Goal: Information Seeking & Learning: Check status

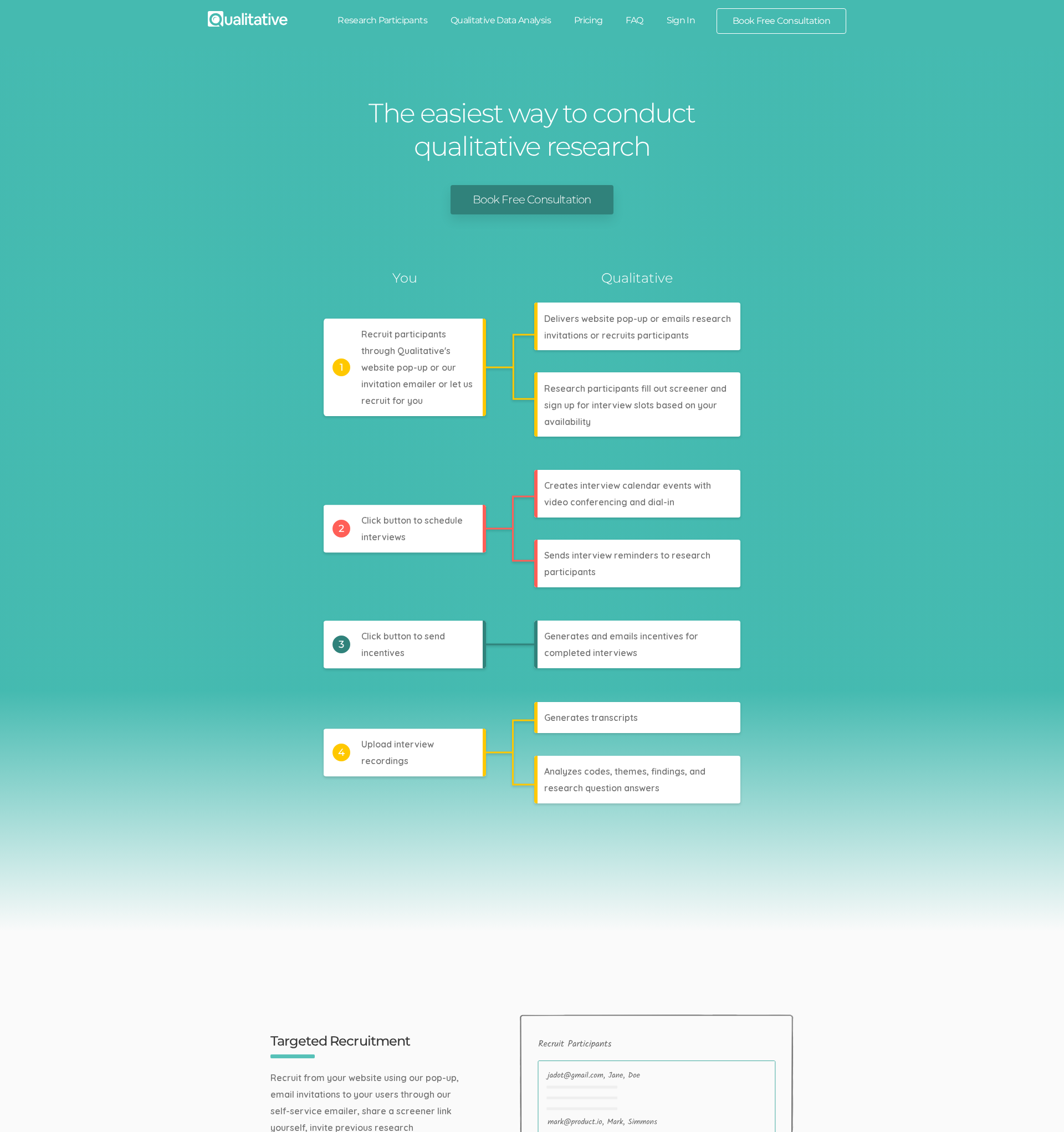
click at [681, 23] on link "Sign In" at bounding box center [681, 20] width 52 height 25
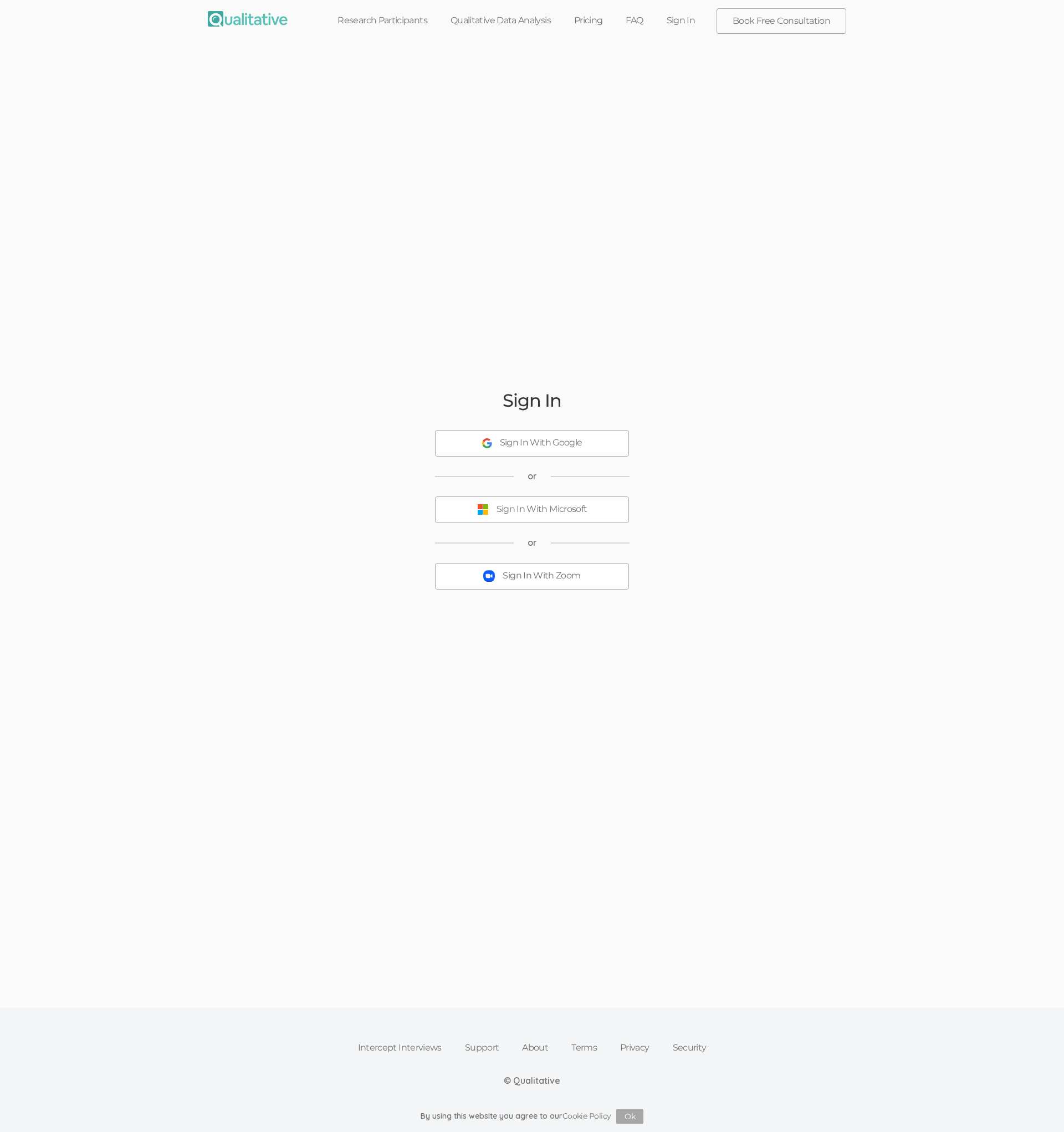
click at [506, 584] on button "Sign In With Zoom" at bounding box center [532, 576] width 194 height 26
click at [643, 278] on div "Sign In Sign In With Google or Sign In With Microsoft or Sign In With Zoom Ther…" at bounding box center [532, 499] width 665 height 905
click at [579, 377] on div "Sign In Sign In With Google or Sign In With Microsoft or Sign In With Zoom Ther…" at bounding box center [532, 499] width 665 height 905
click at [516, 582] on button "Sign In With Zoom" at bounding box center [532, 569] width 194 height 26
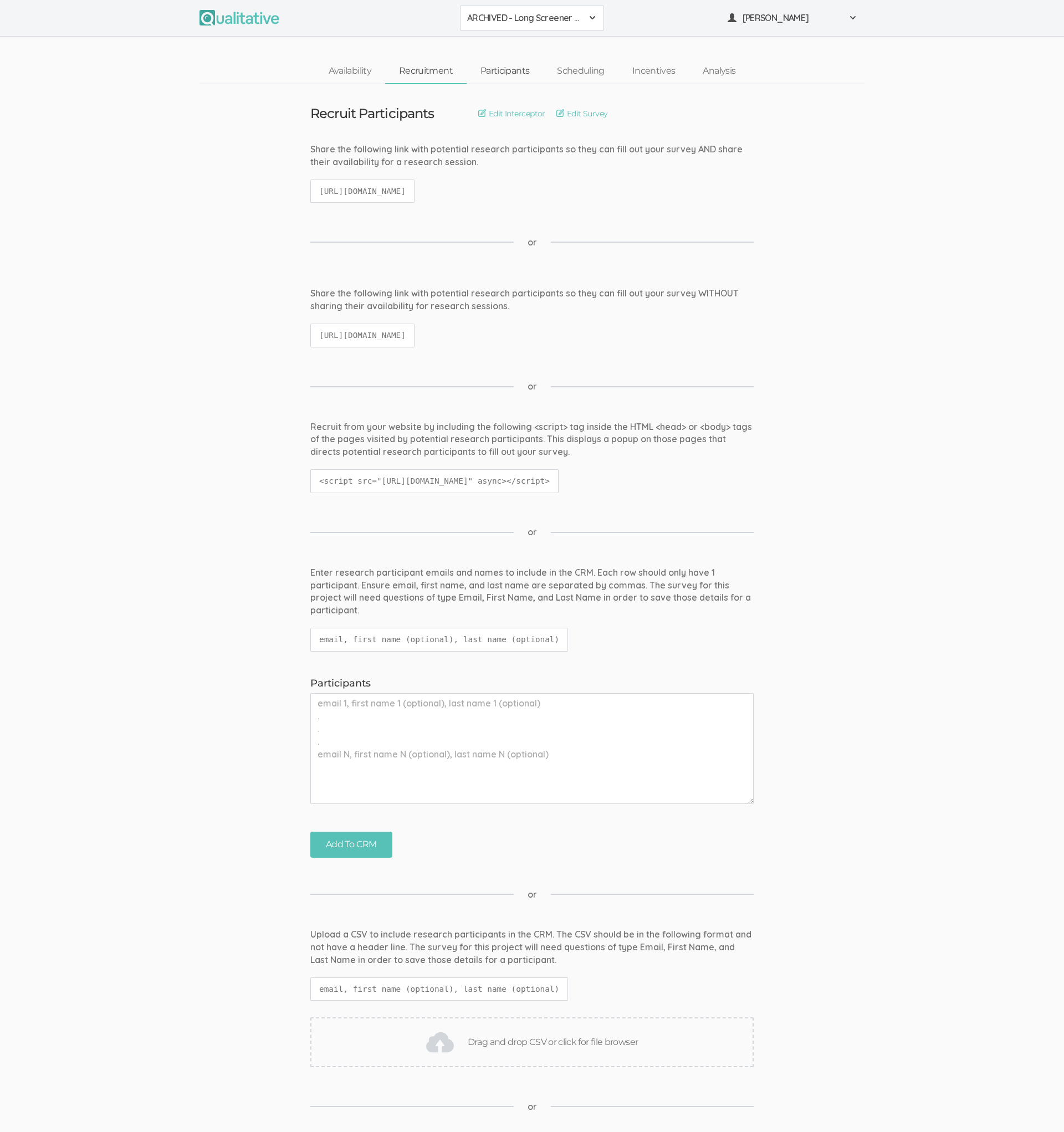
click at [486, 63] on link "Participants" at bounding box center [505, 71] width 76 height 24
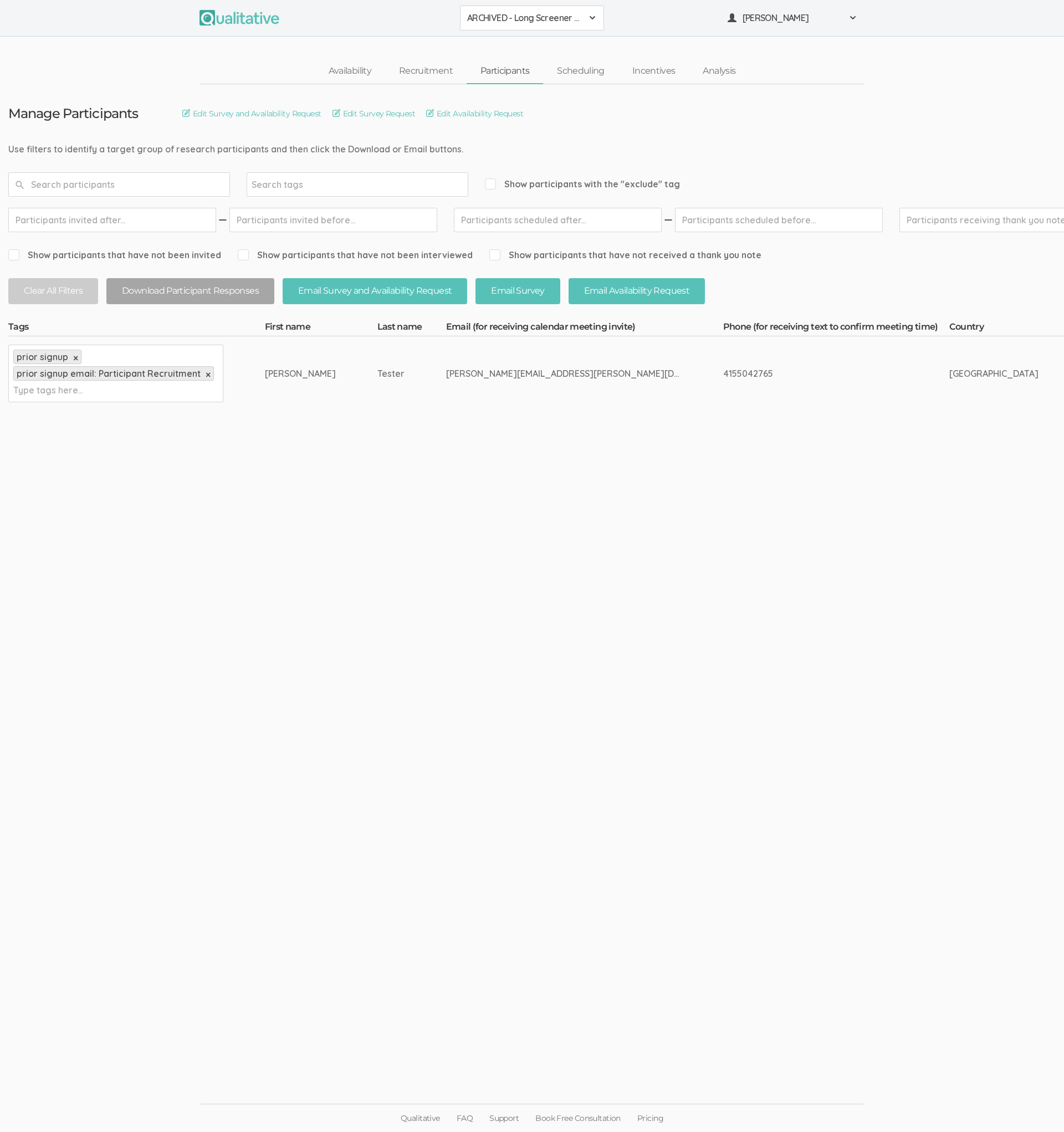
click at [513, 19] on span "ARCHIVED - Long Screener - PXQG 1pm Hua (Individual)" at bounding box center [524, 18] width 115 height 13
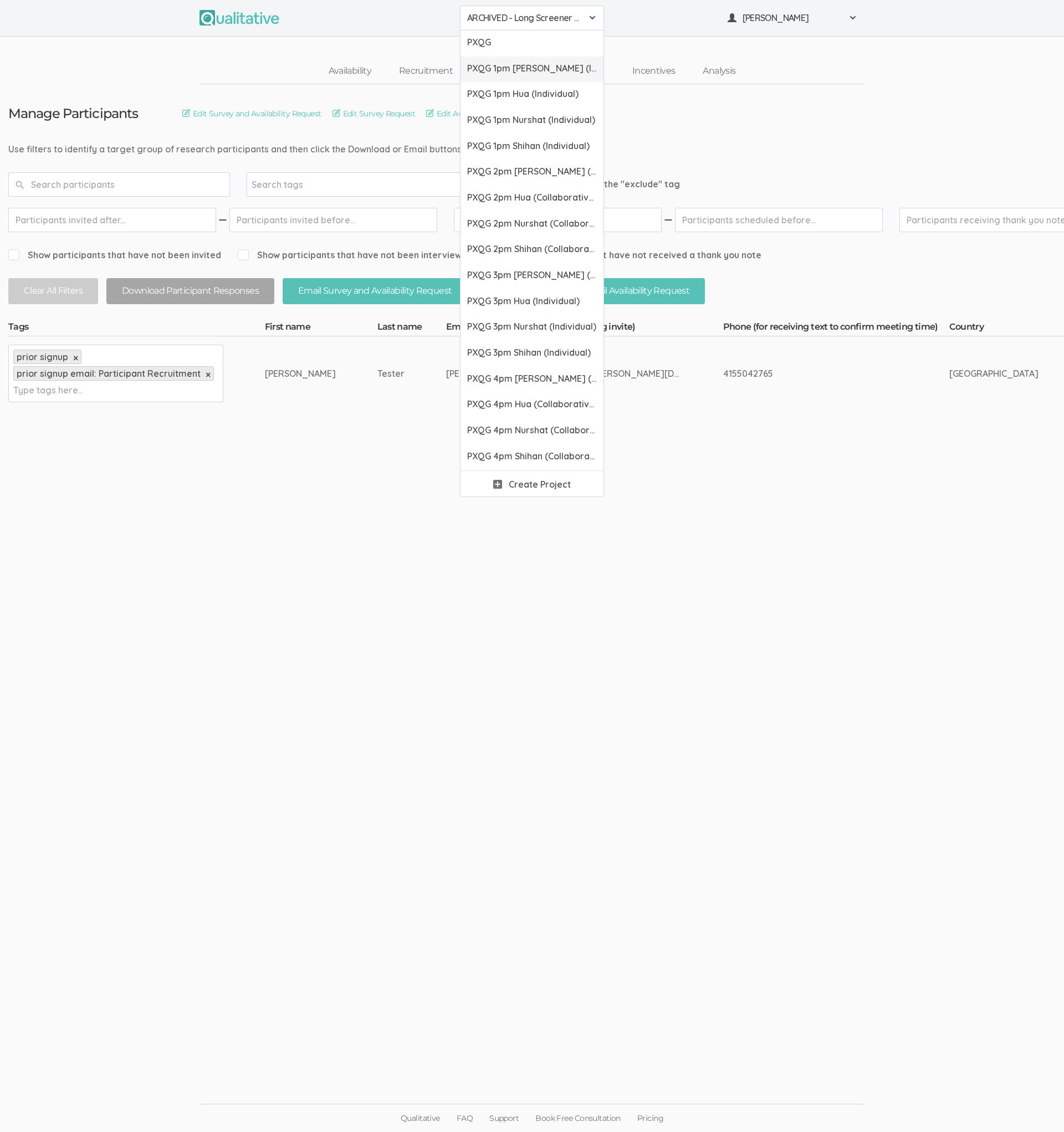
click at [505, 63] on span "PXQG 1pm [PERSON_NAME] (Individual)" at bounding box center [532, 68] width 130 height 13
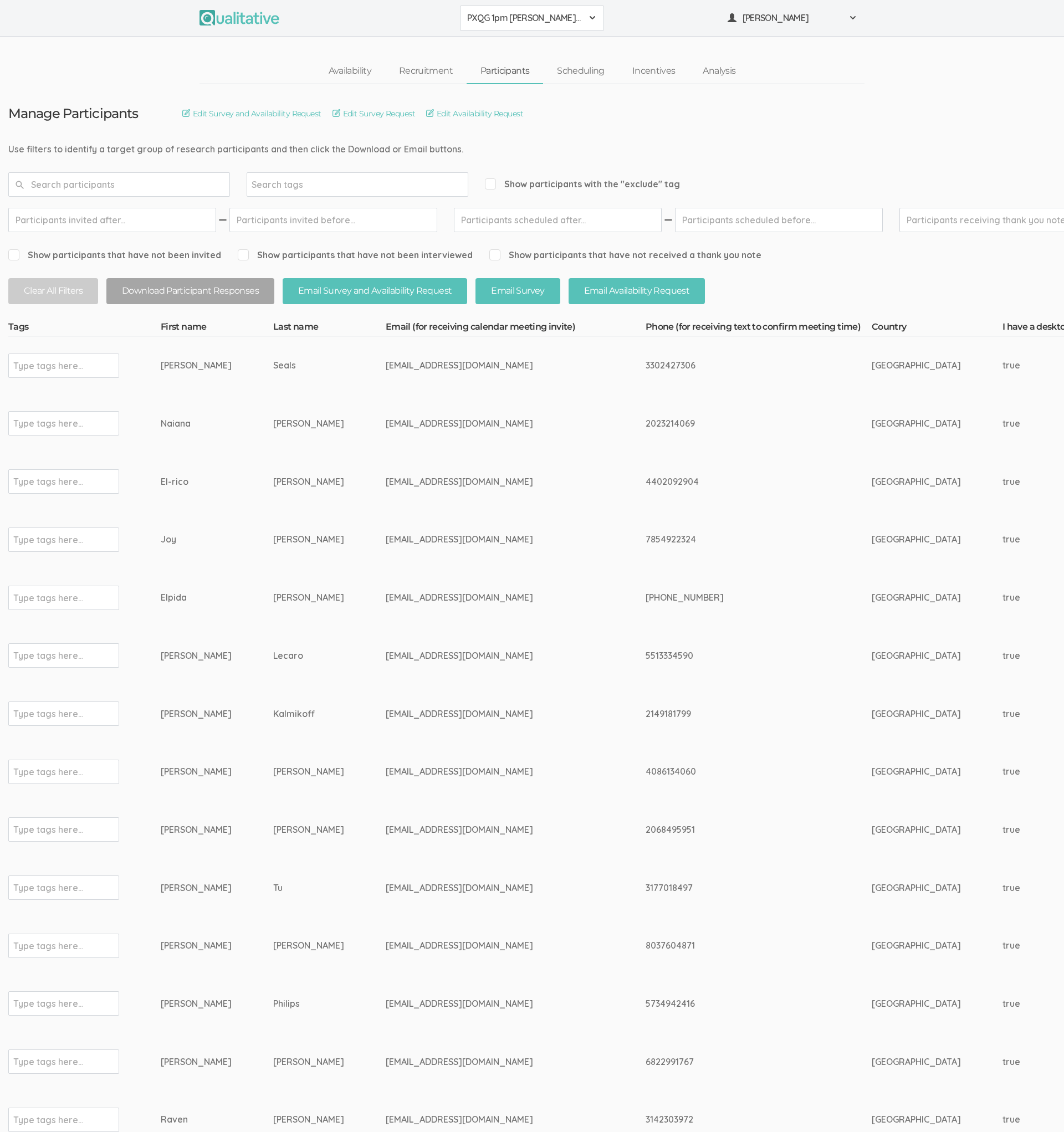
click at [189, 188] on input "text" at bounding box center [119, 185] width 222 height 25
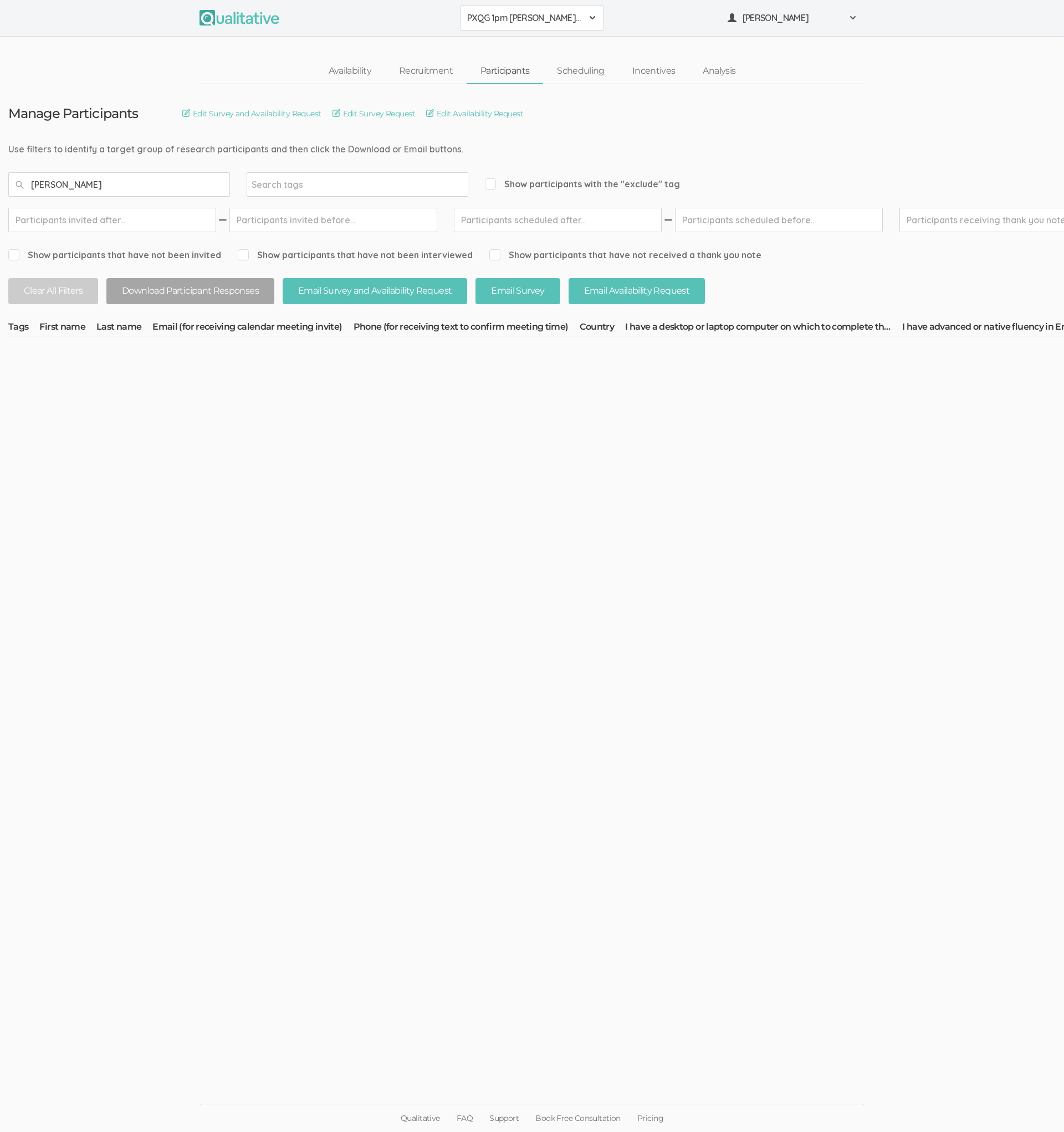
type input "[PERSON_NAME]"
click at [494, 7] on button "PXQG 1pm [PERSON_NAME] (Individual)" at bounding box center [532, 18] width 144 height 25
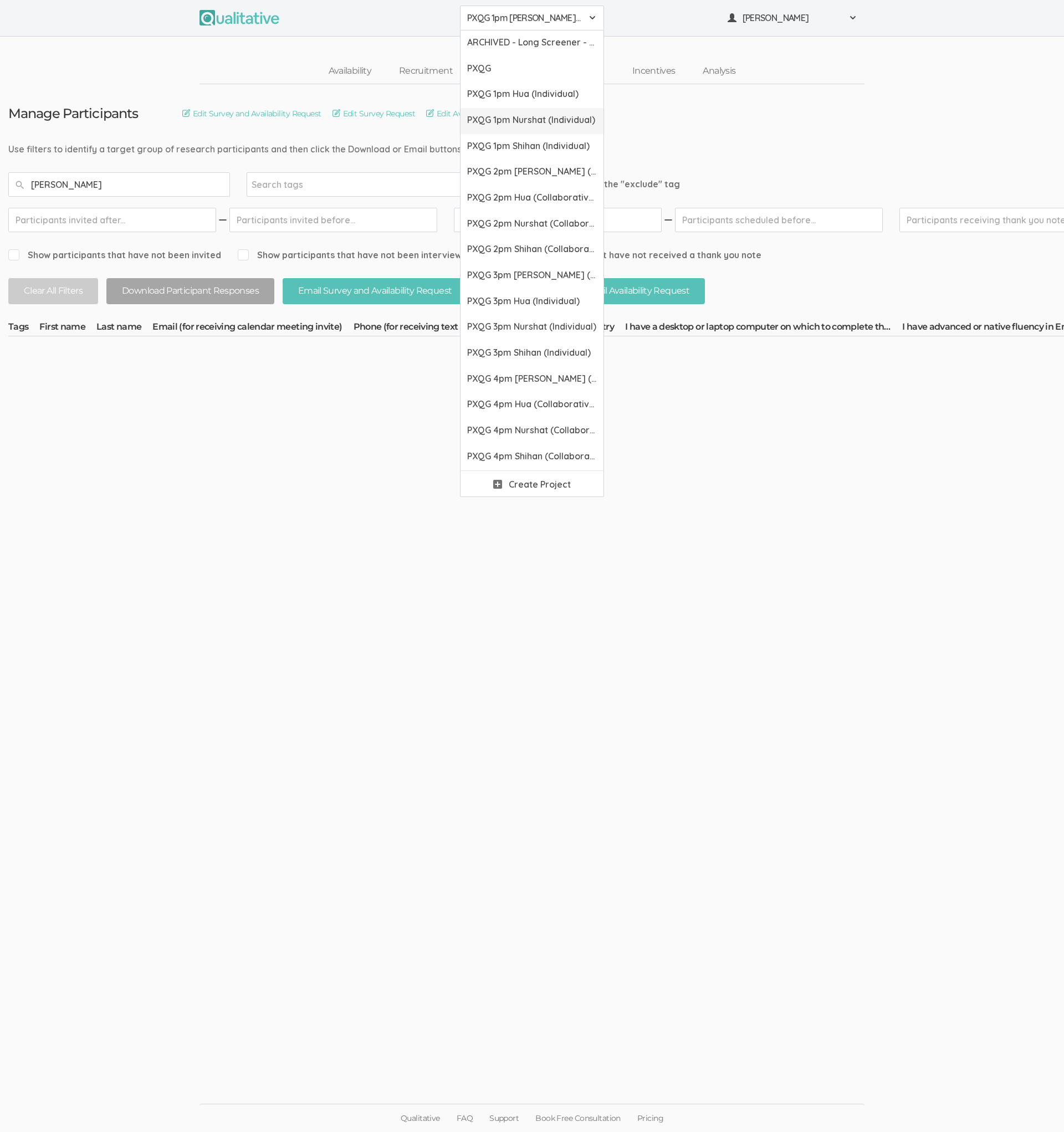
click at [503, 119] on span "PXQG 1pm Nurshat (Individual)" at bounding box center [532, 119] width 130 height 13
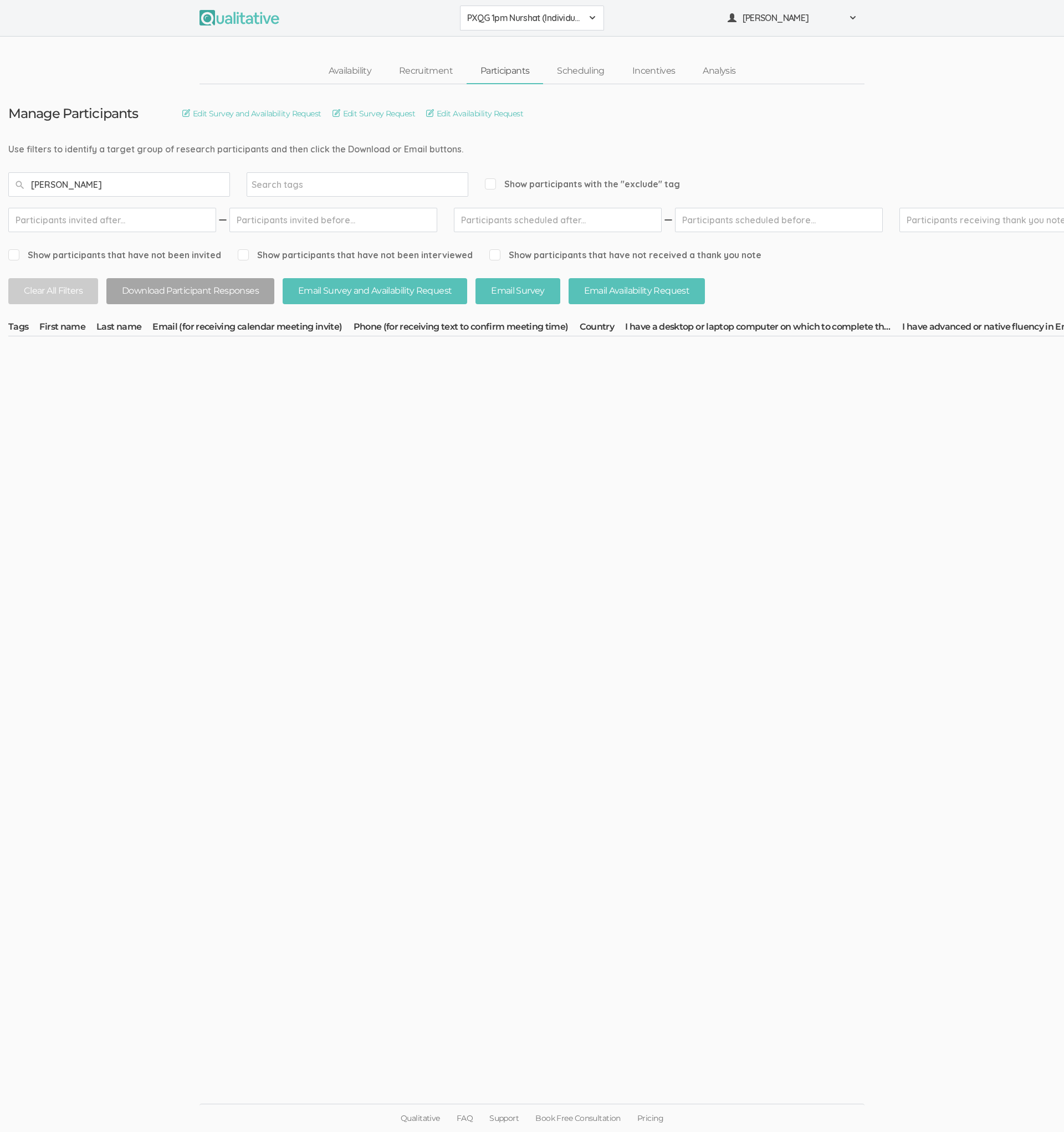
click at [516, 26] on button "PXQG 1pm Nurshat (Individual)" at bounding box center [532, 18] width 144 height 25
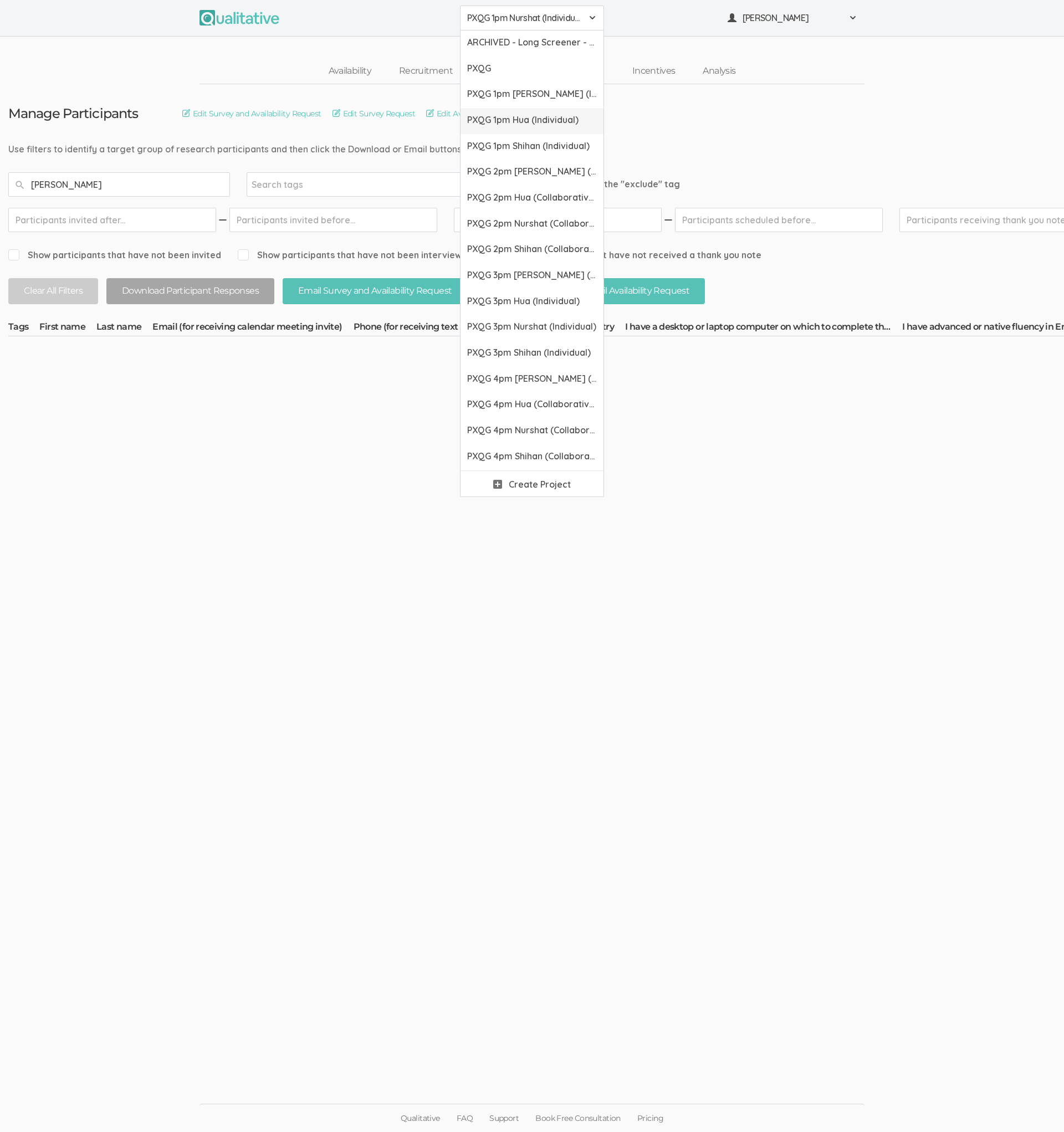
click at [521, 131] on link "PXQG 1pm Hua (Individual)" at bounding box center [532, 121] width 143 height 26
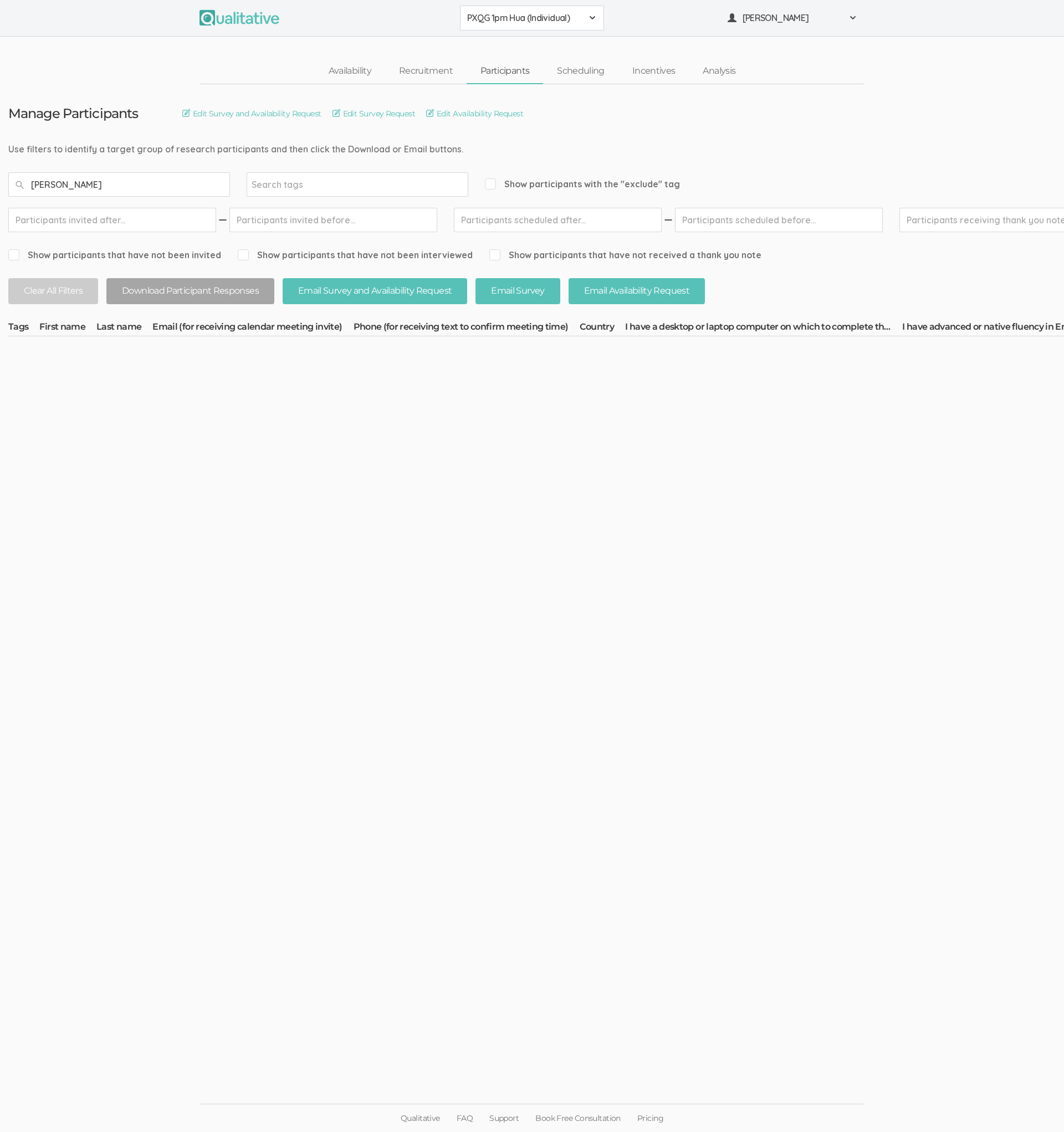
click at [513, 25] on button "PXQG 1pm Hua (Individual)" at bounding box center [532, 18] width 144 height 25
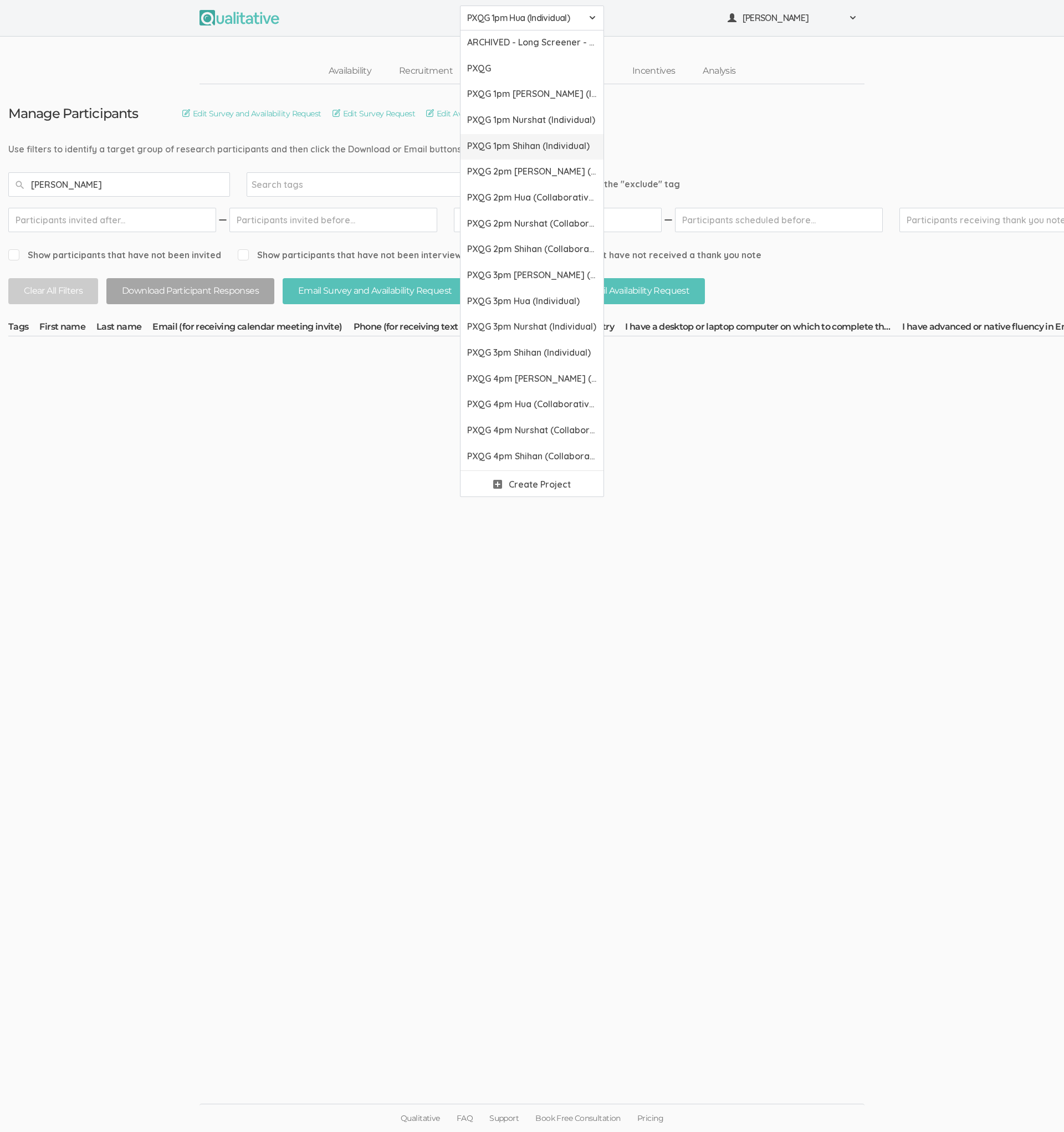
click at [516, 137] on link "PXQG 1pm Shihan (Individual)" at bounding box center [532, 147] width 143 height 26
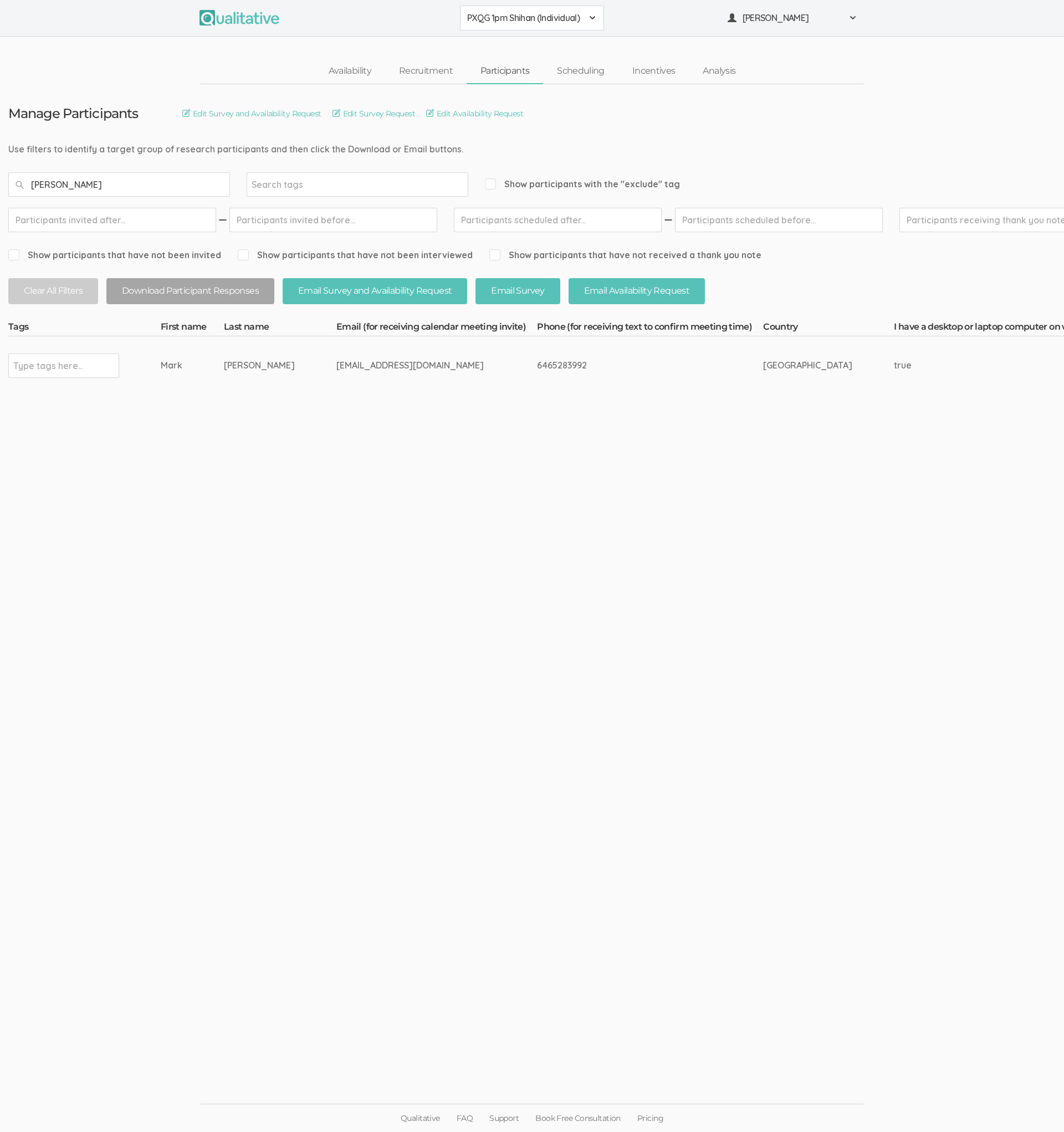
click at [337, 369] on div "[EMAIL_ADDRESS][DOMAIN_NAME]" at bounding box center [416, 365] width 159 height 13
click at [113, 191] on input "[PERSON_NAME]" at bounding box center [119, 185] width 222 height 25
click at [372, 369] on div "[EMAIL_ADDRESS][DOMAIN_NAME]" at bounding box center [420, 365] width 159 height 13
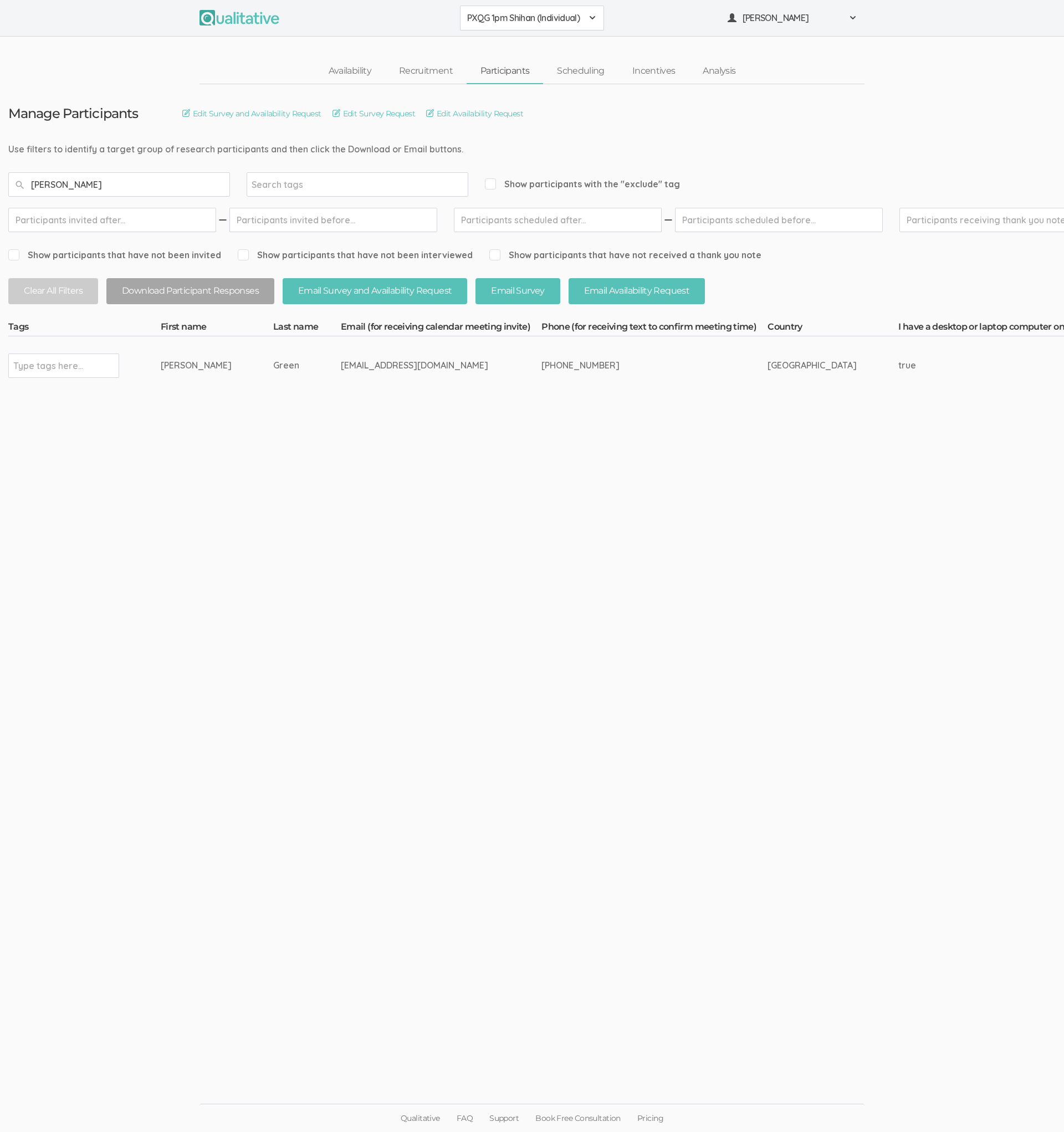
click at [372, 369] on div "[EMAIL_ADDRESS][DOMAIN_NAME]" at bounding box center [420, 365] width 159 height 13
click at [137, 226] on input "text" at bounding box center [112, 220] width 208 height 25
click at [147, 183] on input "[PERSON_NAME]" at bounding box center [119, 185] width 222 height 25
click at [386, 371] on div "[EMAIL_ADDRESS][DOMAIN_NAME]" at bounding box center [465, 365] width 159 height 13
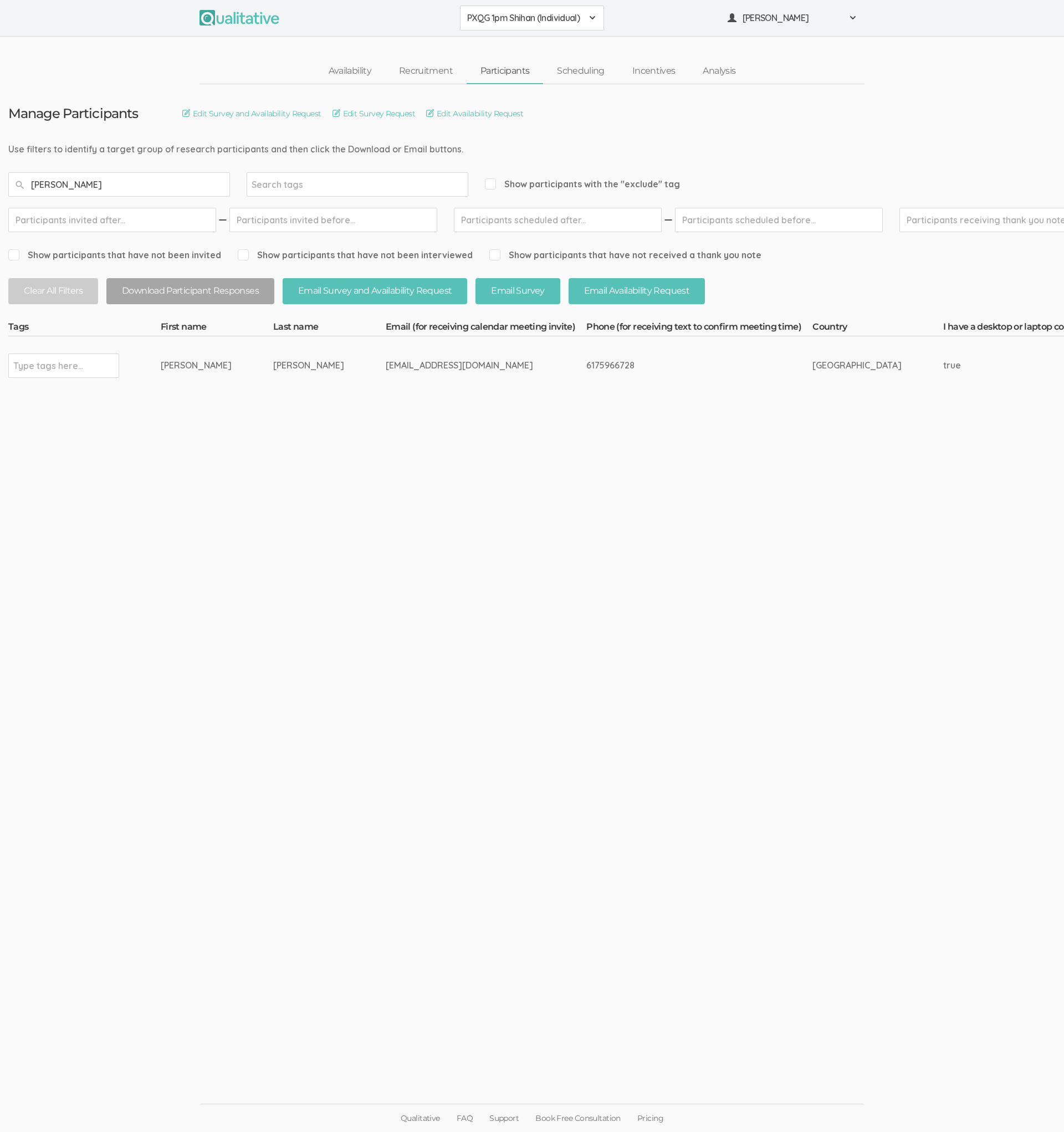
click at [386, 371] on div "[EMAIL_ADDRESS][DOMAIN_NAME]" at bounding box center [465, 365] width 159 height 13
click at [179, 218] on input "text" at bounding box center [112, 220] width 208 height 25
drag, startPoint x: 157, startPoint y: 173, endPoint x: 153, endPoint y: 180, distance: 8.1
click at [156, 175] on input "[PERSON_NAME]" at bounding box center [119, 185] width 222 height 25
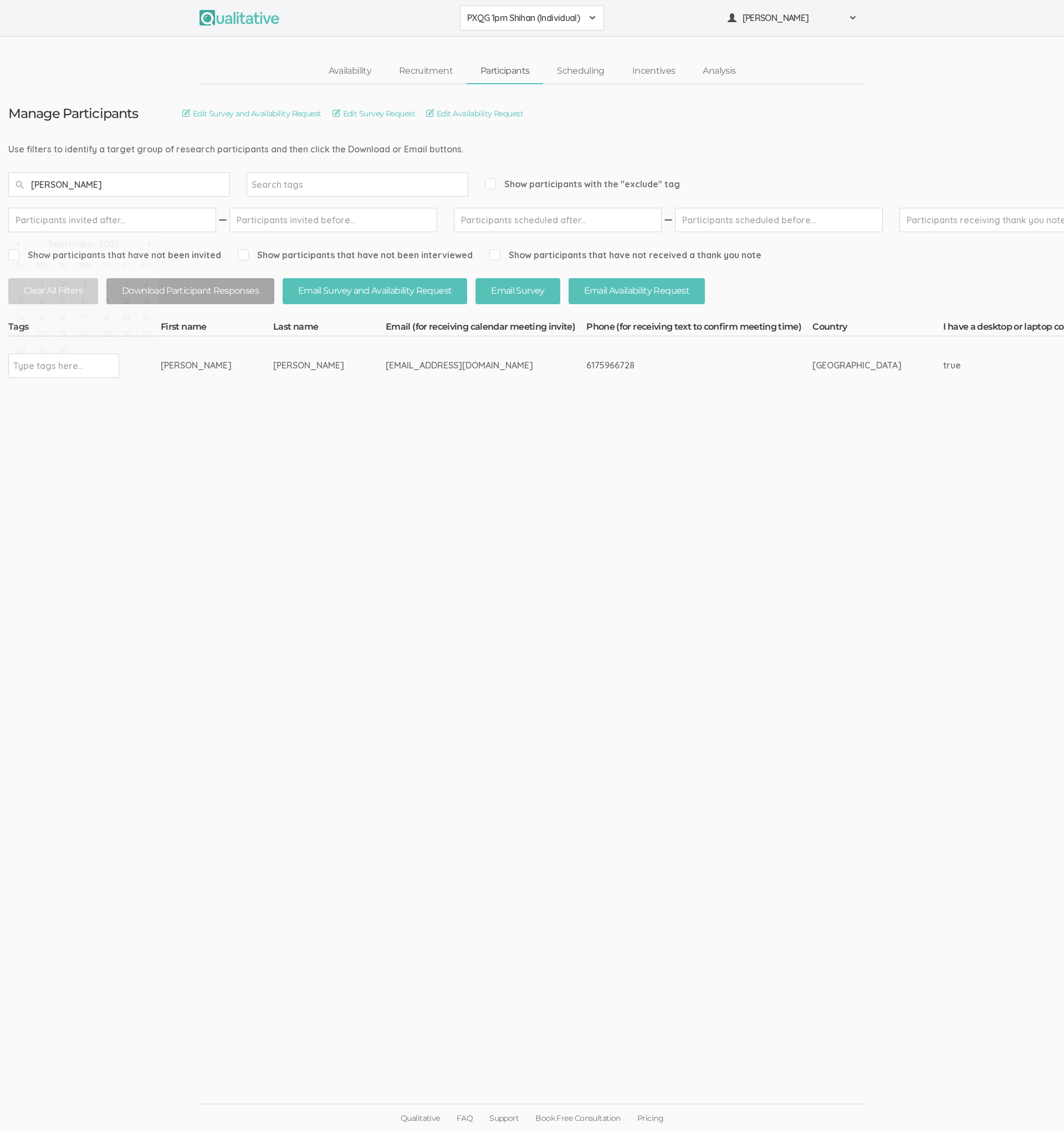
click at [153, 179] on input "[PERSON_NAME]" at bounding box center [119, 185] width 222 height 25
click at [176, 187] on input "[EMAIL_ADDRESS][DOMAIN_NAME]" at bounding box center [119, 185] width 222 height 25
type input "[PERSON_NAME] [PERSON_NAME]"
click at [497, 15] on span "PXQG 1pm Shihan (Individual)" at bounding box center [524, 18] width 115 height 13
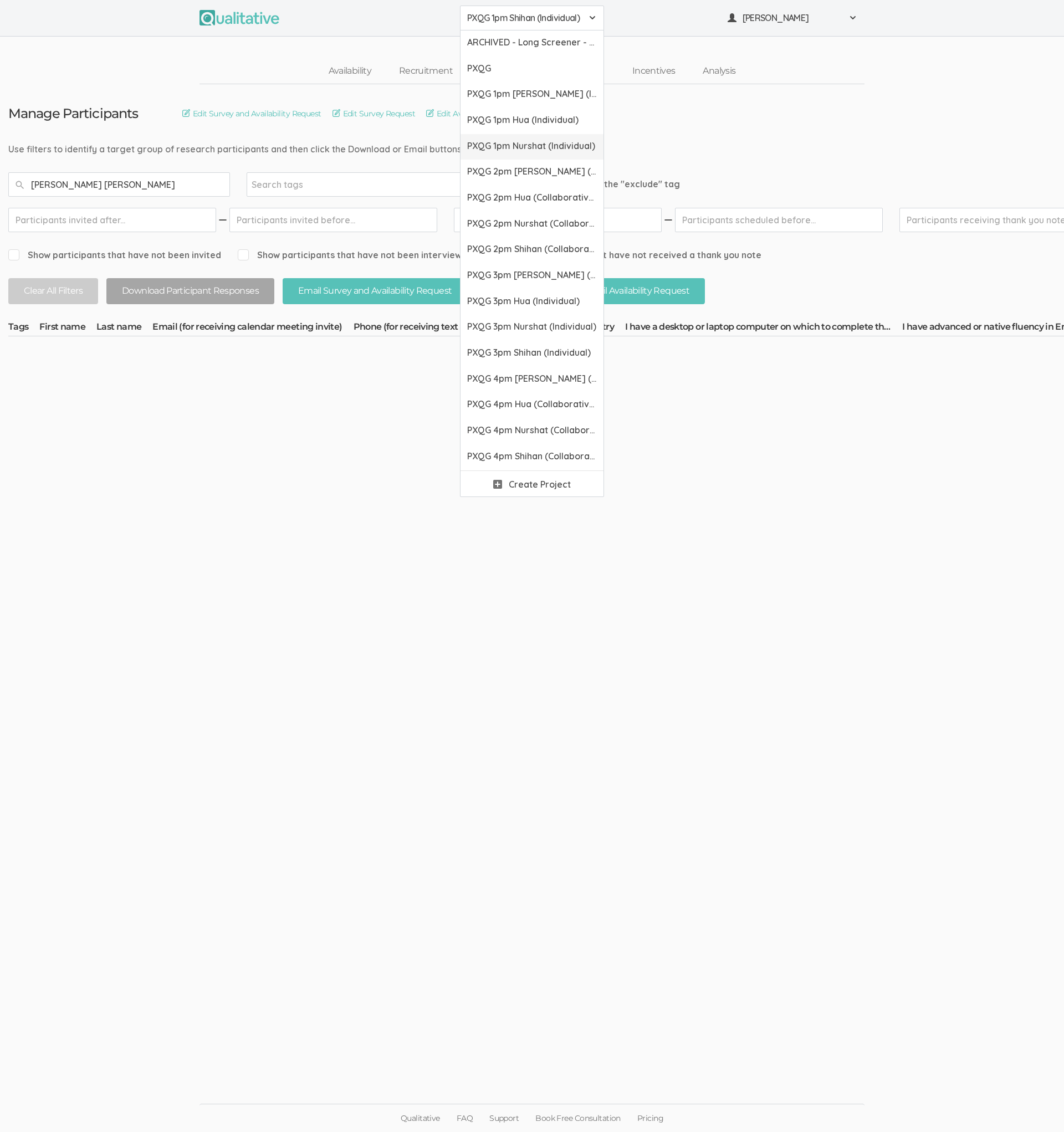
click at [508, 151] on span "PXQG 1pm Nurshat (Individual)" at bounding box center [532, 146] width 130 height 13
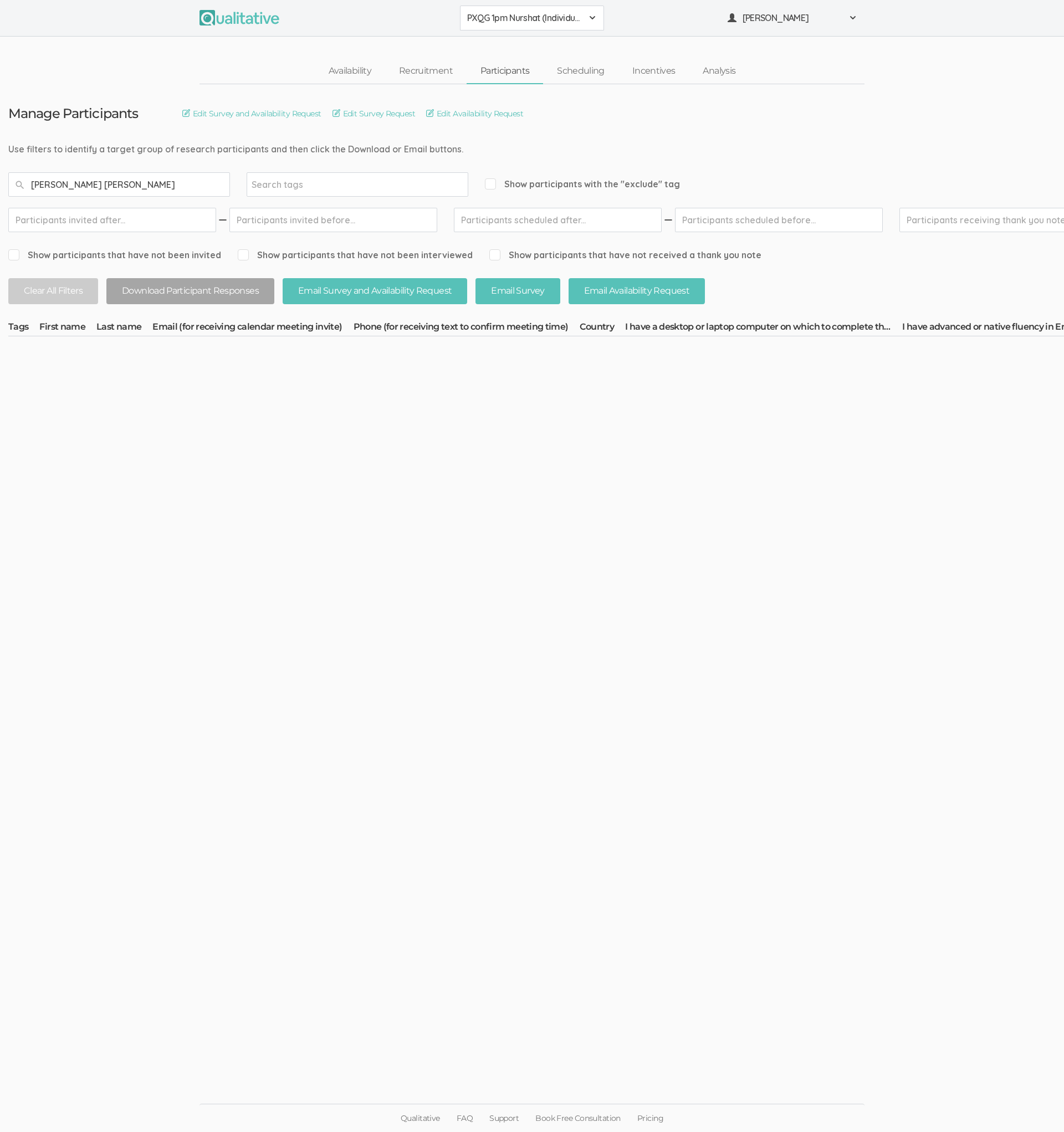
click at [503, 27] on button "PXQG 1pm Nurshat (Individual)" at bounding box center [532, 18] width 144 height 25
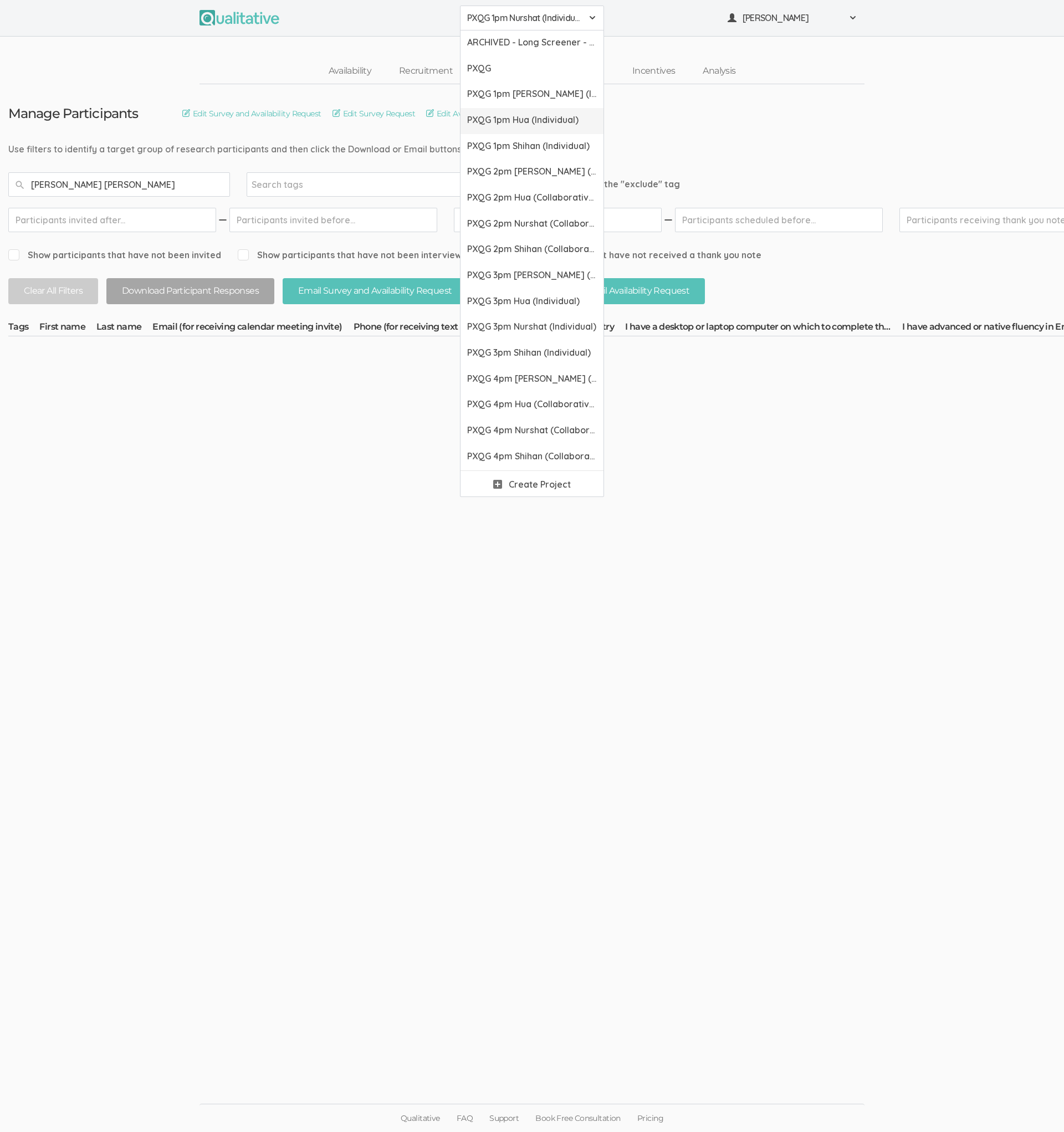
click at [504, 113] on span "PXQG 1pm Hua (Individual)" at bounding box center [532, 119] width 130 height 13
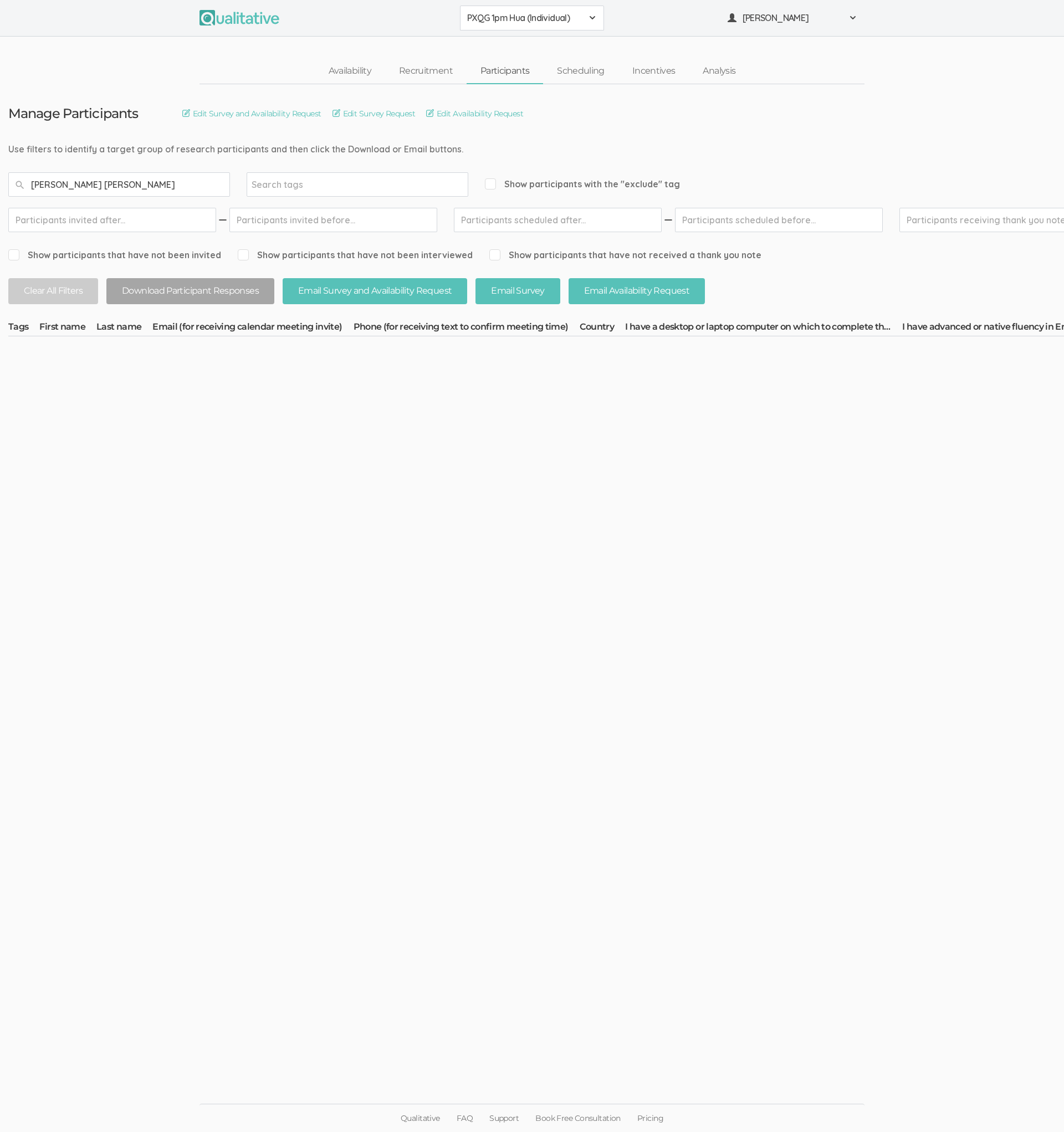
click at [502, 30] on button "PXQG 1pm Hua (Individual)" at bounding box center [532, 18] width 144 height 25
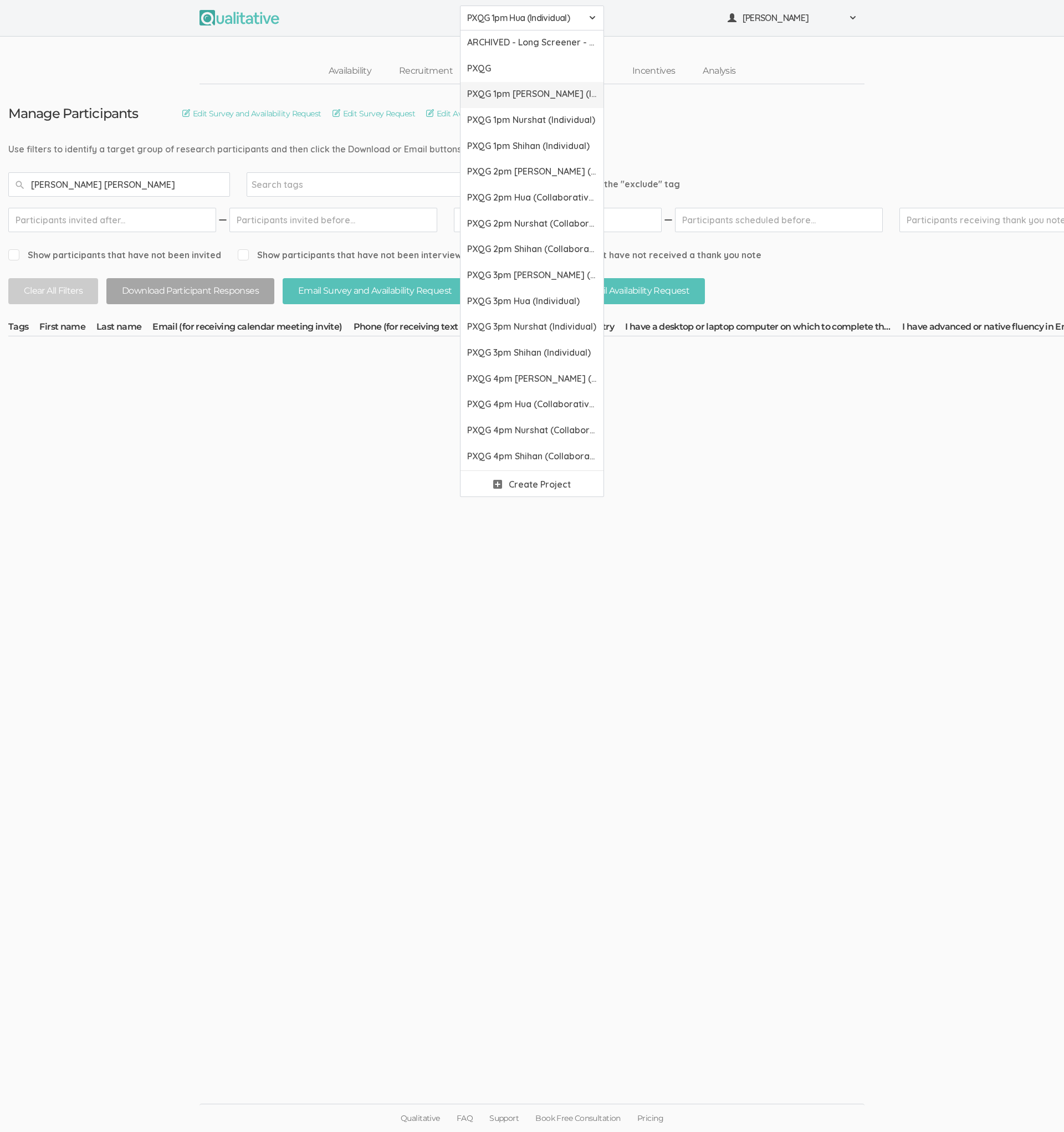
click at [511, 88] on span "PXQG 1pm [PERSON_NAME] (Individual)" at bounding box center [532, 94] width 130 height 13
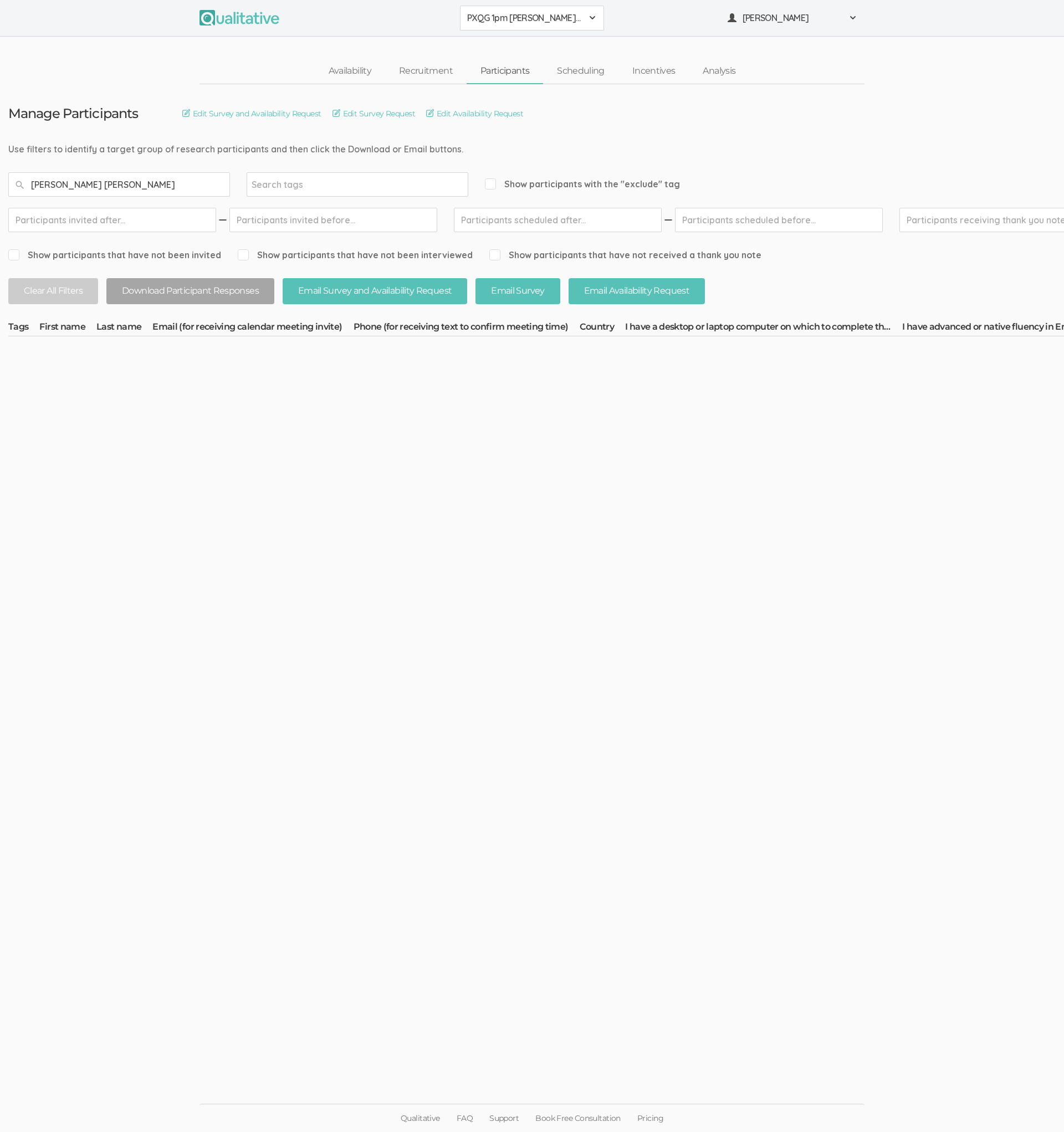
click at [48, 181] on input "[PERSON_NAME] [PERSON_NAME]" at bounding box center [119, 185] width 222 height 25
click at [199, 177] on input "[PERSON_NAME]" at bounding box center [119, 185] width 222 height 25
type input "[PERSON_NAME]"
click at [476, 18] on span "PXQG 1pm [PERSON_NAME] (Individual)" at bounding box center [524, 18] width 115 height 13
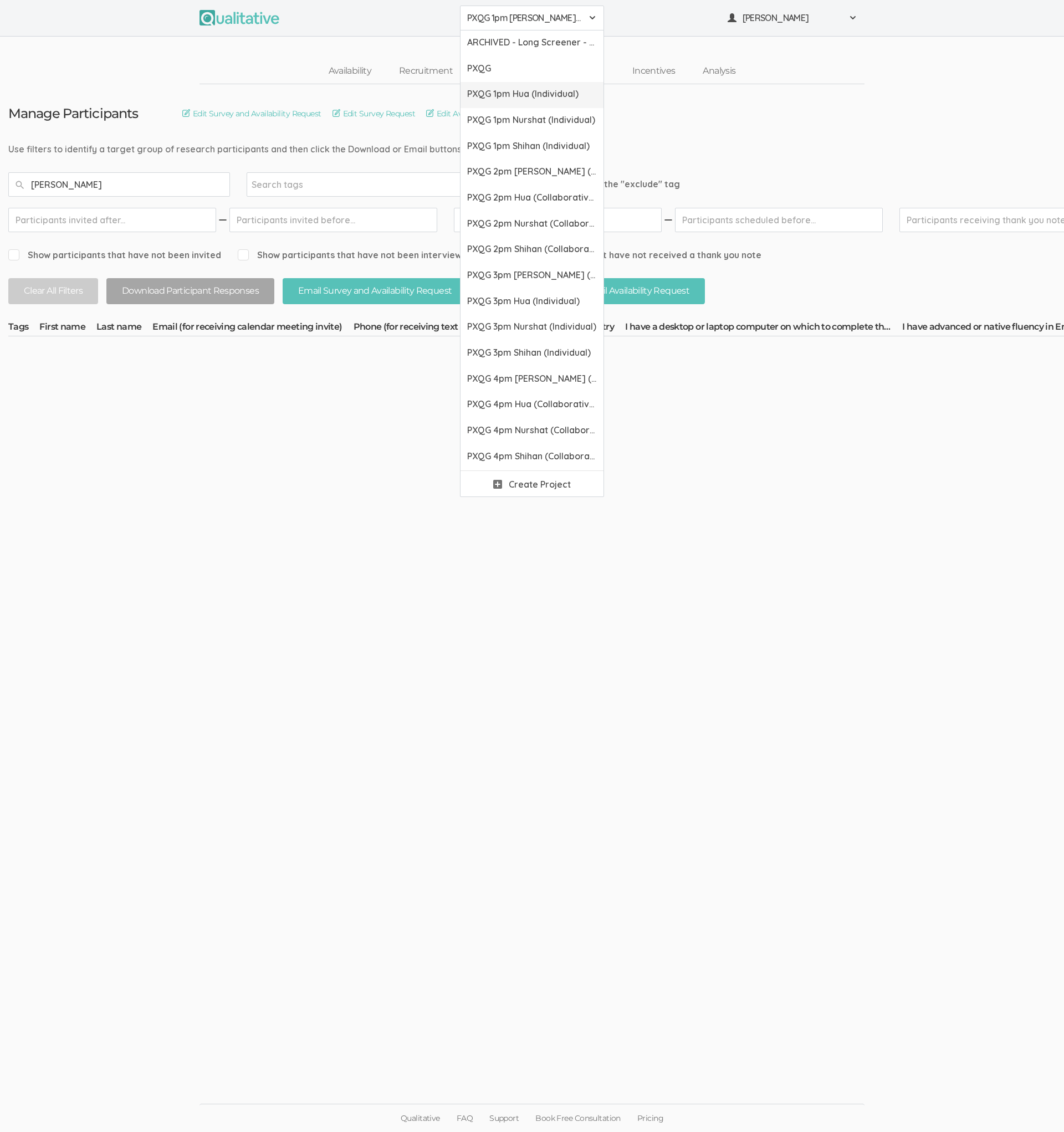
click at [483, 91] on span "PXQG 1pm Hua (Individual)" at bounding box center [532, 94] width 130 height 13
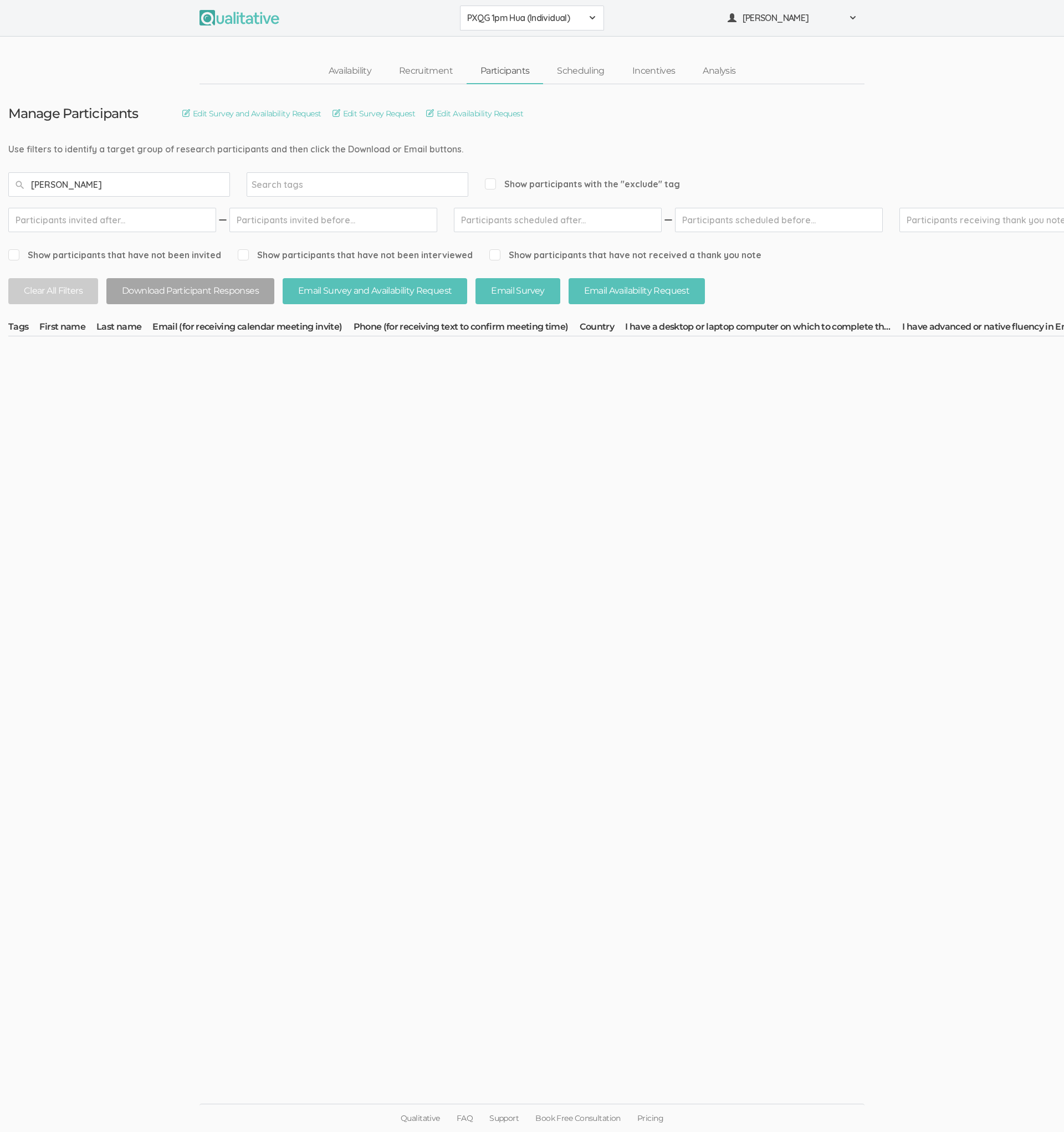
click at [495, 27] on button "PXQG 1pm Hua (Individual)" at bounding box center [532, 18] width 144 height 25
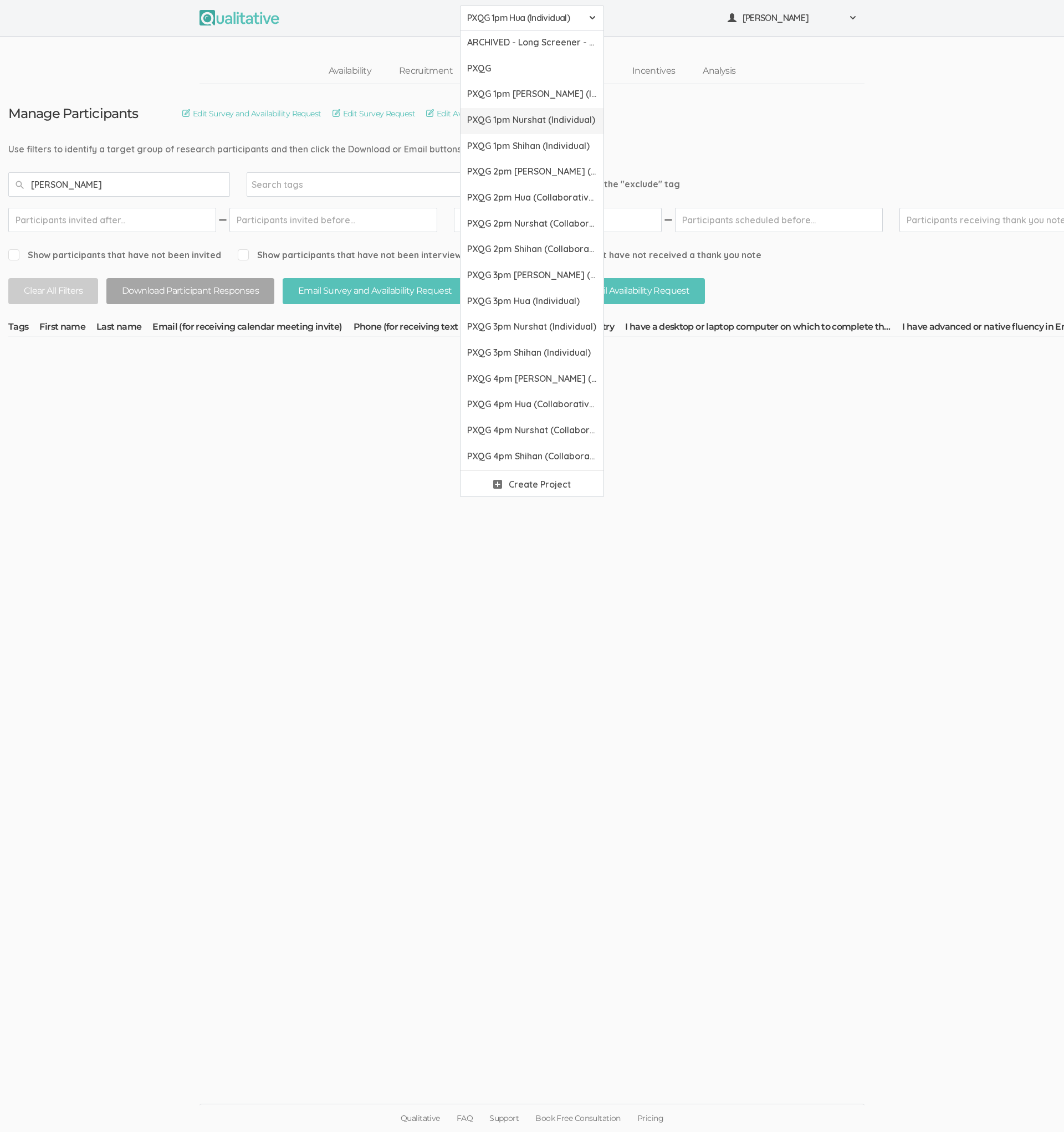
click at [496, 126] on link "PXQG 1pm Nurshat (Individual)" at bounding box center [532, 121] width 143 height 26
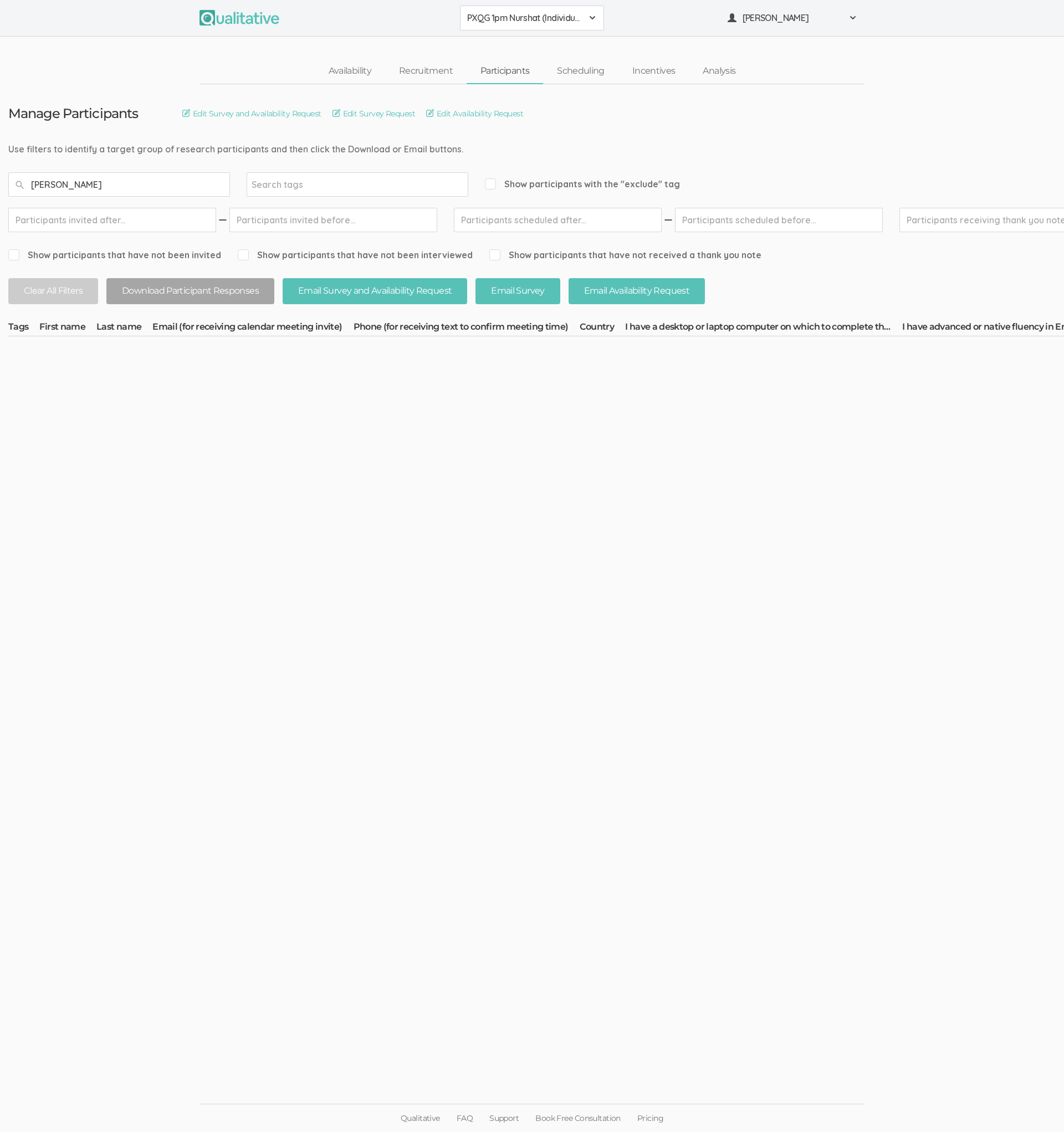
click at [504, 22] on span "PXQG 1pm Nurshat (Individual)" at bounding box center [524, 18] width 115 height 13
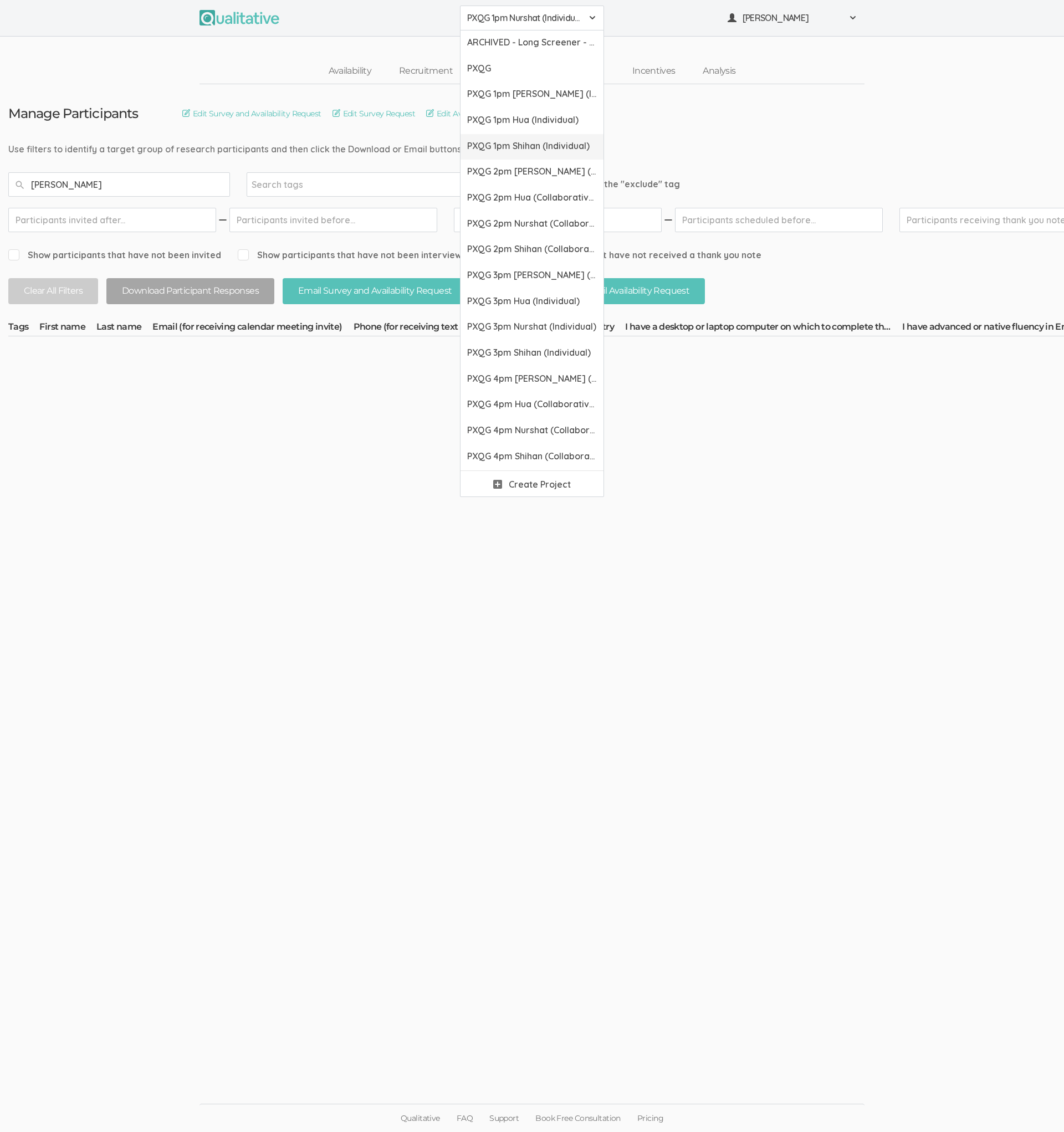
click at [495, 148] on span "PXQG 1pm Shihan (Individual)" at bounding box center [532, 146] width 130 height 13
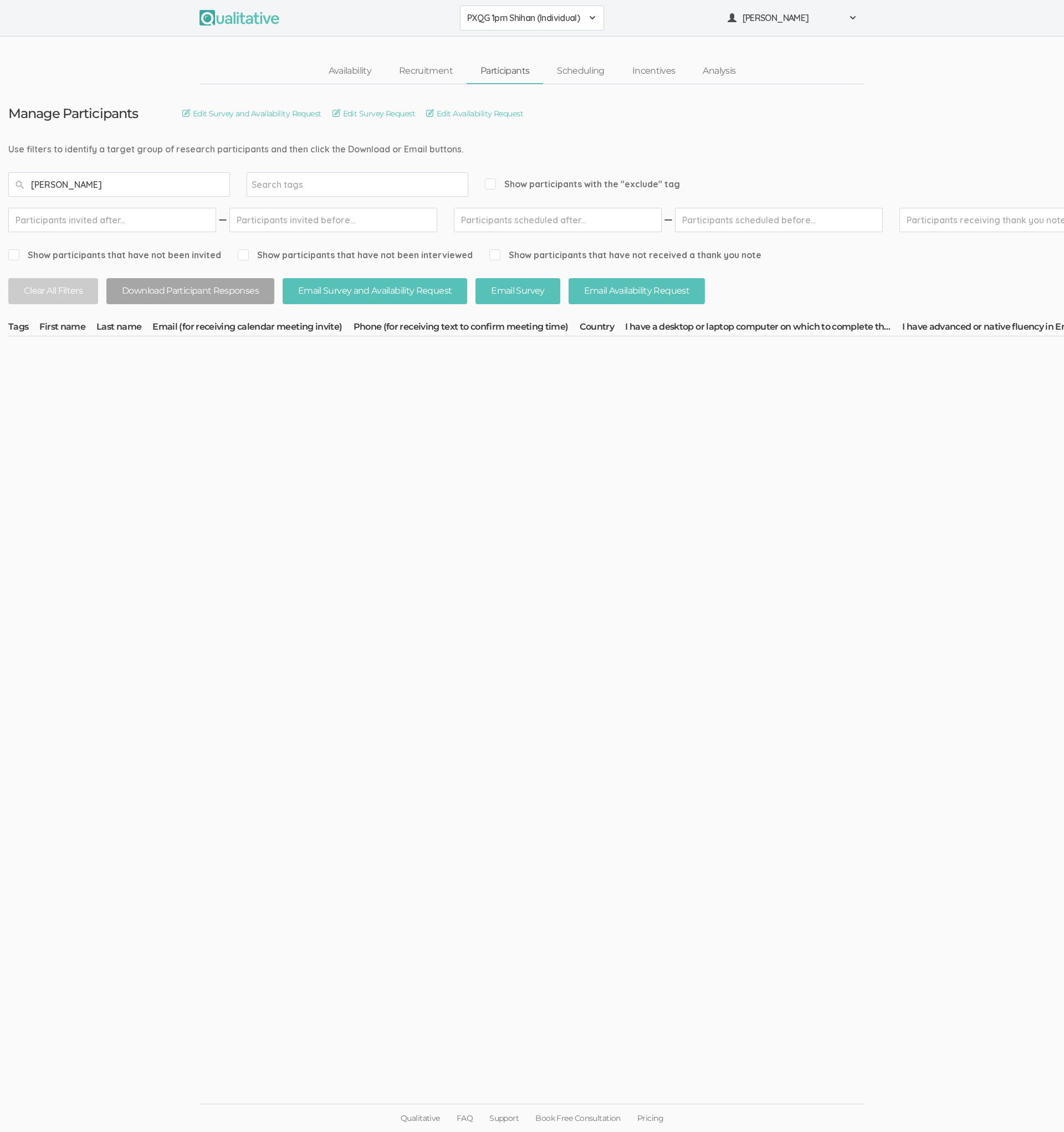
type input "[PERSON_NAME]"
click at [505, 25] on button "PXQG 1pm Shihan (Individual)" at bounding box center [532, 18] width 144 height 25
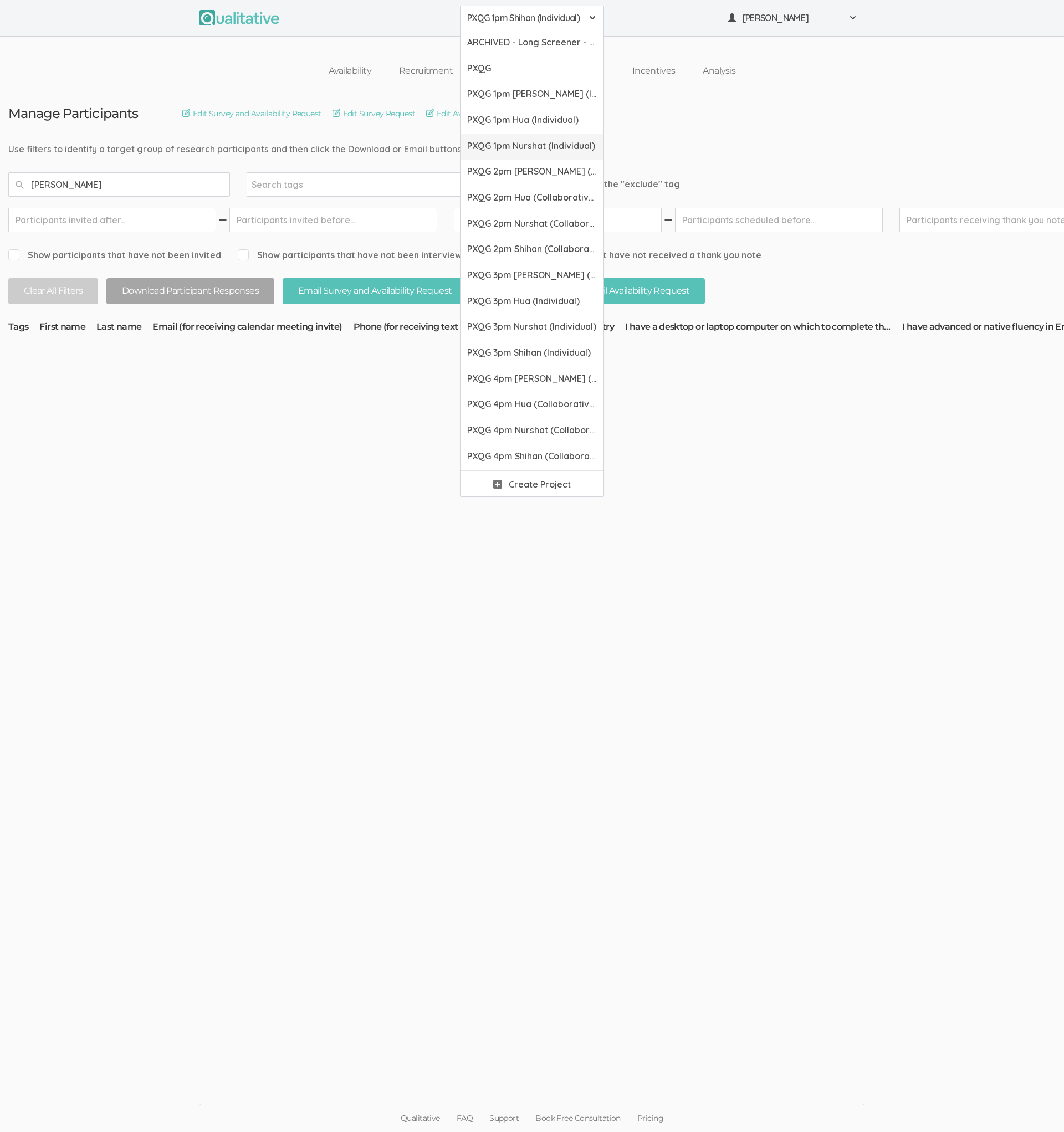
click at [502, 142] on span "PXQG 1pm Nurshat (Individual)" at bounding box center [532, 146] width 130 height 13
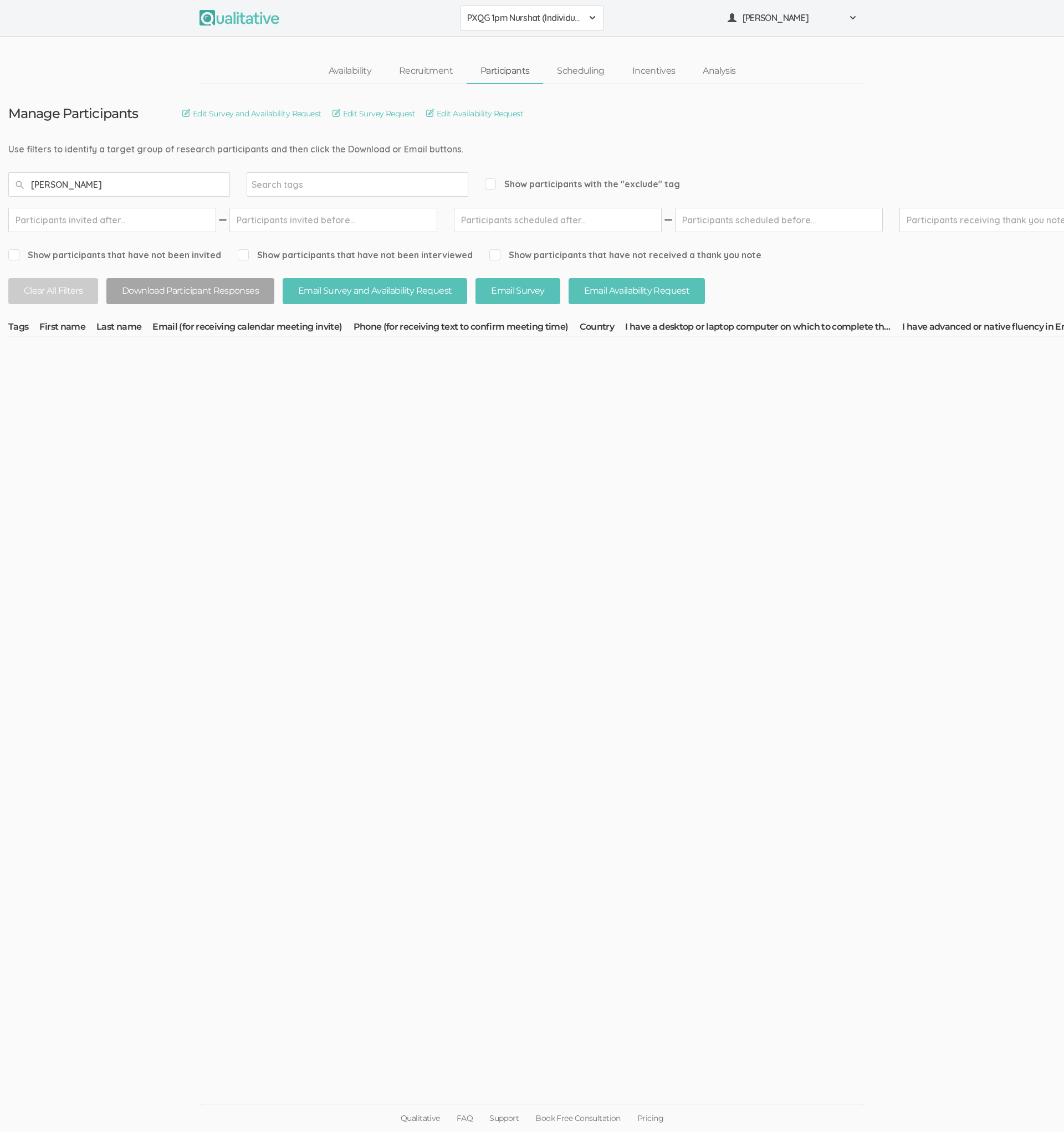
click at [507, 26] on button "PXQG 1pm Nurshat (Individual)" at bounding box center [532, 18] width 144 height 25
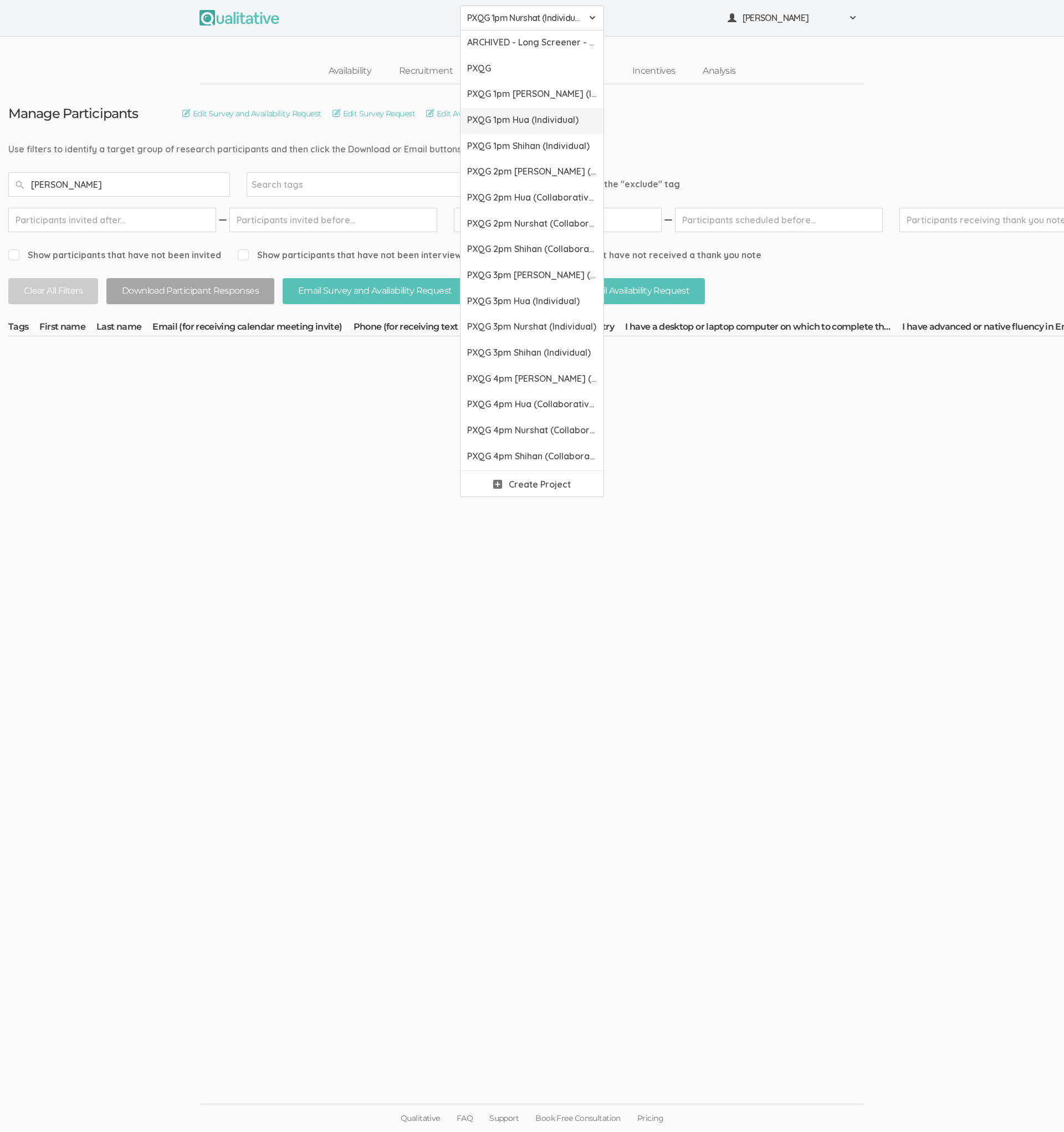
click at [508, 122] on span "PXQG 1pm Hua (Individual)" at bounding box center [532, 119] width 130 height 13
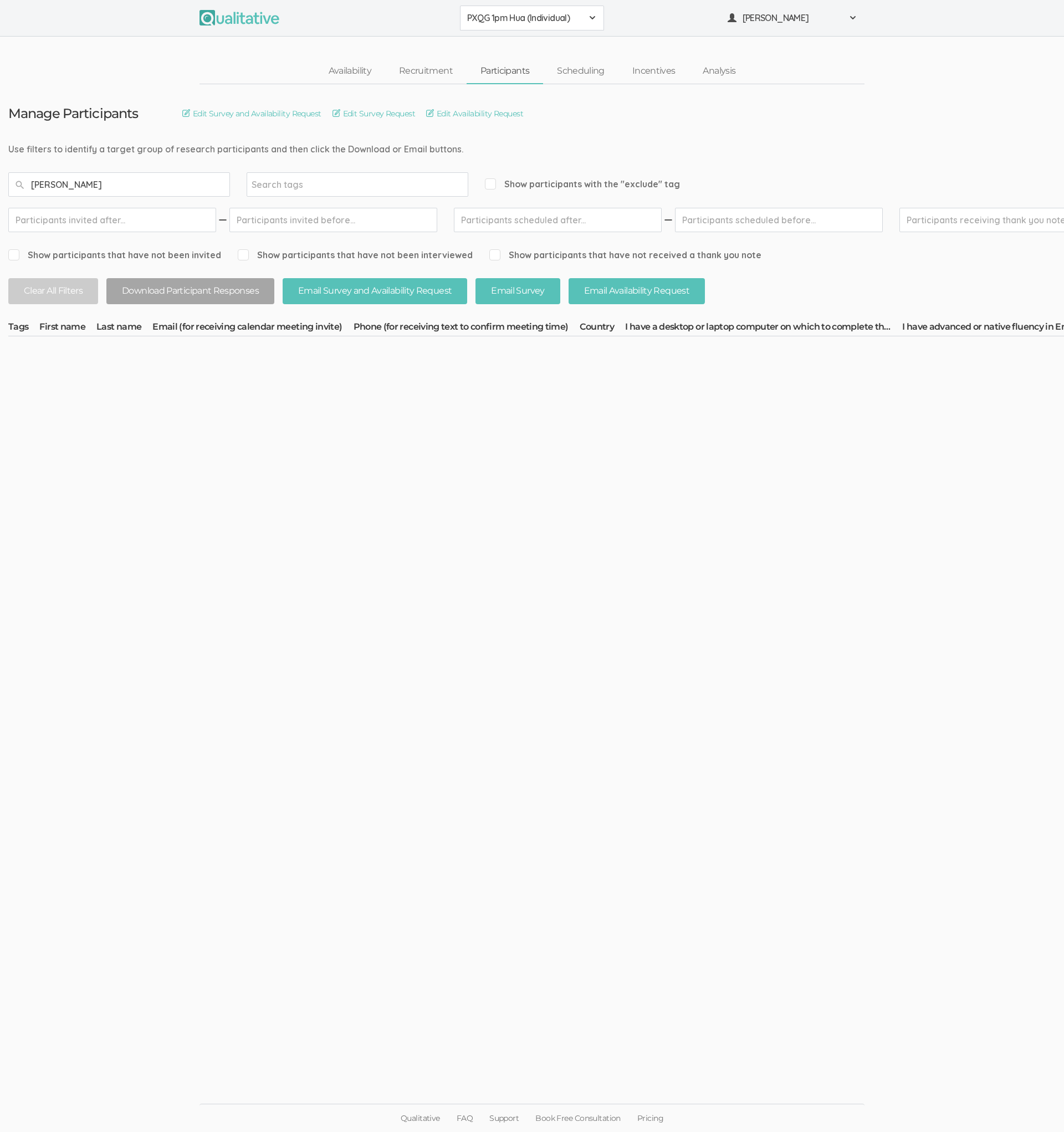
click at [514, 27] on button "PXQG 1pm Hua (Individual)" at bounding box center [532, 18] width 144 height 25
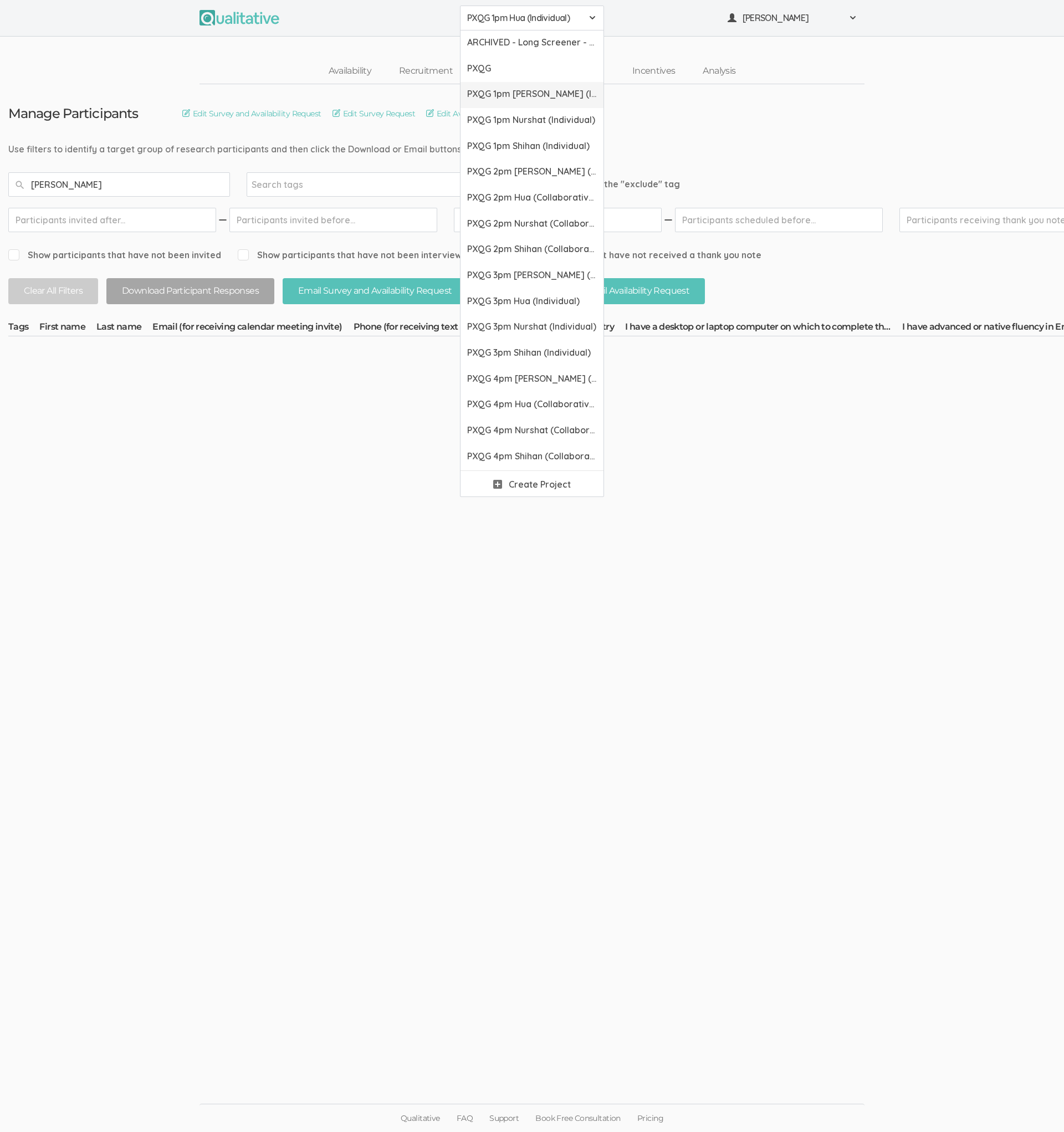
click at [509, 103] on link "PXQG 1pm [PERSON_NAME] (Individual)" at bounding box center [532, 95] width 143 height 26
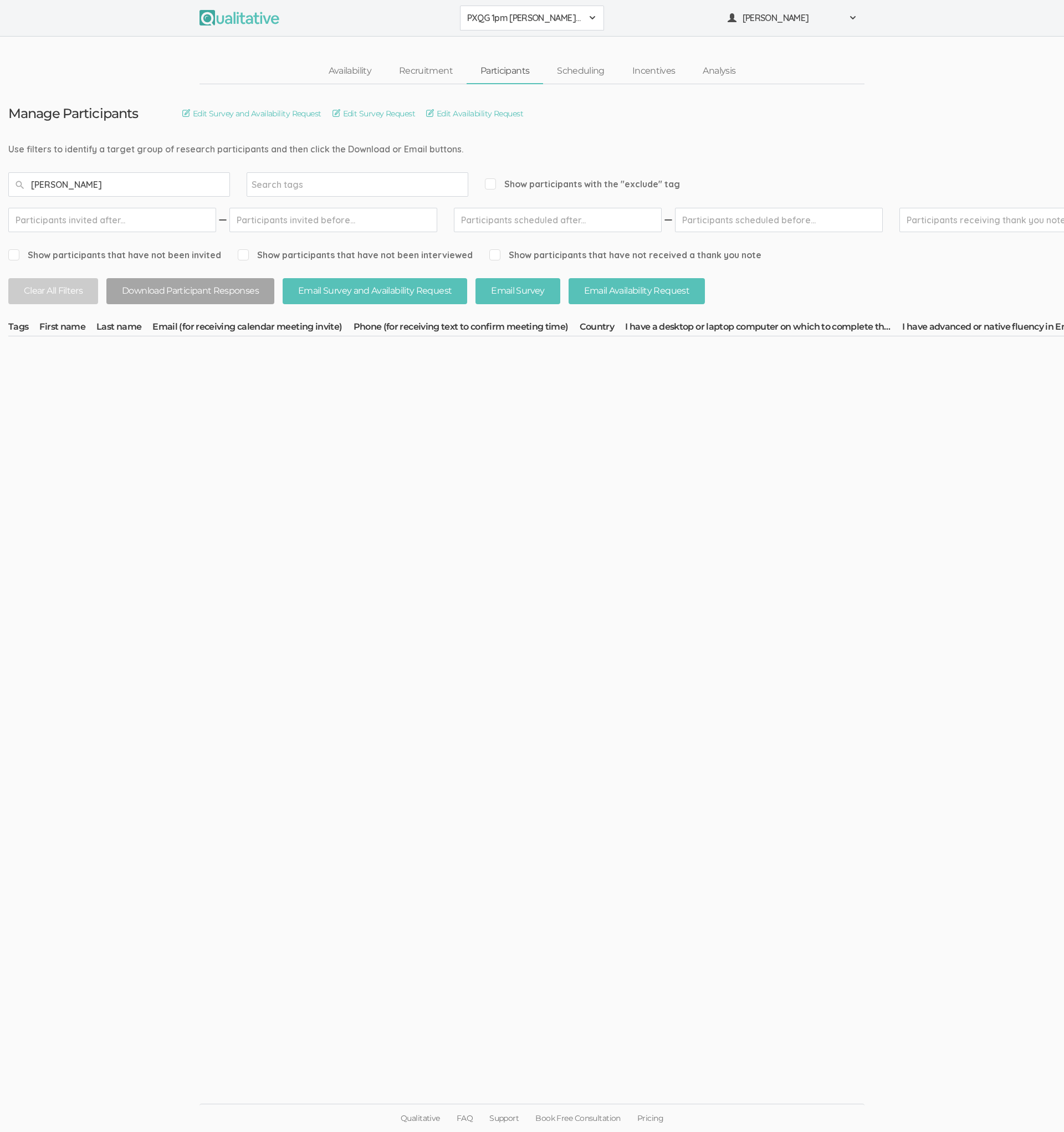
click at [540, 25] on button "PXQG 1pm [PERSON_NAME] (Individual)" at bounding box center [532, 18] width 144 height 25
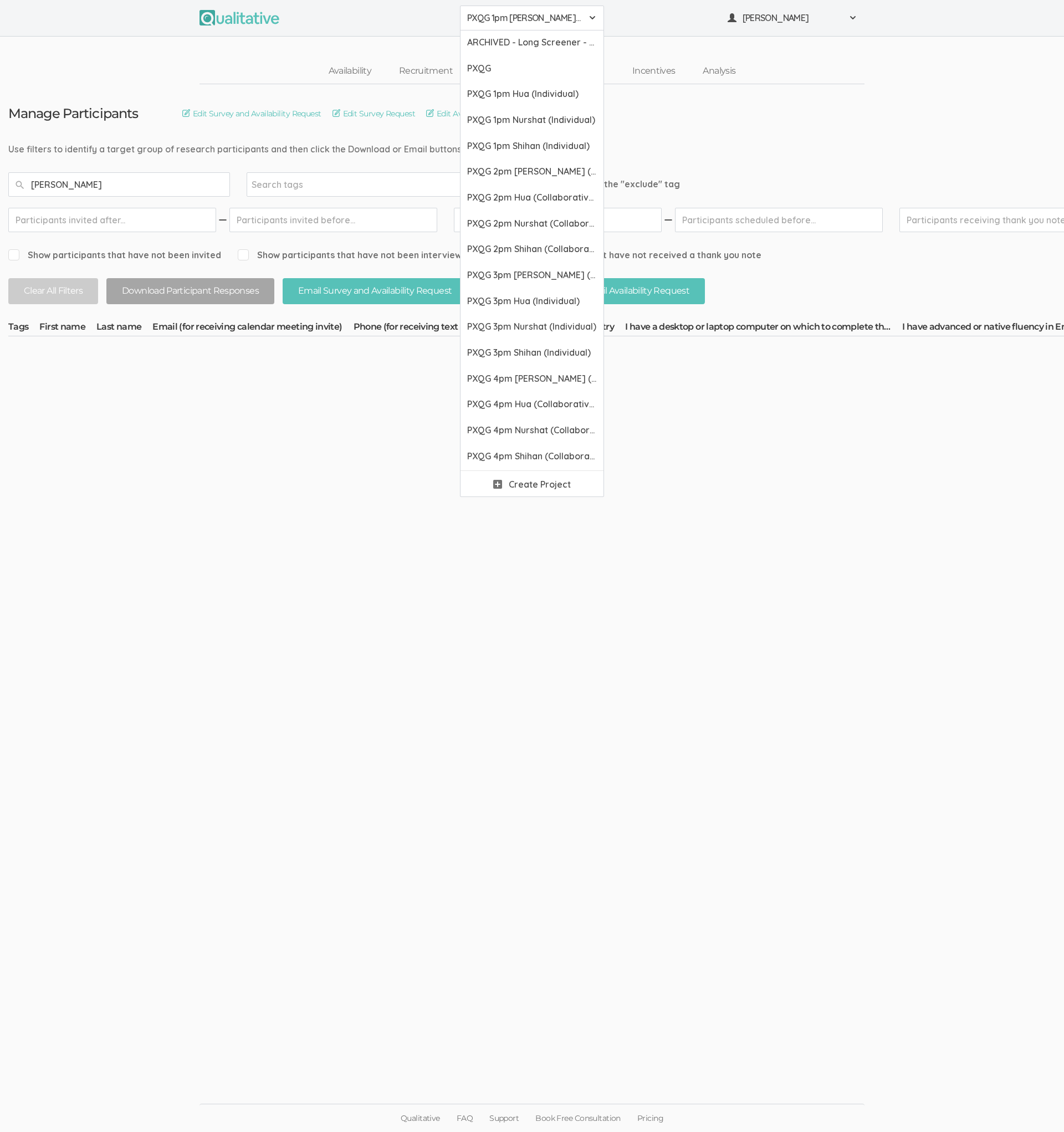
click at [539, 25] on button "PXQG 1pm [PERSON_NAME] (Individual)" at bounding box center [532, 18] width 144 height 25
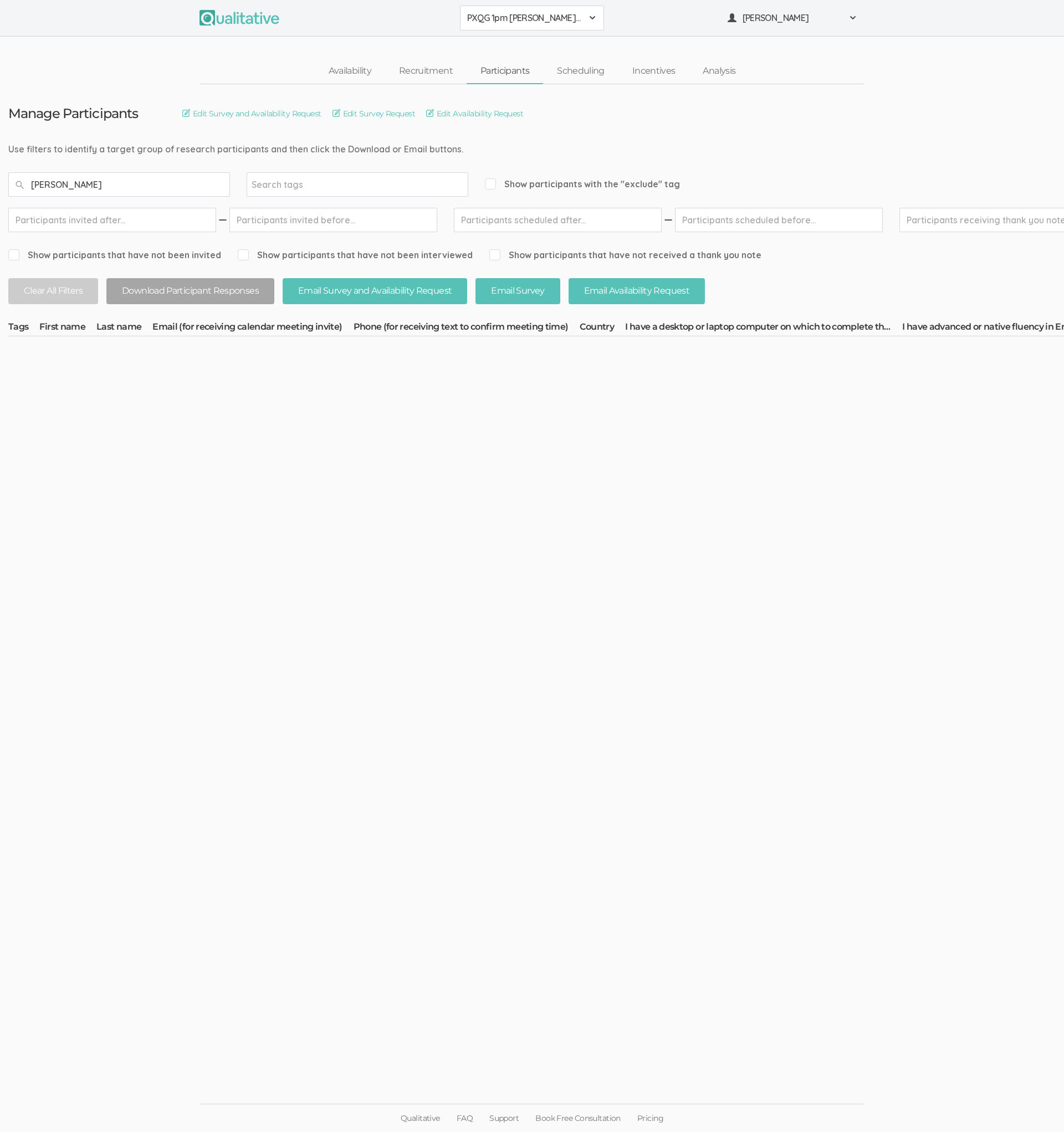
click at [513, 23] on span "PXQG 1pm [PERSON_NAME] (Individual)" at bounding box center [524, 18] width 115 height 13
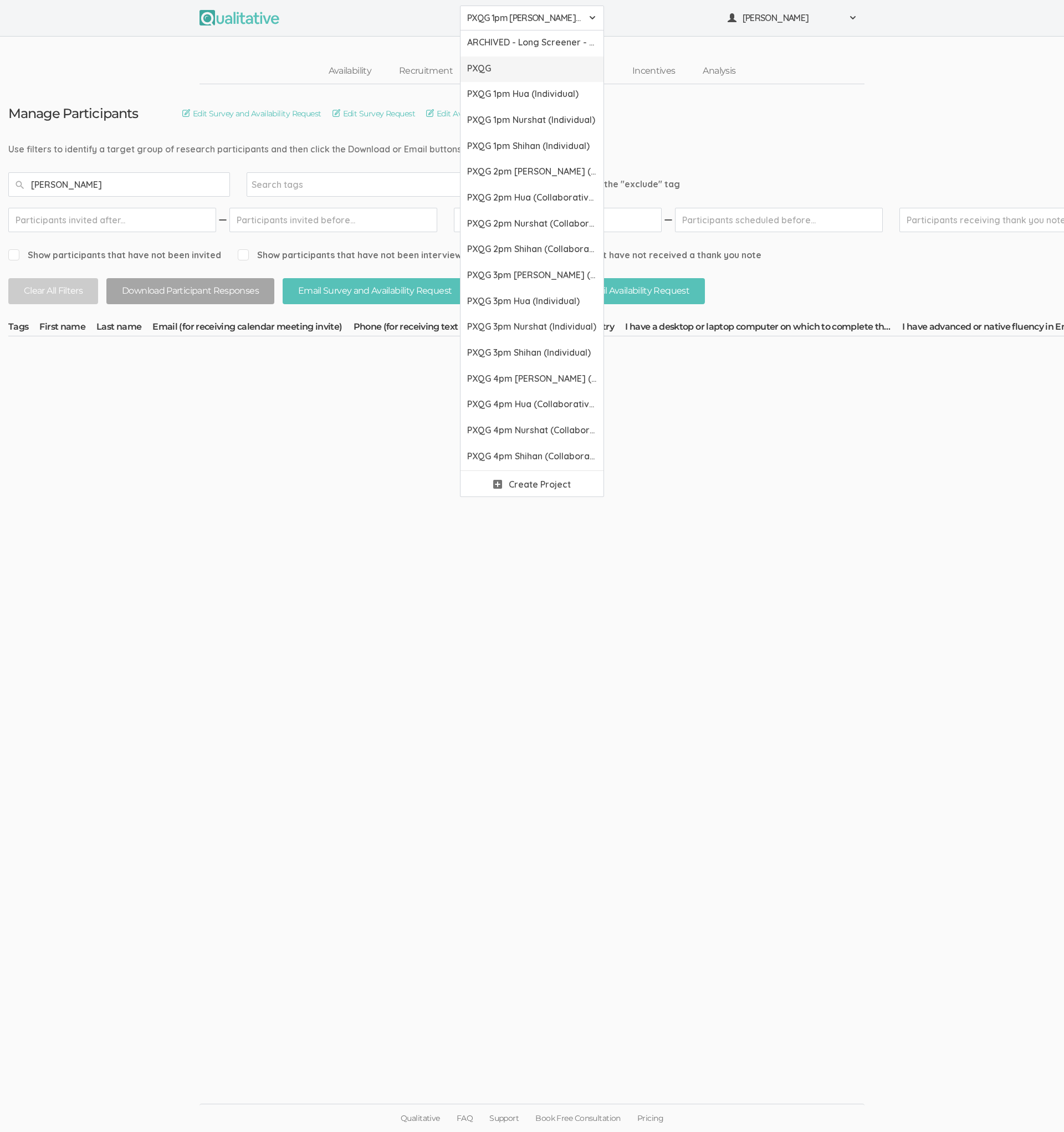
click at [502, 64] on span "PXQG" at bounding box center [532, 68] width 130 height 13
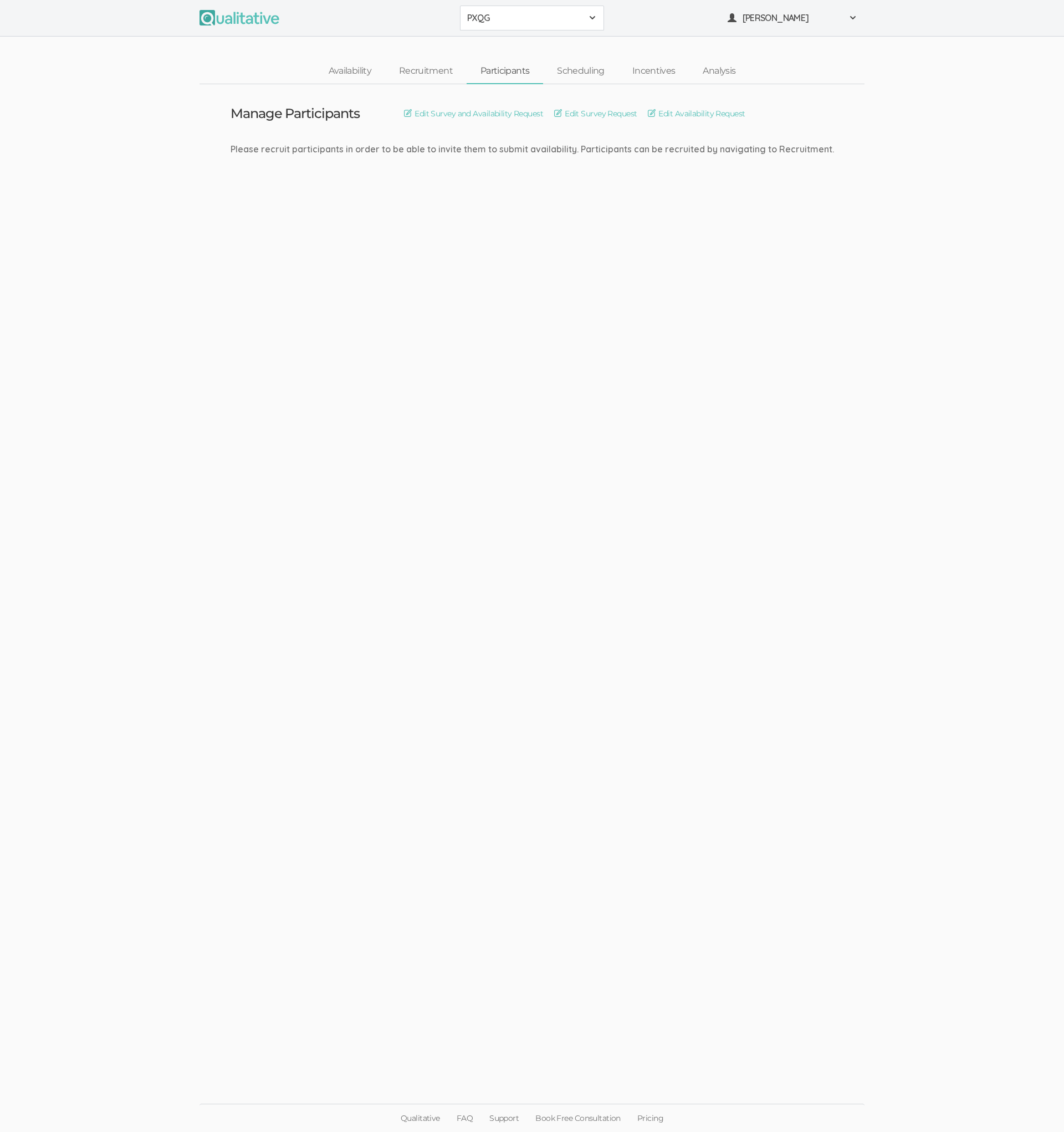
click at [505, 25] on button "PXQG" at bounding box center [532, 18] width 144 height 25
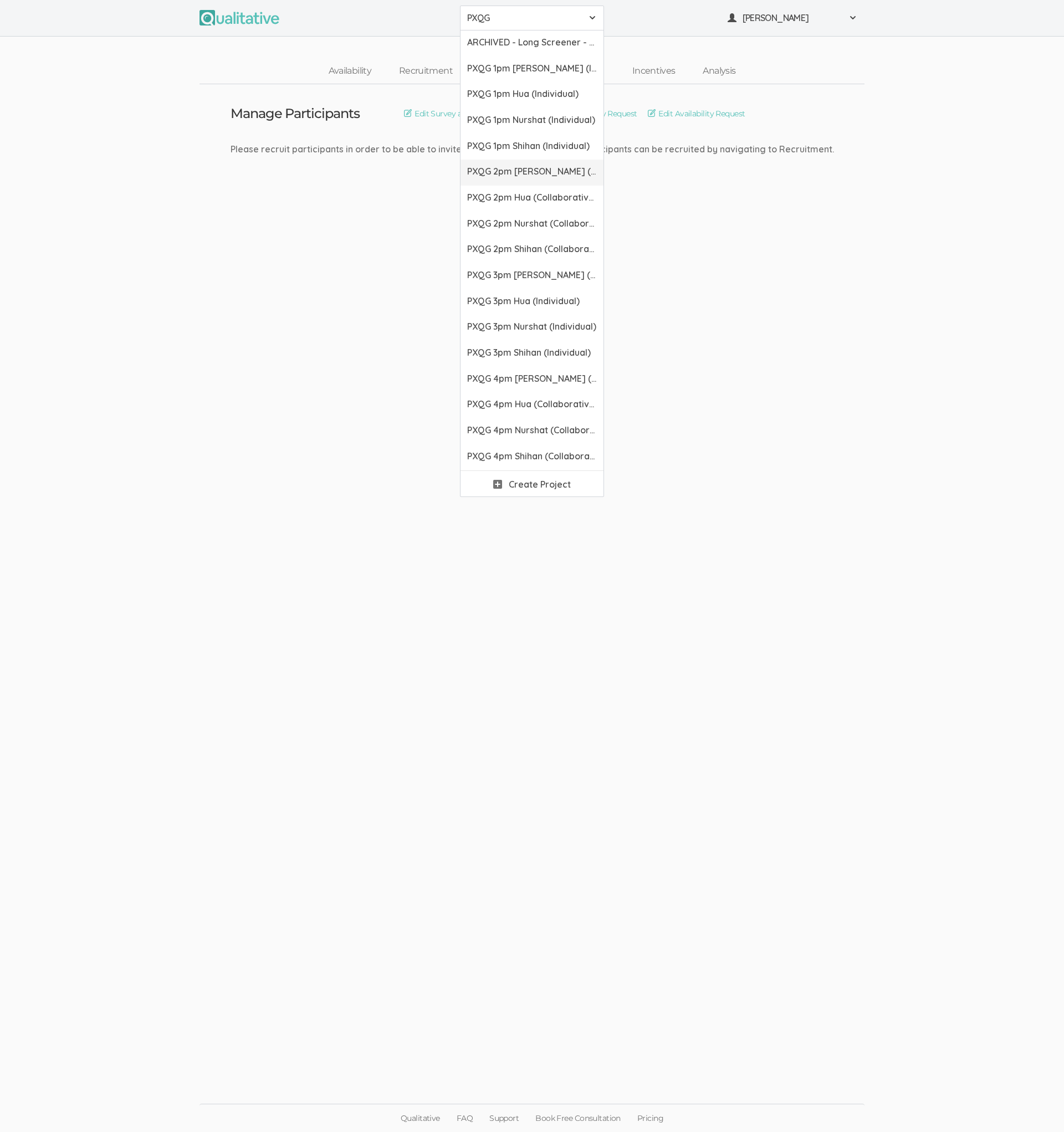
click at [511, 168] on span "PXQG 2pm [PERSON_NAME] (Collaborative)" at bounding box center [532, 171] width 130 height 13
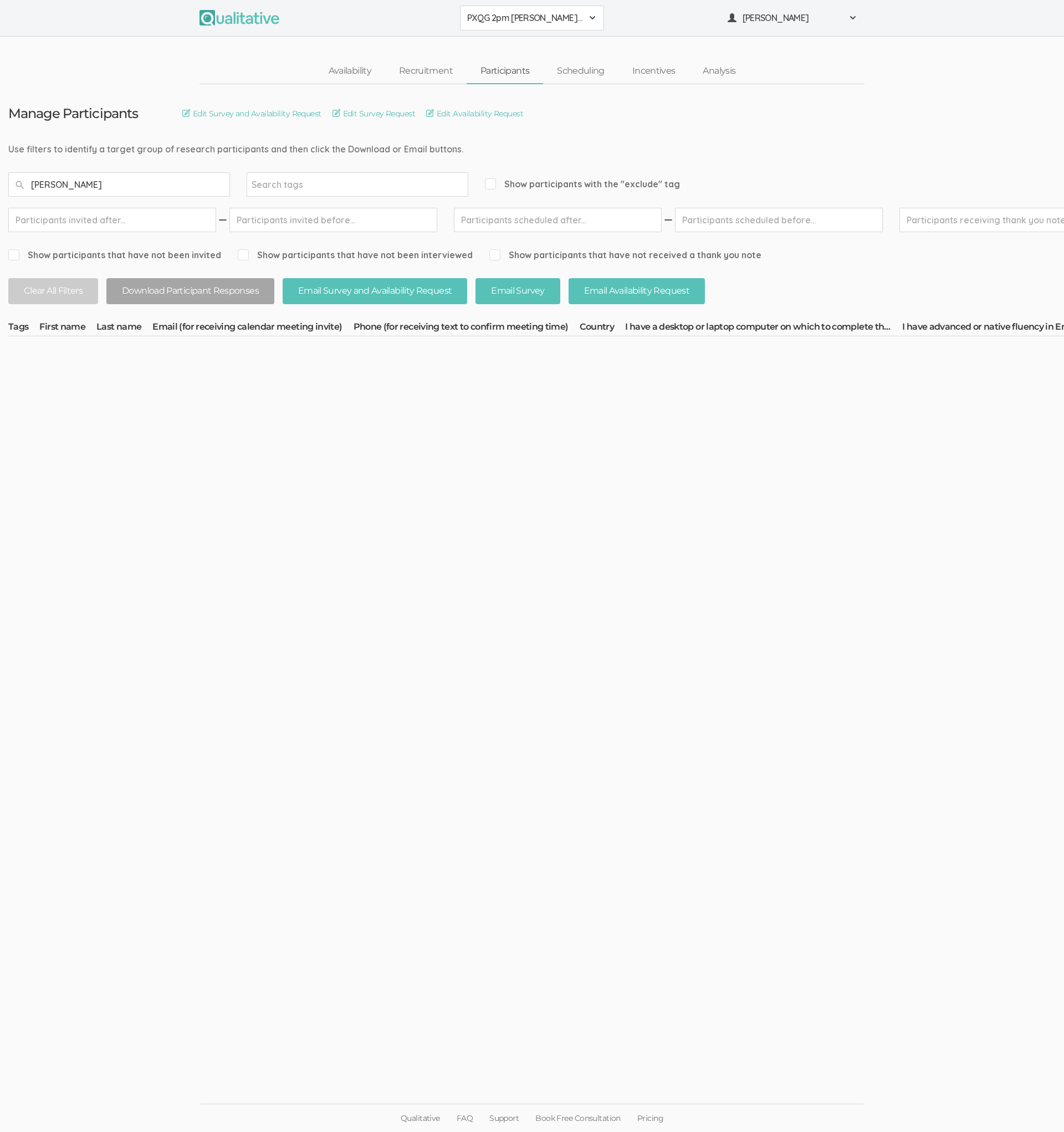
click at [482, 25] on button "PXQG 2pm [PERSON_NAME] (Collaborative)" at bounding box center [532, 18] width 144 height 25
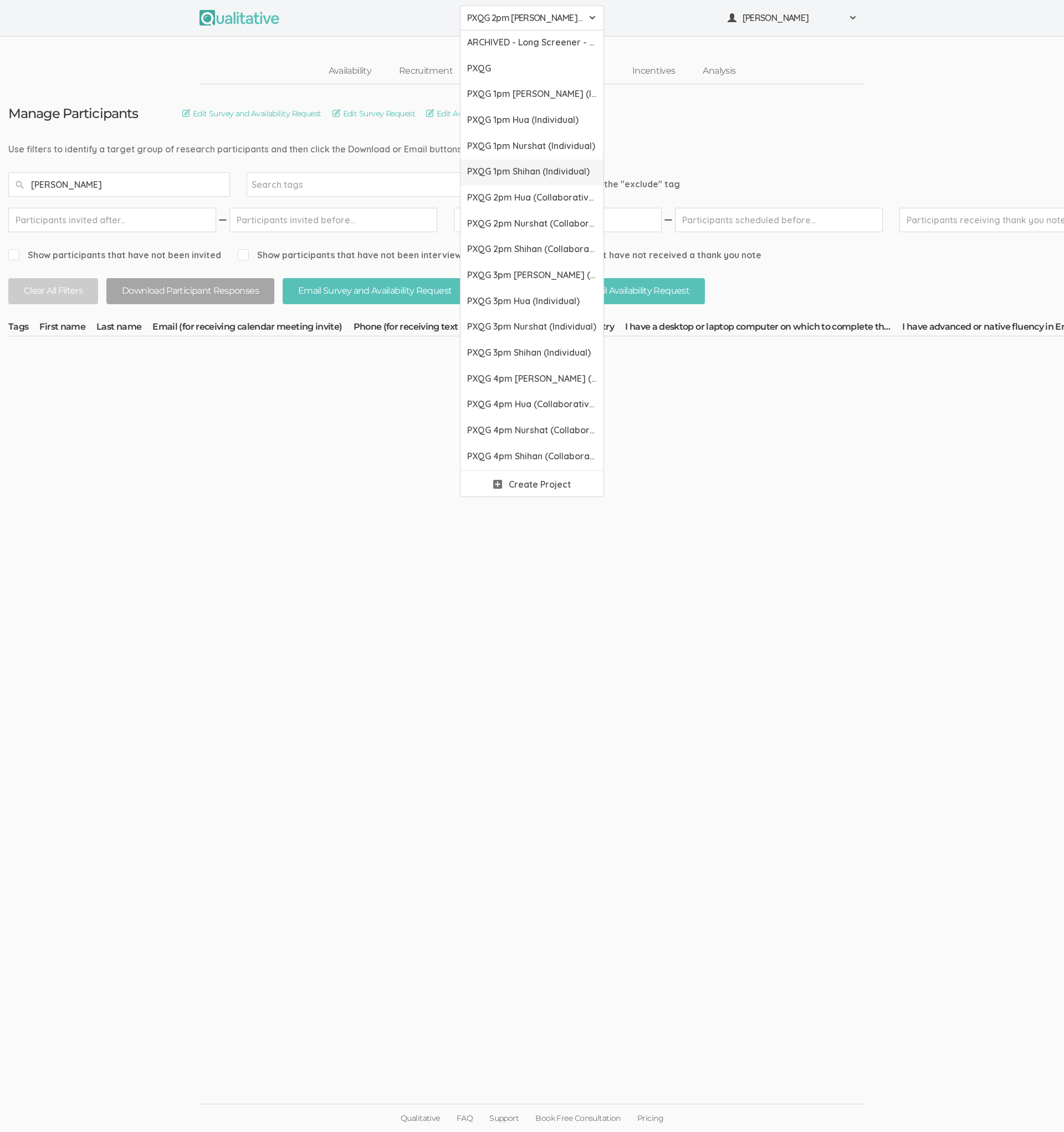
click at [490, 167] on span "PXQG 1pm Shihan (Individual)" at bounding box center [532, 171] width 130 height 13
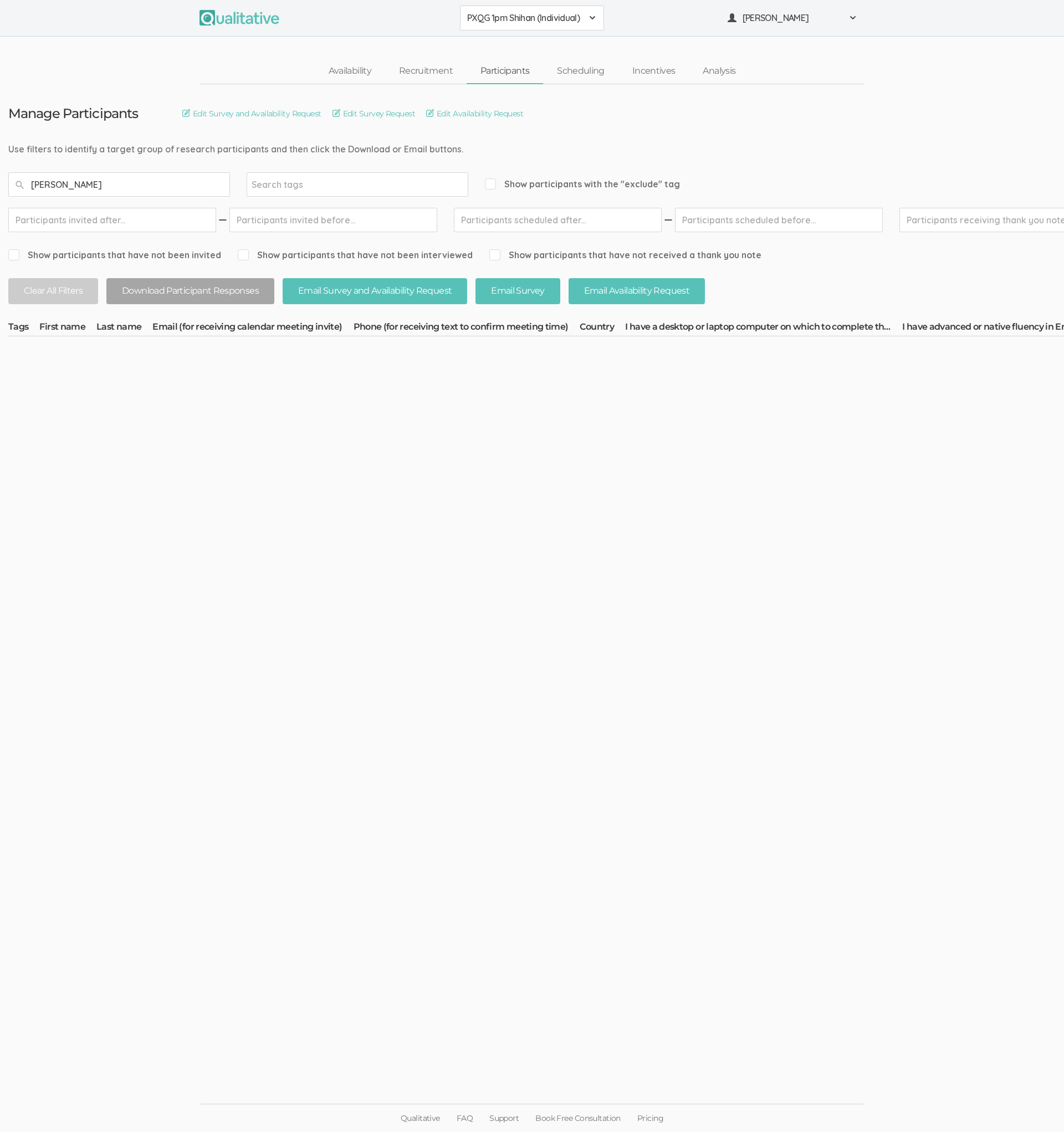
click at [211, 174] on input "[PERSON_NAME]" at bounding box center [119, 185] width 222 height 25
type input "[PERSON_NAME]"
click at [562, 30] on button "PXQG 1pm Shihan (Individual)" at bounding box center [532, 18] width 144 height 25
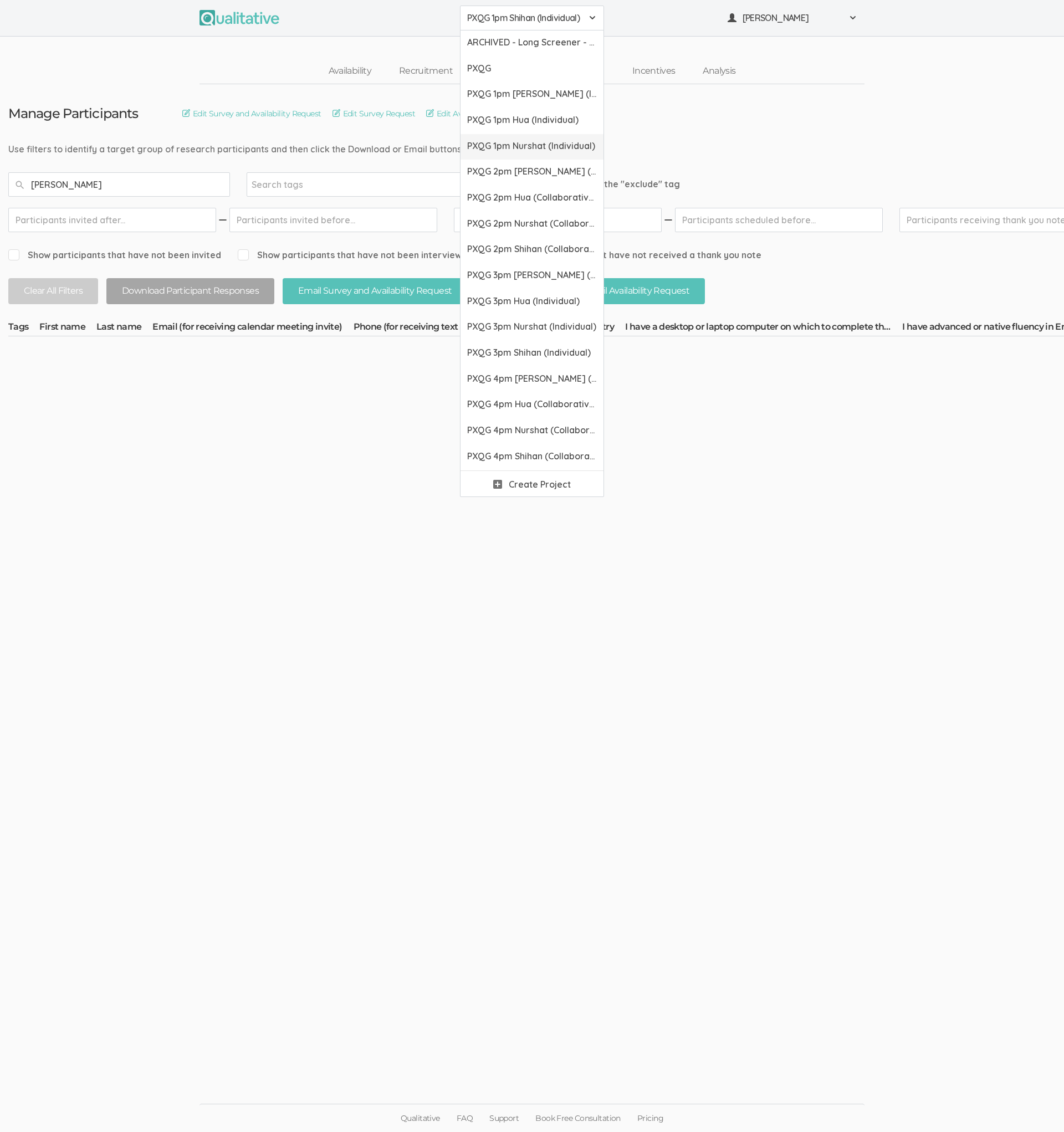
click at [522, 140] on span "PXQG 1pm Nurshat (Individual)" at bounding box center [532, 146] width 130 height 13
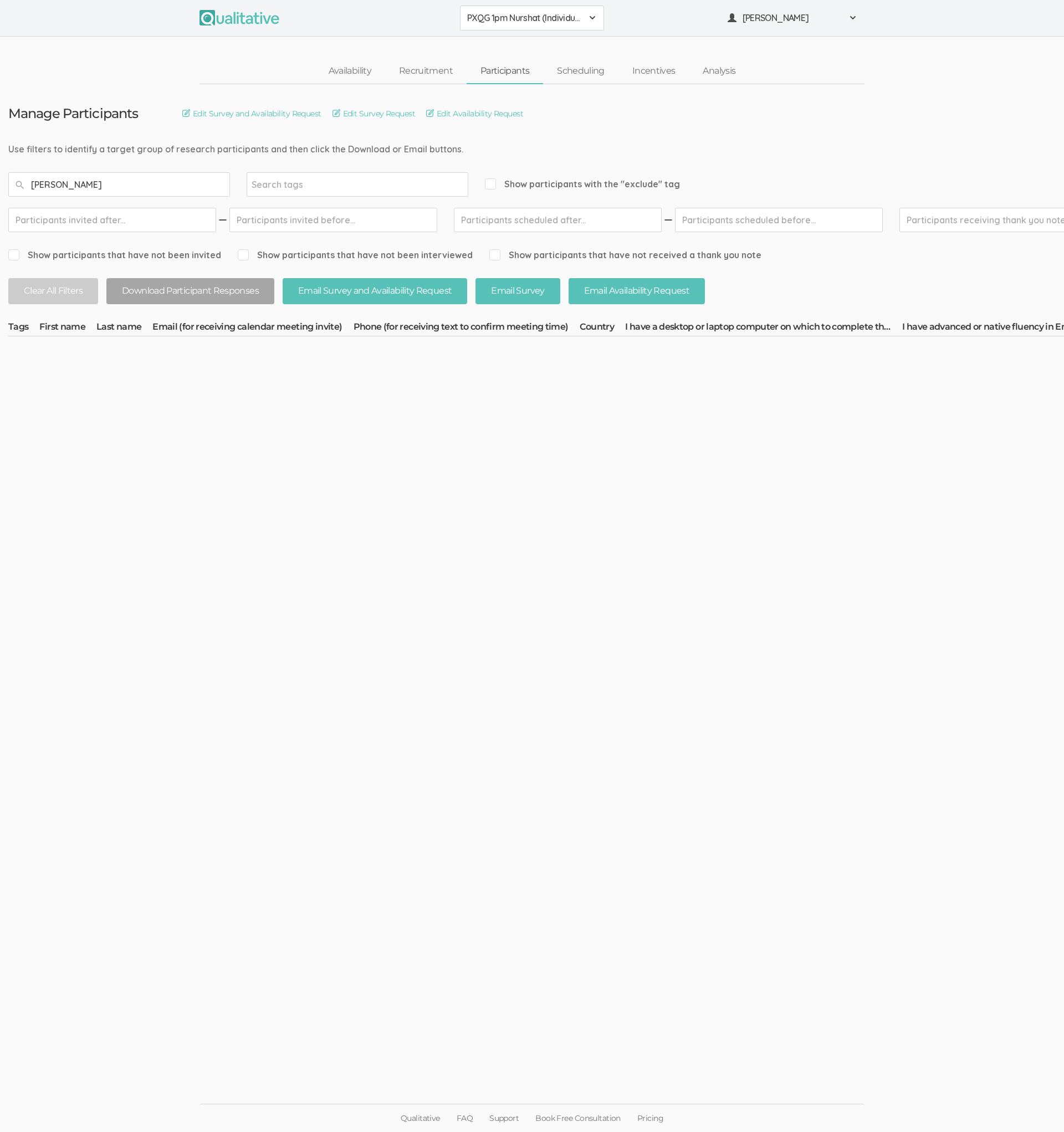
click at [41, 184] on input "[PERSON_NAME]" at bounding box center [119, 185] width 222 height 25
click at [41, 185] on input "[PERSON_NAME]" at bounding box center [119, 185] width 222 height 25
type input "[PERSON_NAME]"
click at [538, 28] on button "PXQG 1pm Nurshat (Individual)" at bounding box center [532, 18] width 144 height 25
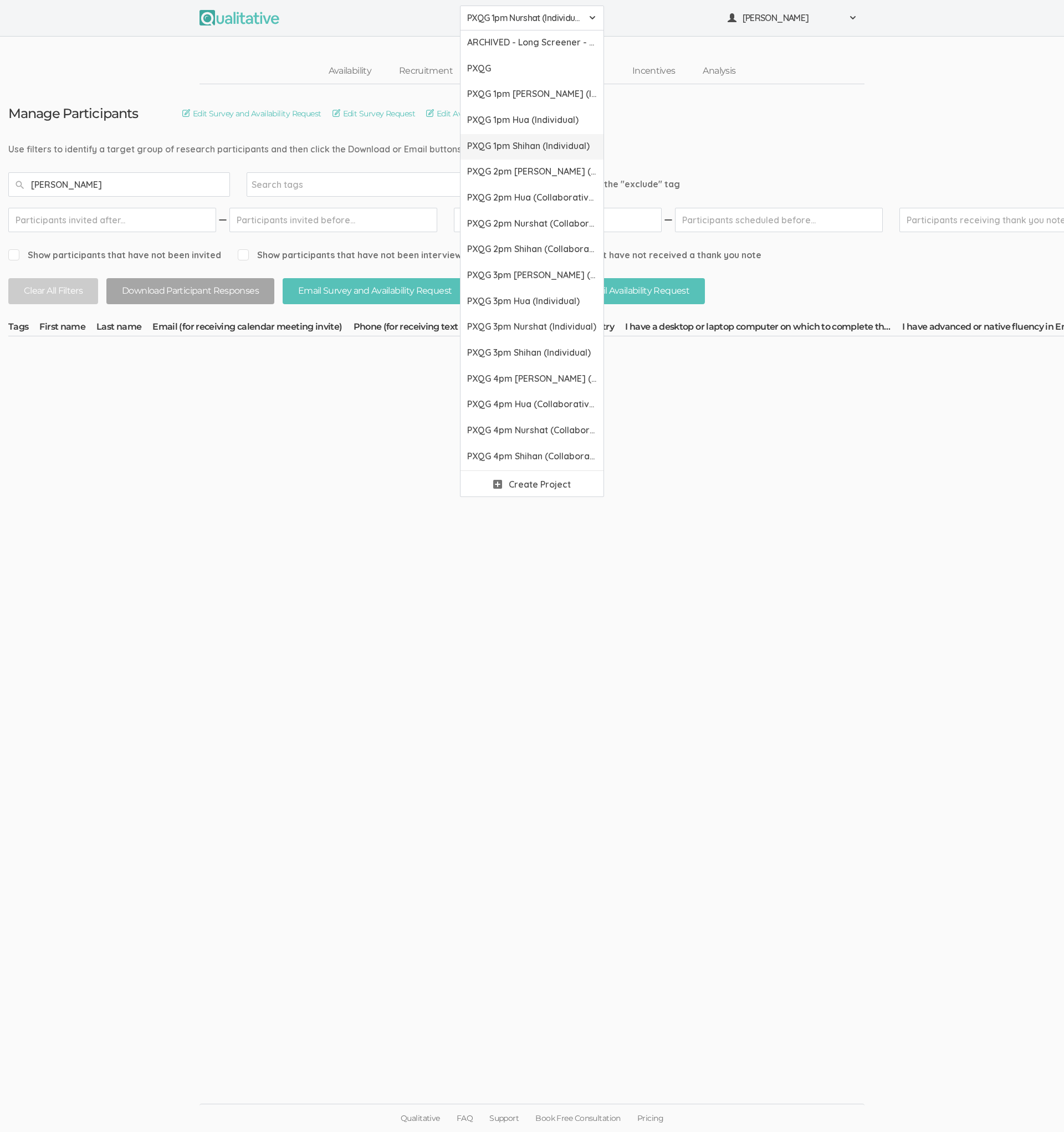
click at [512, 143] on span "PXQG 1pm Shihan (Individual)" at bounding box center [532, 146] width 130 height 13
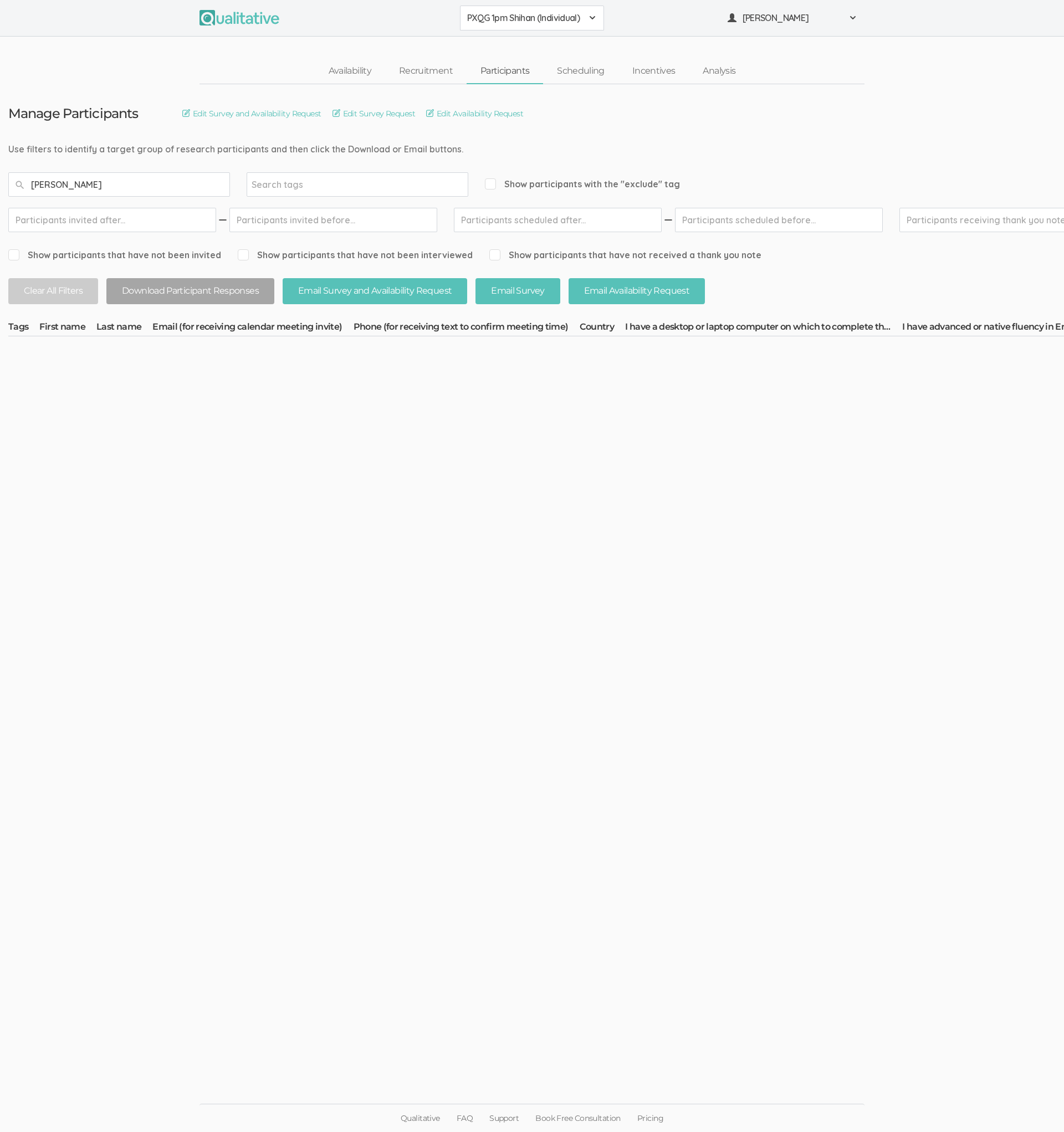
click at [511, 26] on button "PXQG 1pm Shihan (Individual)" at bounding box center [532, 18] width 144 height 25
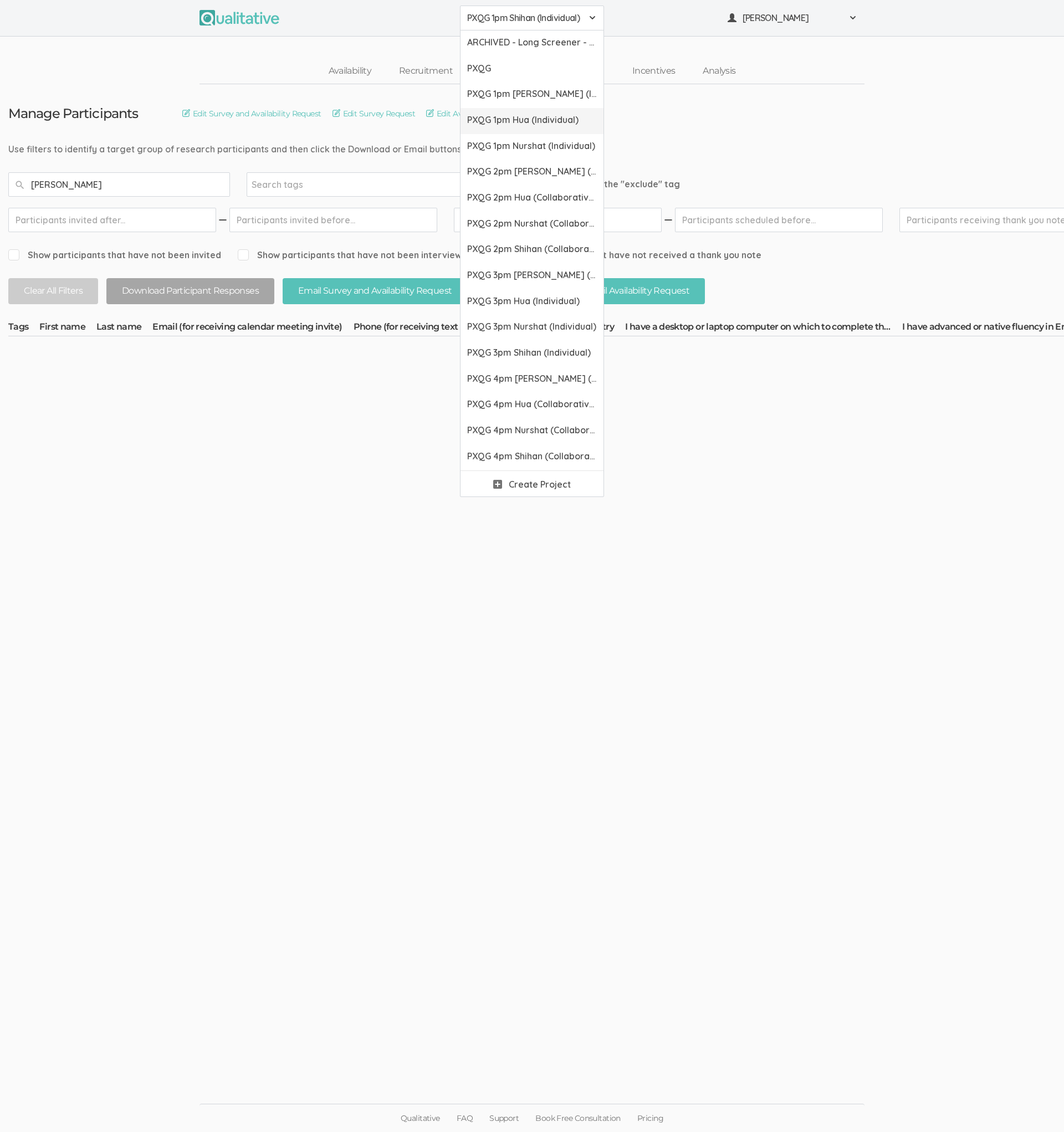
click at [499, 129] on link "PXQG 1pm Hua (Individual)" at bounding box center [532, 121] width 143 height 26
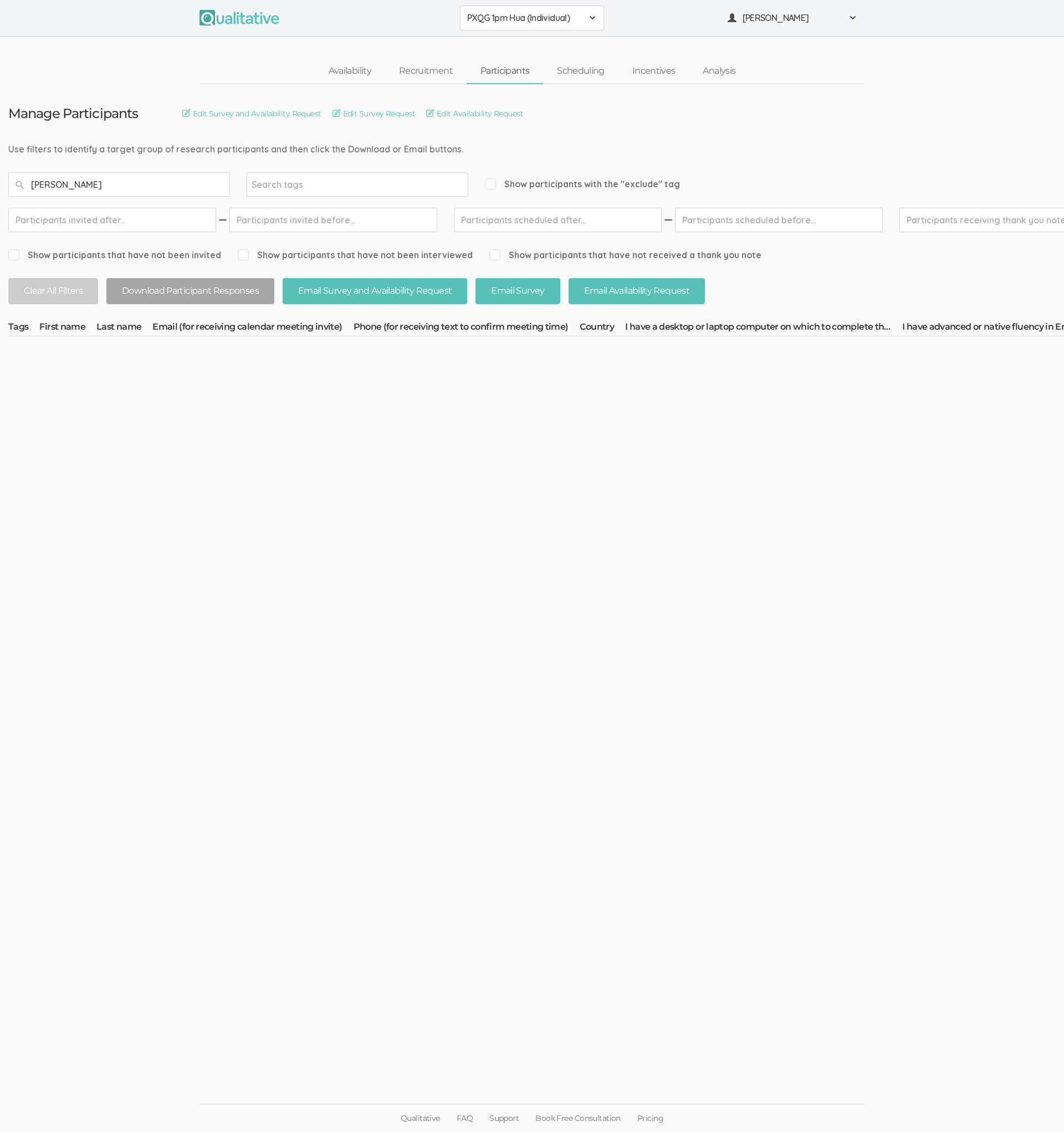
click at [508, 30] on div "PXQG 1pm Hua (Individual) ARCHIVED - Long Screener - PXQG 1pm Hua (Individual) …" at bounding box center [532, 18] width 1064 height 36
click at [510, 25] on button "PXQG 1pm Hua (Individual)" at bounding box center [532, 18] width 144 height 25
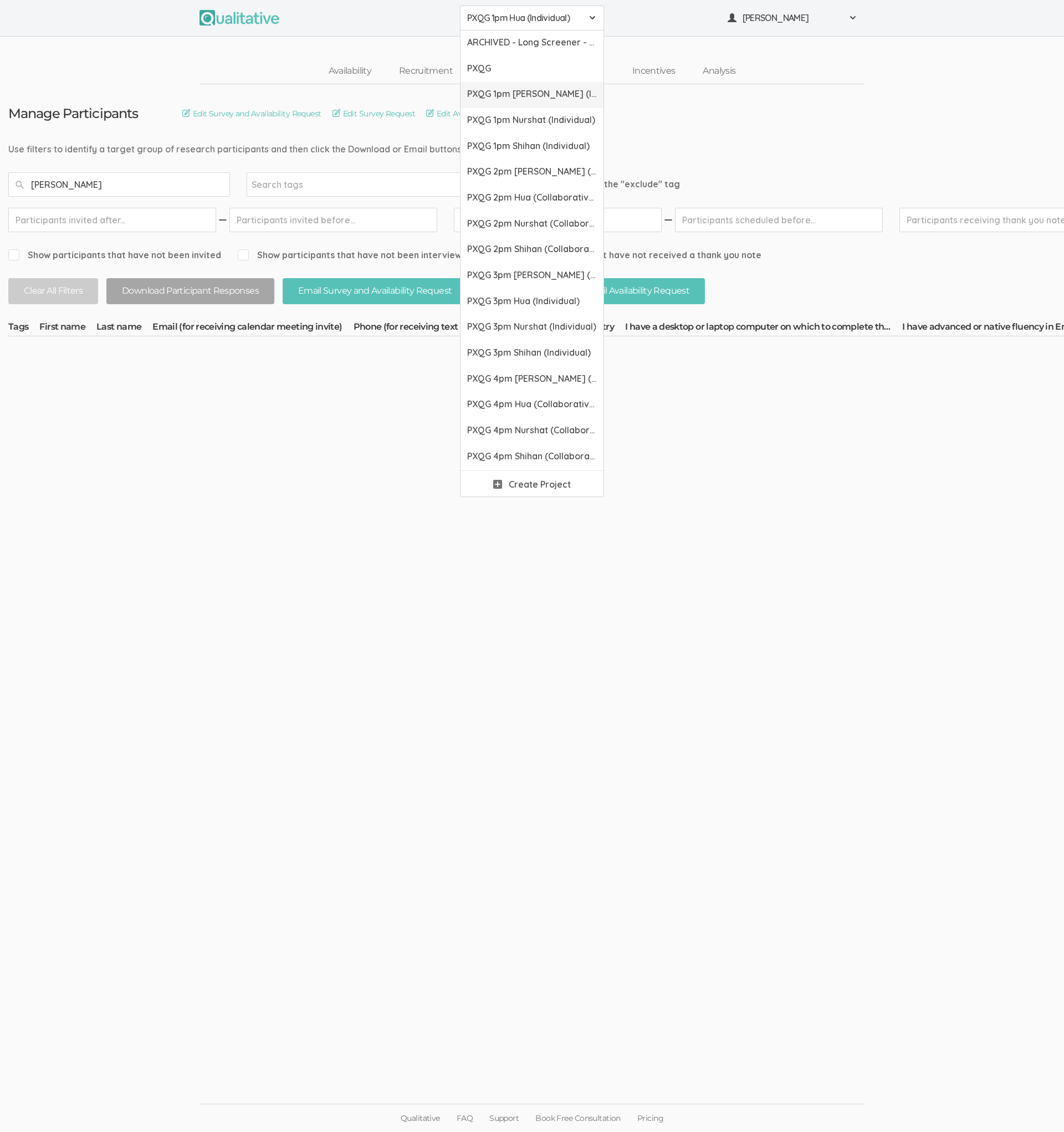
click at [519, 95] on span "PXQG 1pm [PERSON_NAME] (Individual)" at bounding box center [532, 94] width 130 height 13
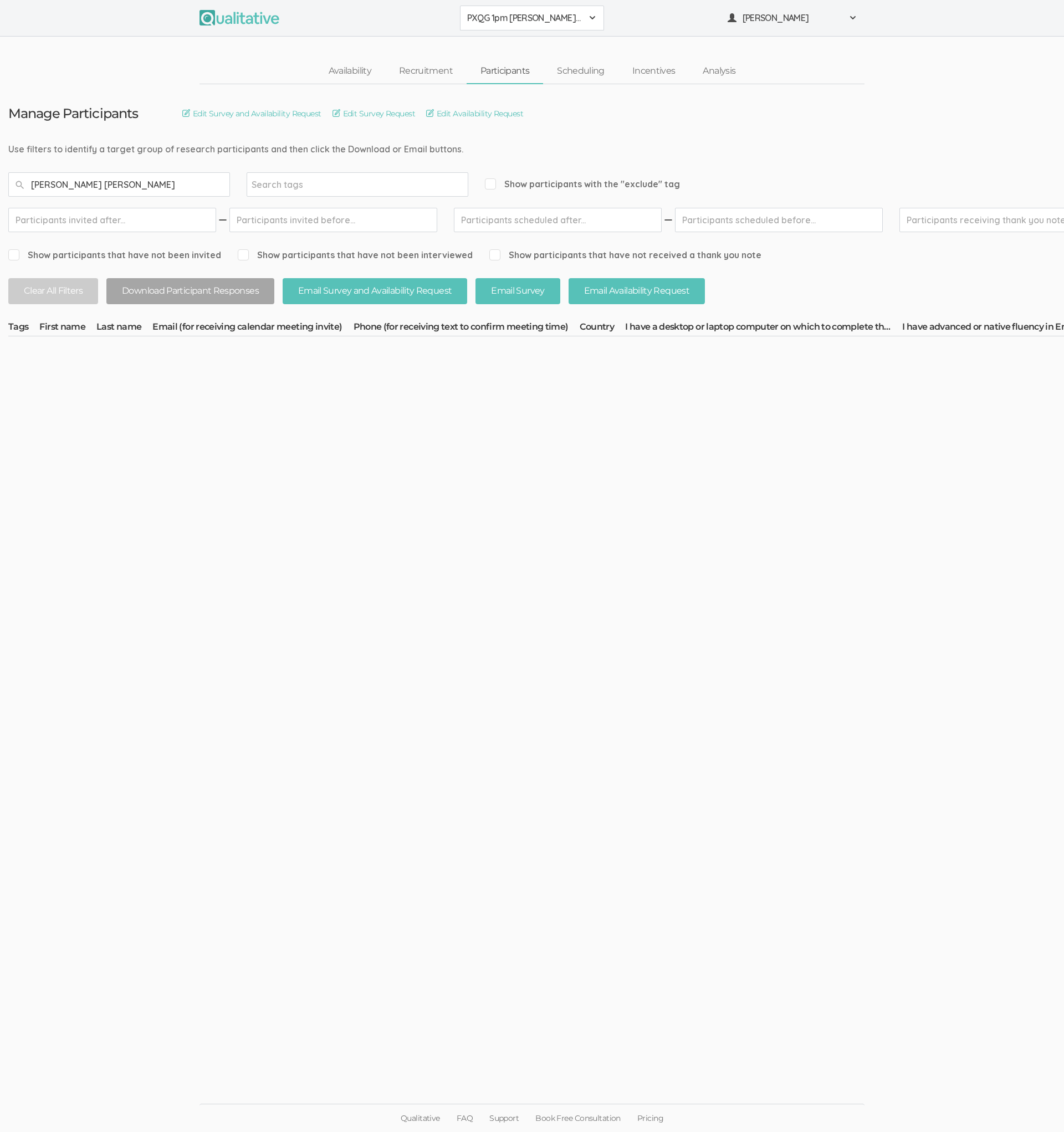
type input "[PERSON_NAME] [PERSON_NAME]"
click at [500, 21] on span "PXQG 1pm [PERSON_NAME] (Individual)" at bounding box center [524, 18] width 115 height 13
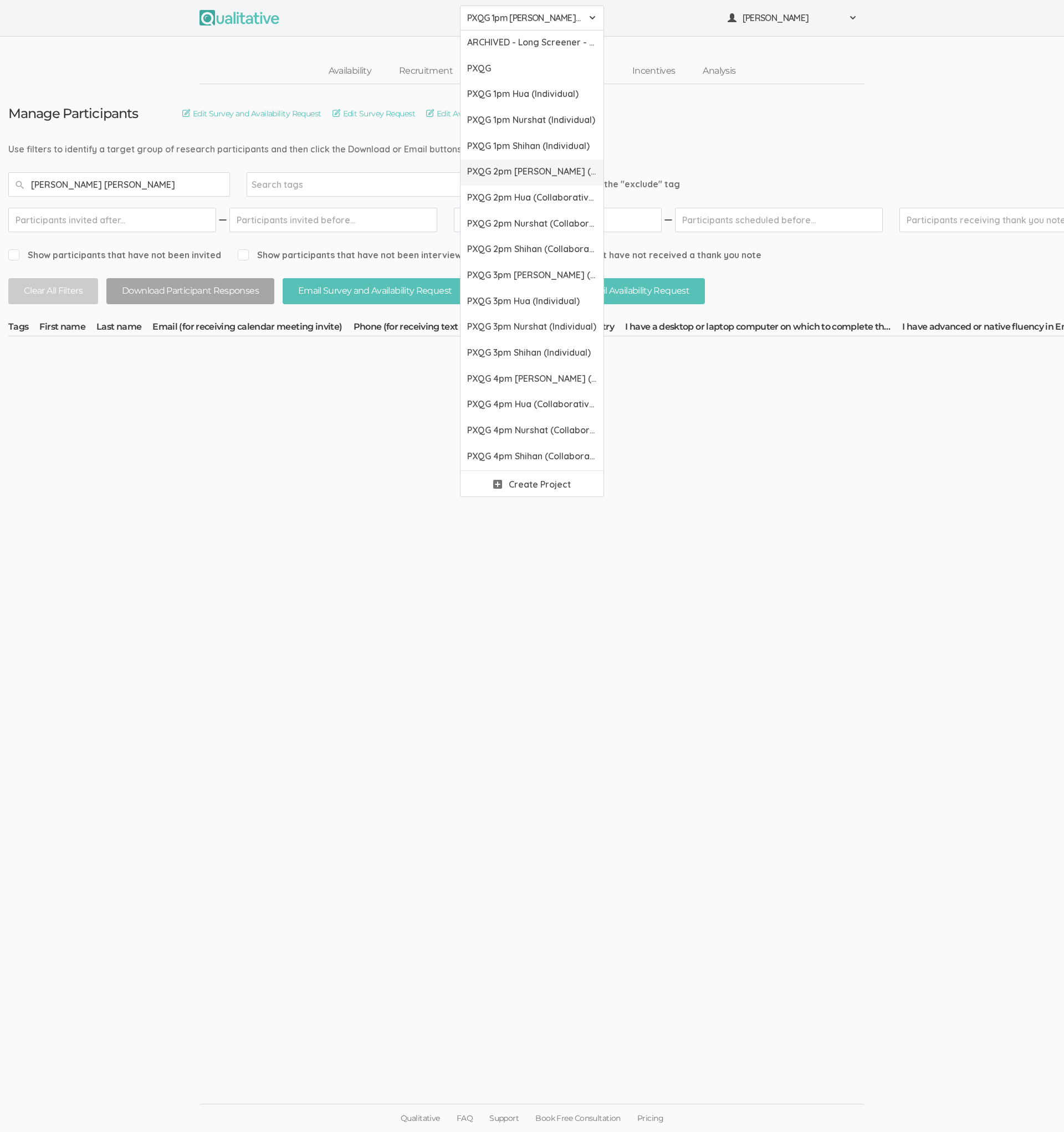
click at [498, 177] on link "PXQG 2pm [PERSON_NAME] (Collaborative)" at bounding box center [532, 172] width 143 height 26
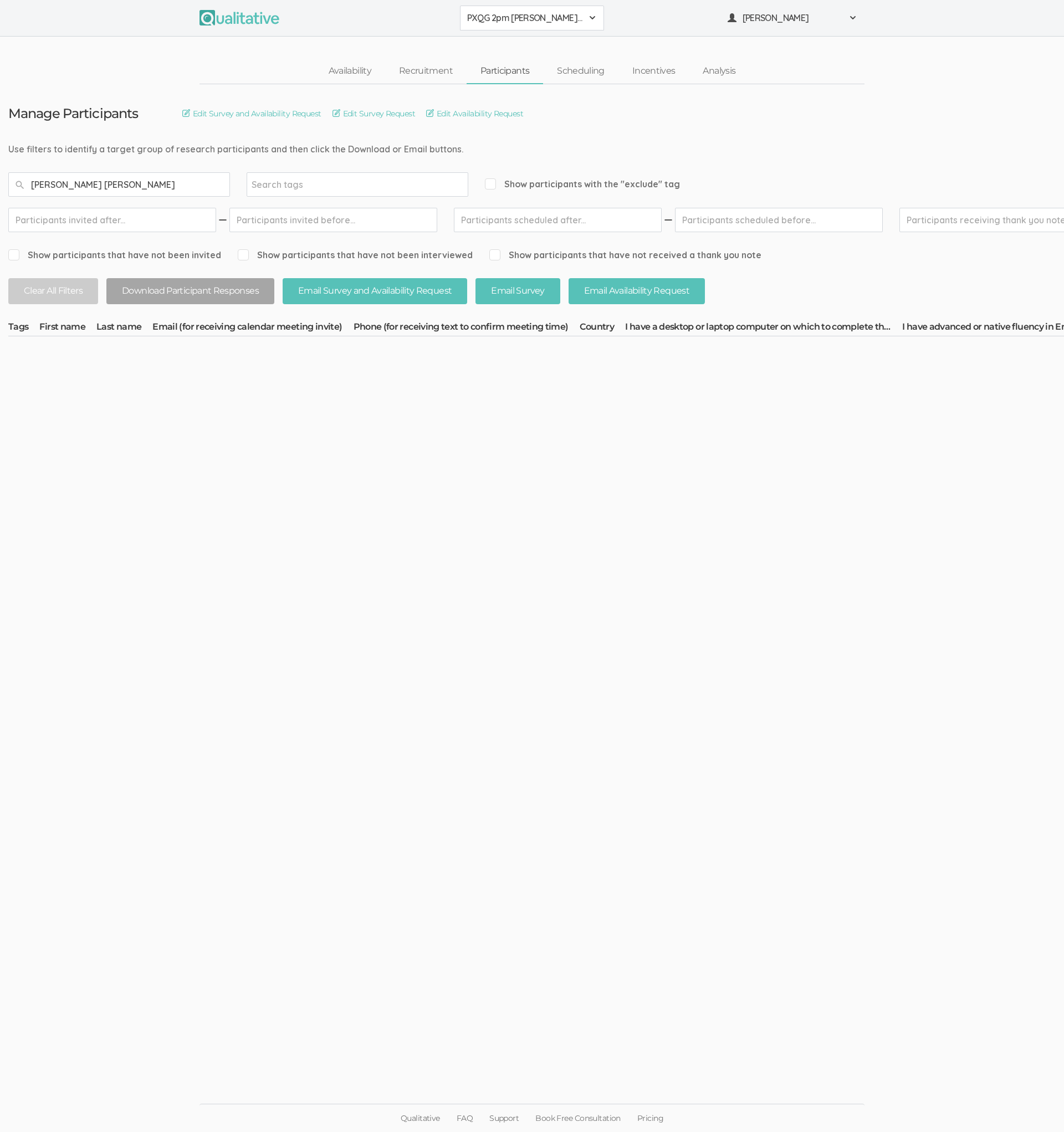
click at [505, 30] on button "PXQG 2pm [PERSON_NAME] (Collaborative)" at bounding box center [532, 18] width 144 height 25
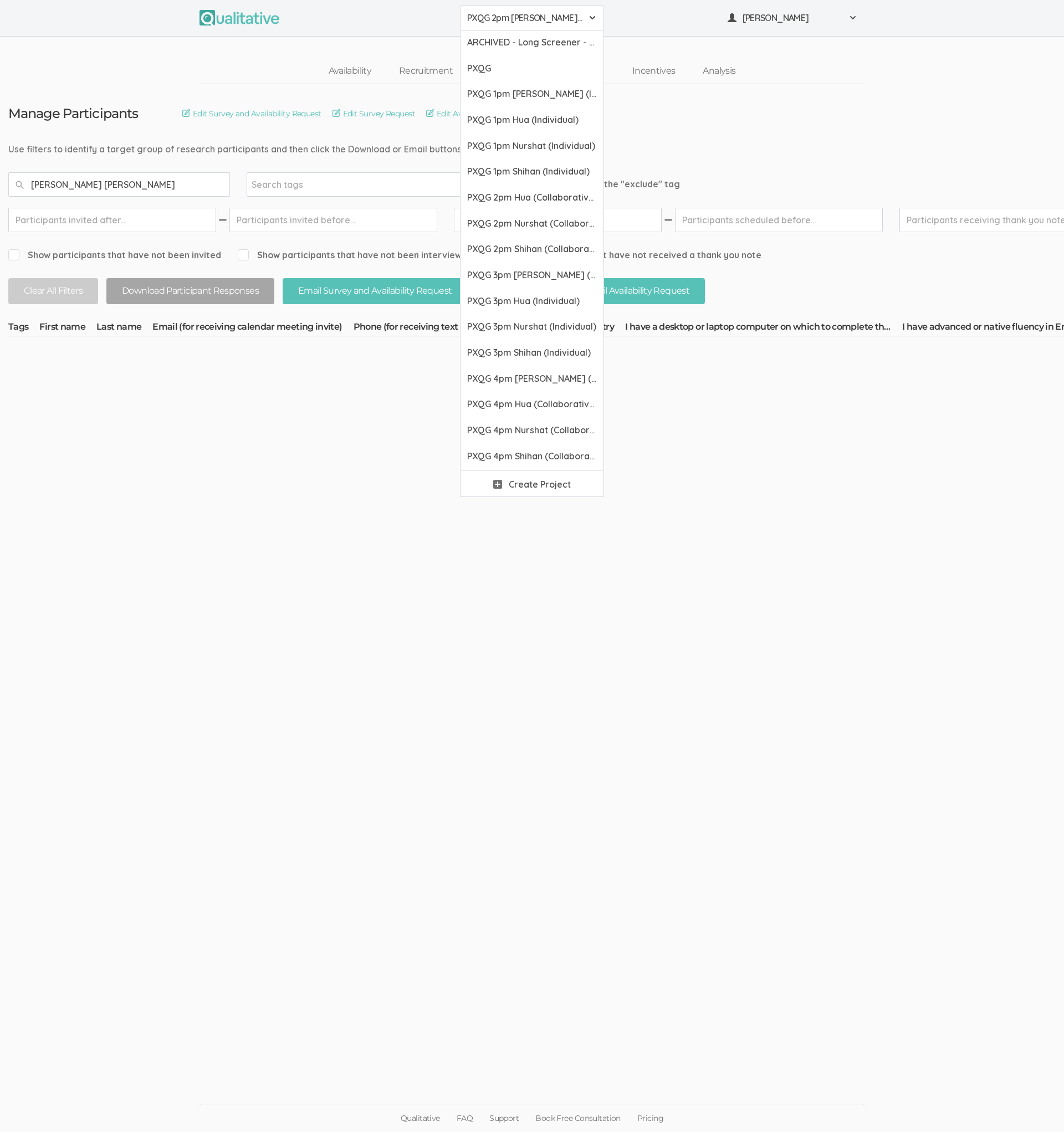
click at [37, 184] on input "[PERSON_NAME] [PERSON_NAME]" at bounding box center [119, 185] width 222 height 25
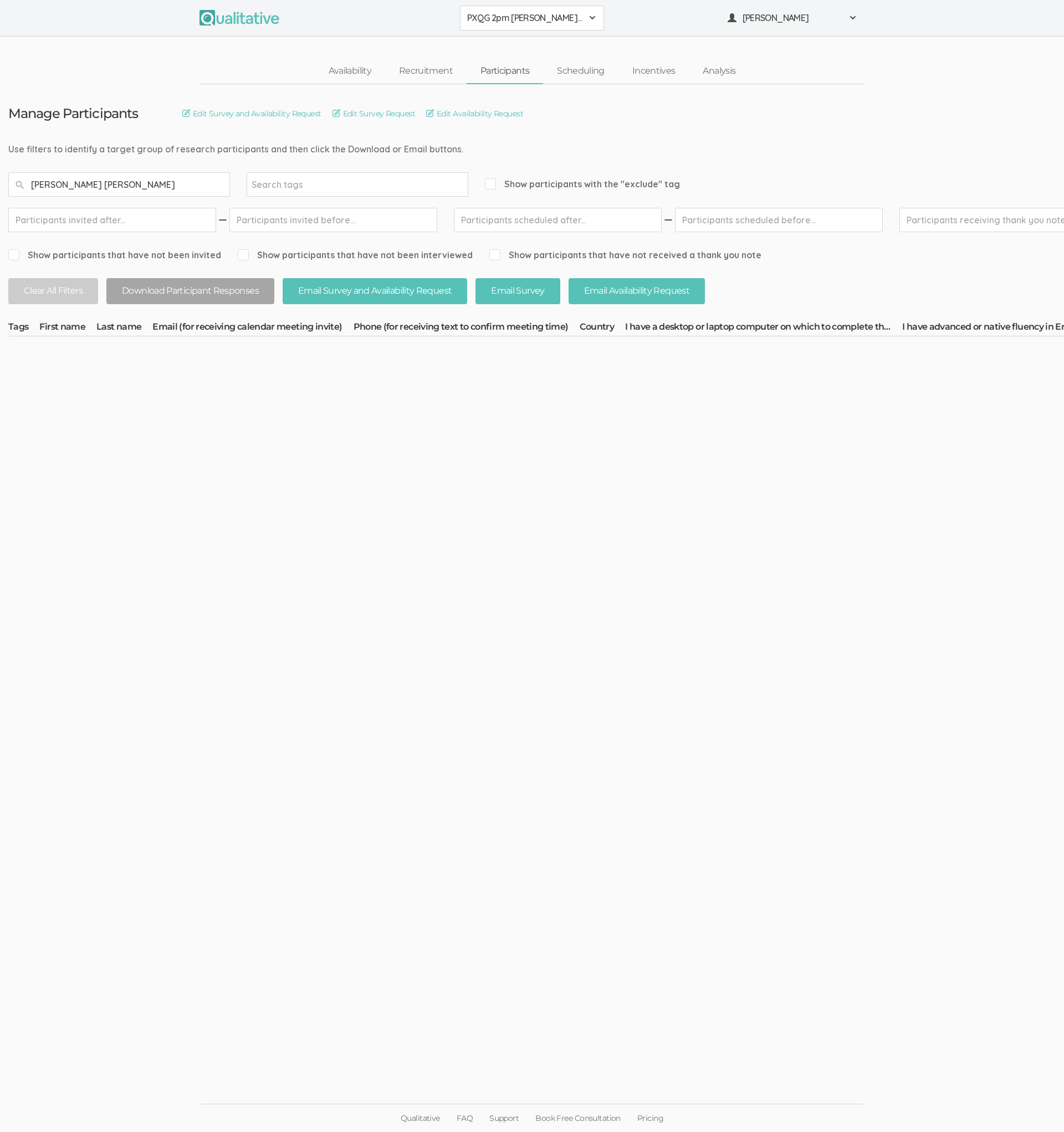
click at [36, 184] on input "[PERSON_NAME] [PERSON_NAME]" at bounding box center [119, 185] width 222 height 25
type input "[PERSON_NAME]"
click at [505, 28] on button "PXQG 2pm [PERSON_NAME] (Collaborative)" at bounding box center [532, 18] width 144 height 25
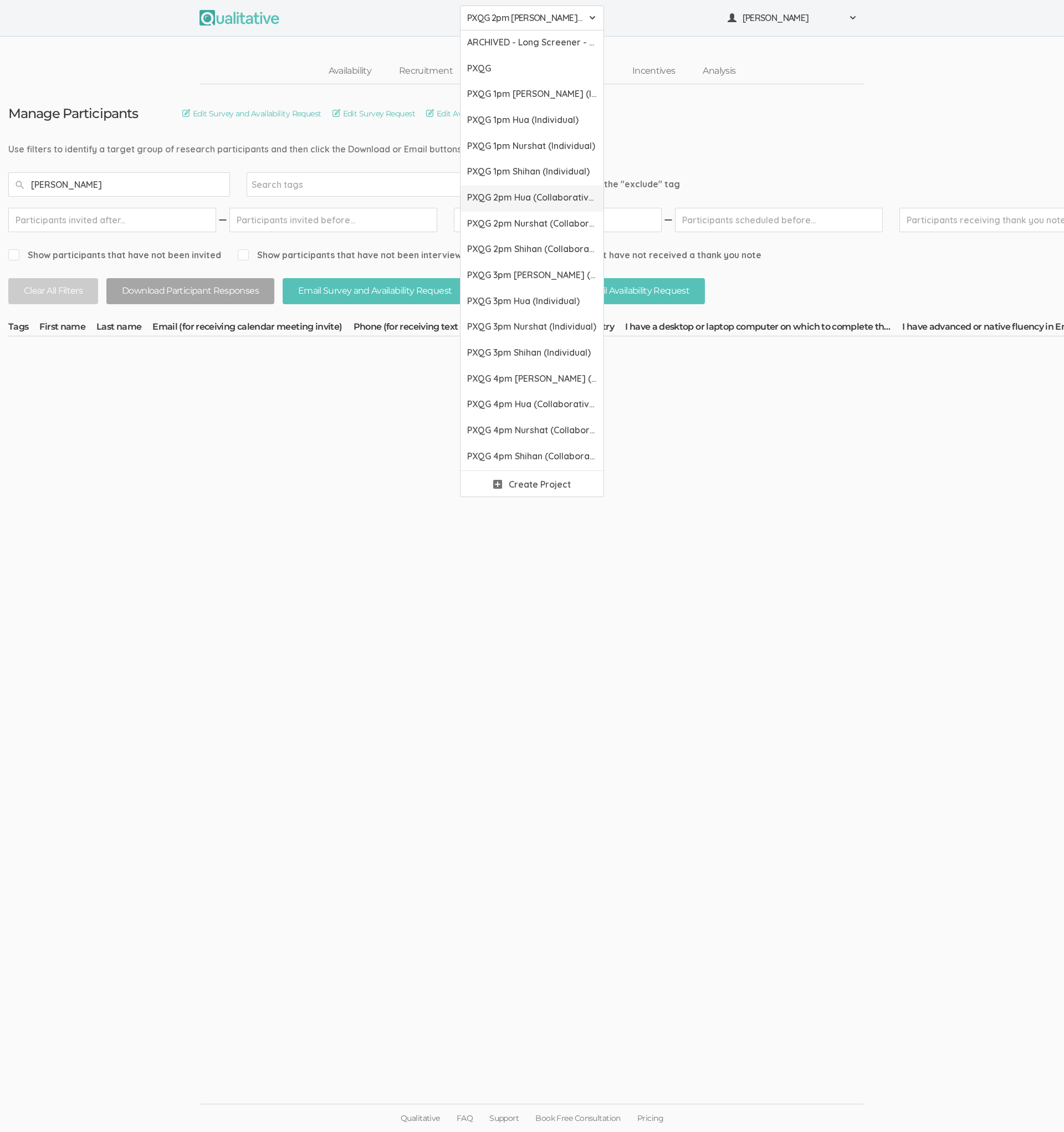
click at [484, 209] on link "PXQG 2pm Hua (Collaborative)" at bounding box center [532, 198] width 143 height 26
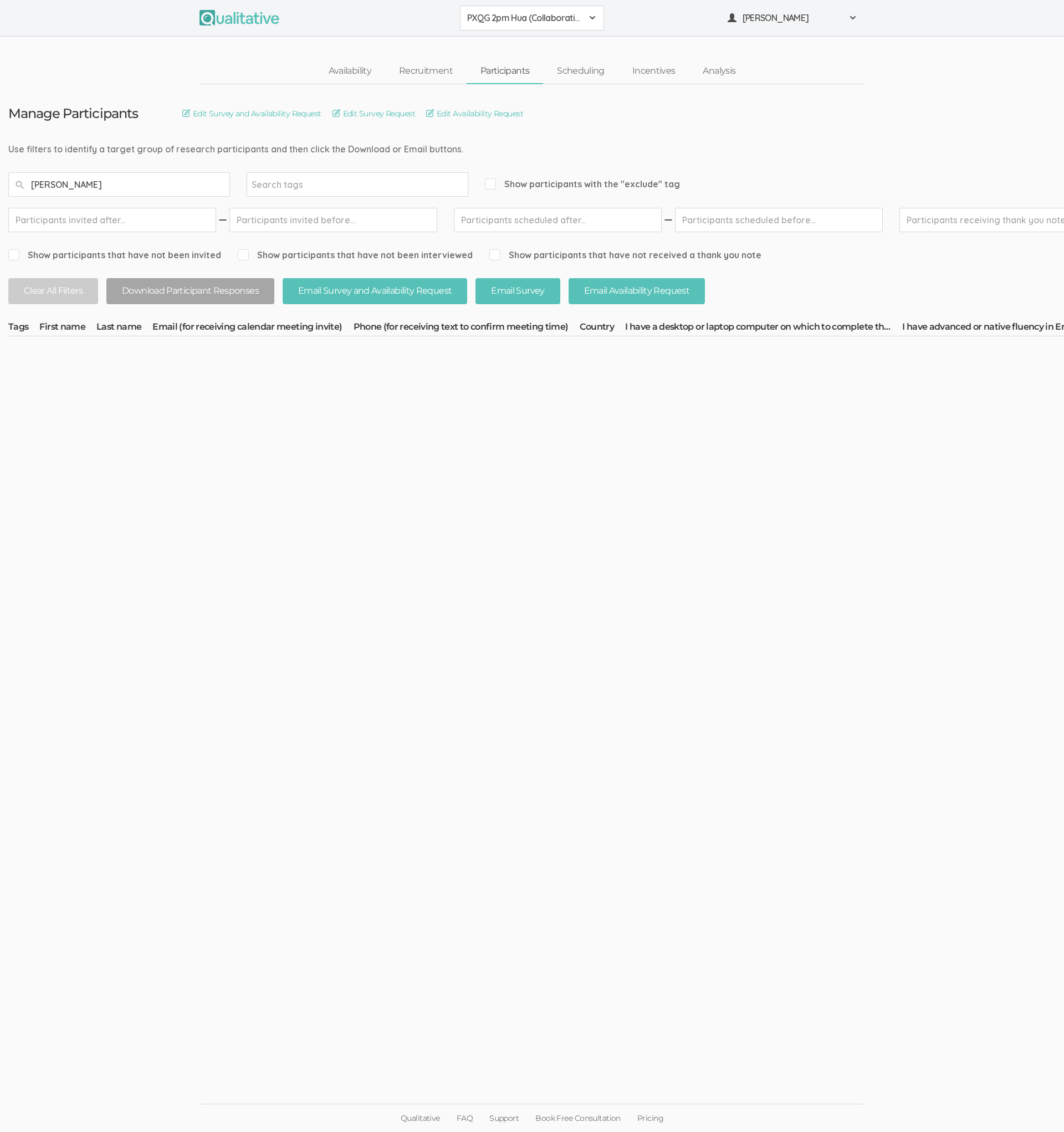
click at [548, 20] on span "PXQG 2pm Hua (Collaborative)" at bounding box center [524, 18] width 115 height 13
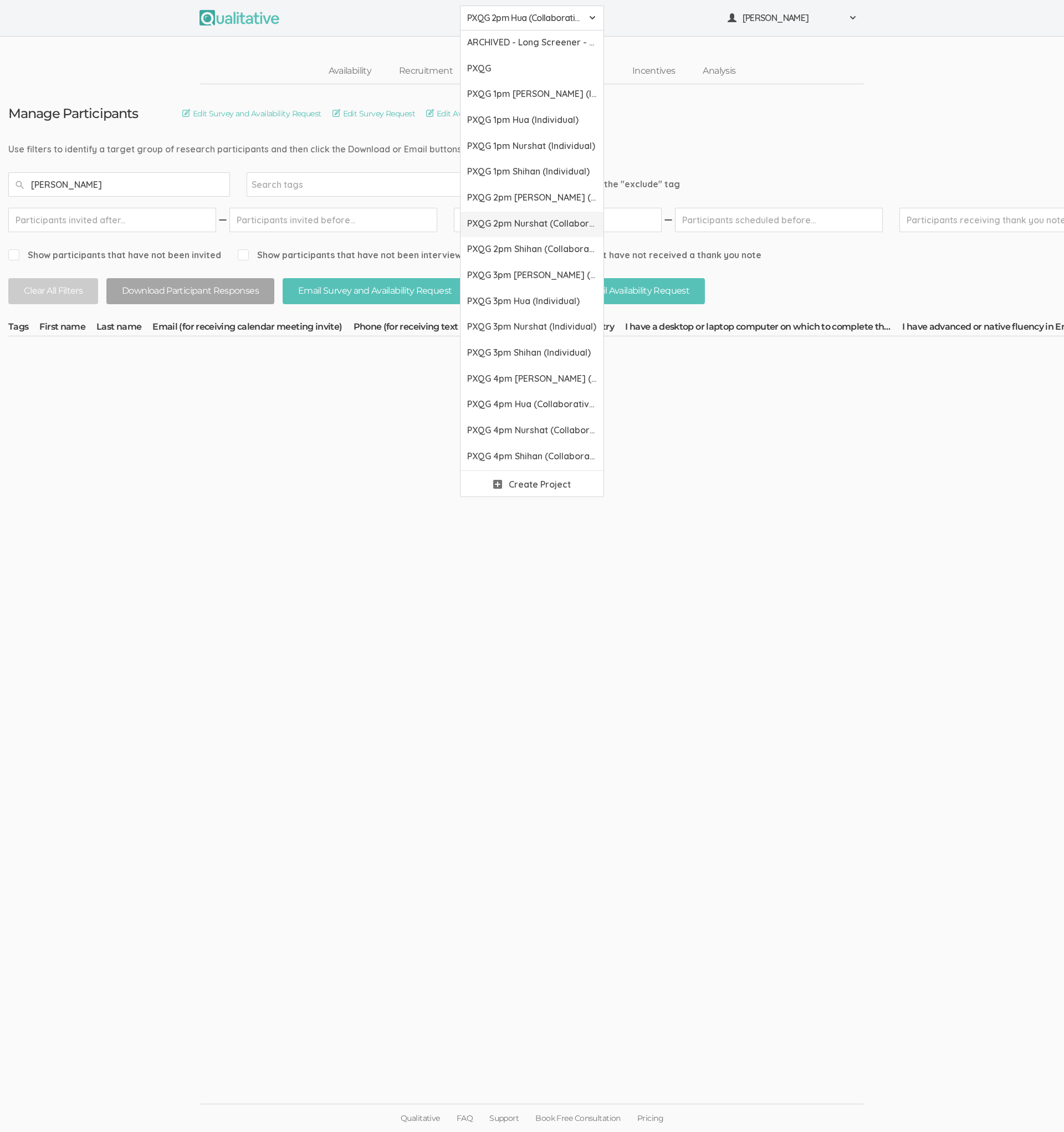
click at [509, 228] on span "PXQG 2pm Nurshat (Collaborative)" at bounding box center [532, 224] width 130 height 13
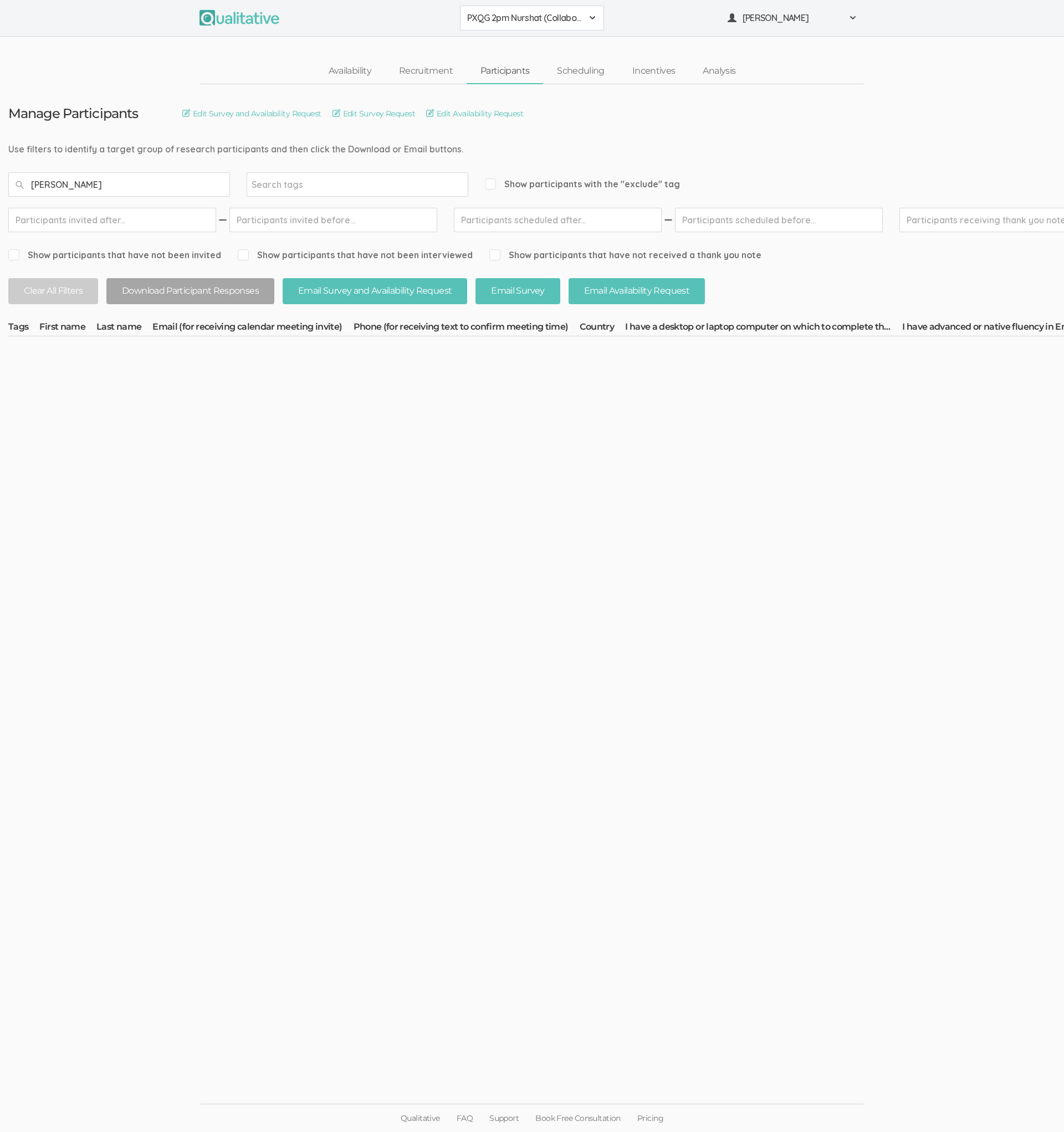
click at [522, 24] on span "PXQG 2pm Nurshat (Collaborative)" at bounding box center [524, 18] width 115 height 13
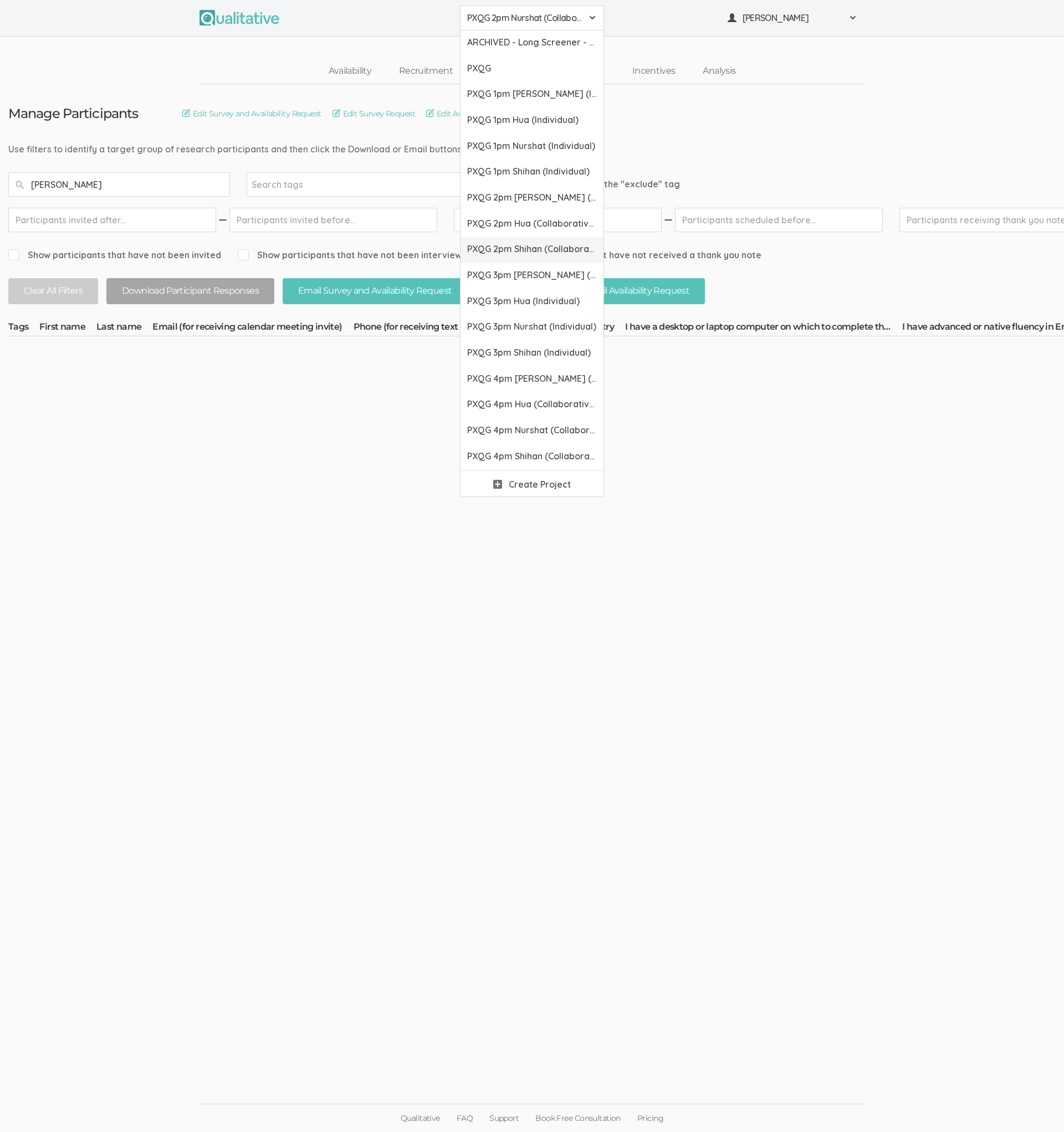
click at [505, 243] on span "PXQG 2pm Shihan (Collaborative)" at bounding box center [532, 249] width 130 height 13
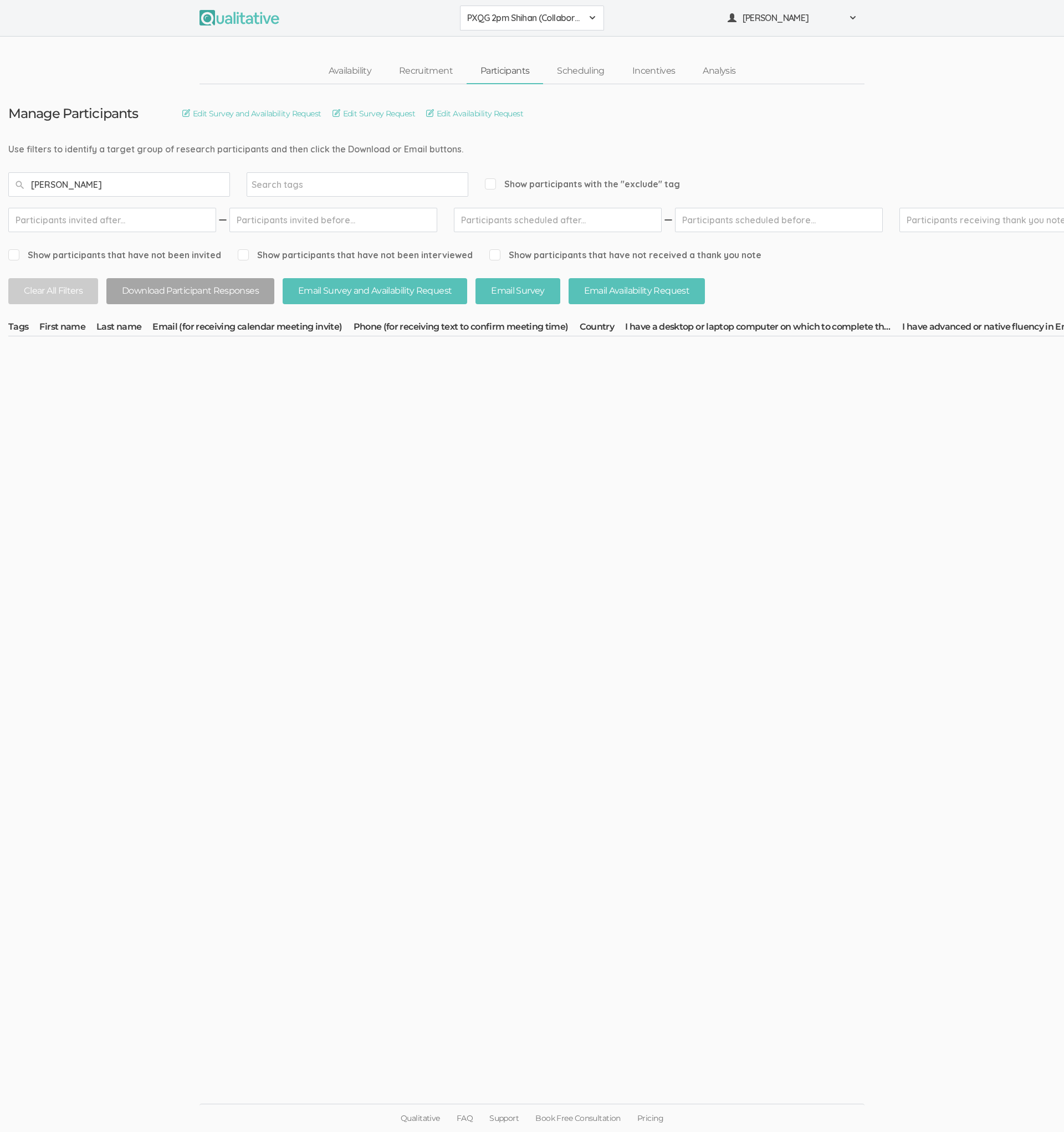
click at [520, 18] on span "PXQG 2pm Shihan (Collaborative)" at bounding box center [524, 18] width 115 height 13
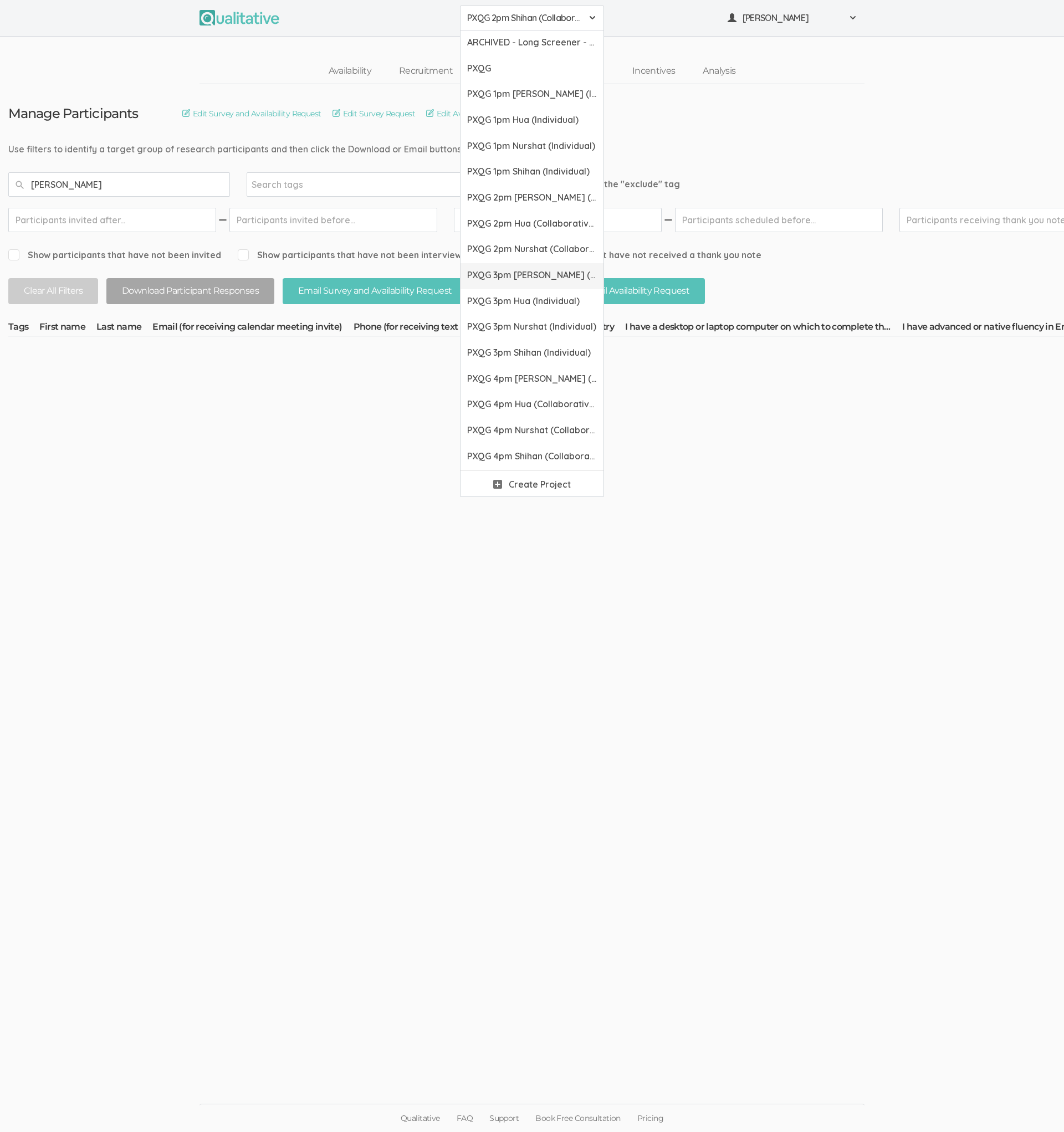
click at [526, 276] on span "PXQG 3pm [PERSON_NAME] (Individual)" at bounding box center [532, 275] width 130 height 13
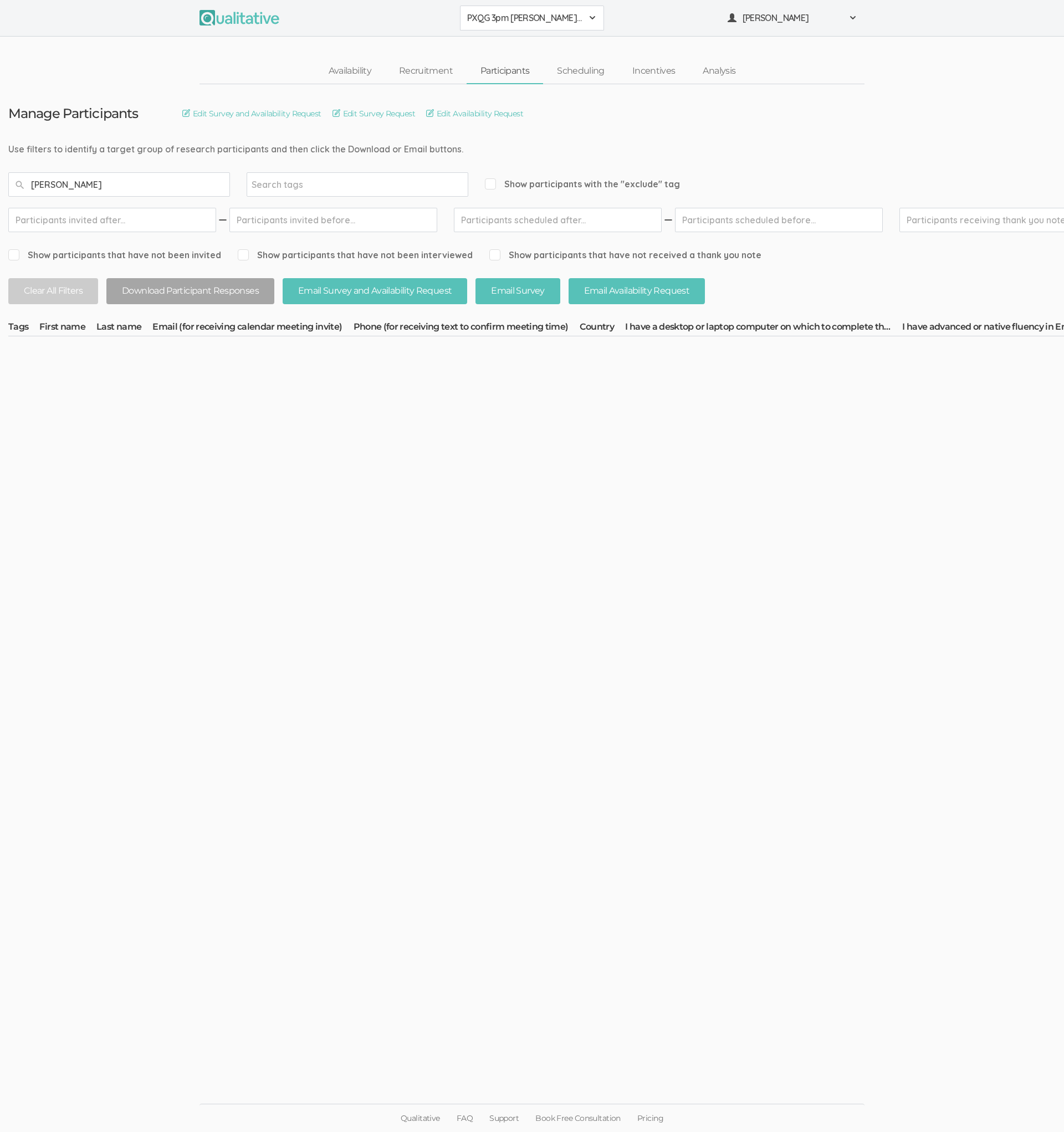
click at [534, 25] on button "PXQG 3pm [PERSON_NAME] (Individual)" at bounding box center [532, 18] width 144 height 25
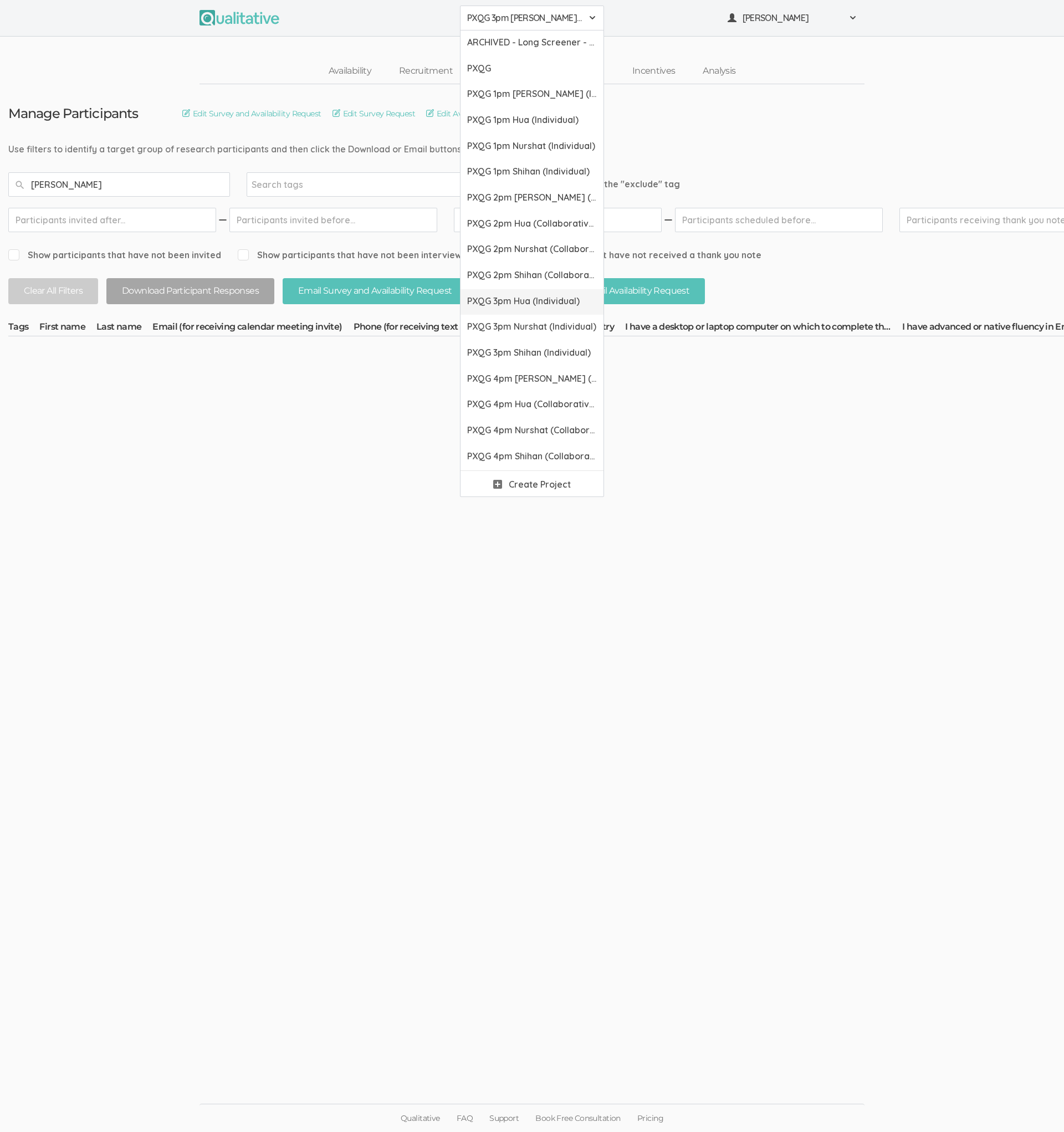
click at [526, 295] on span "PXQG 3pm Hua (Individual)" at bounding box center [532, 301] width 130 height 13
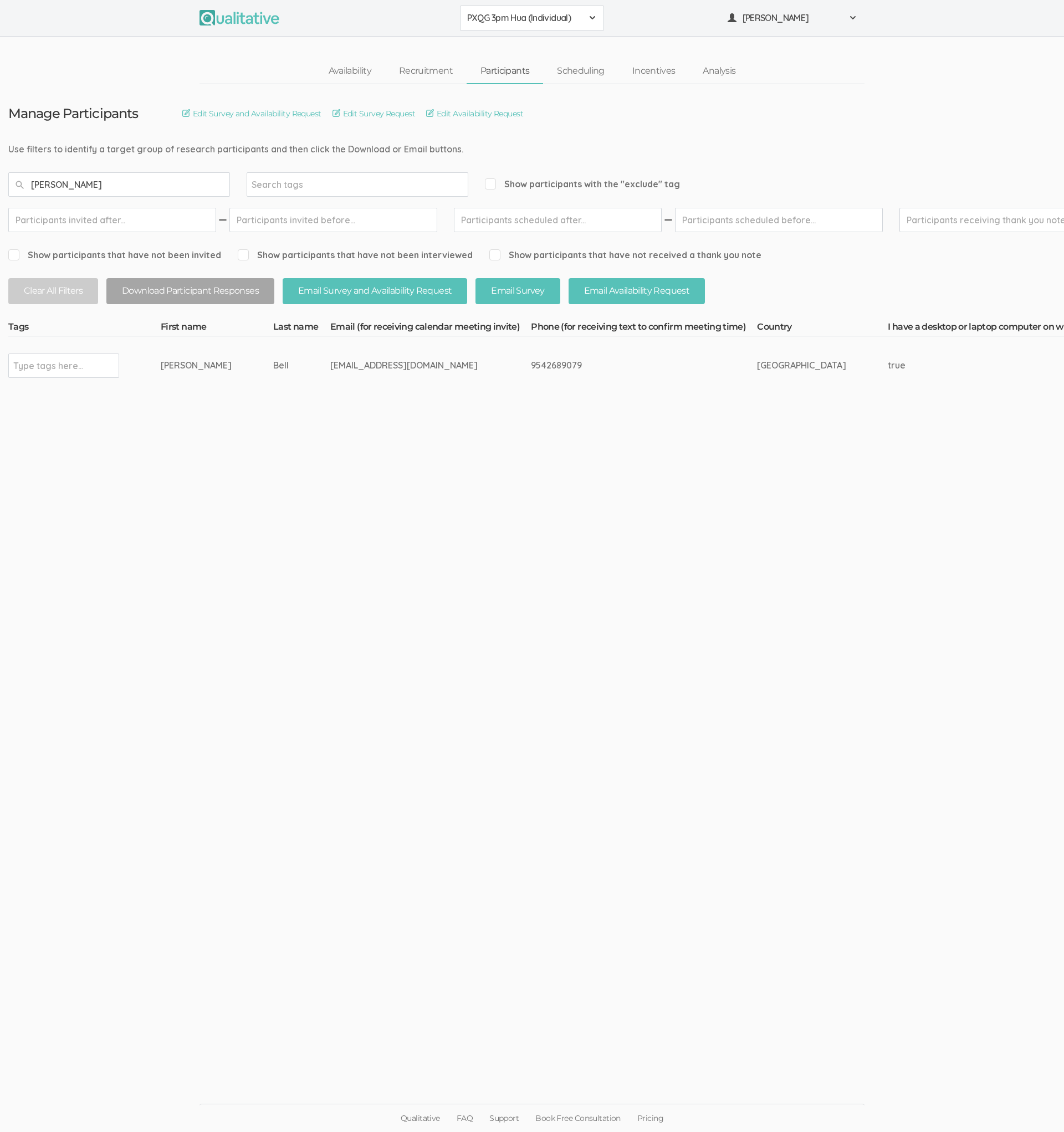
click at [529, 23] on span "PXQG 3pm Hua (Individual)" at bounding box center [524, 18] width 115 height 13
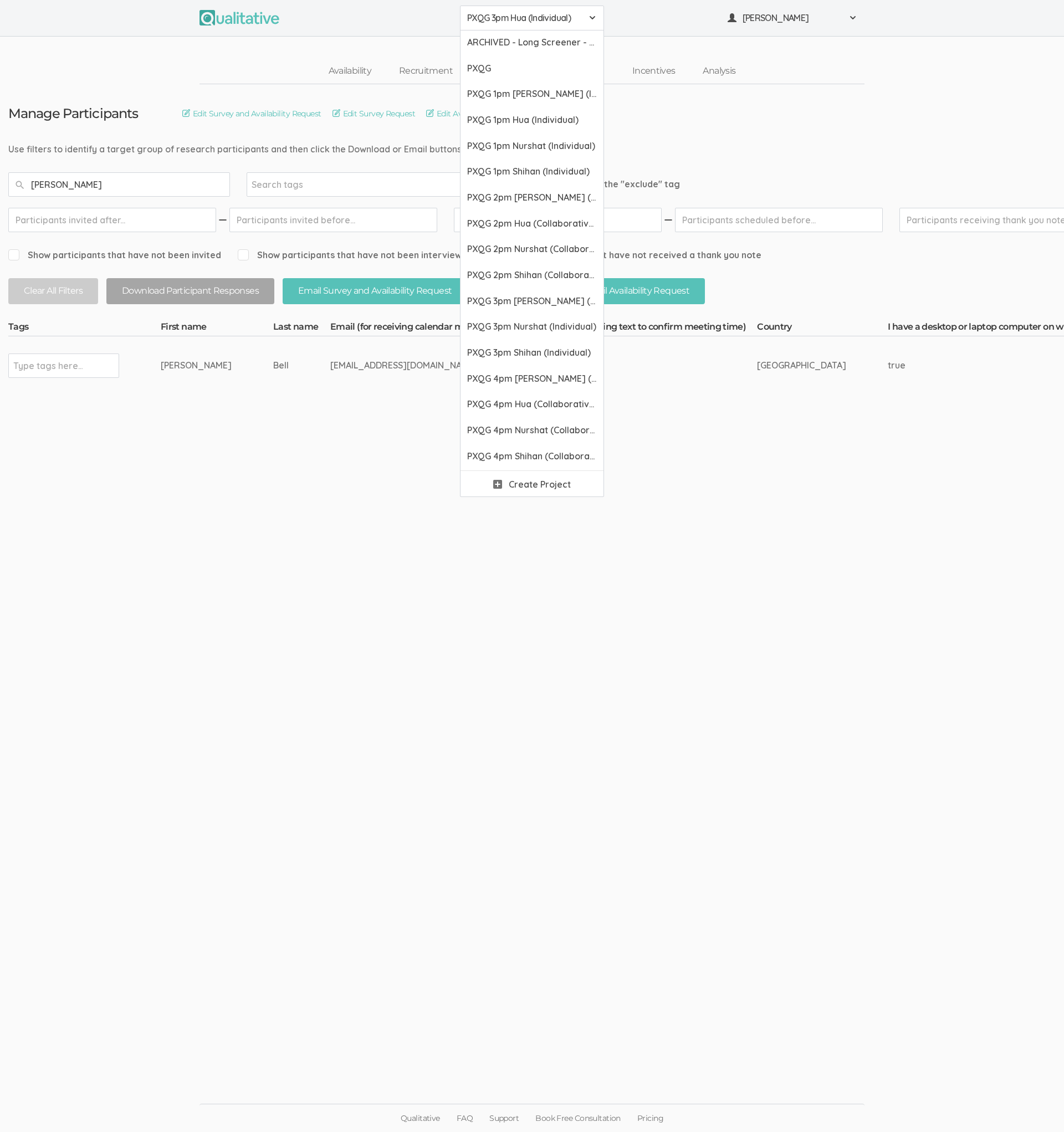
click at [529, 23] on span "PXQG 3pm Hua (Individual)" at bounding box center [524, 18] width 115 height 13
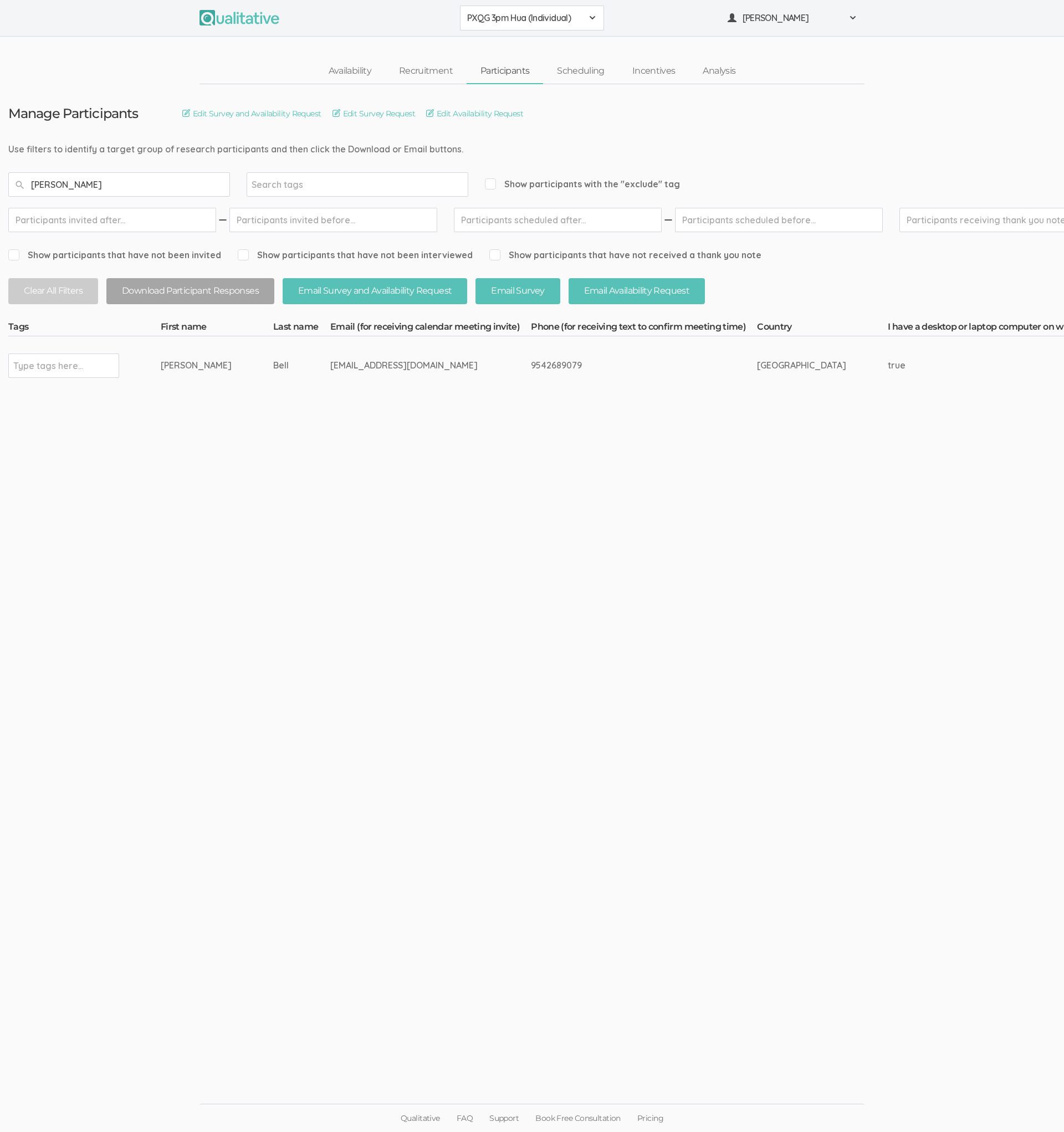
click at [529, 23] on span "PXQG 3pm Hua (Individual)" at bounding box center [524, 18] width 115 height 13
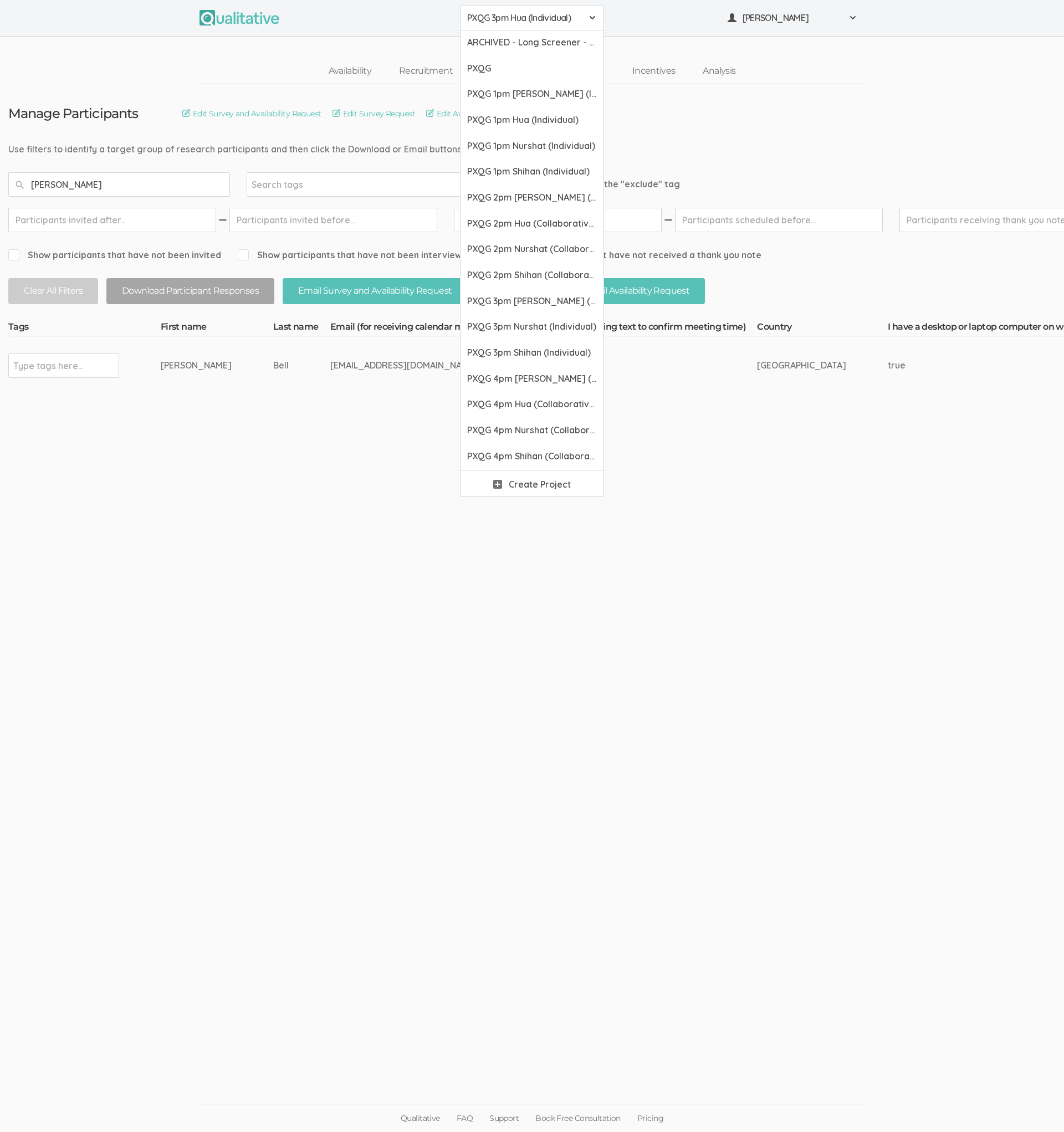
click at [529, 23] on span "PXQG 3pm Hua (Individual)" at bounding box center [524, 18] width 115 height 13
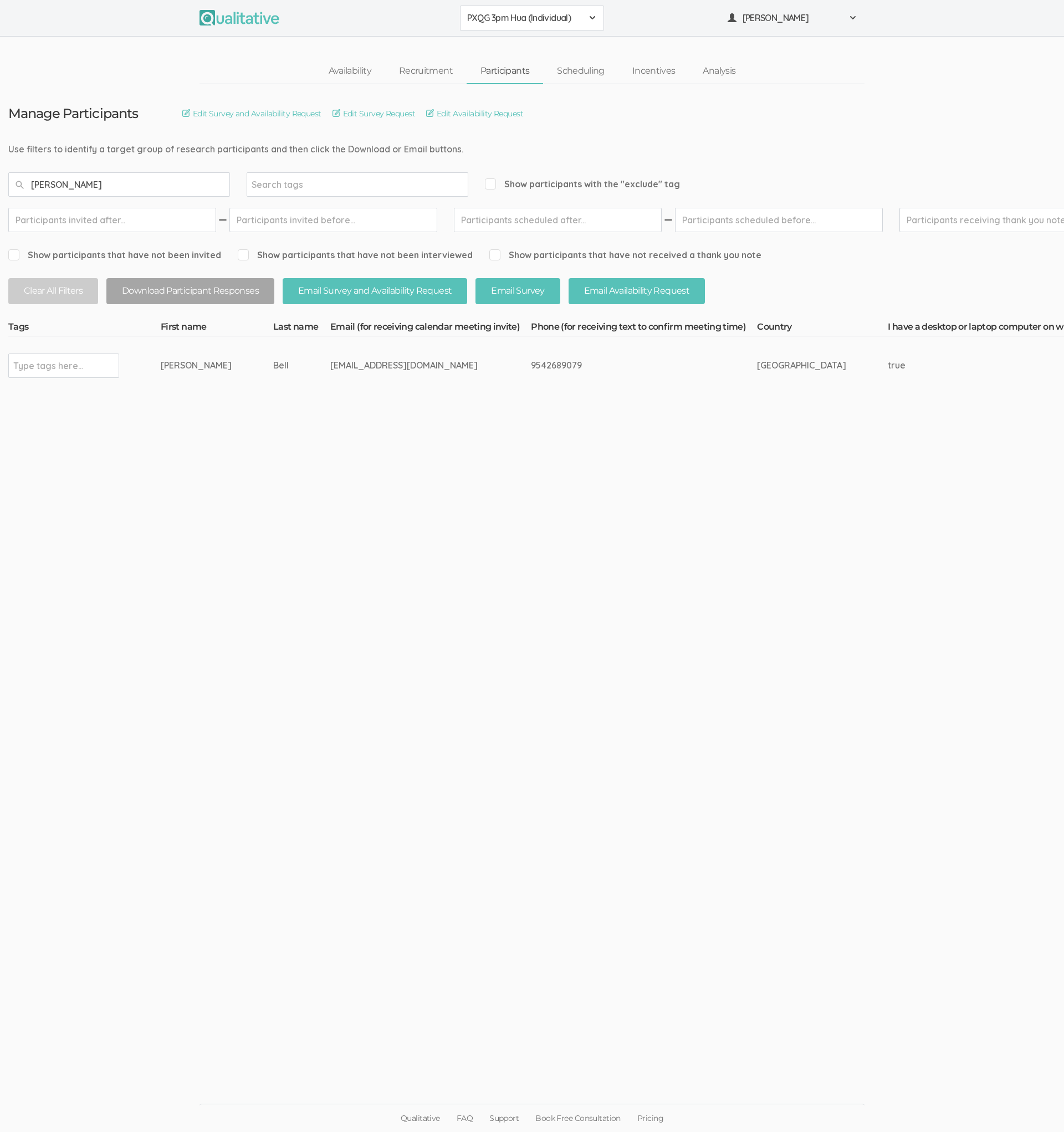
click at [529, 23] on span "PXQG 3pm Hua (Individual)" at bounding box center [524, 18] width 115 height 13
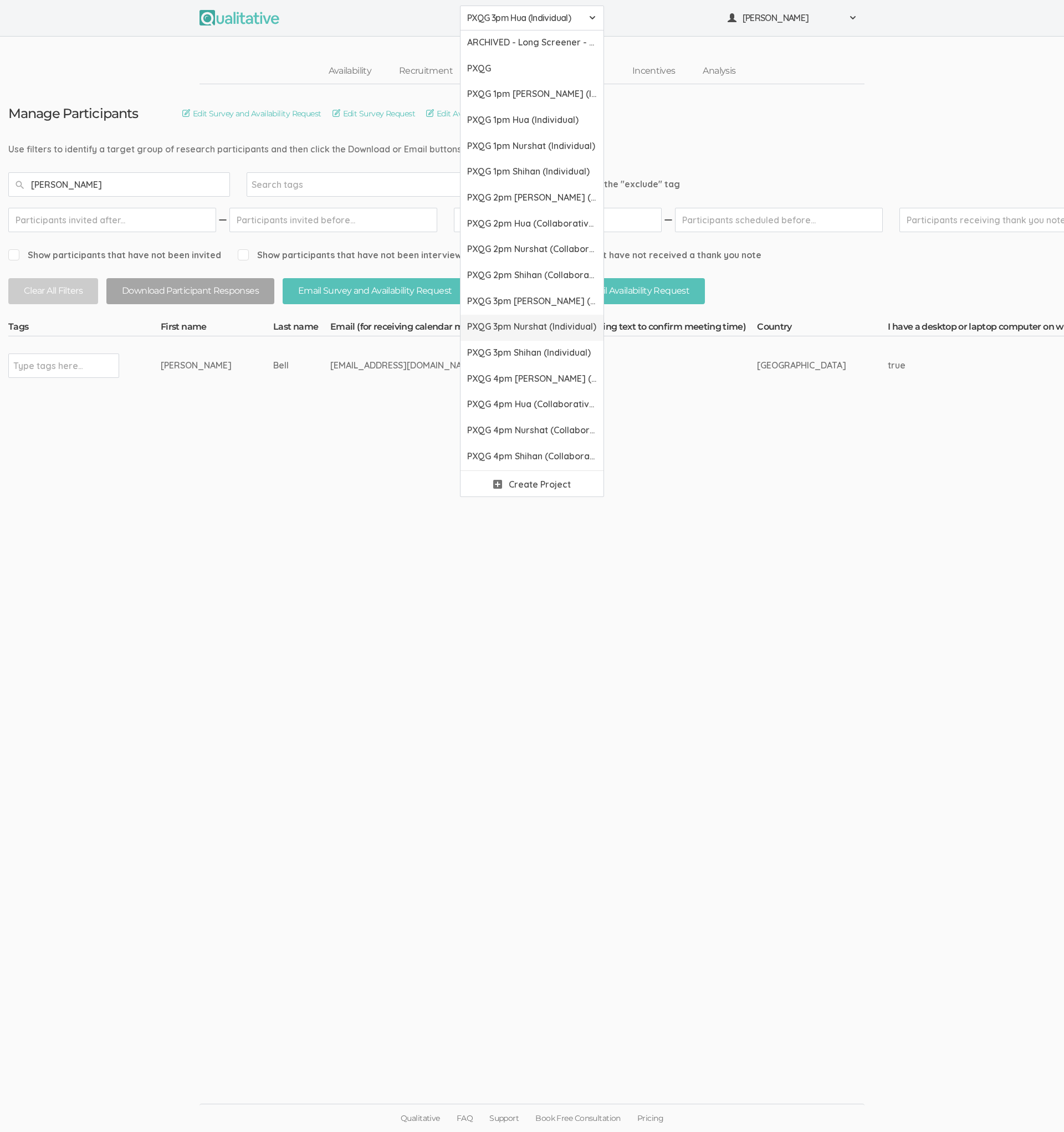
click at [529, 320] on span "PXQG 3pm Nurshat (Individual)" at bounding box center [532, 326] width 130 height 13
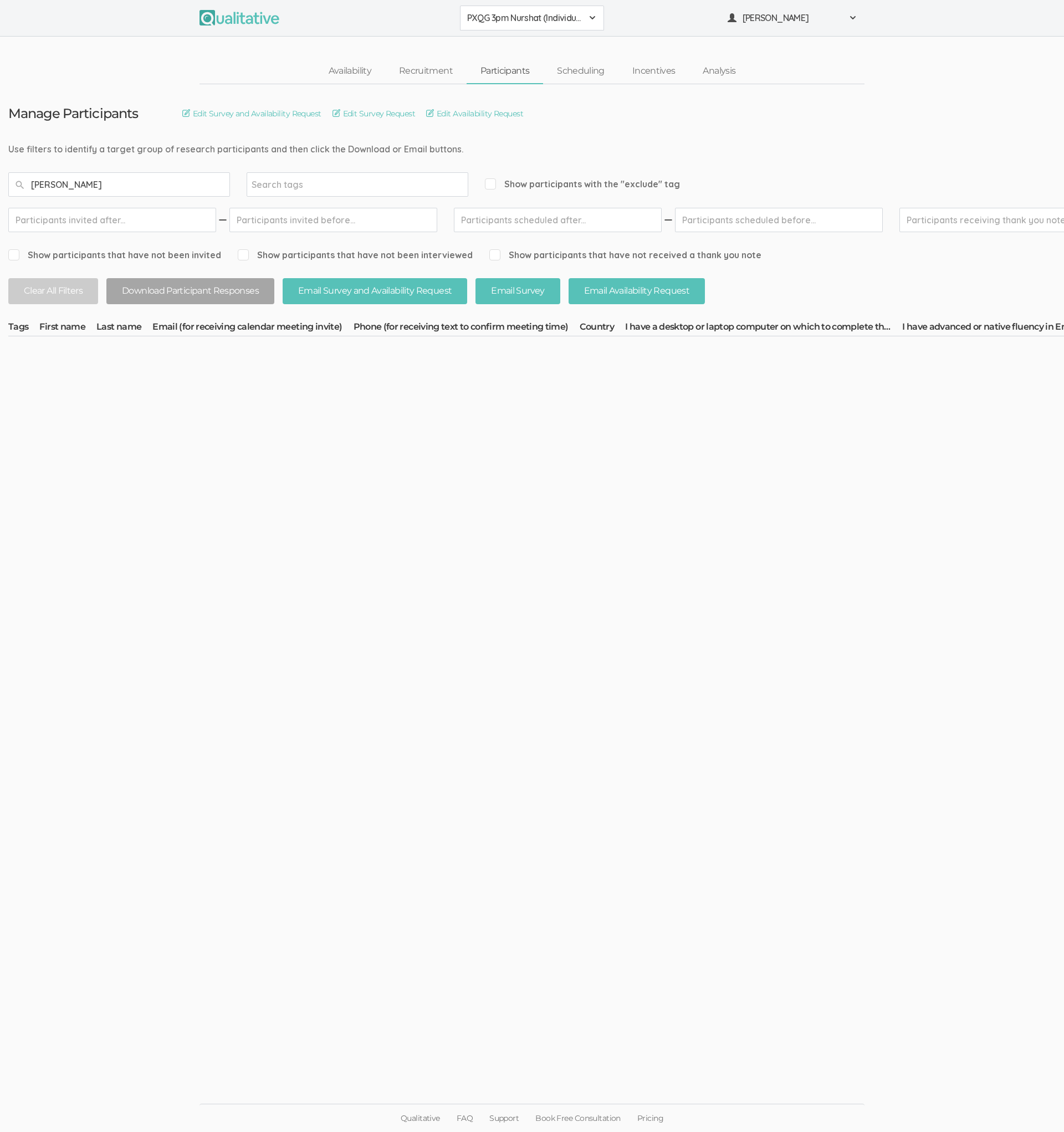
click at [524, 17] on span "PXQG 3pm Nurshat (Individual)" at bounding box center [524, 18] width 115 height 13
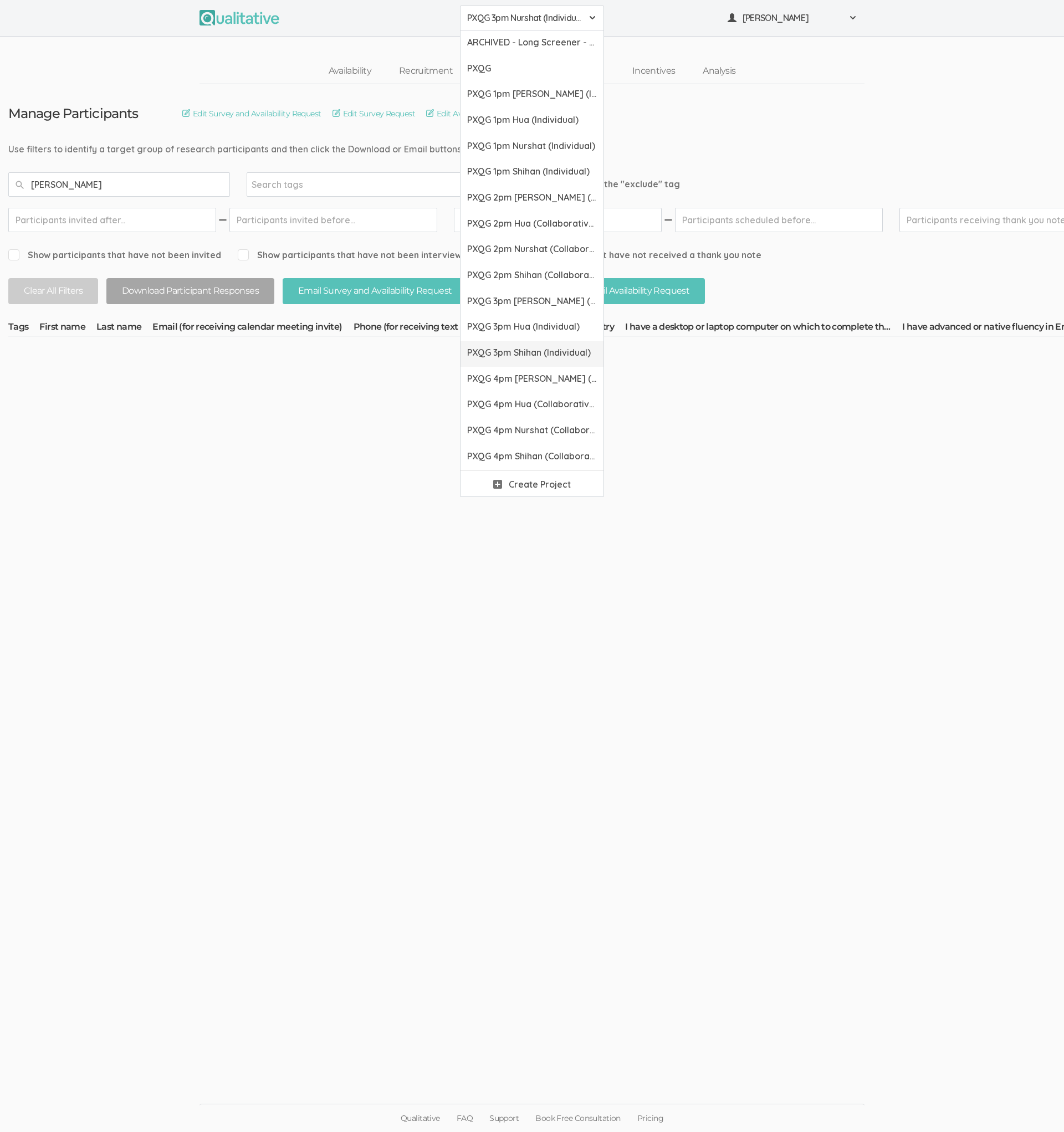
click at [519, 342] on link "PXQG 3pm Shihan (Individual)" at bounding box center [532, 354] width 143 height 26
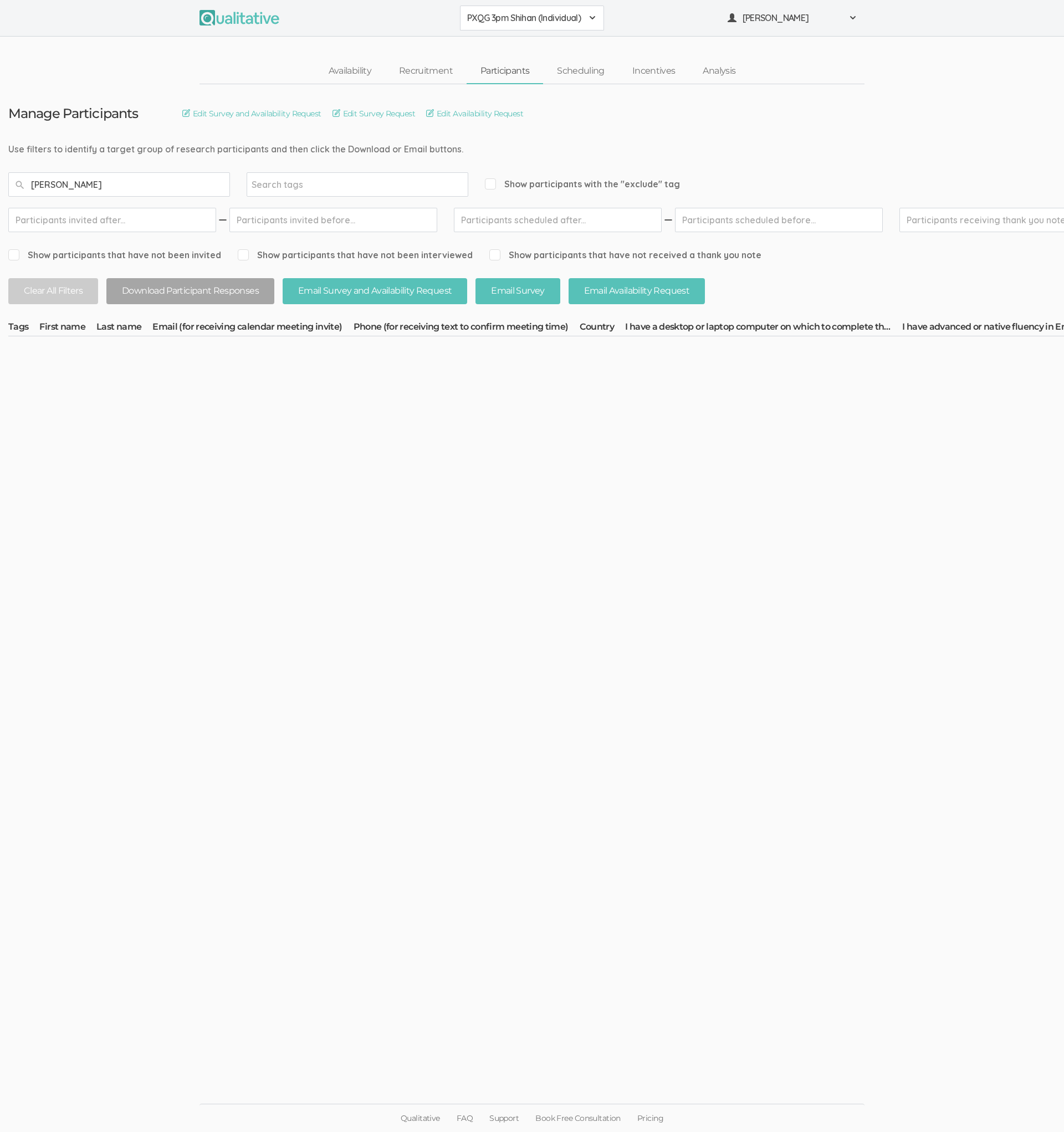
click at [543, 20] on span "PXQG 3pm Shihan (Individual)" at bounding box center [524, 18] width 115 height 13
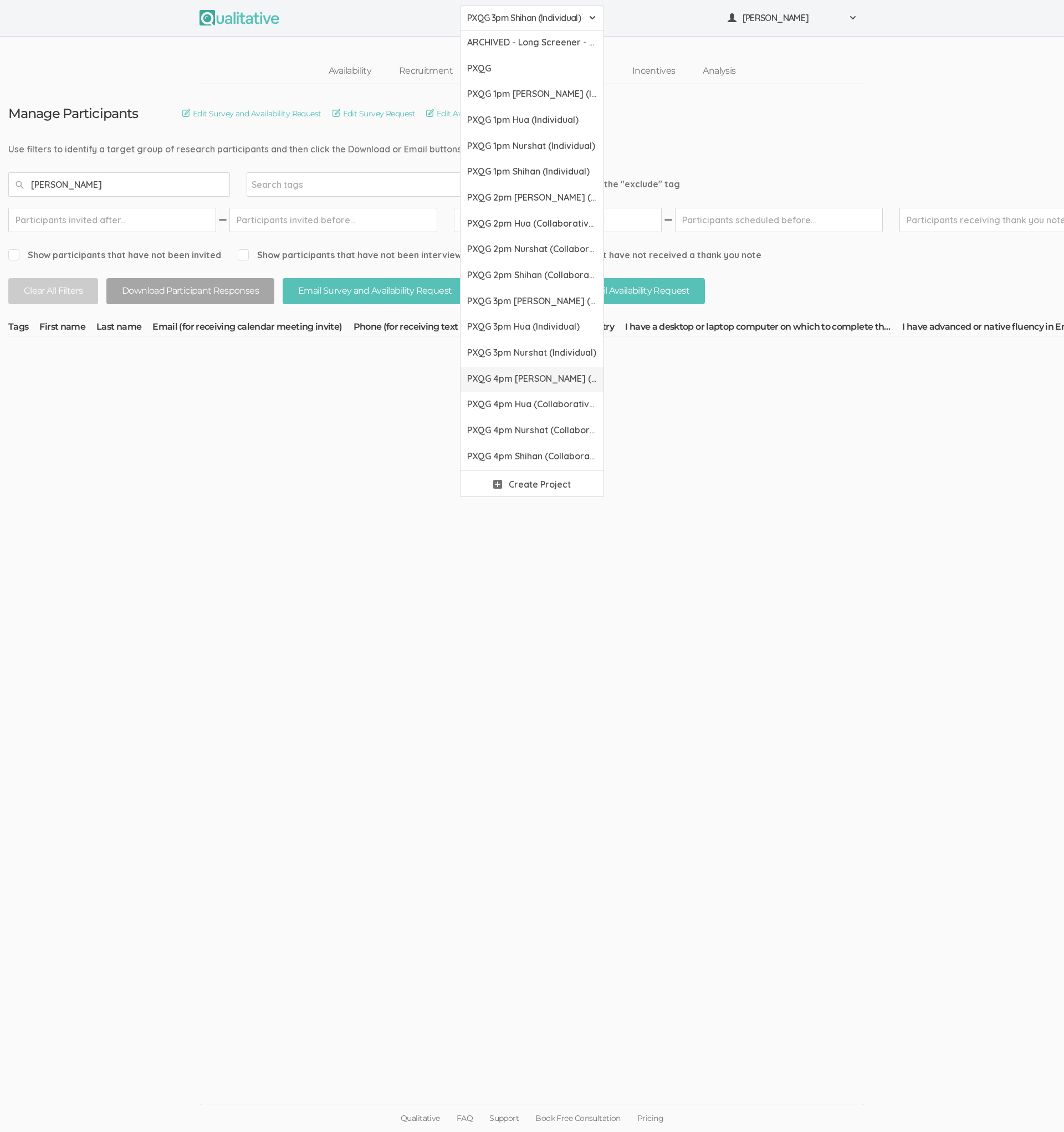
click at [516, 374] on span "PXQG 4pm [PERSON_NAME] (Collaborative)" at bounding box center [532, 379] width 130 height 13
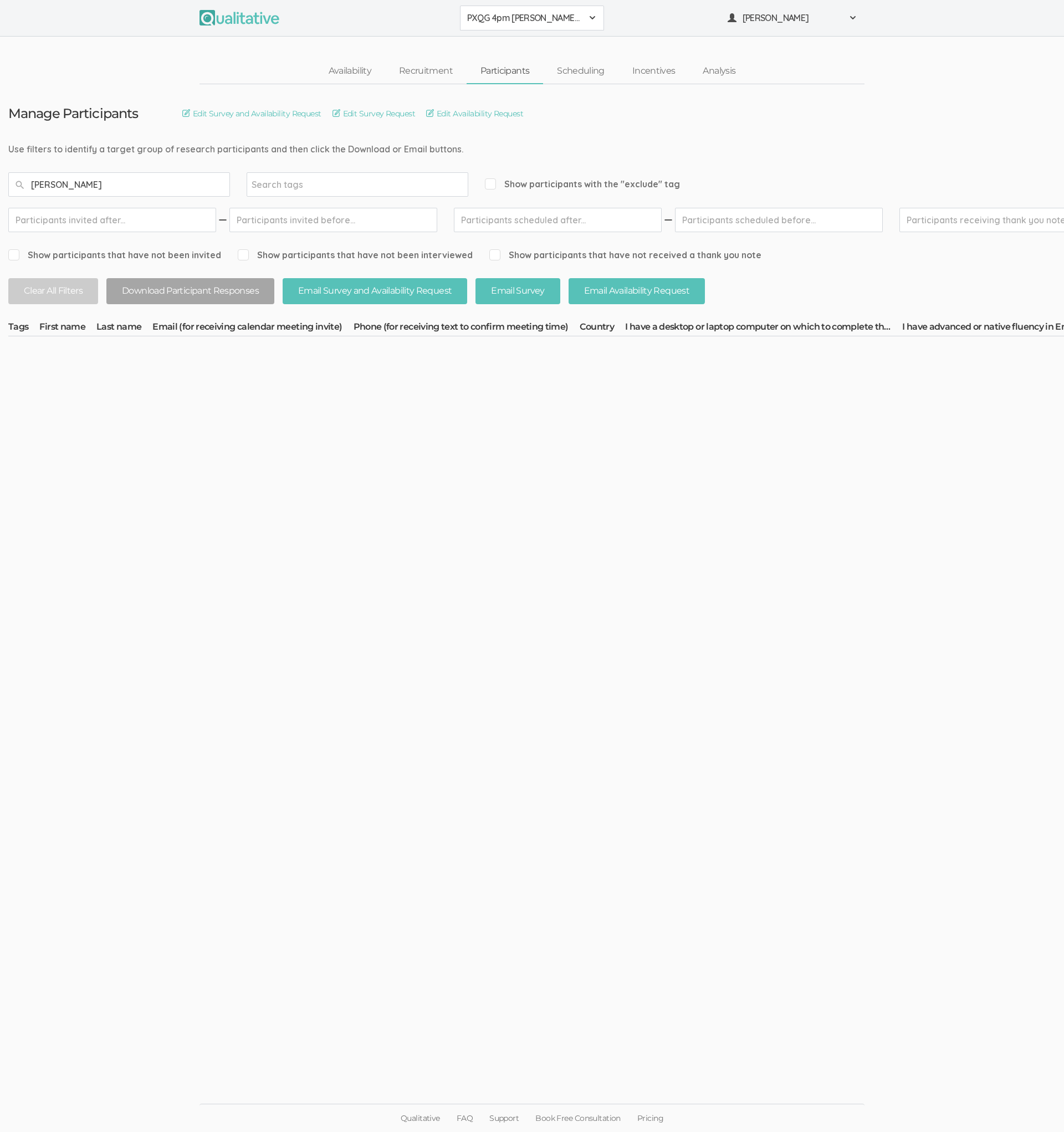
click at [517, 24] on span "PXQG 4pm [PERSON_NAME] (Collaborative)" at bounding box center [524, 18] width 115 height 13
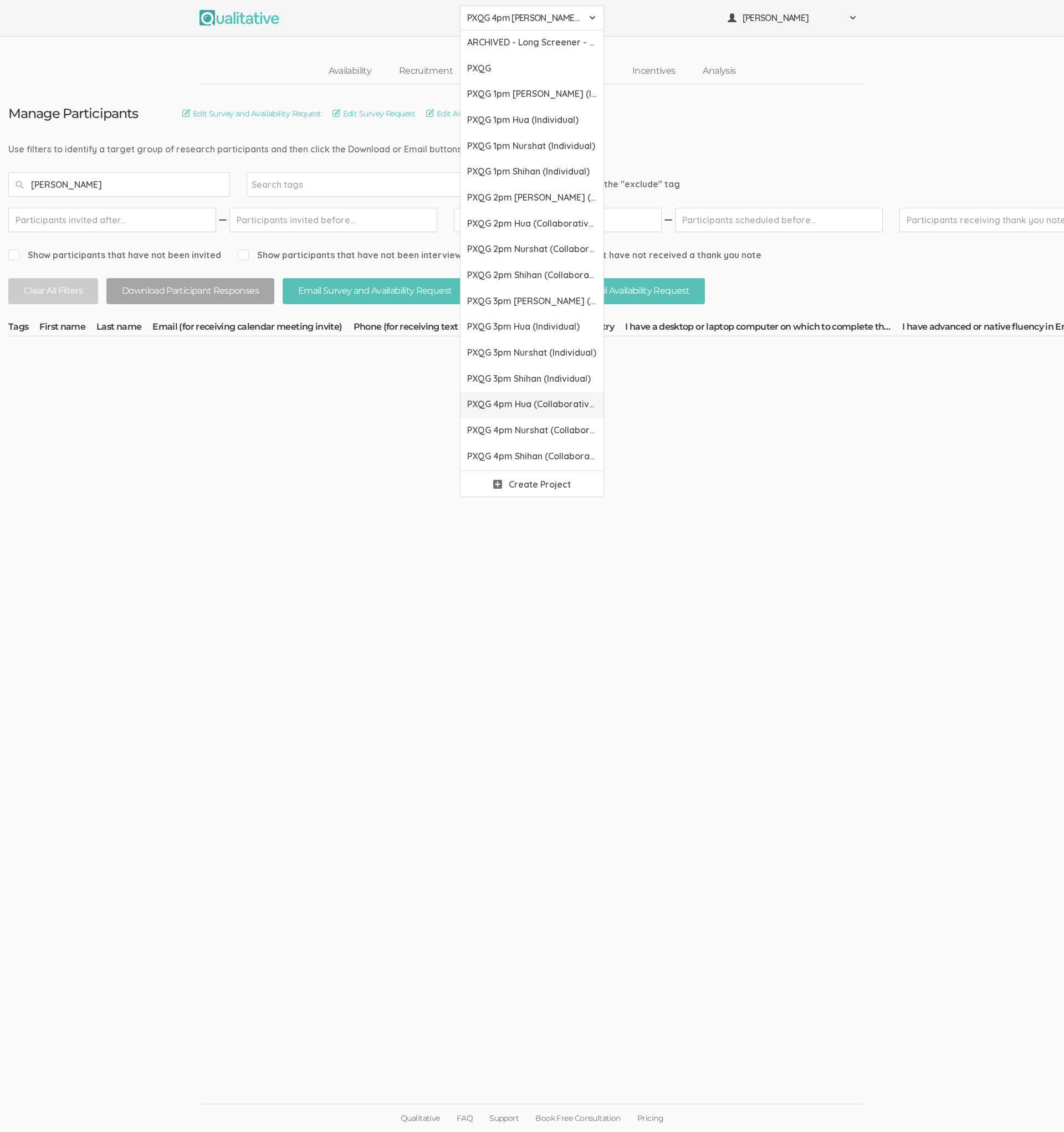
click at [511, 395] on link "PXQG 4pm Hua (Collaborative)" at bounding box center [532, 405] width 143 height 26
click at [511, 424] on span "PXQG 4pm Nurshat (Collaborative)" at bounding box center [532, 430] width 130 height 13
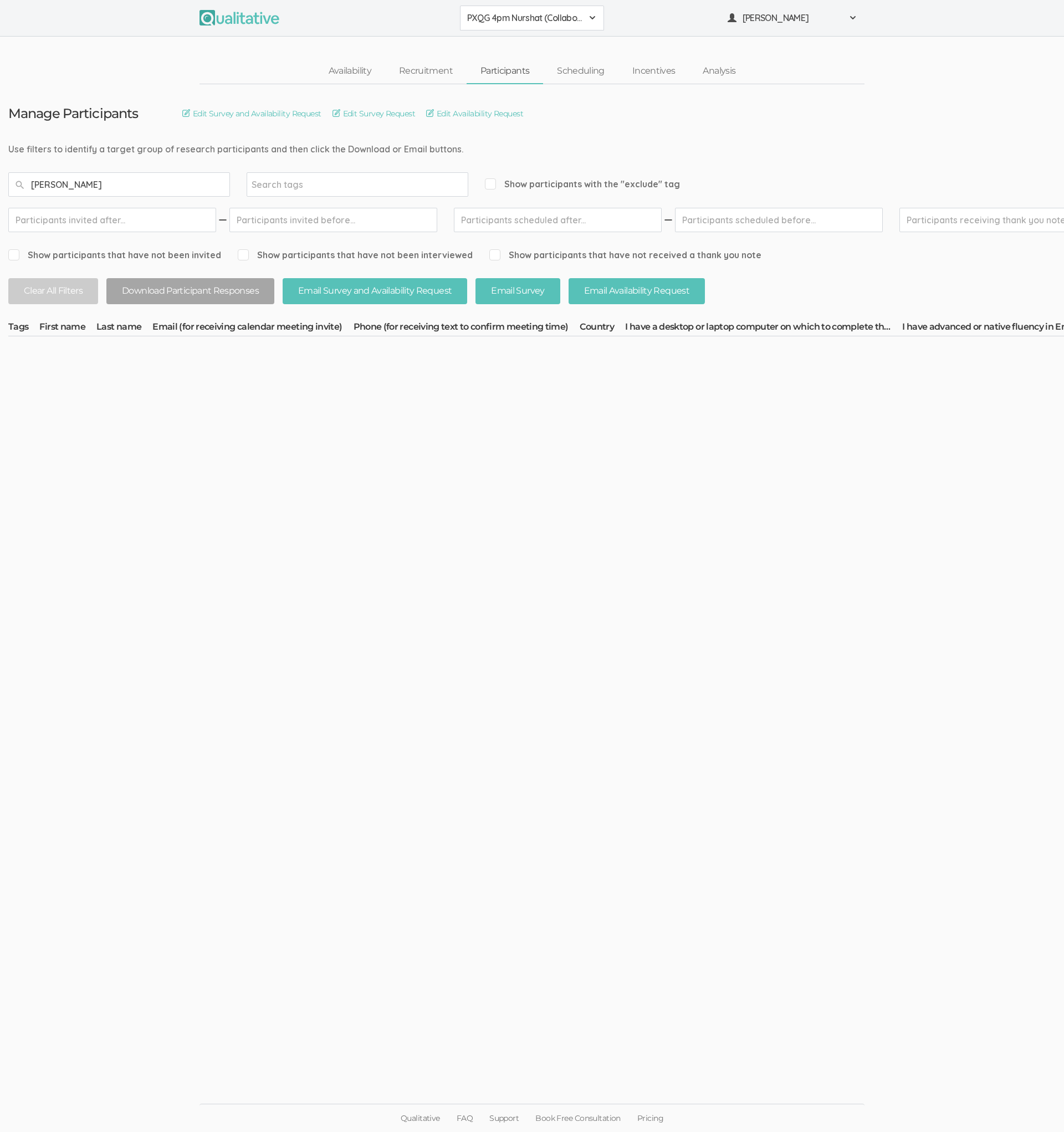
click at [522, 25] on button "PXQG 4pm Nurshat (Collaborative)" at bounding box center [532, 18] width 144 height 25
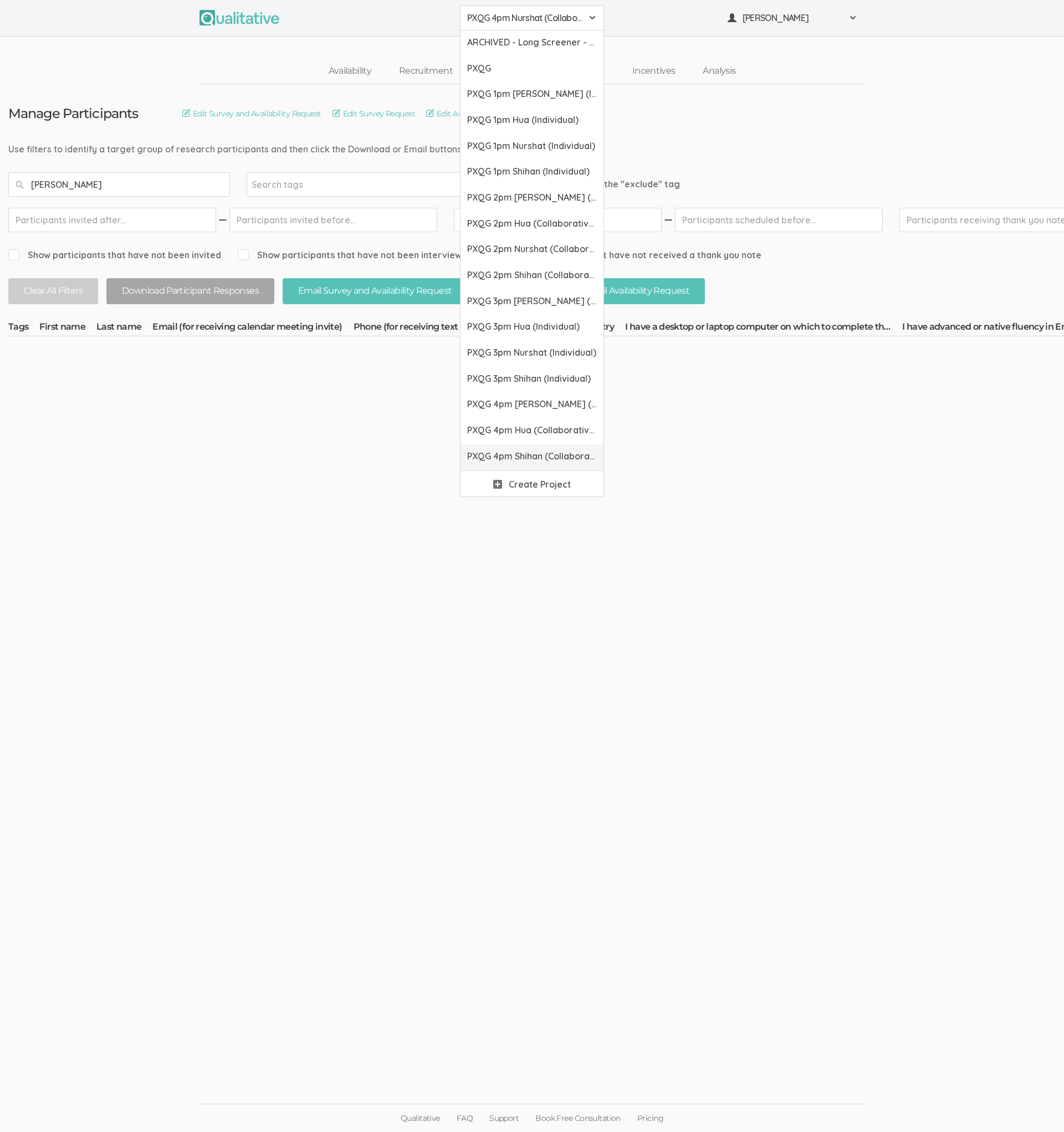
click at [506, 444] on link "PXQG 4pm Shihan (Collaborative)" at bounding box center [532, 457] width 143 height 26
click at [525, 100] on link "PXQG 1pm [PERSON_NAME] (Individual)" at bounding box center [532, 95] width 143 height 26
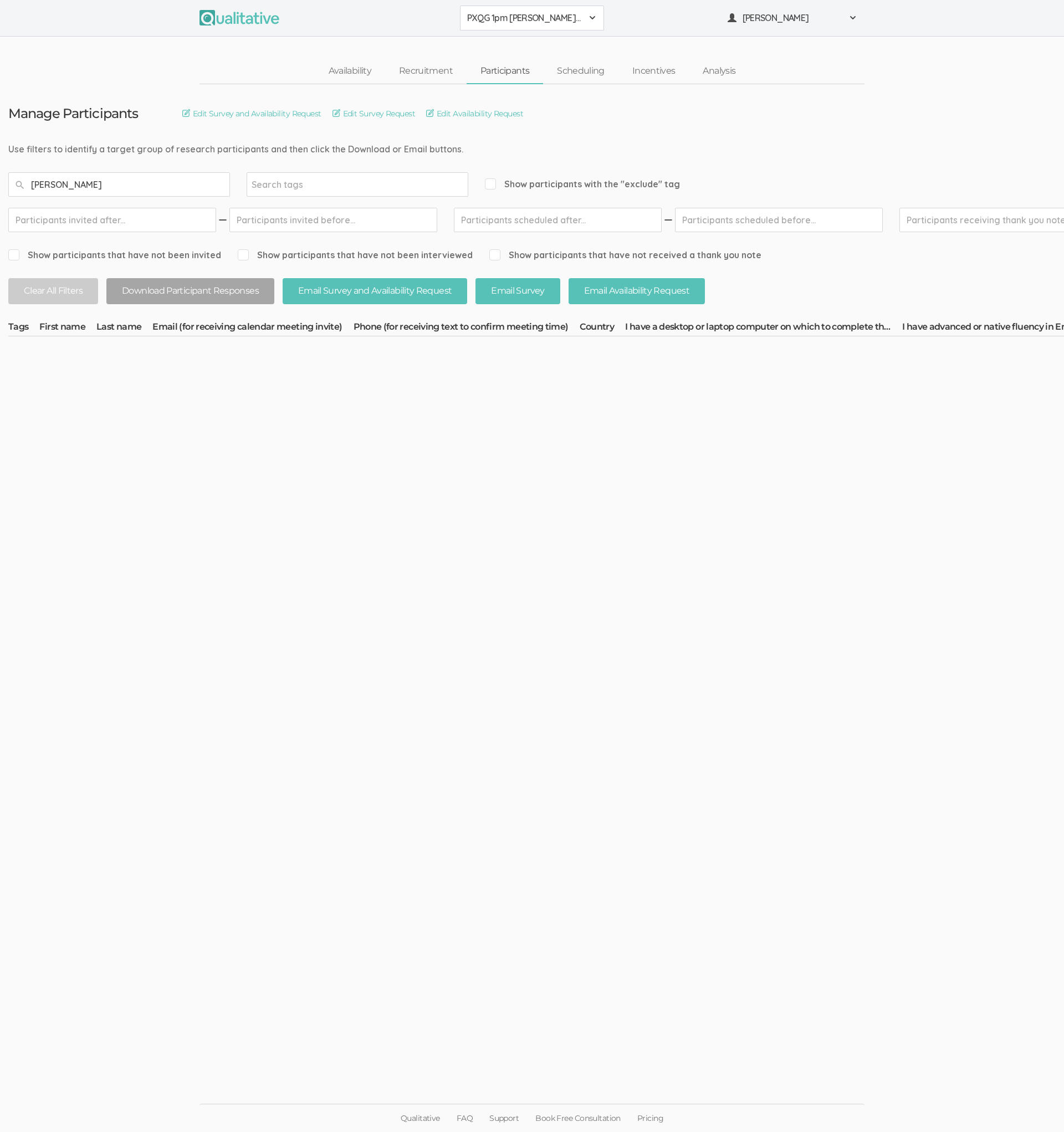
type input "[PERSON_NAME]"
click at [497, 22] on span "PXQG 1pm [PERSON_NAME] (Individual)" at bounding box center [524, 18] width 115 height 13
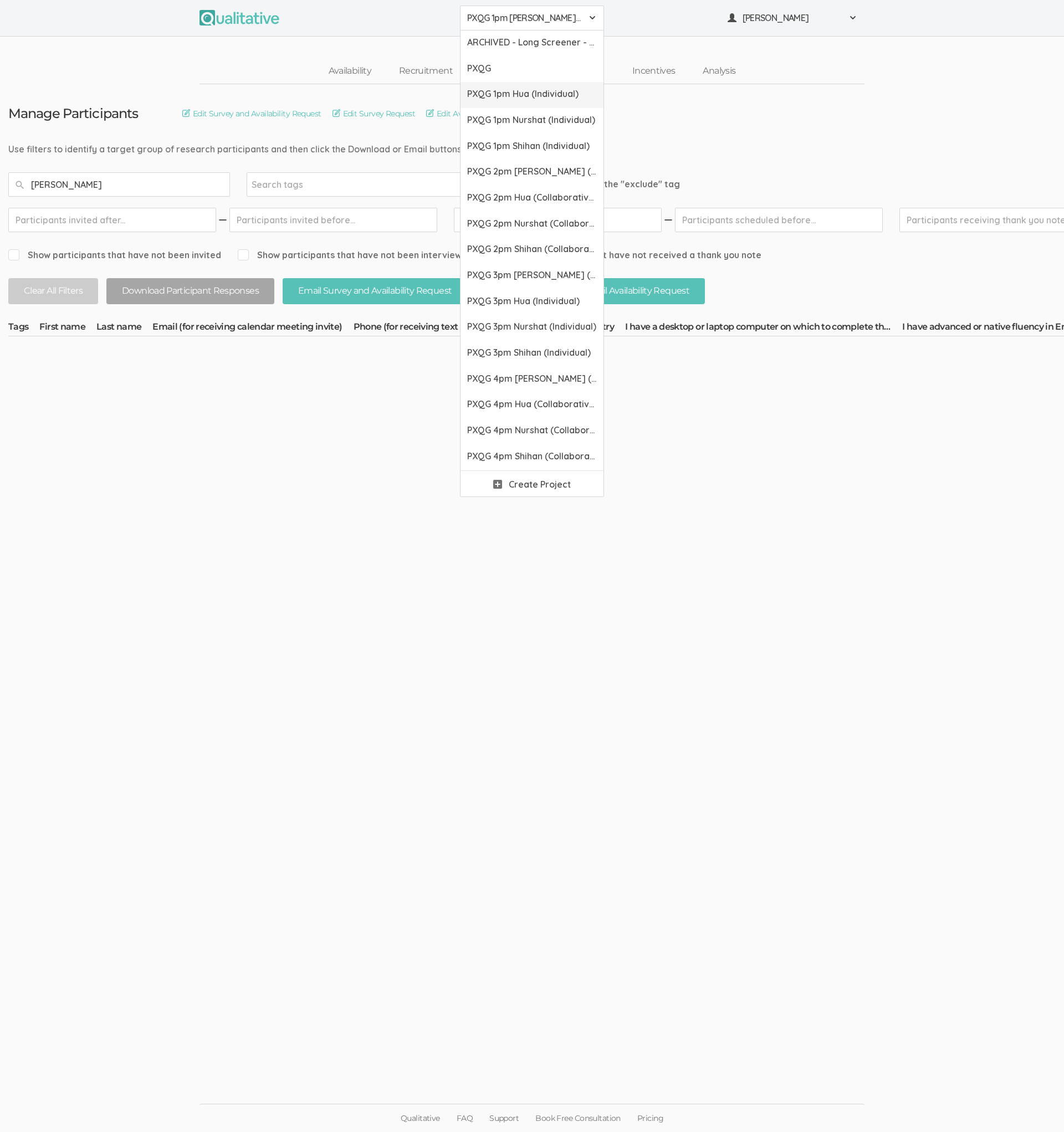
click at [489, 90] on span "PXQG 1pm Hua (Individual)" at bounding box center [532, 94] width 130 height 13
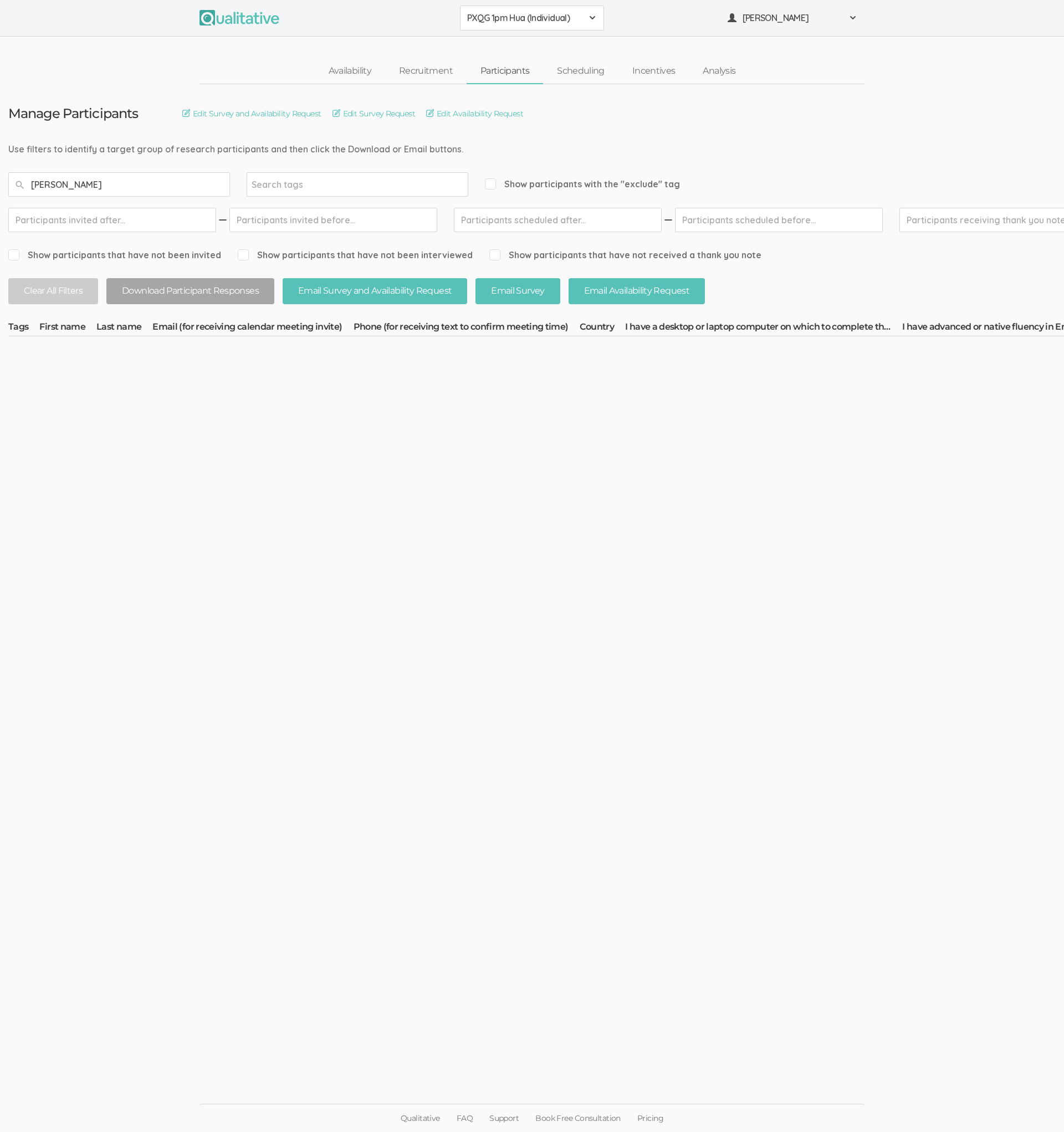
click at [502, 30] on button "PXQG 1pm Hua (Individual)" at bounding box center [532, 18] width 144 height 25
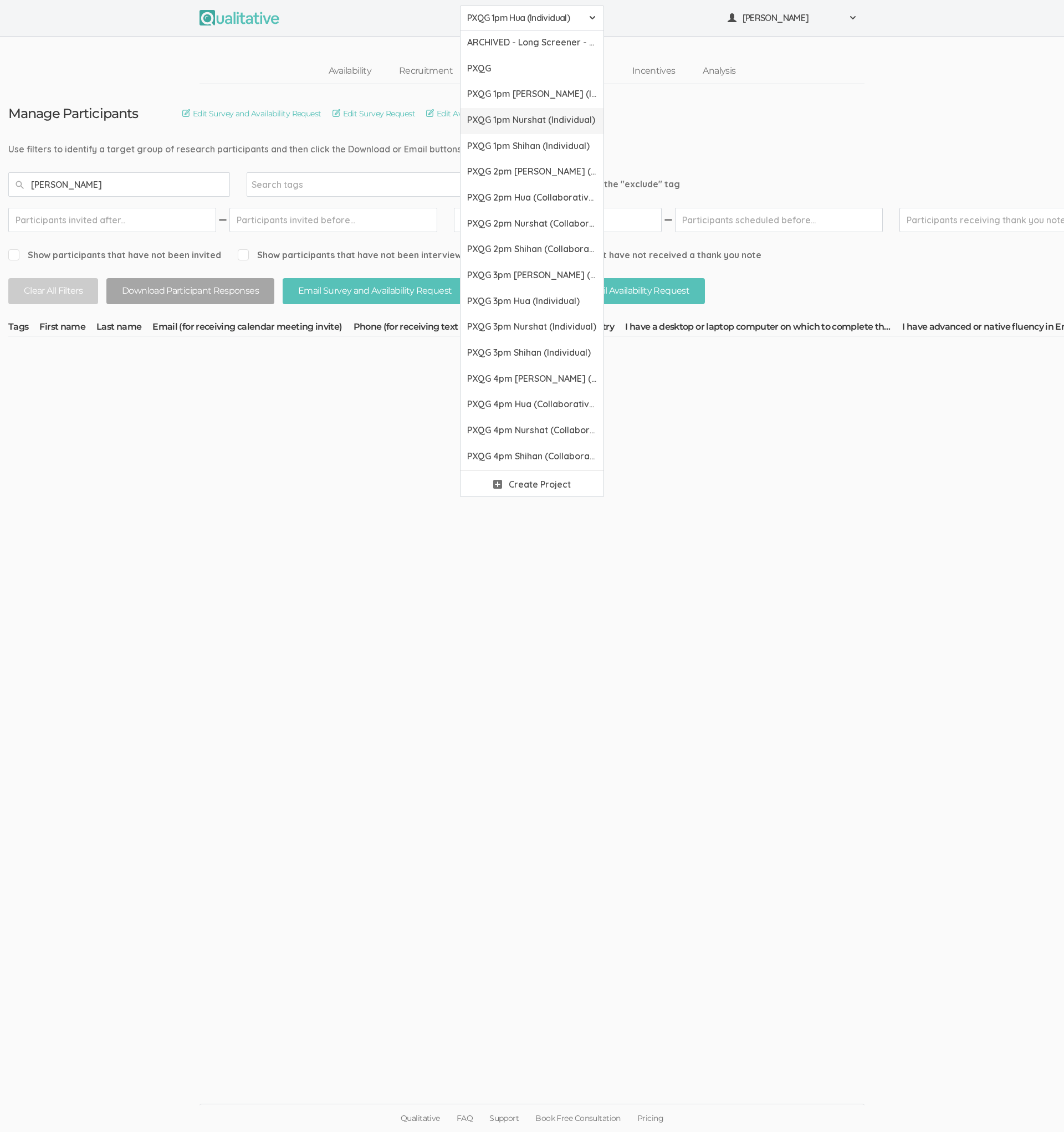
click at [500, 127] on link "PXQG 1pm Nurshat (Individual)" at bounding box center [532, 121] width 143 height 26
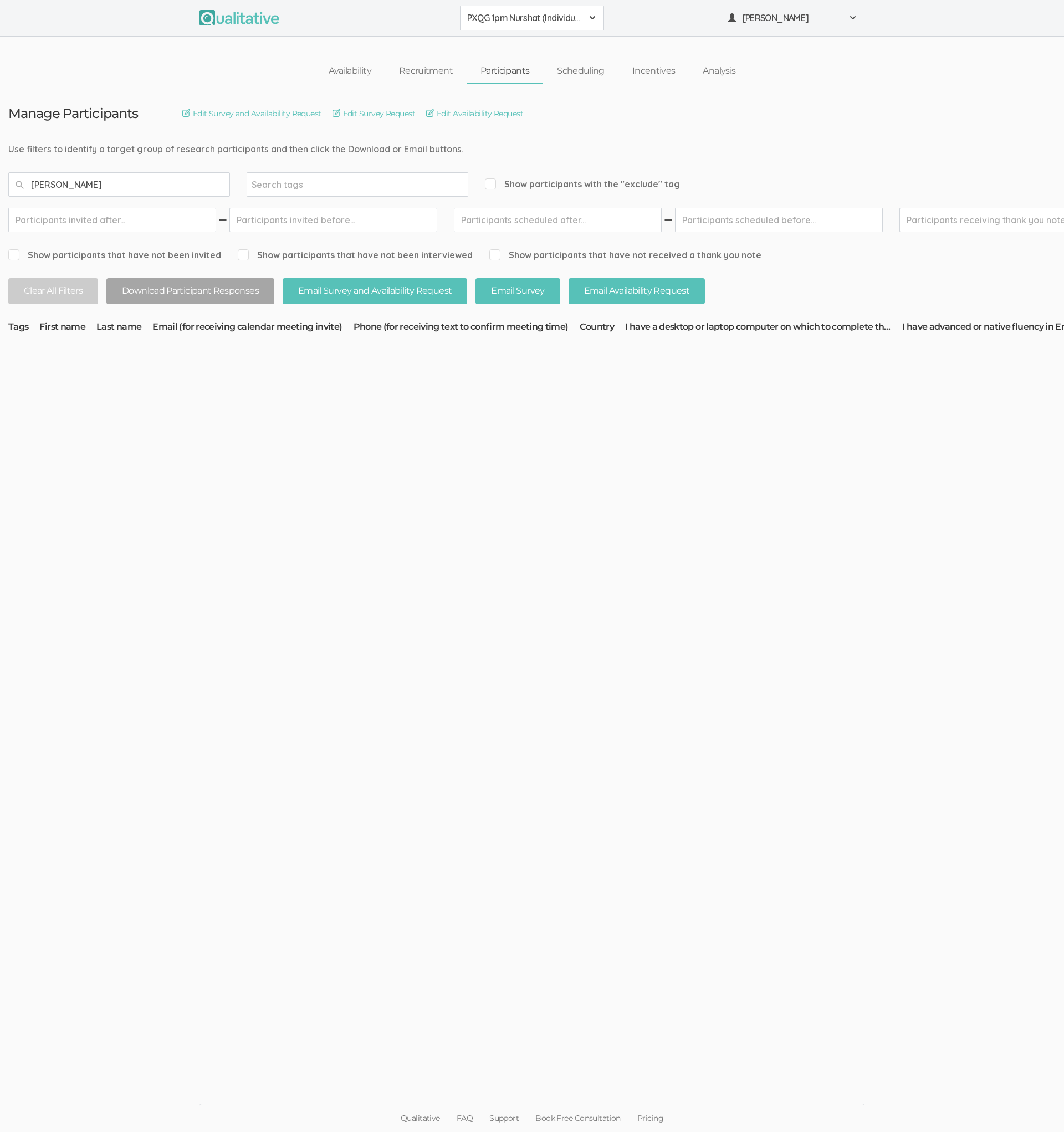
click at [508, 30] on button "PXQG 1pm Nurshat (Individual)" at bounding box center [532, 18] width 144 height 25
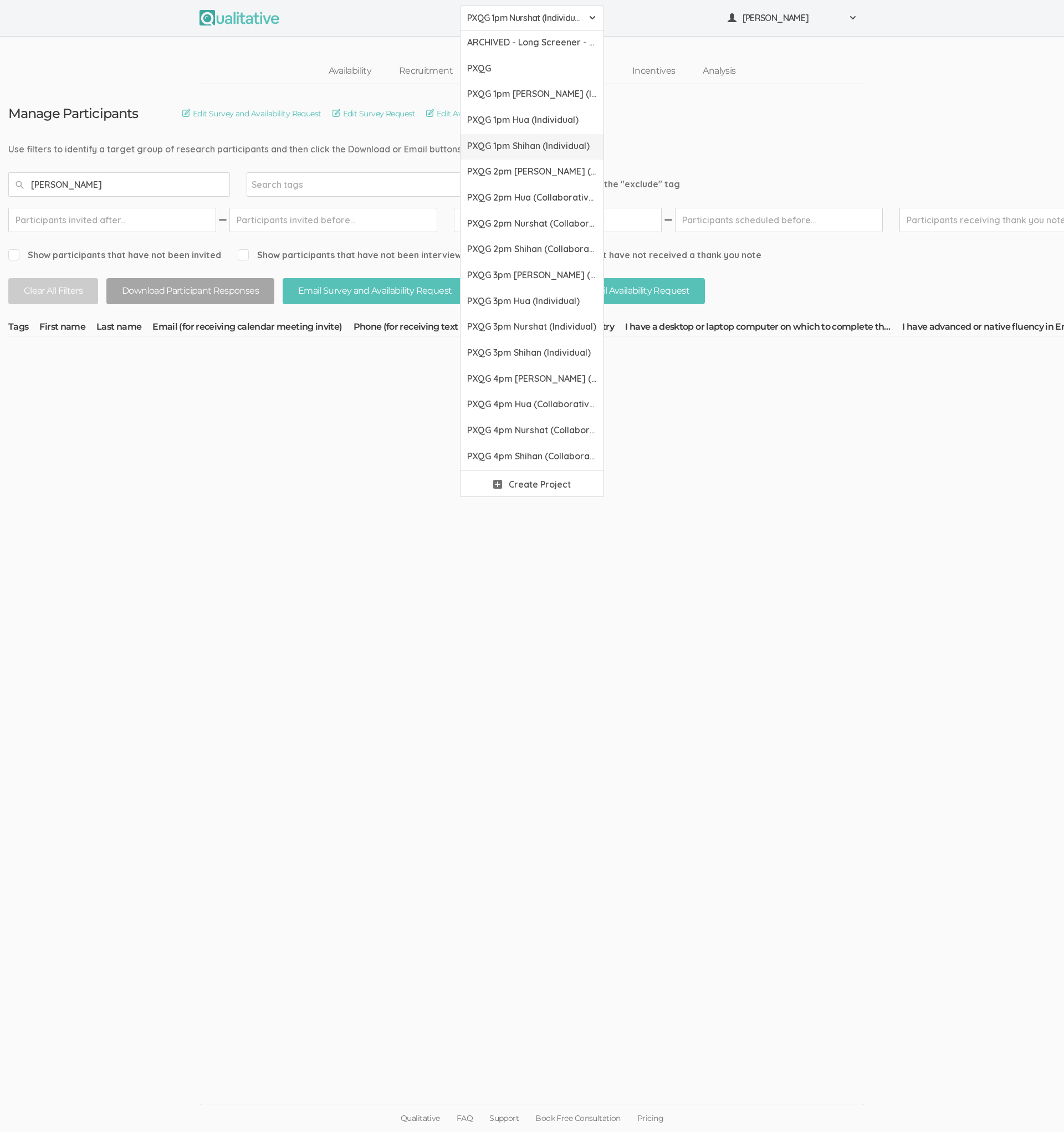
click at [504, 145] on span "PXQG 1pm Shihan (Individual)" at bounding box center [532, 146] width 130 height 13
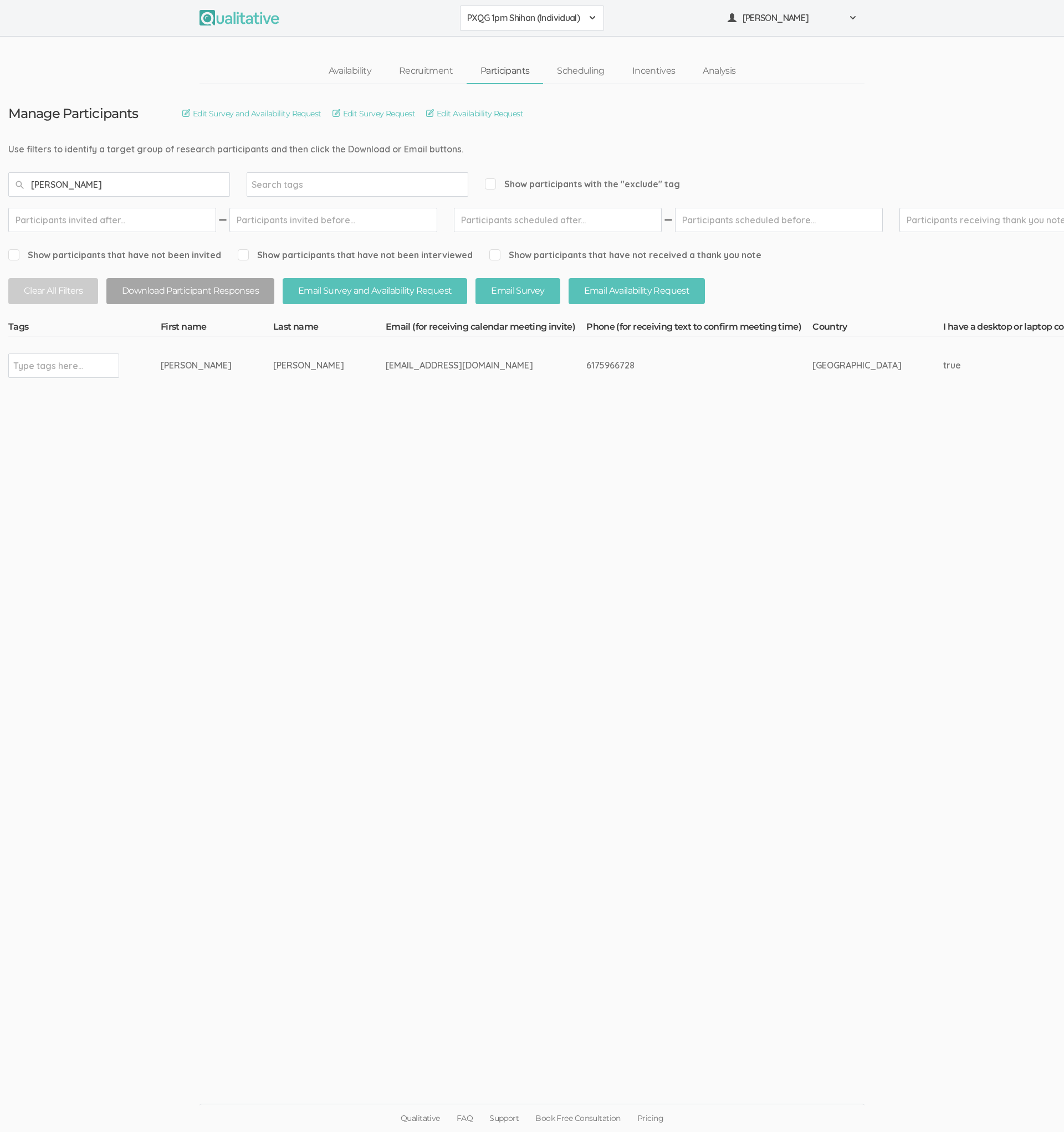
click at [510, 28] on button "PXQG 1pm Shihan (Individual)" at bounding box center [532, 18] width 144 height 25
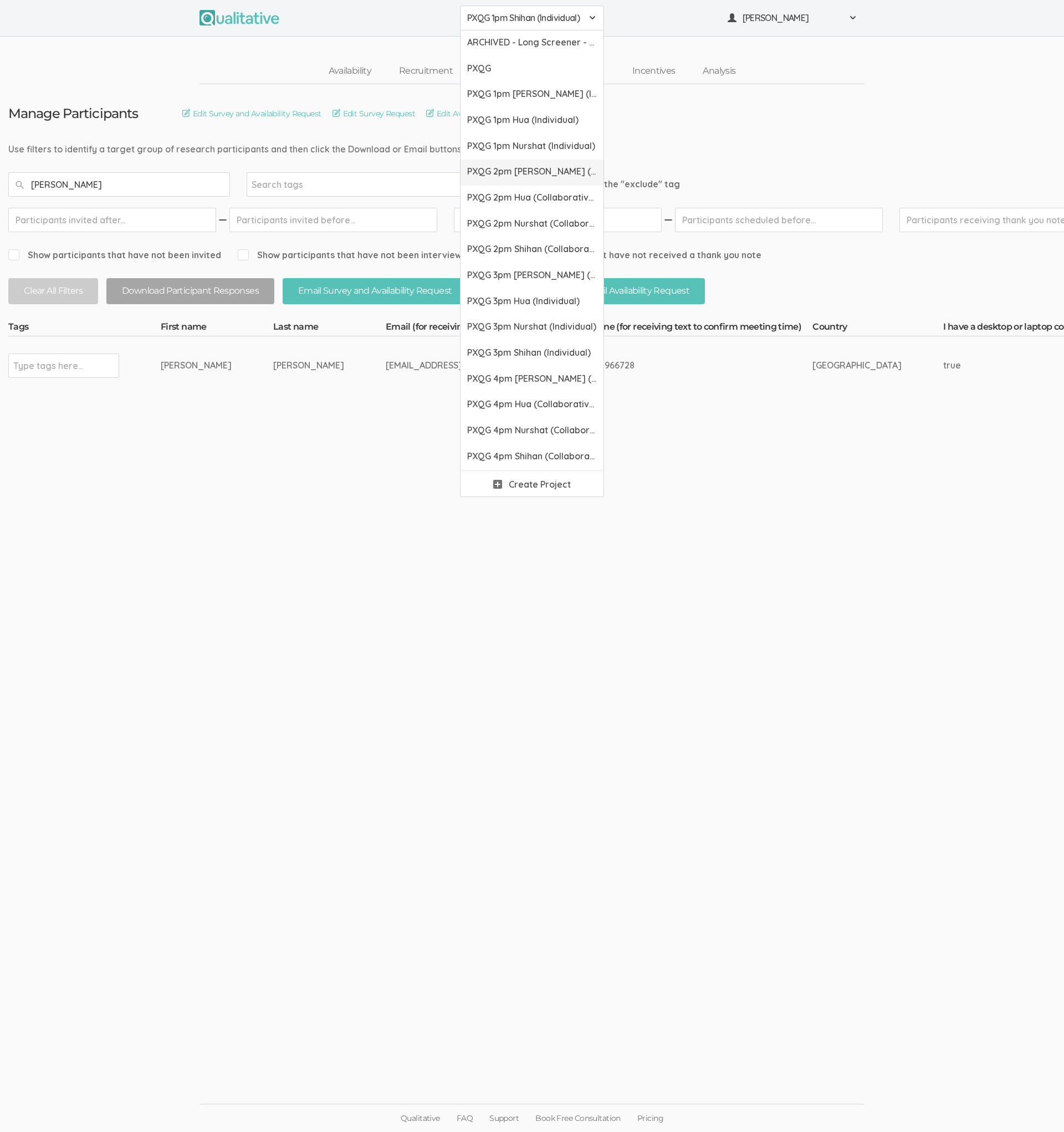
click at [507, 173] on span "PXQG 2pm [PERSON_NAME] (Collaborative)" at bounding box center [532, 171] width 130 height 13
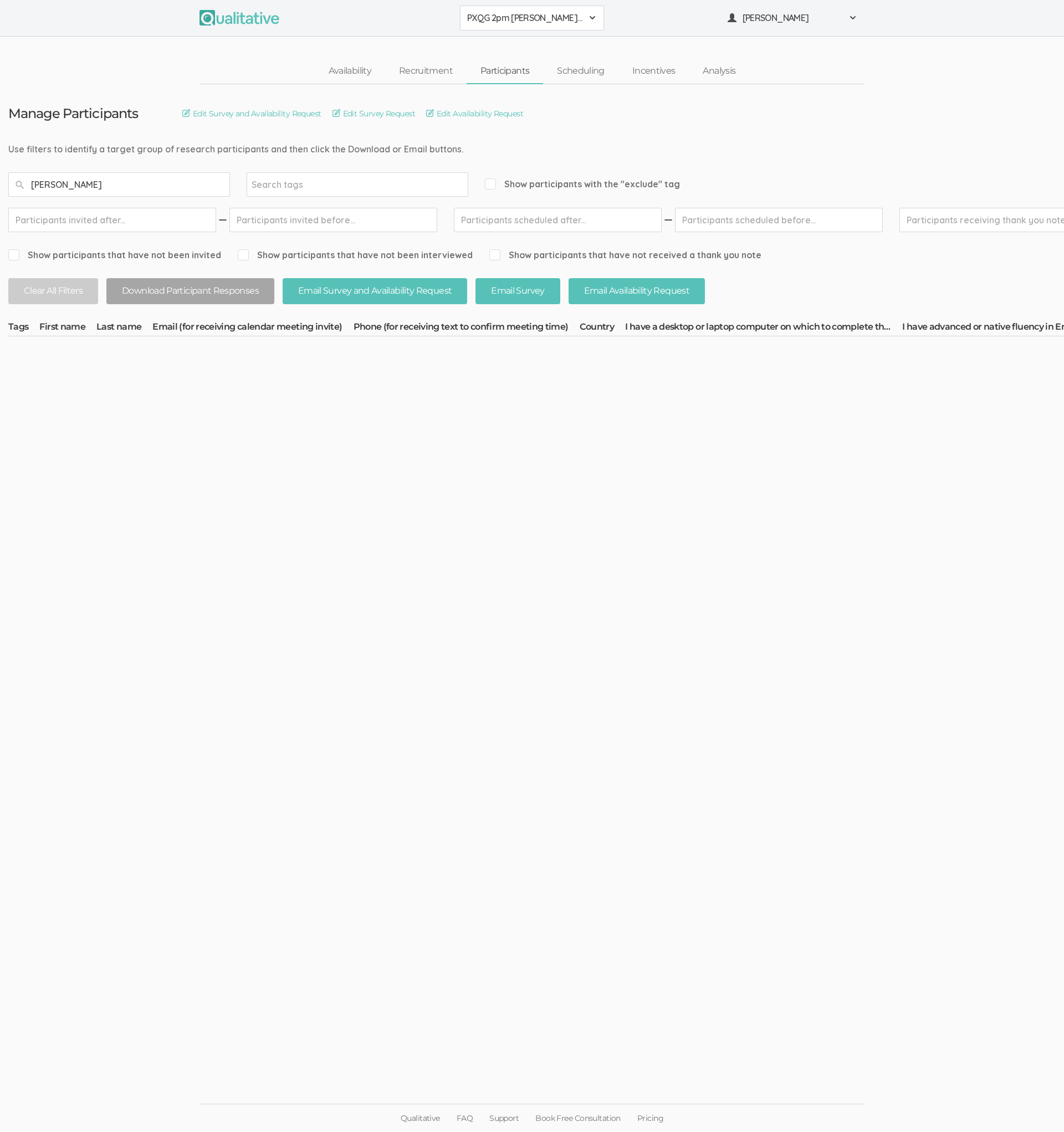
click at [528, 29] on button "PXQG 2pm [PERSON_NAME] (Collaborative)" at bounding box center [532, 18] width 144 height 25
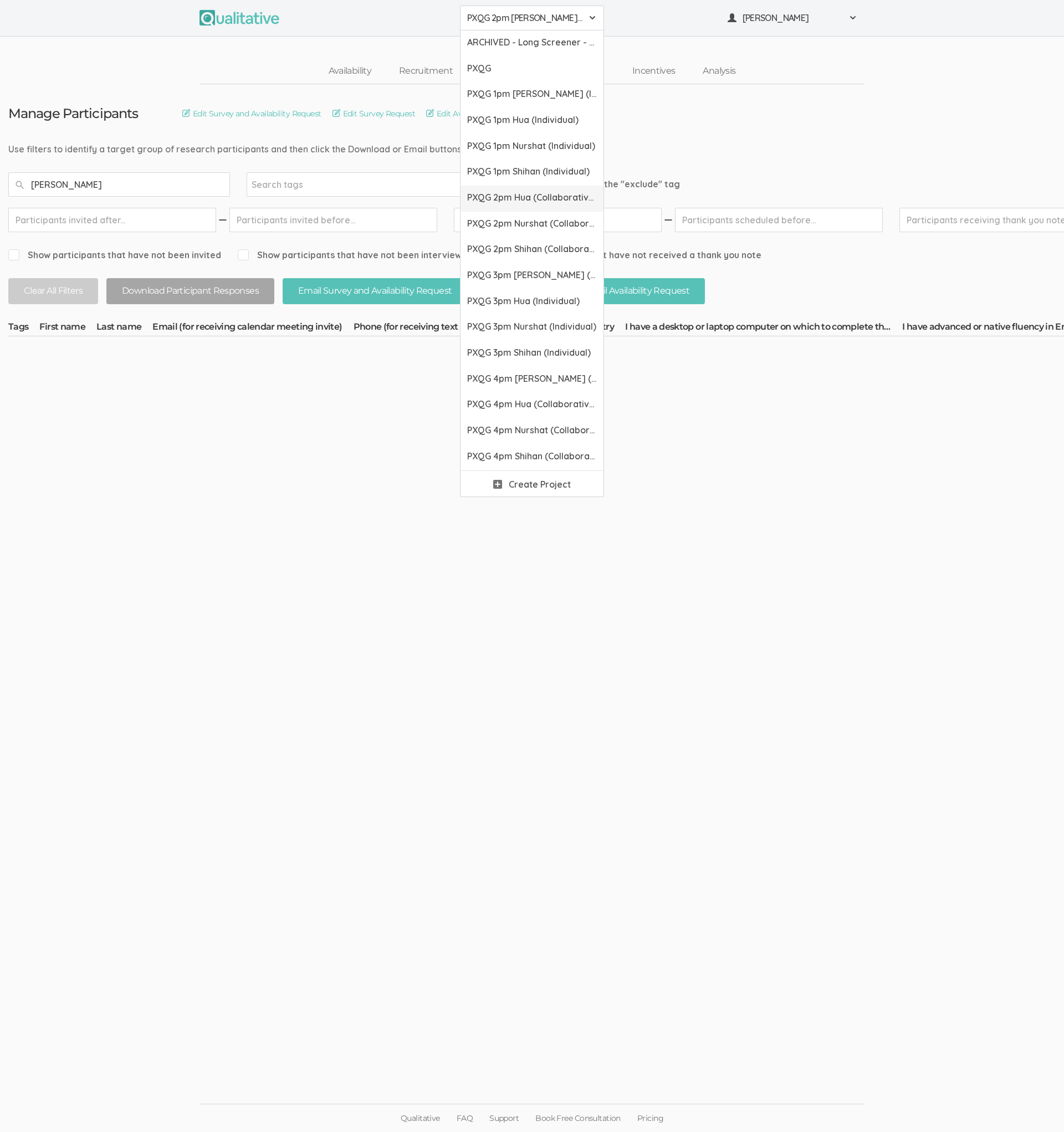
click at [508, 193] on span "PXQG 2pm Hua (Collaborative)" at bounding box center [532, 197] width 130 height 13
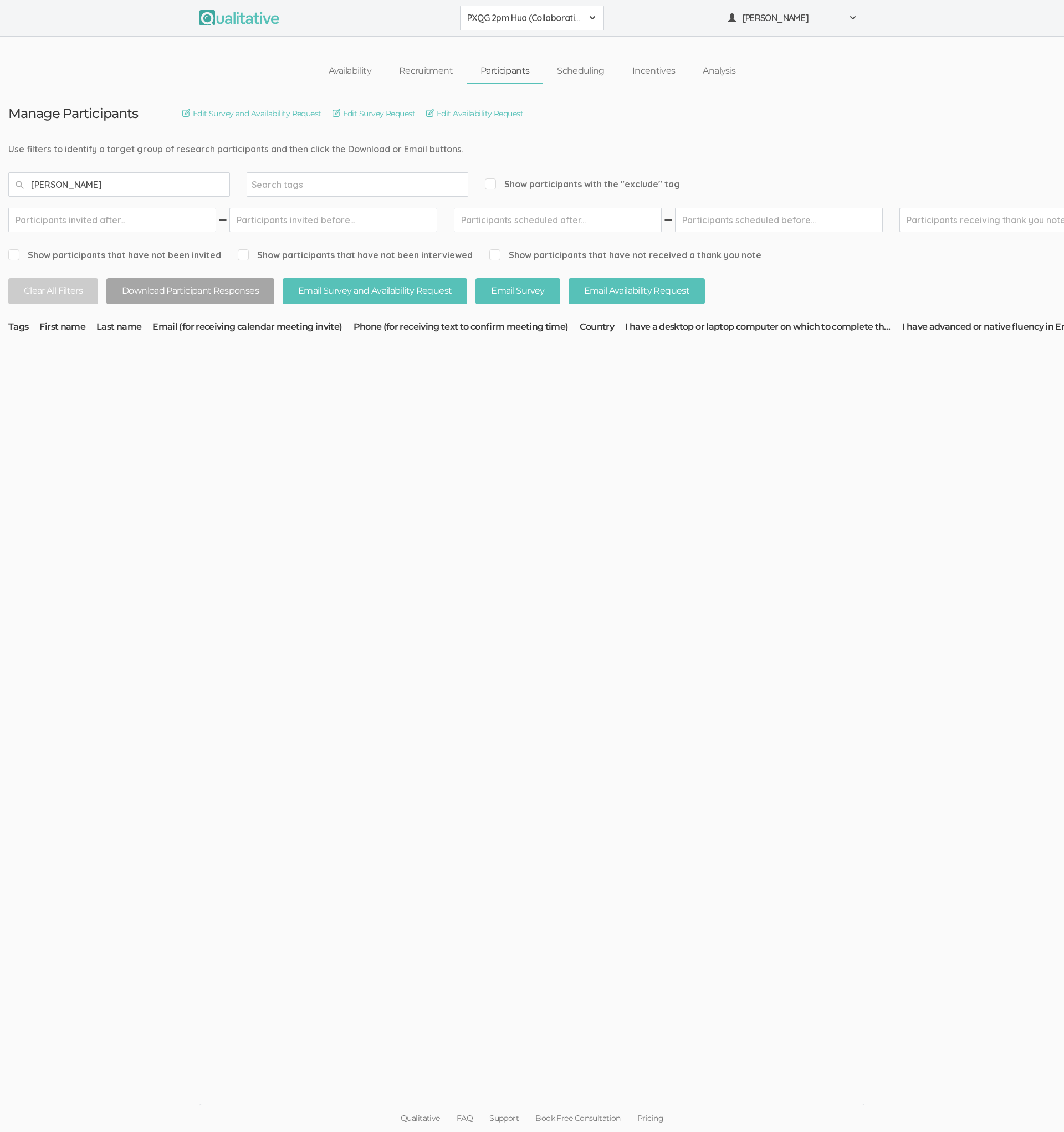
click at [513, 25] on button "PXQG 2pm Hua (Collaborative)" at bounding box center [532, 18] width 144 height 25
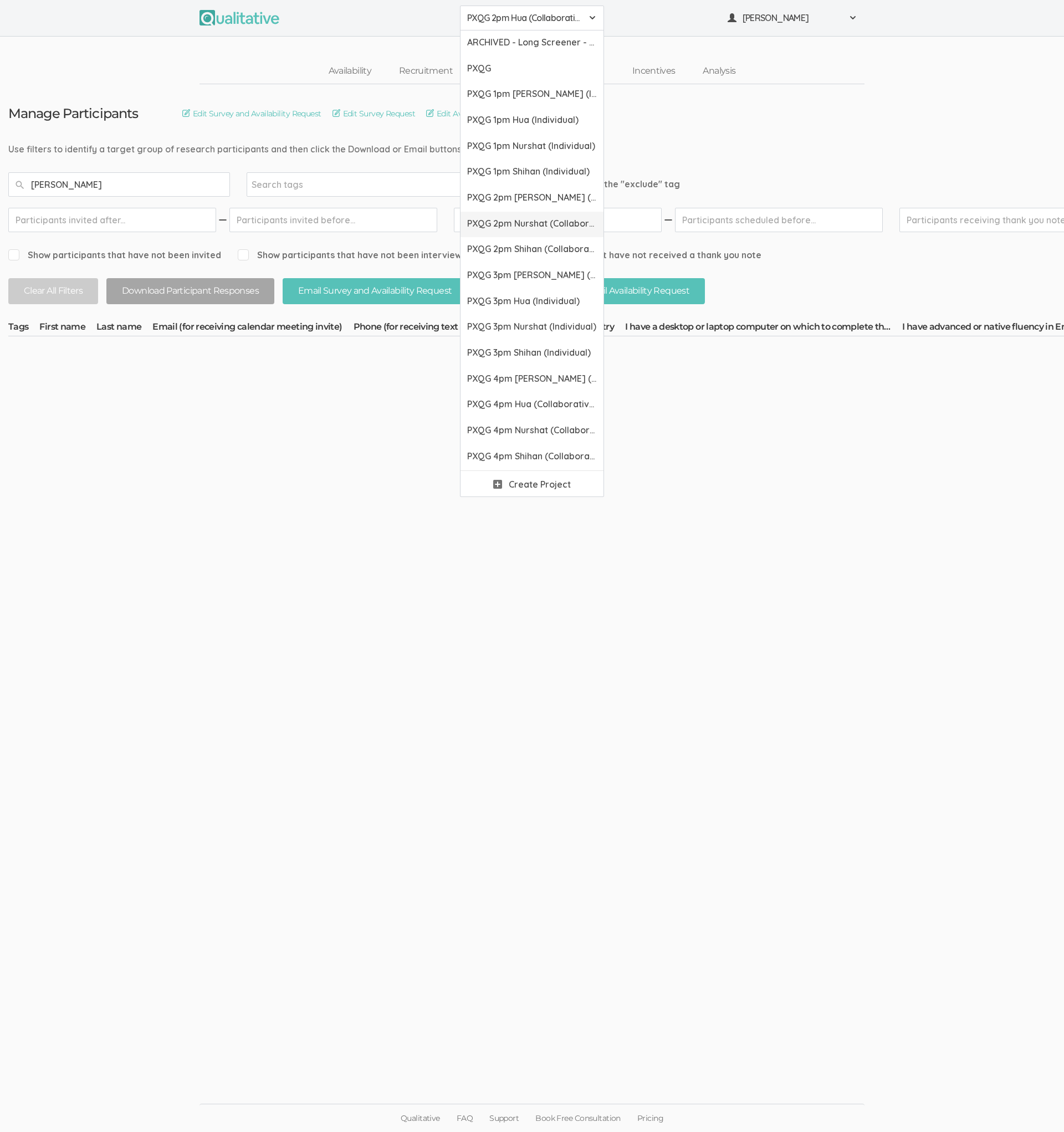
click at [519, 228] on span "PXQG 2pm Nurshat (Collaborative)" at bounding box center [532, 224] width 130 height 13
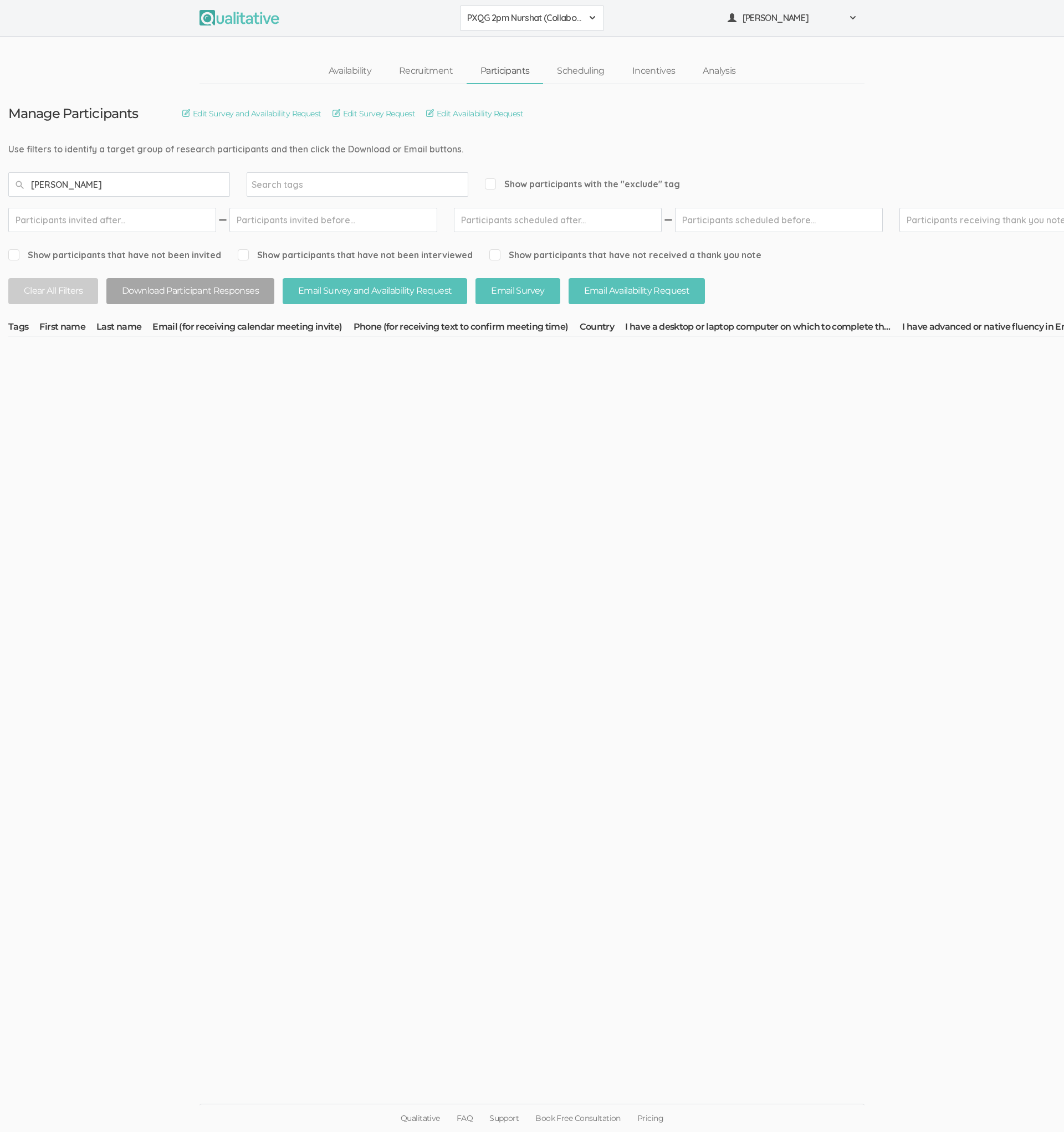
click at [534, 25] on button "PXQG 2pm Nurshat (Collaborative)" at bounding box center [532, 18] width 144 height 25
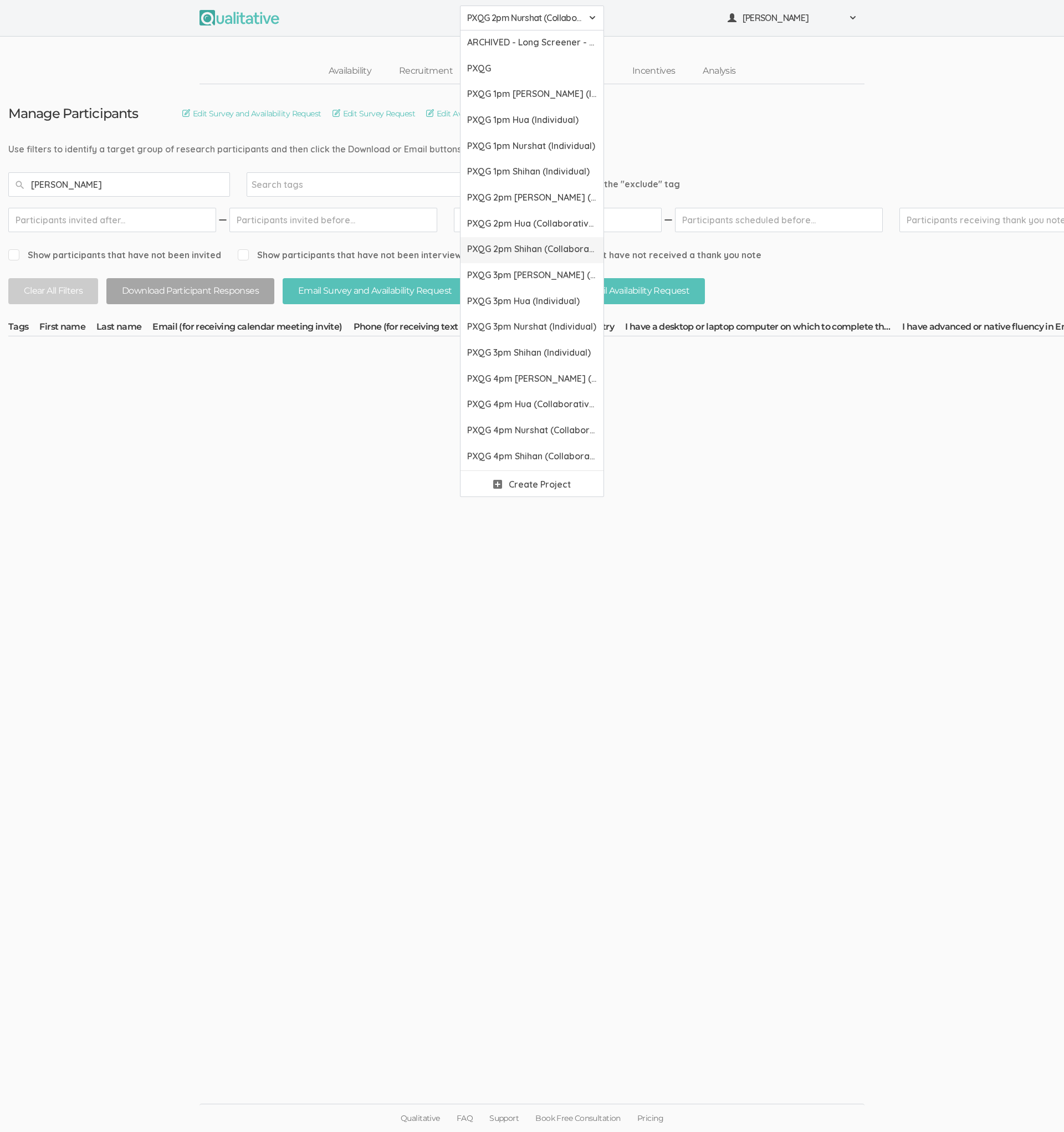
click at [514, 248] on span "PXQG 2pm Shihan (Collaborative)" at bounding box center [532, 249] width 130 height 13
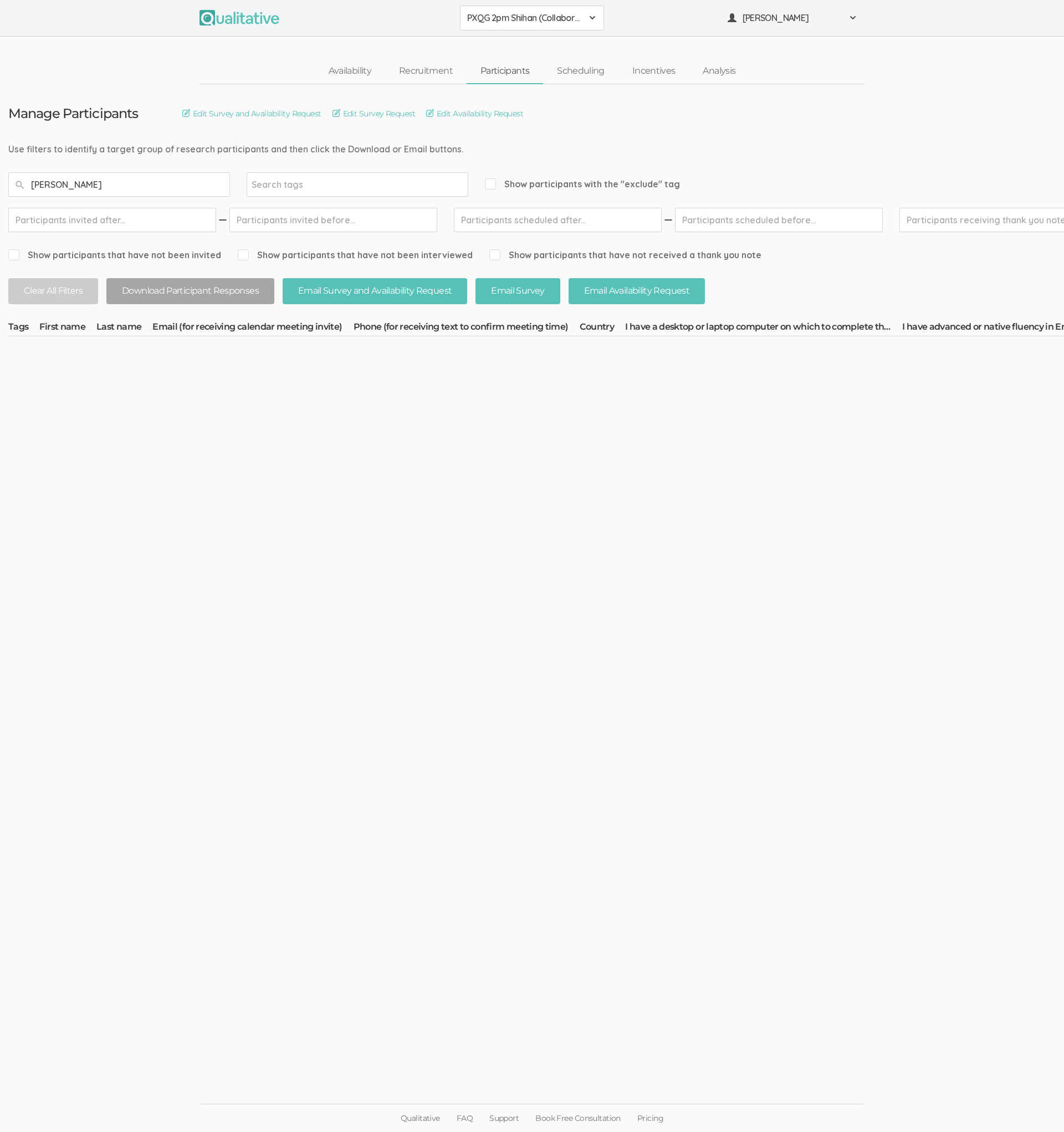
click at [519, 22] on span "PXQG 2pm Shihan (Collaborative)" at bounding box center [524, 18] width 115 height 13
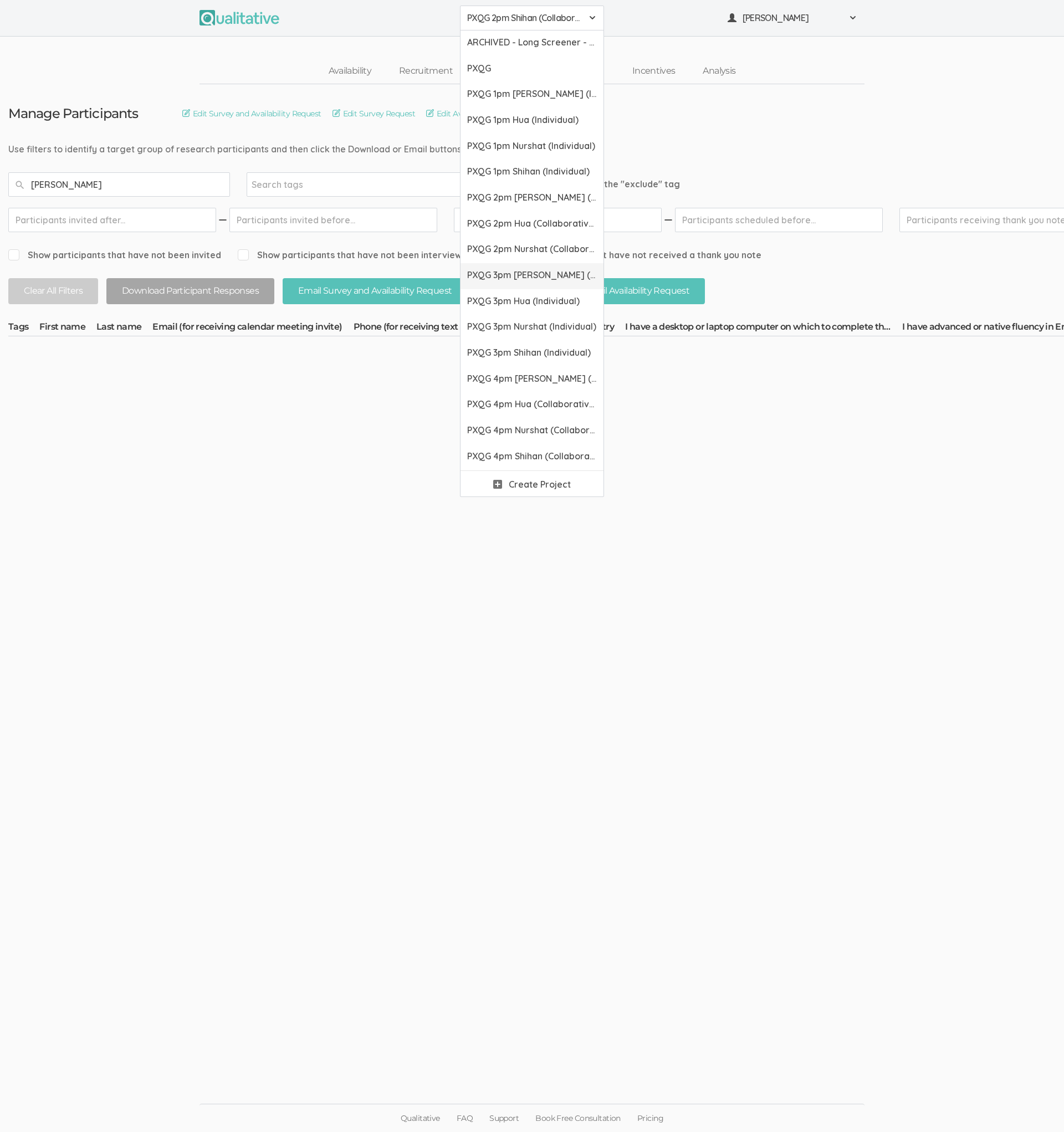
click at [505, 273] on span "PXQG 3pm [PERSON_NAME] (Individual)" at bounding box center [532, 275] width 130 height 13
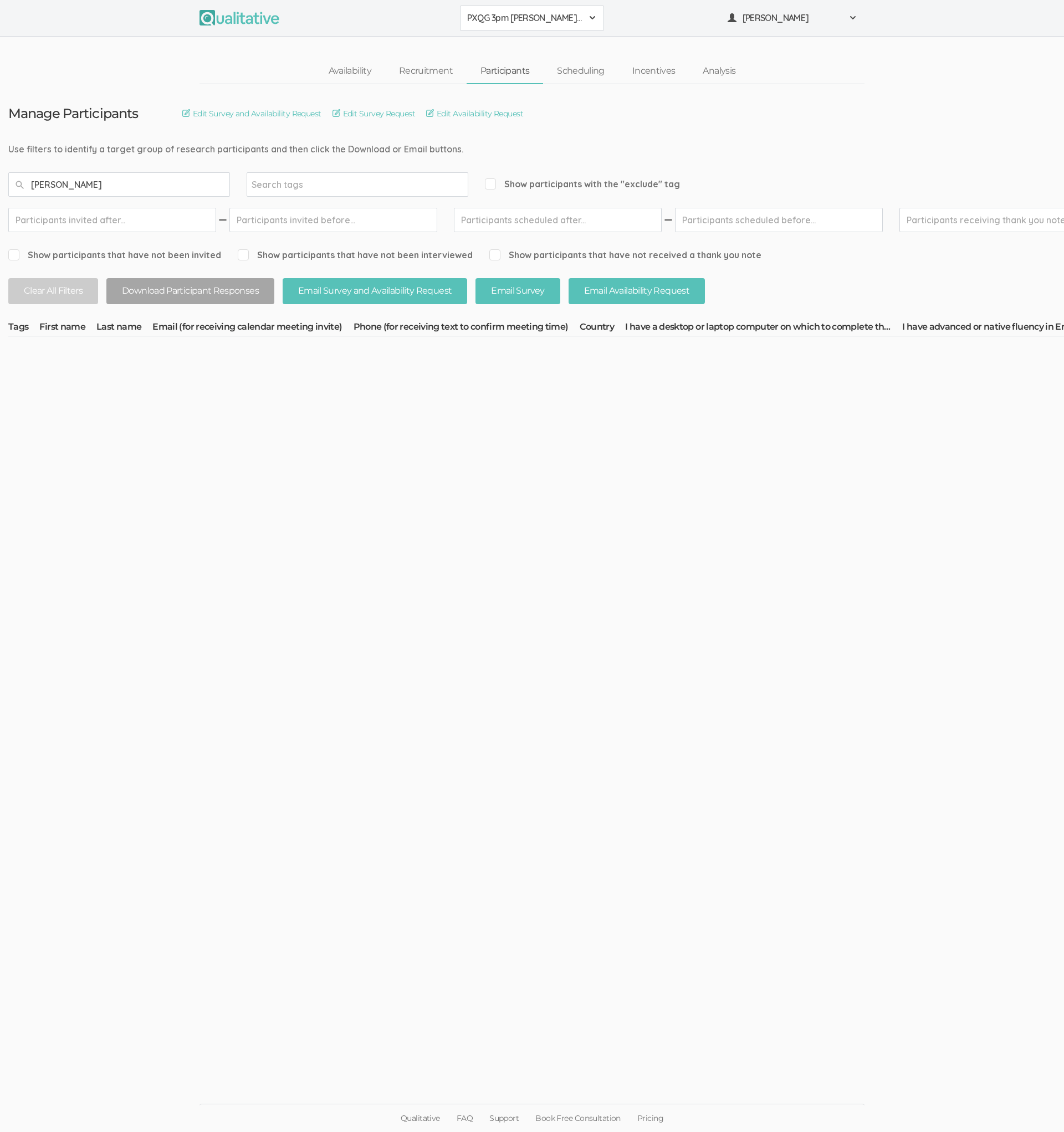
click at [525, 25] on button "PXQG 3pm [PERSON_NAME] (Individual)" at bounding box center [532, 18] width 144 height 25
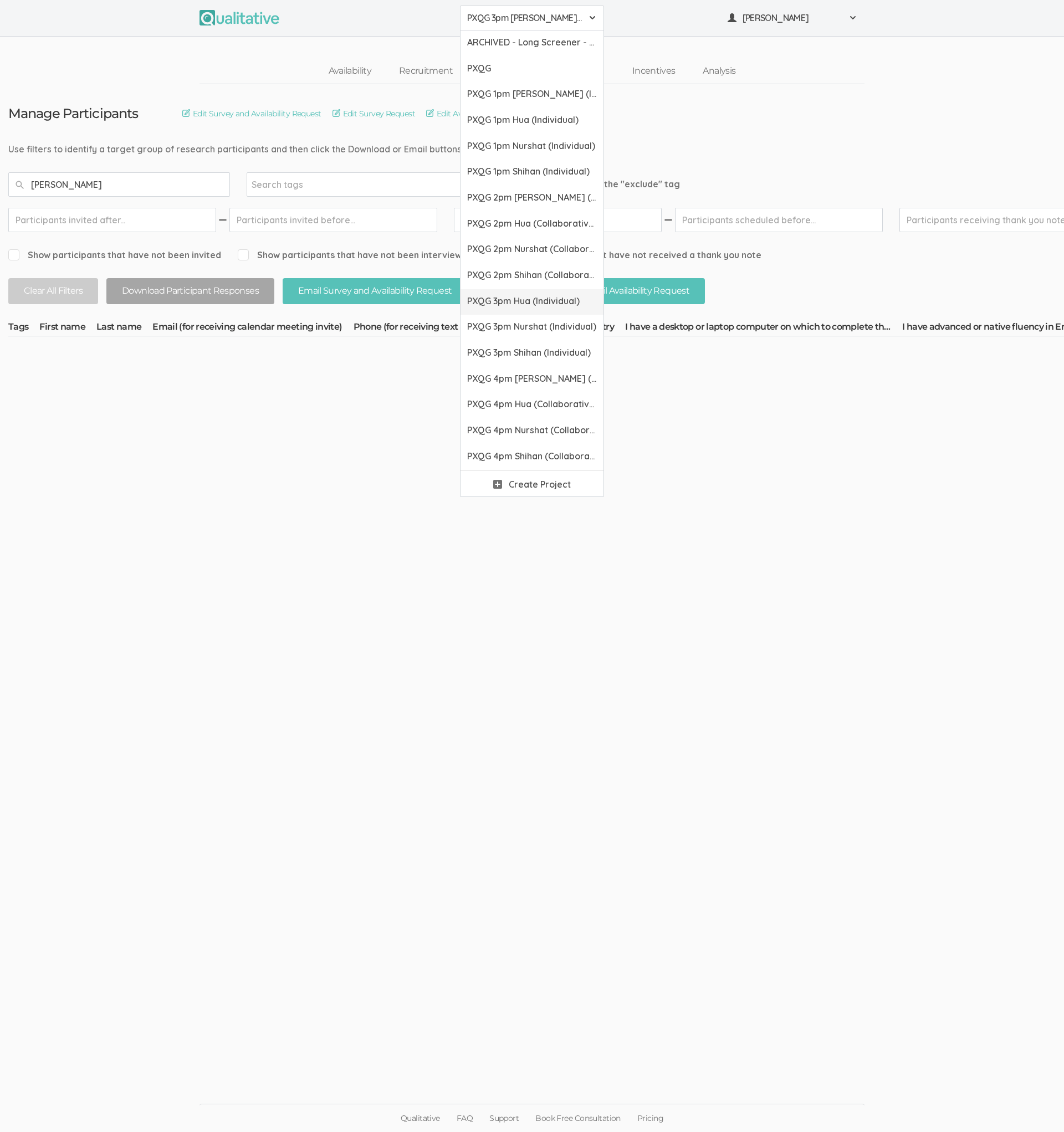
click at [513, 289] on link "PXQG 3pm Hua (Individual)" at bounding box center [532, 302] width 143 height 26
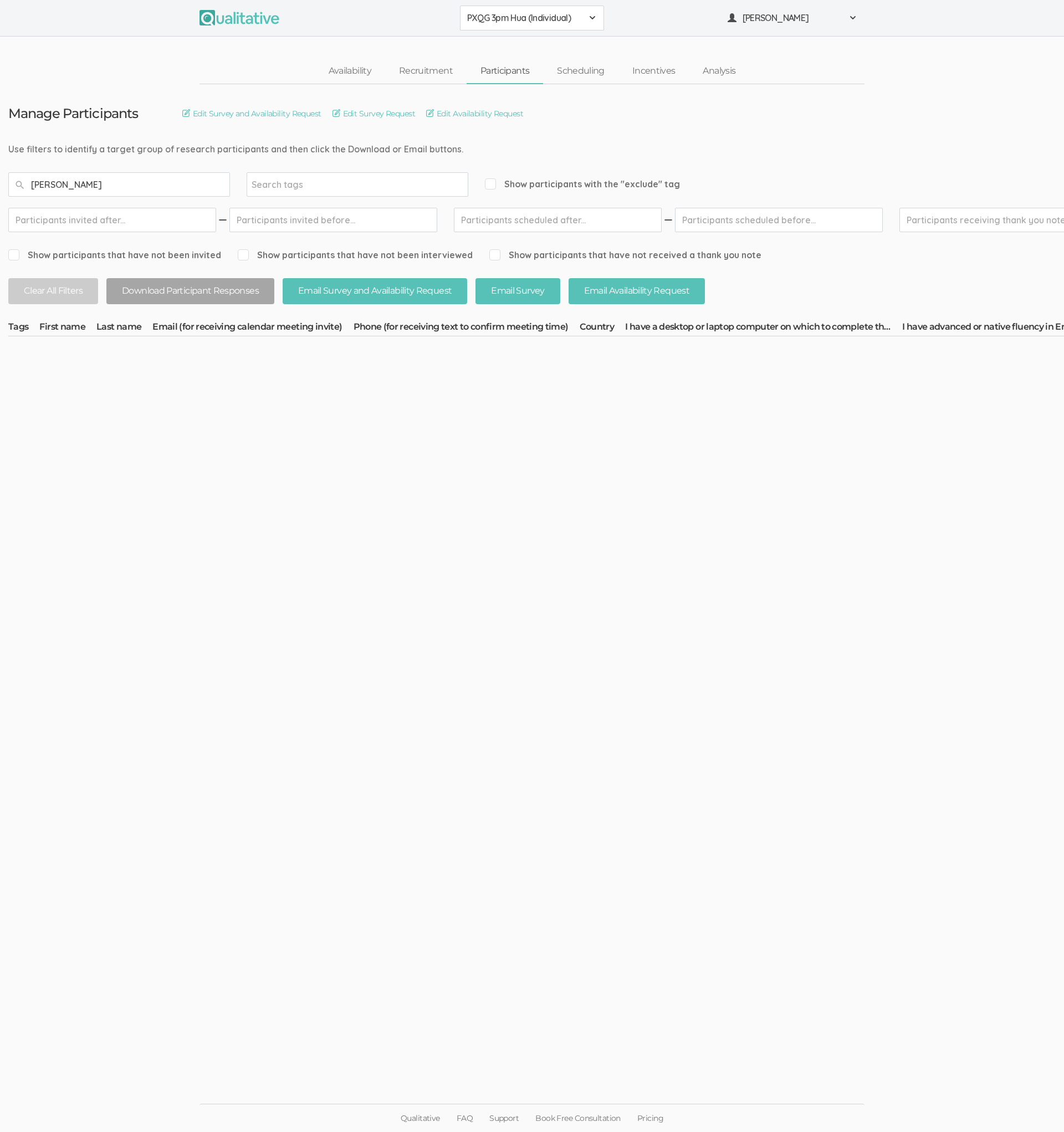
click at [526, 23] on span "PXQG 3pm Hua (Individual)" at bounding box center [524, 18] width 115 height 13
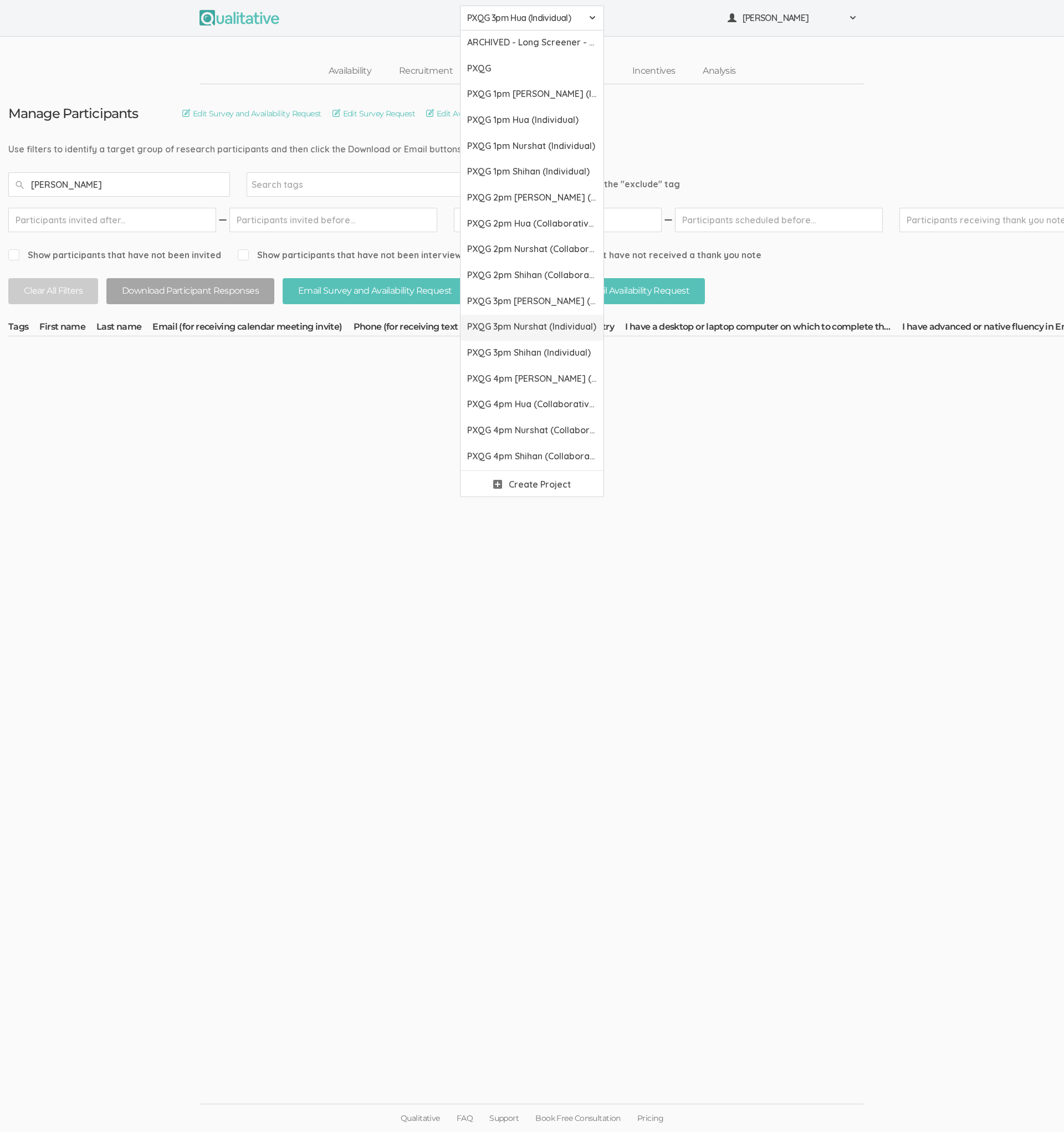
click at [516, 320] on span "PXQG 3pm Nurshat (Individual)" at bounding box center [532, 326] width 130 height 13
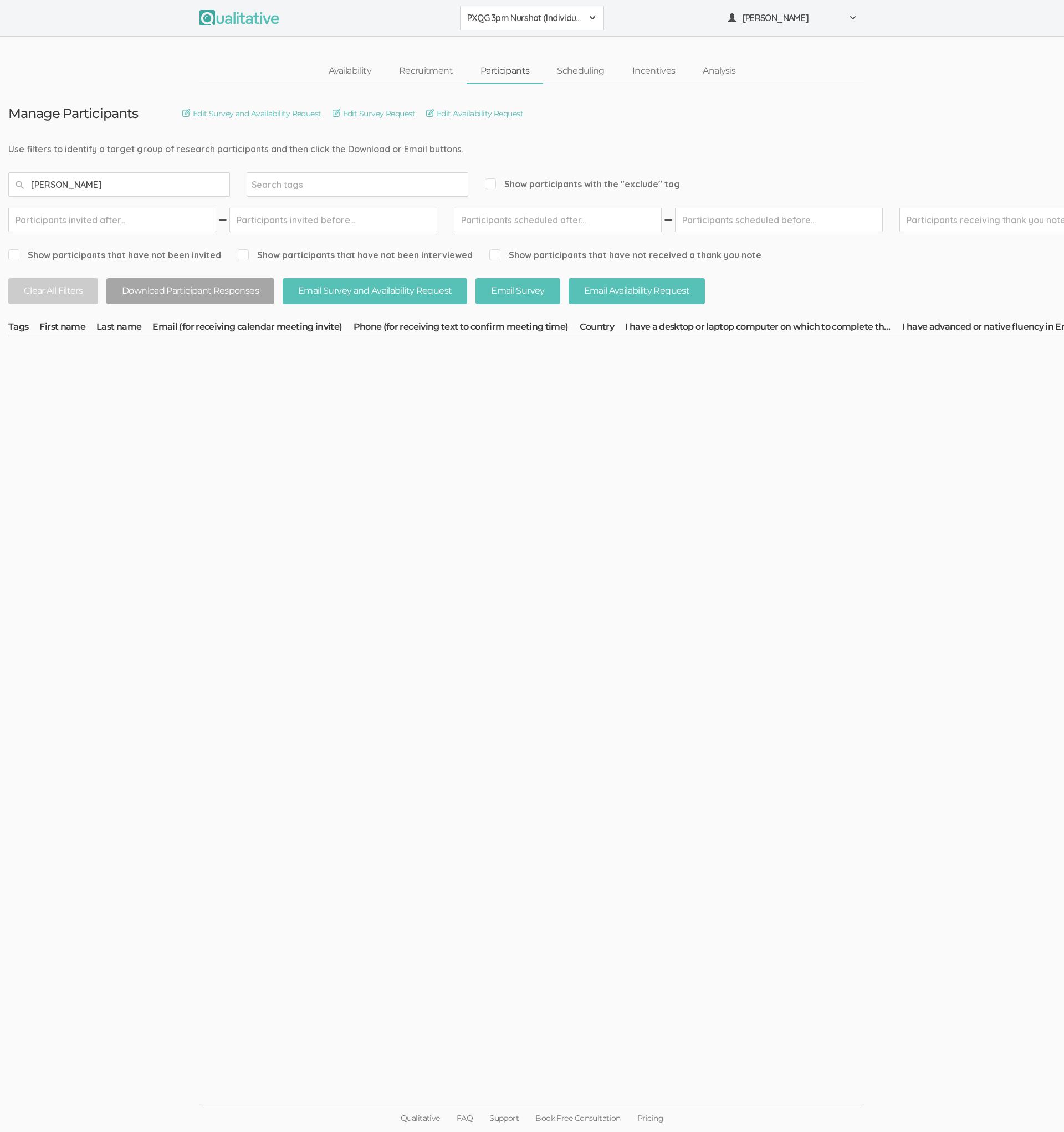
click at [519, 31] on div "PXQG 3pm Nurshat (Individual) ARCHIVED - Long Screener - PXQG 1pm Hua (Individu…" at bounding box center [532, 18] width 1064 height 36
click at [519, 26] on button "PXQG 3pm Nurshat (Individual)" at bounding box center [532, 18] width 144 height 25
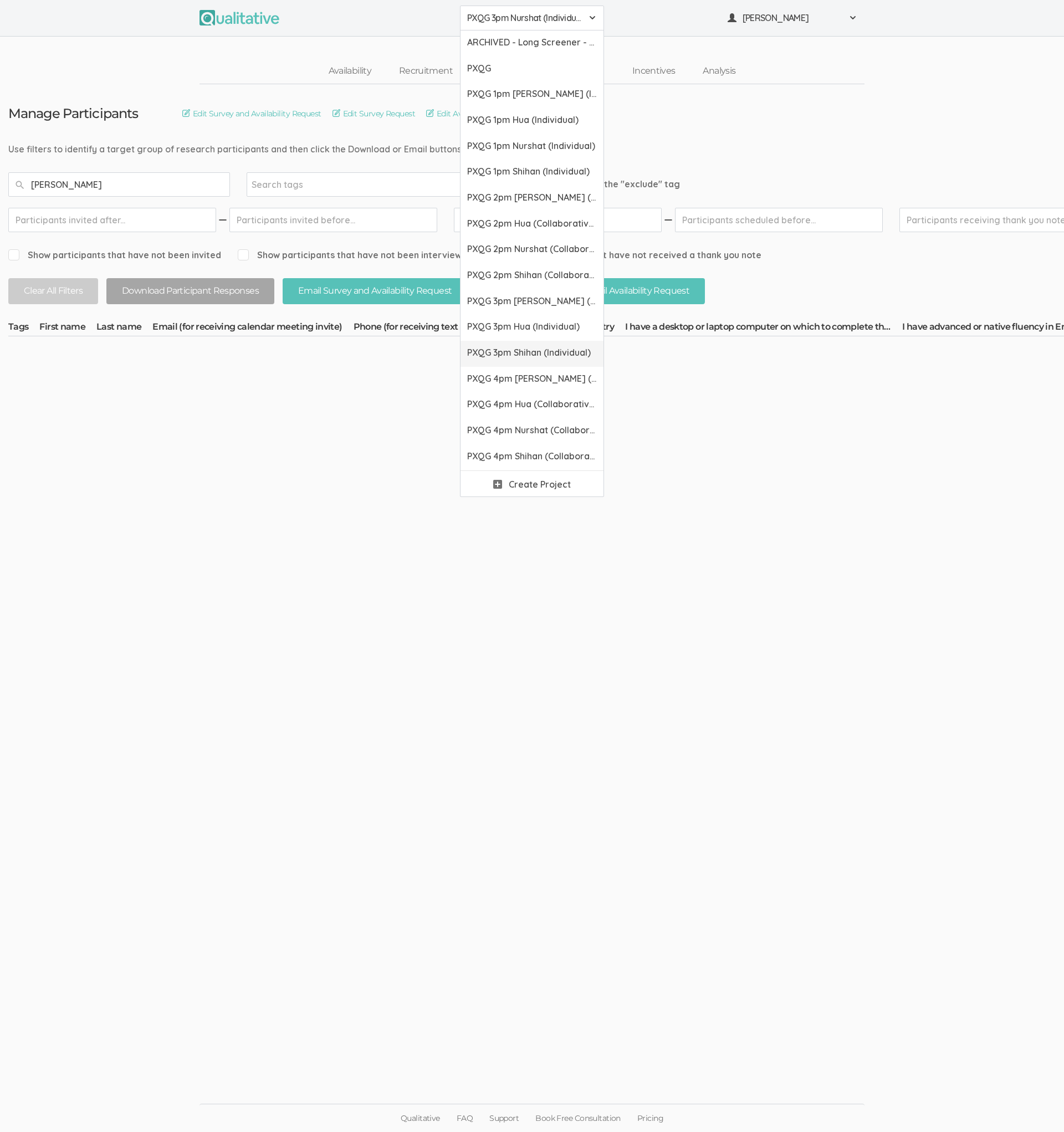
click at [515, 346] on span "PXQG 3pm Shihan (Individual)" at bounding box center [532, 352] width 130 height 13
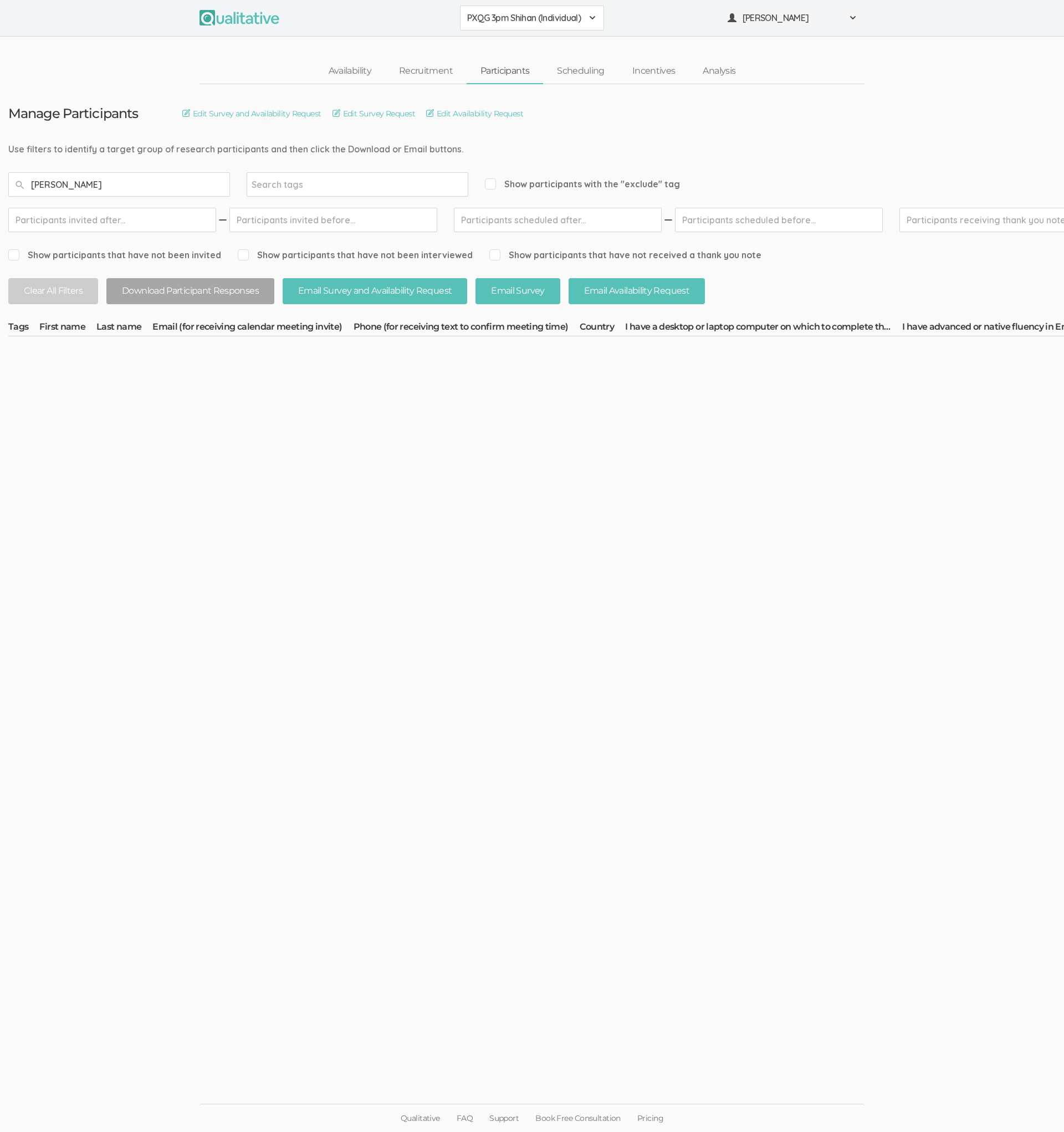
click at [522, 25] on button "PXQG 3pm Shihan (Individual)" at bounding box center [532, 18] width 144 height 25
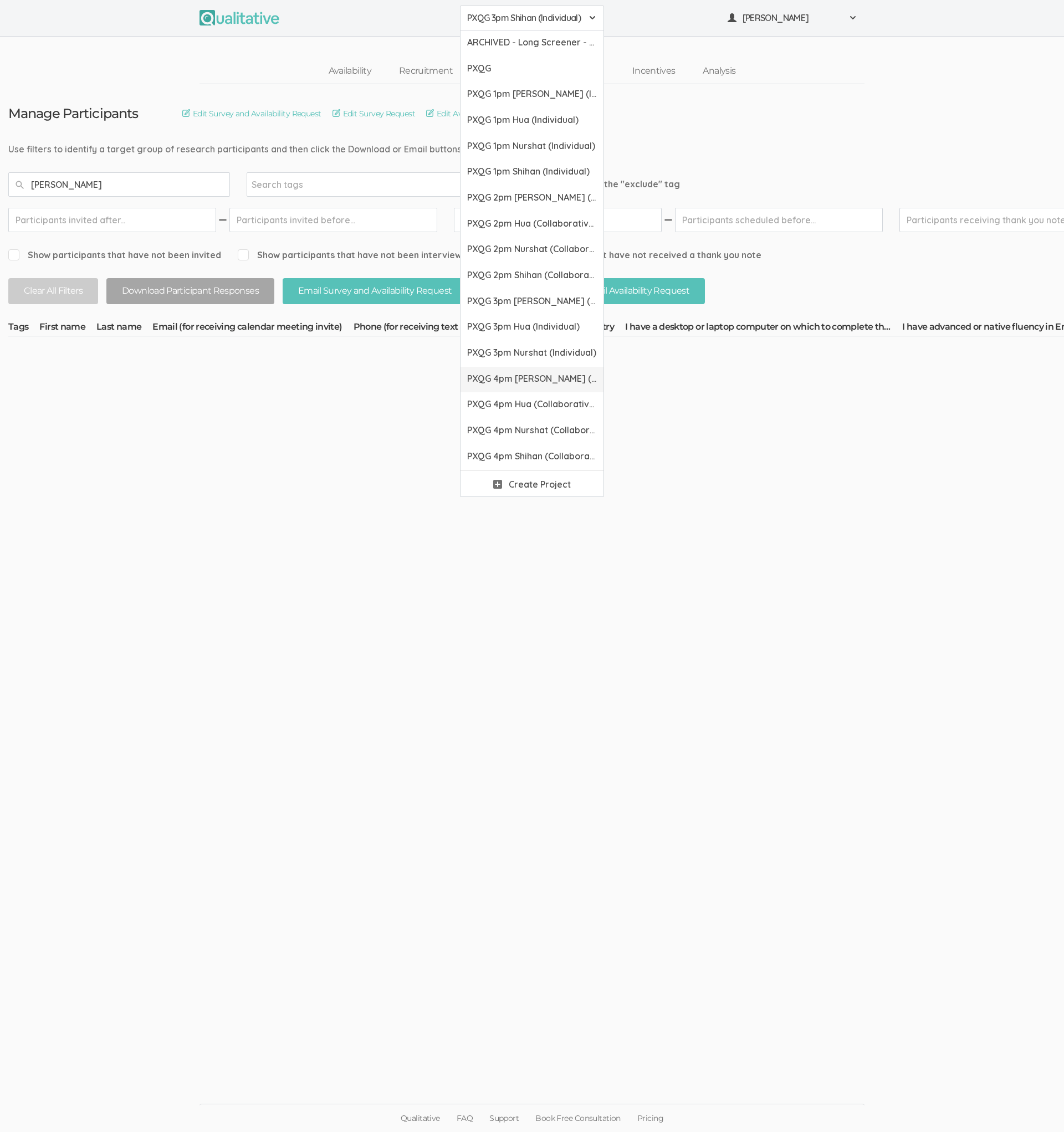
click at [497, 380] on span "PXQG 4pm [PERSON_NAME] (Collaborative)" at bounding box center [532, 379] width 130 height 13
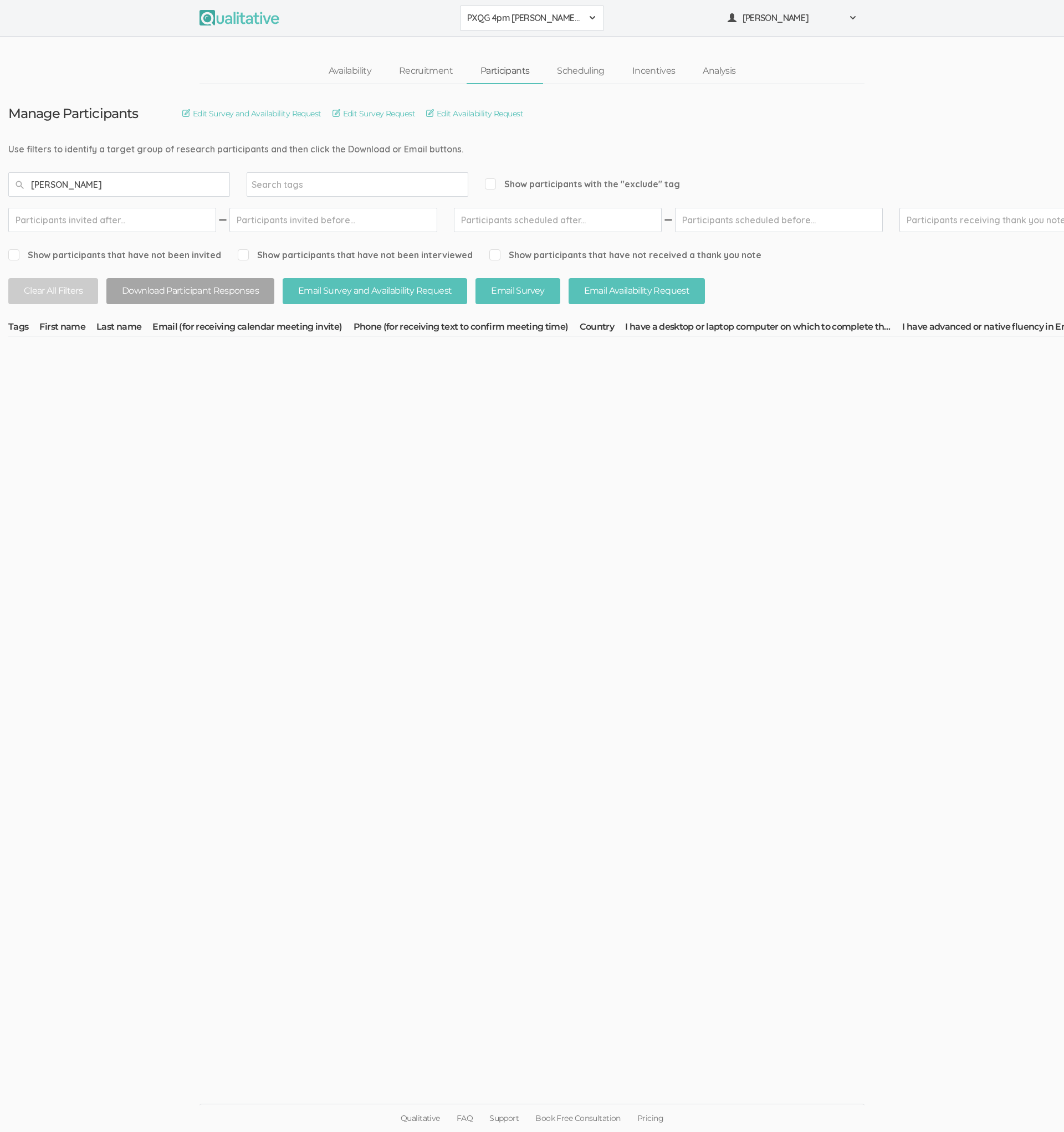
click at [538, 20] on span "PXQG 4pm [PERSON_NAME] (Collaborative)" at bounding box center [524, 18] width 115 height 13
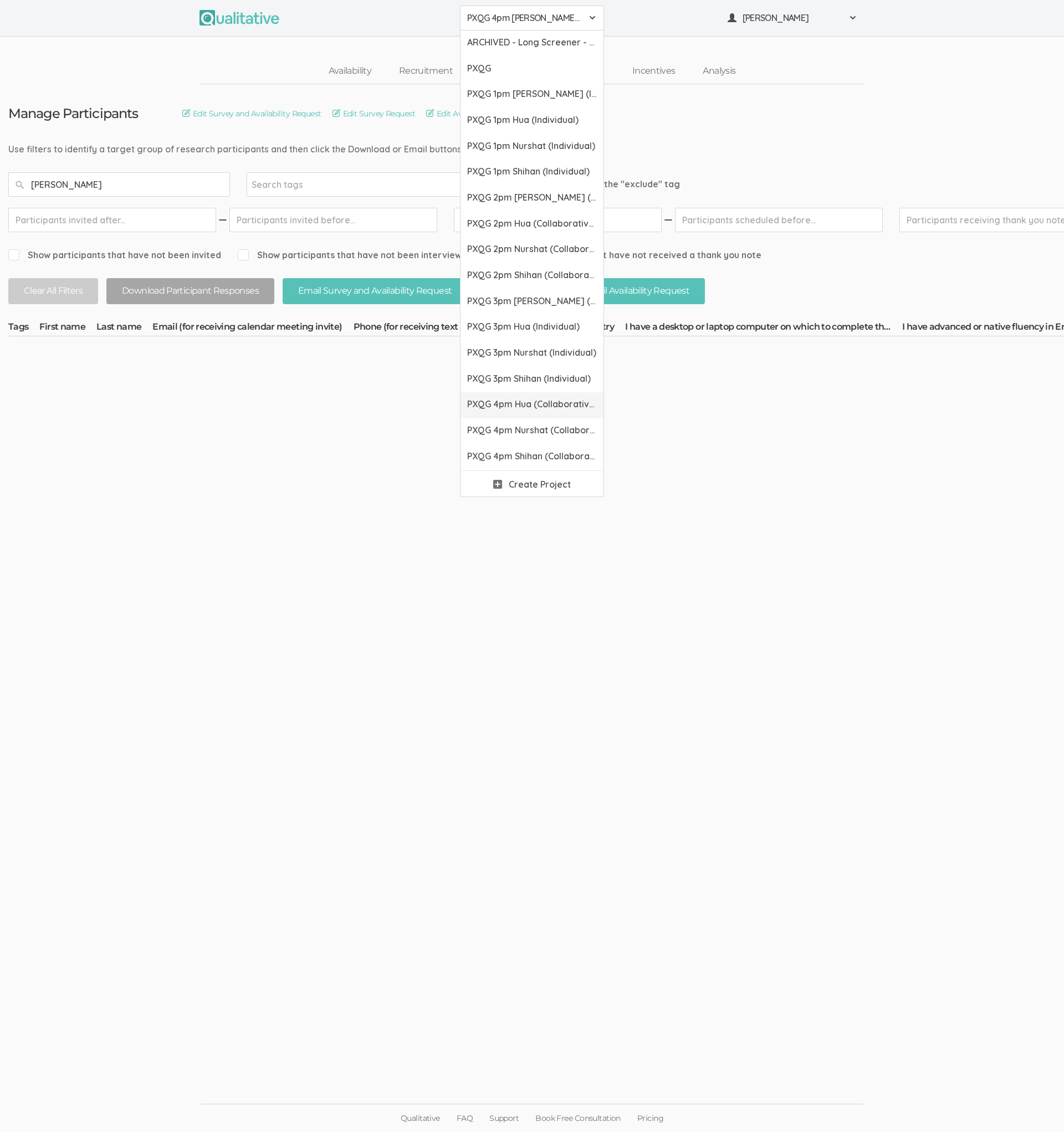
click at [508, 392] on link "PXQG 4pm Hua (Collaborative)" at bounding box center [532, 405] width 143 height 26
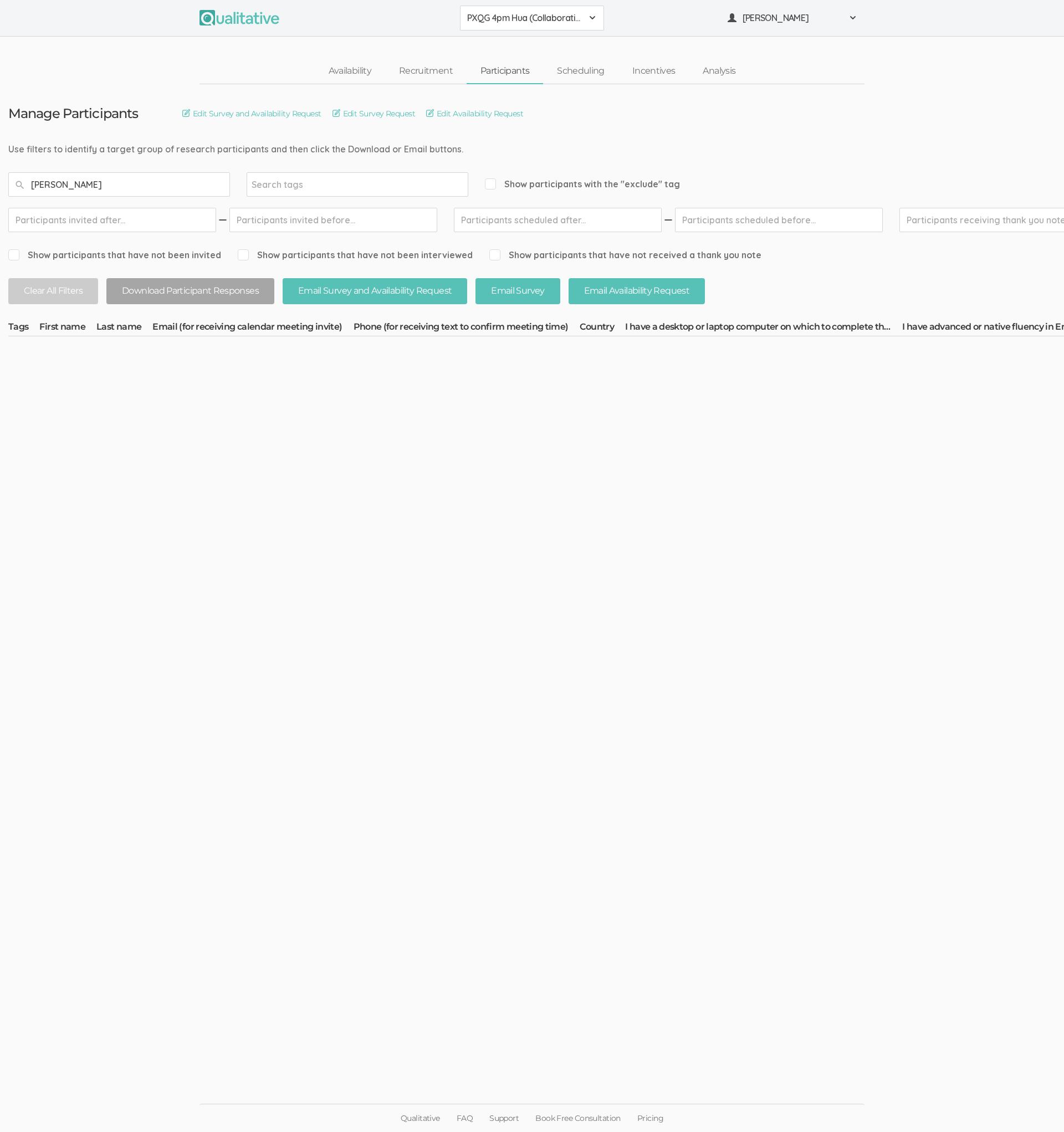
click at [514, 22] on span "PXQG 4pm Hua (Collaborative)" at bounding box center [524, 18] width 115 height 13
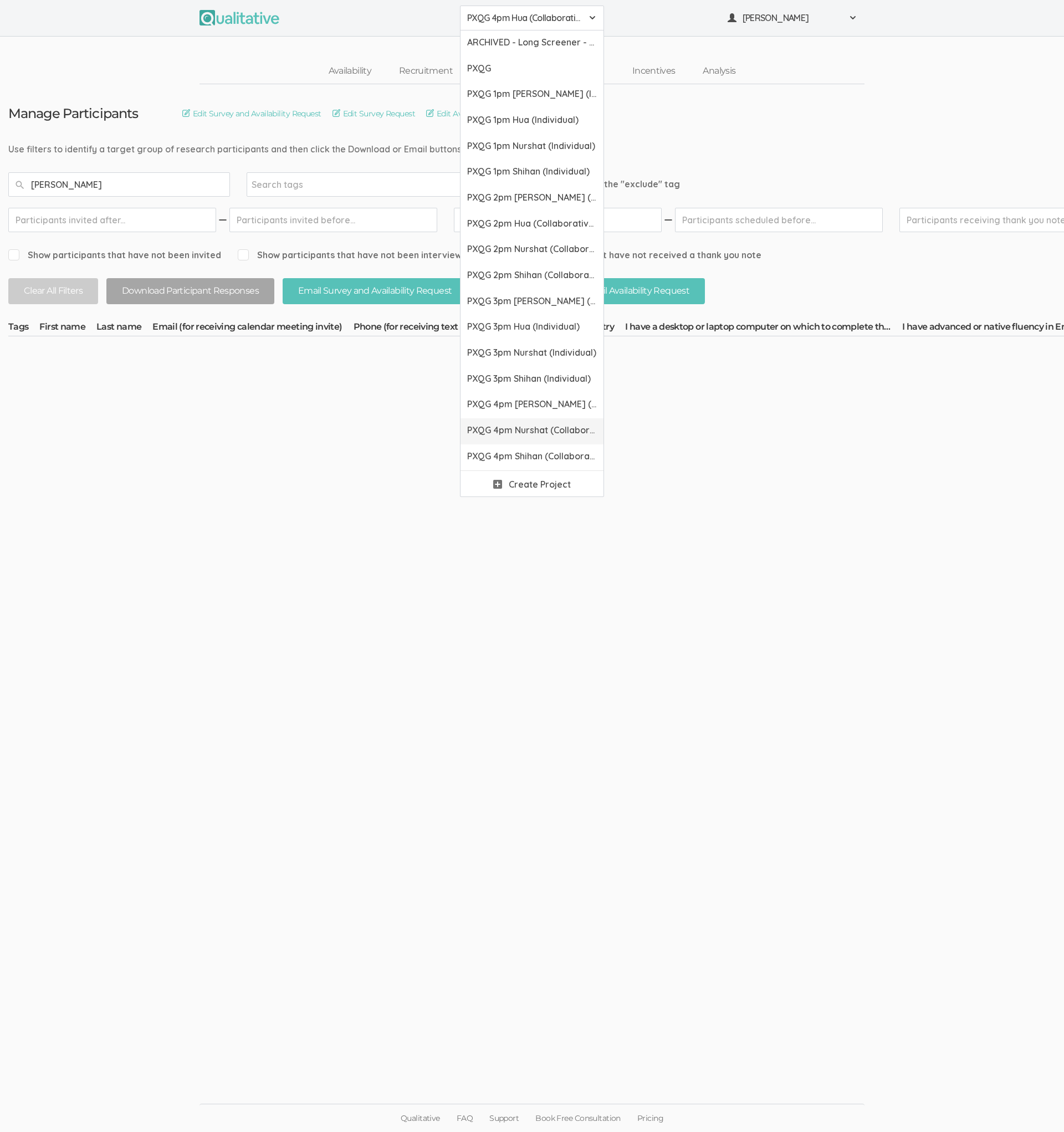
click at [506, 420] on link "PXQG 4pm Nurshat (Collaborative)" at bounding box center [532, 431] width 143 height 26
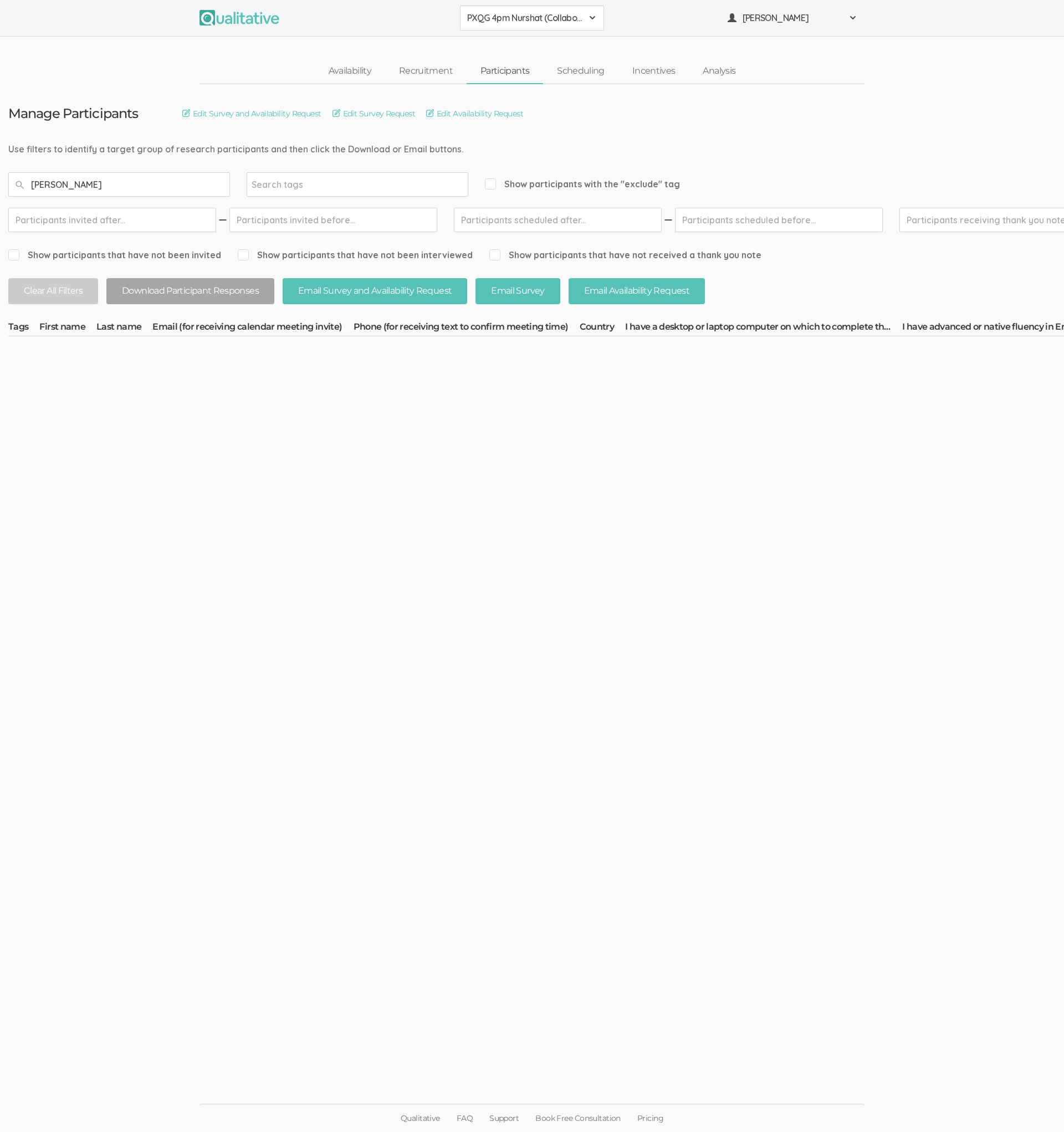
click at [518, 29] on button "PXQG 4pm Nurshat (Collaborative)" at bounding box center [532, 18] width 144 height 25
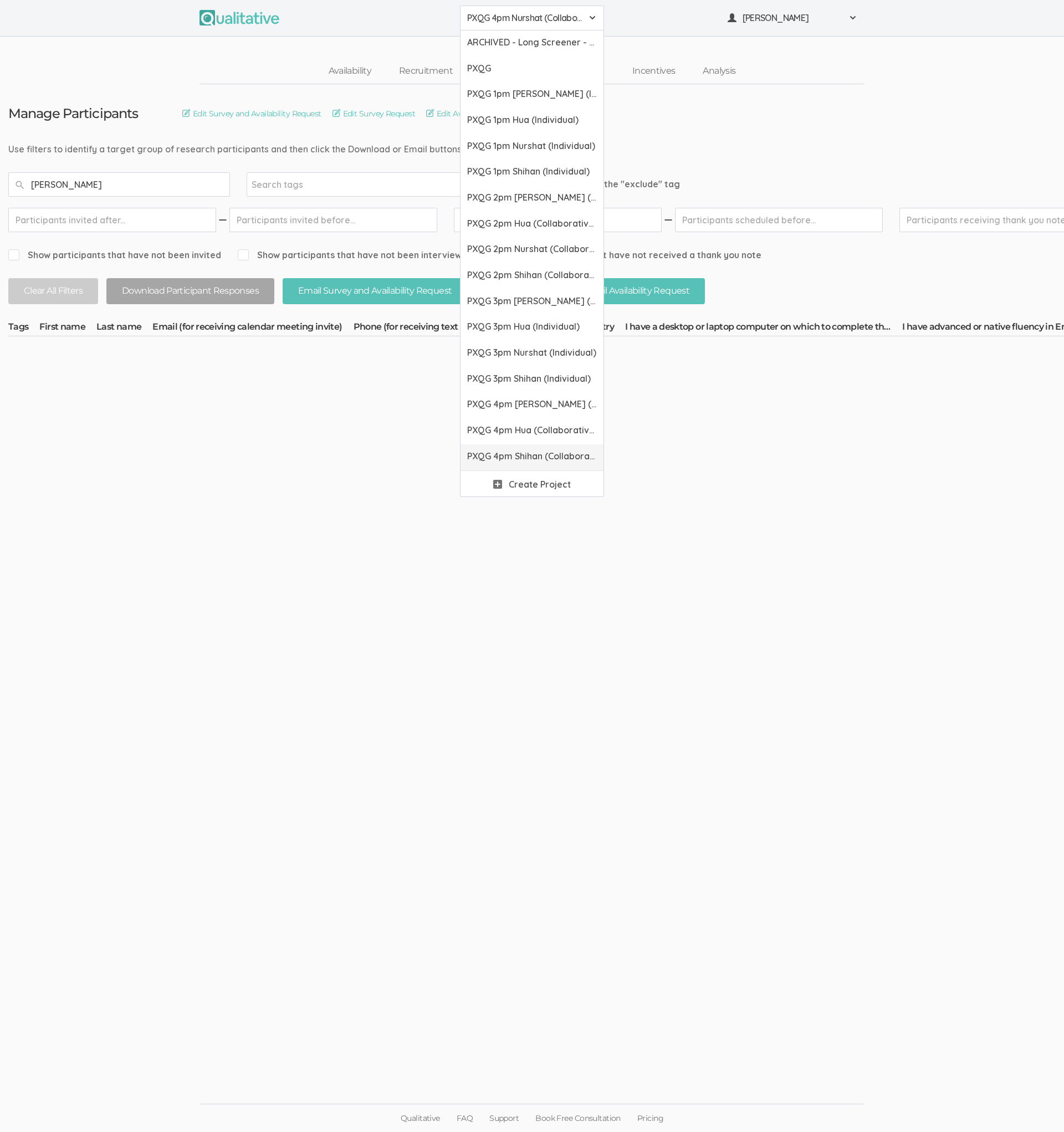
click at [513, 445] on link "PXQG 4pm Shihan (Collaborative)" at bounding box center [532, 457] width 143 height 26
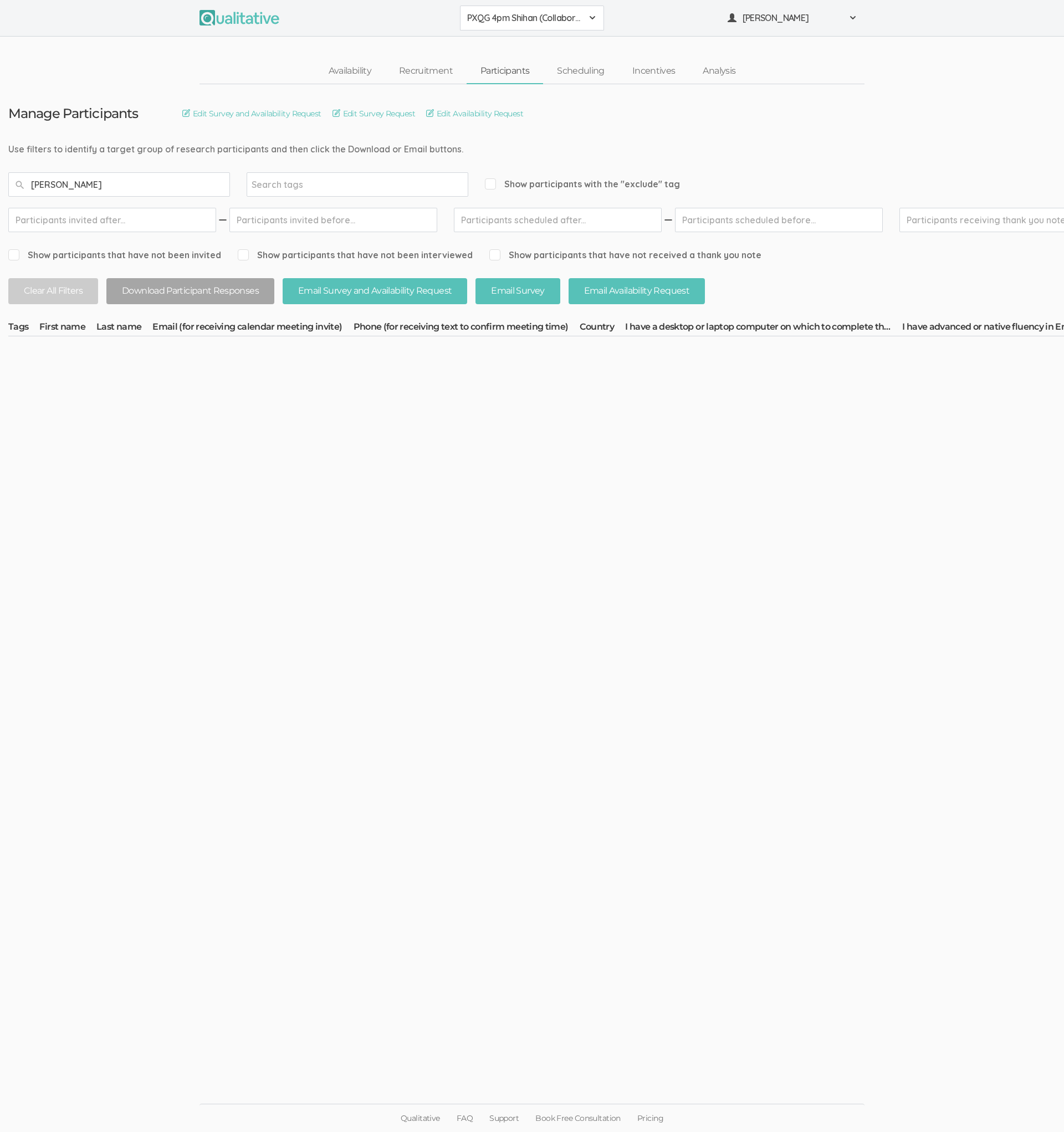
click at [126, 180] on input "[PERSON_NAME]" at bounding box center [119, 185] width 222 height 25
type input "[PERSON_NAME]"
click at [489, 26] on button "PXQG 4pm Shihan (Collaborative)" at bounding box center [532, 18] width 144 height 25
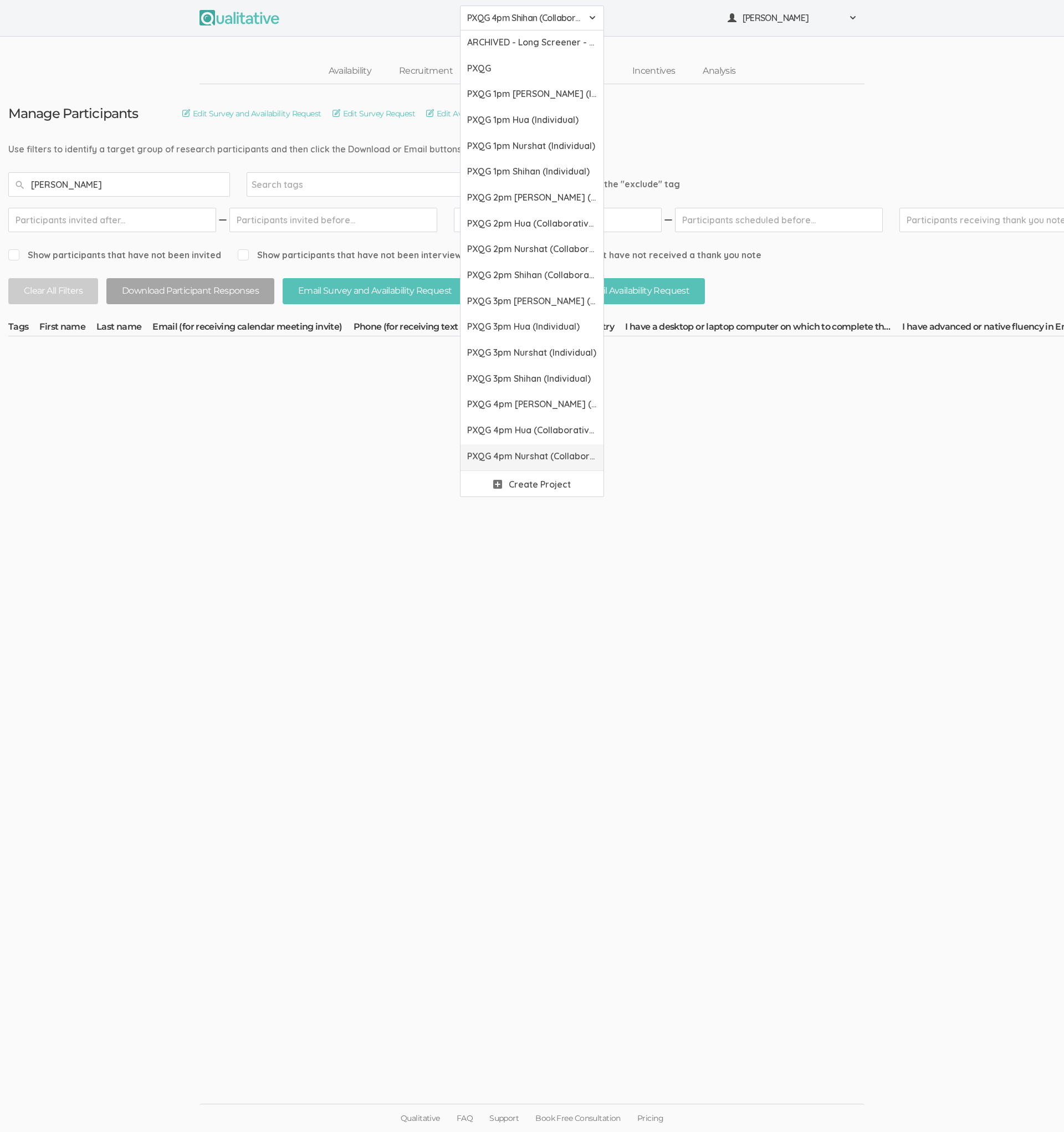
click at [503, 446] on link "PXQG 4pm Nurshat (Collaborative)" at bounding box center [532, 457] width 143 height 26
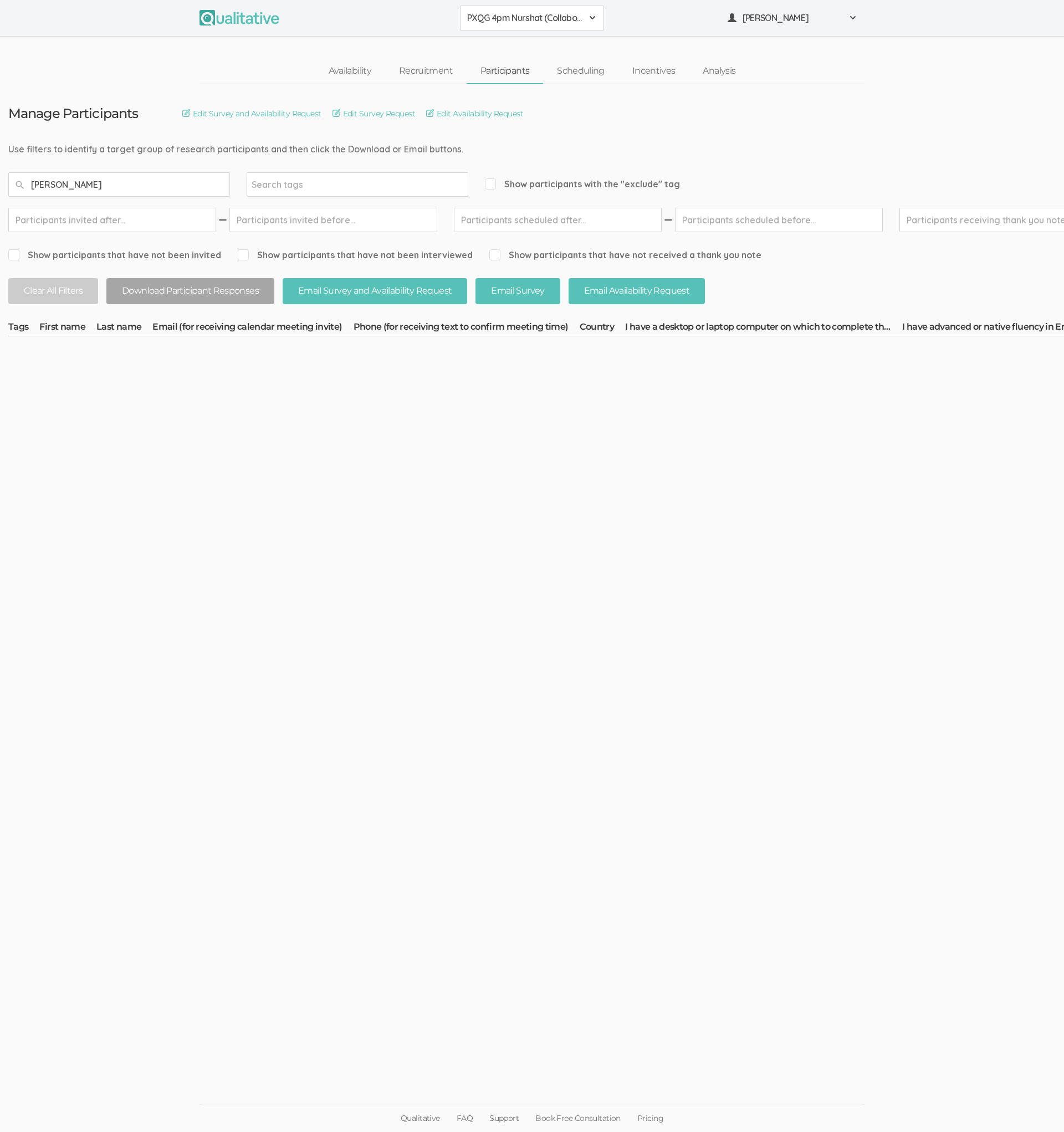
click at [522, 25] on button "PXQG 4pm Nurshat (Collaborative)" at bounding box center [532, 18] width 144 height 25
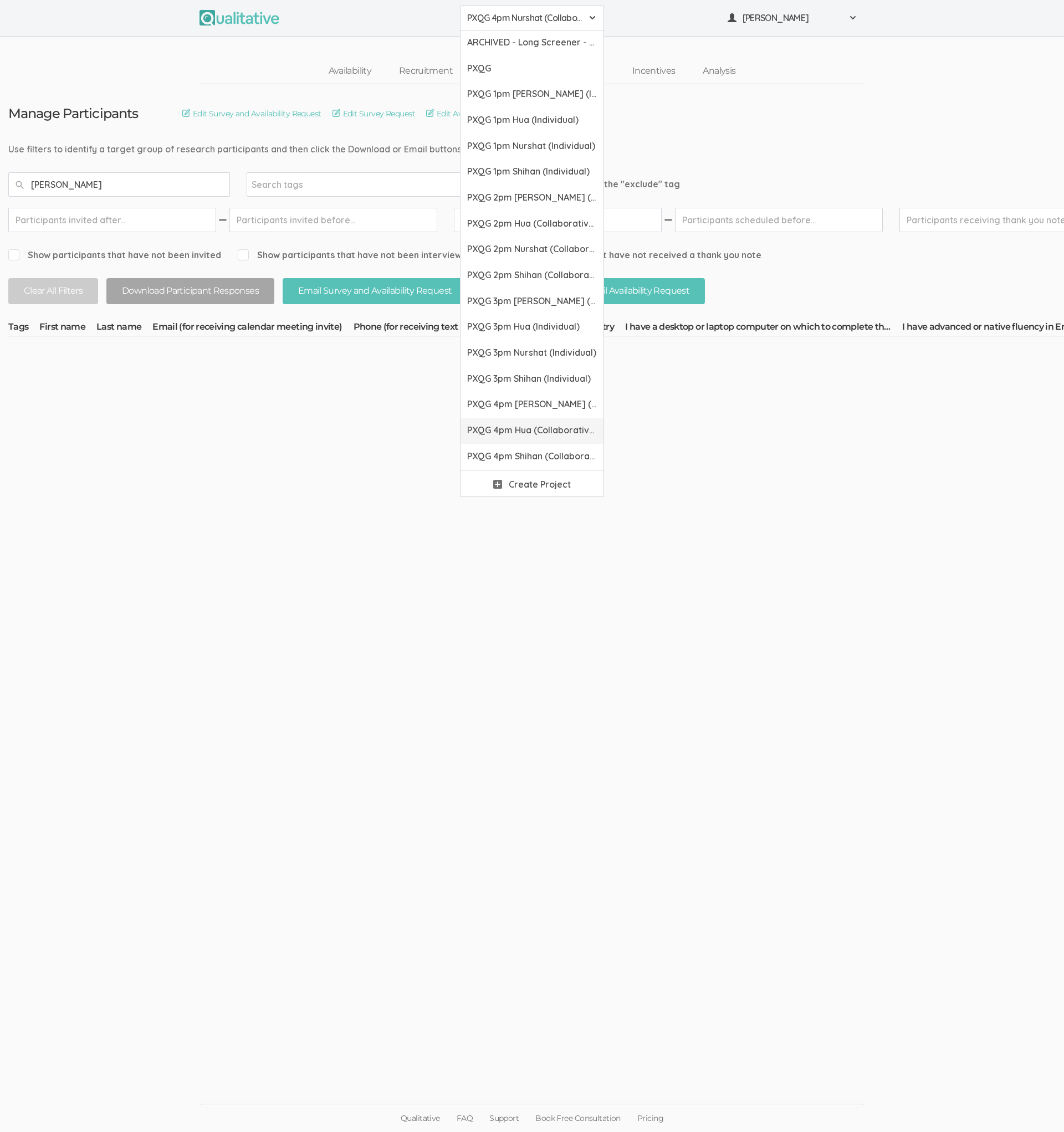
click at [527, 436] on link "PXQG 4pm Hua (Collaborative)" at bounding box center [532, 431] width 143 height 26
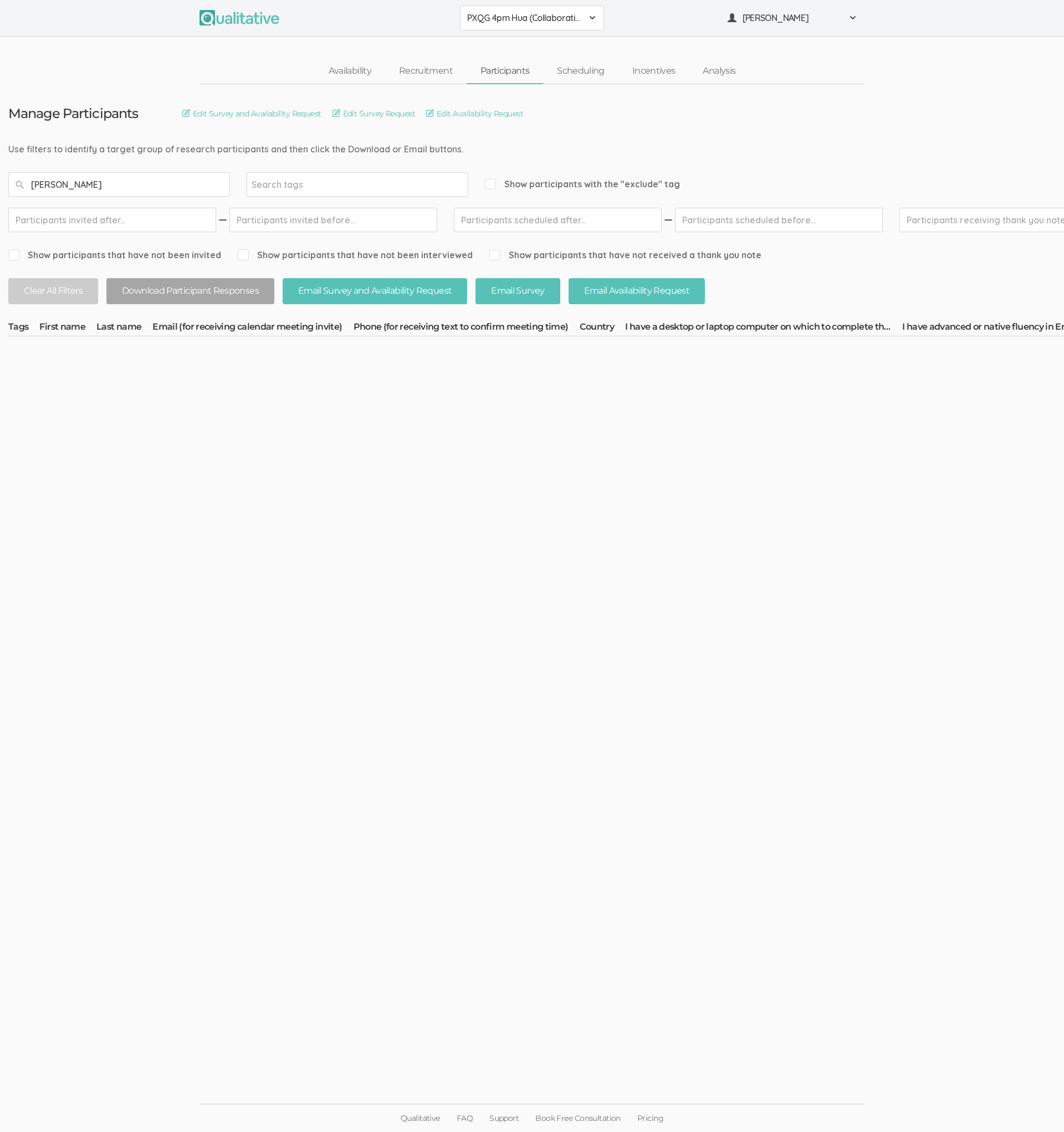
click at [527, 25] on button "PXQG 4pm Hua (Collaborative)" at bounding box center [532, 18] width 144 height 25
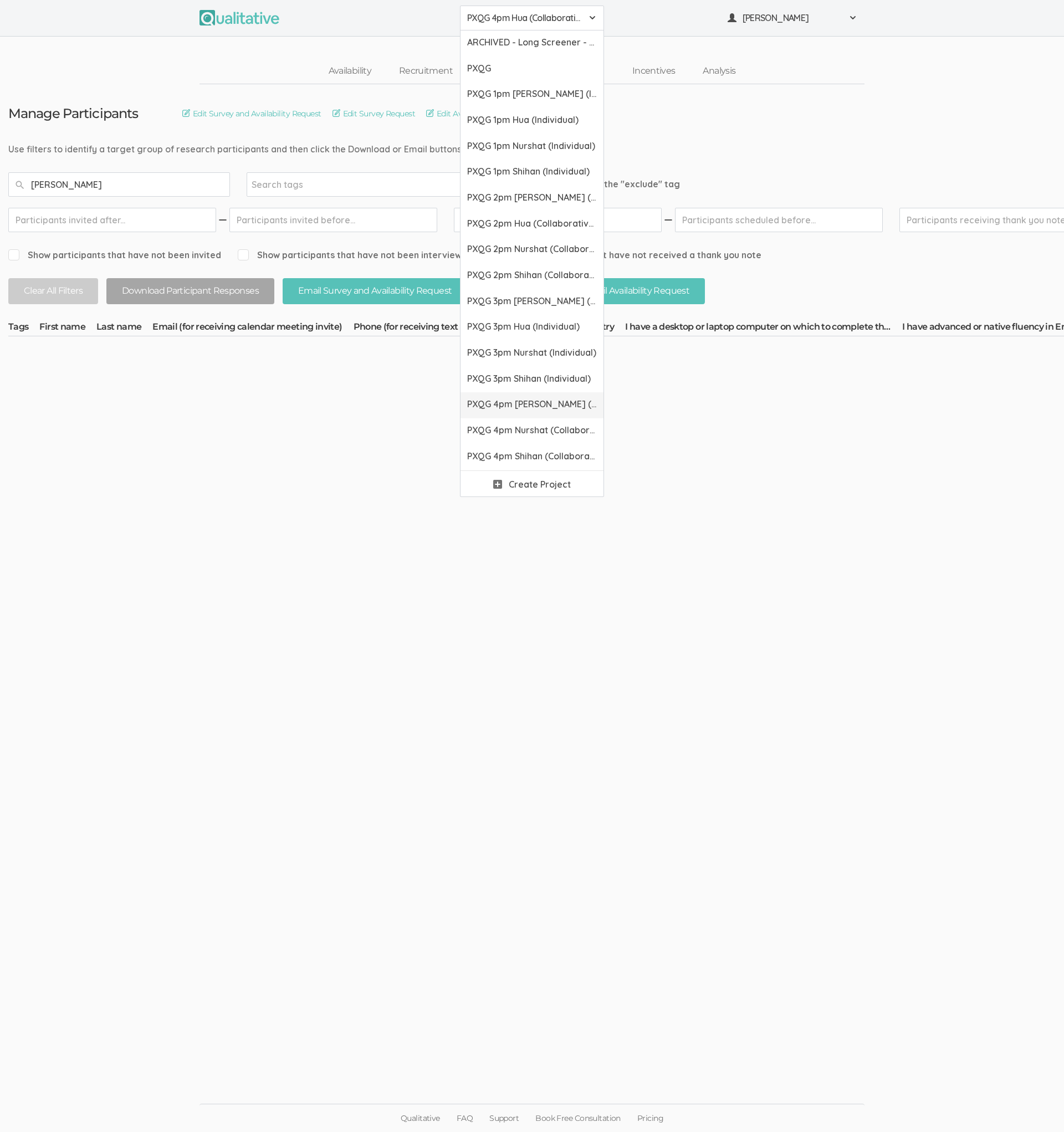
click at [498, 402] on span "PXQG 4pm [PERSON_NAME] (Collaborative)" at bounding box center [532, 404] width 130 height 13
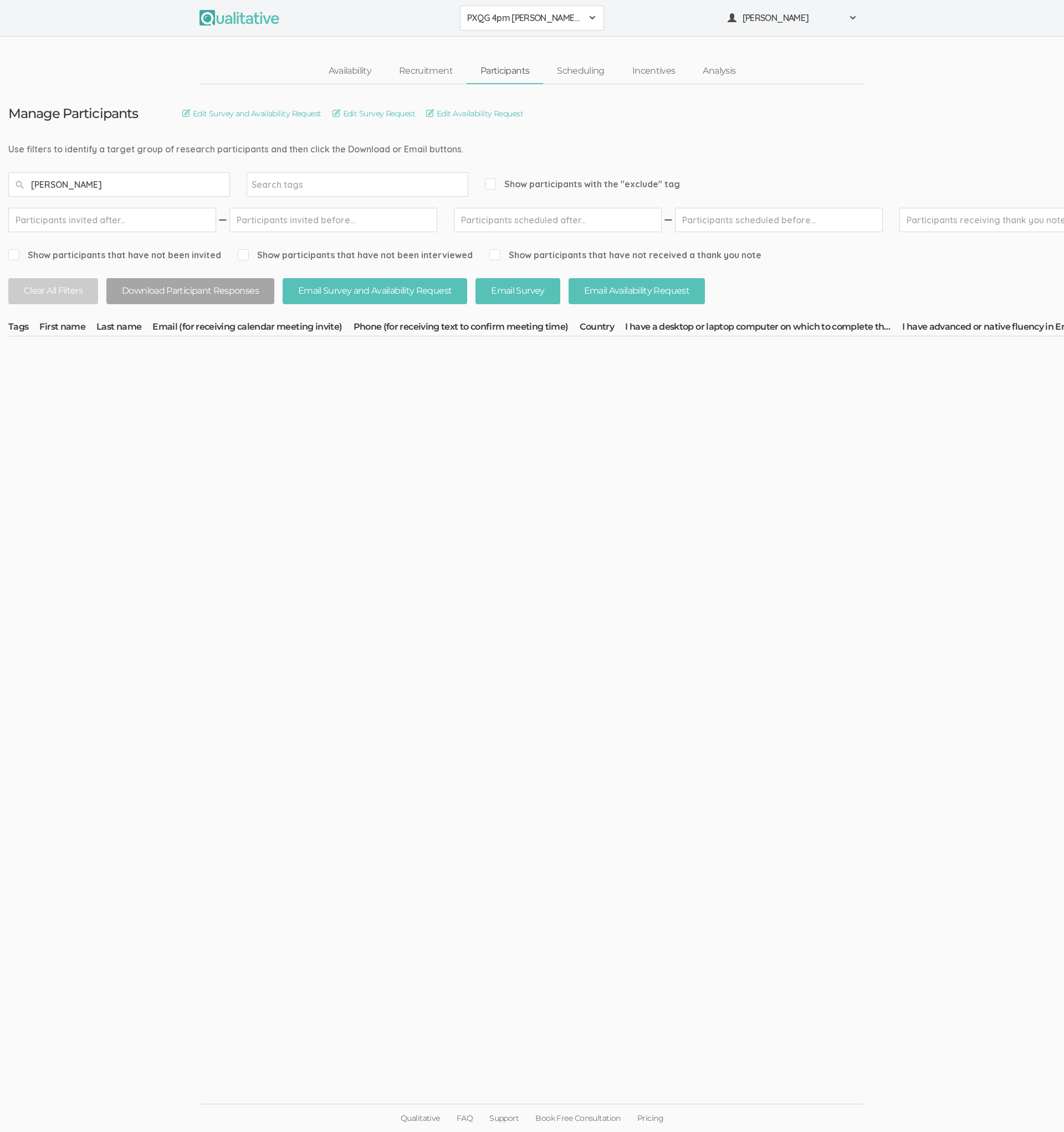
click at [512, 24] on span "PXQG 4pm [PERSON_NAME] (Collaborative)" at bounding box center [524, 18] width 115 height 13
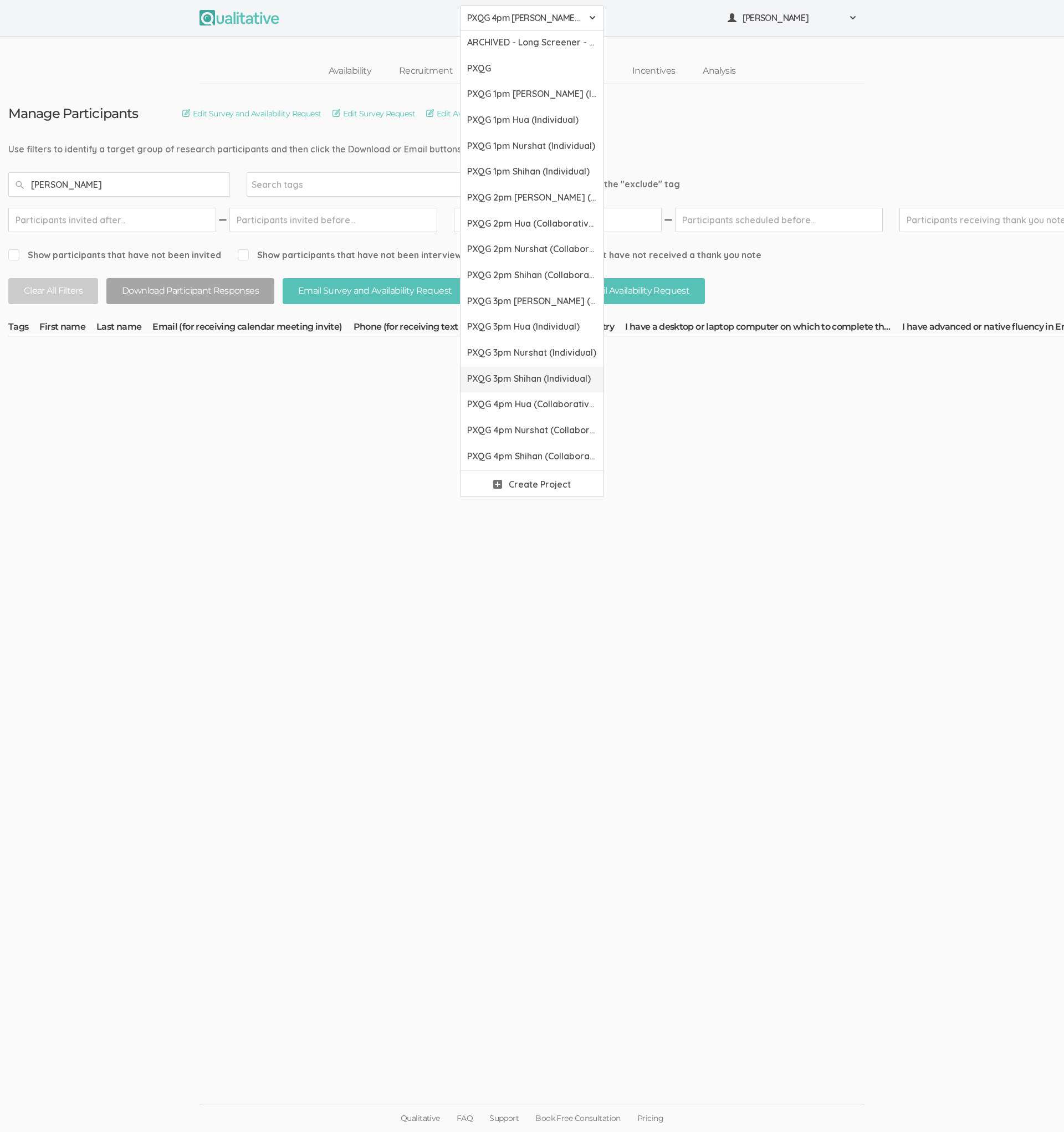
click at [511, 369] on link "PXQG 3pm Shihan (Individual)" at bounding box center [532, 380] width 143 height 26
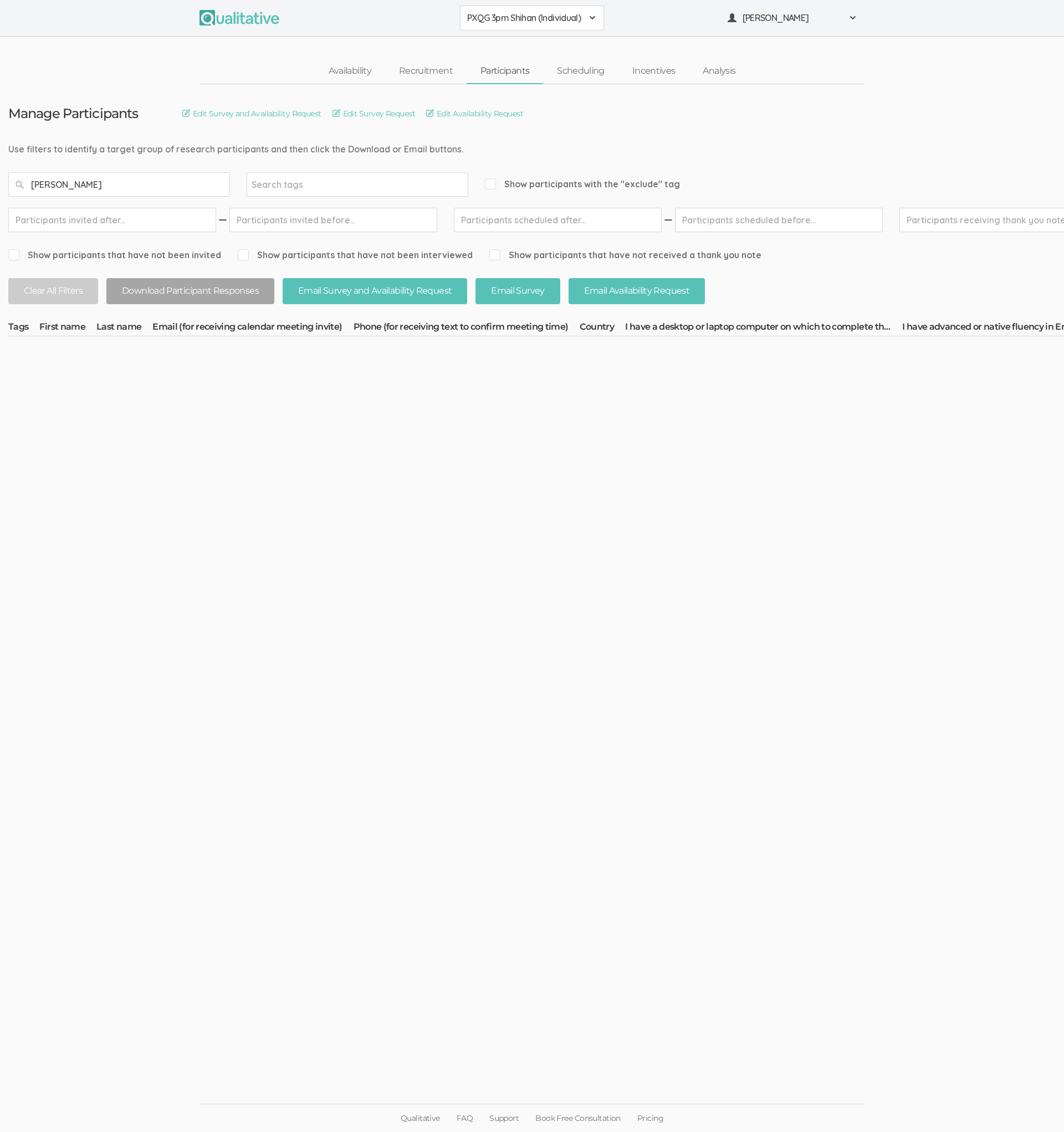
click at [524, 26] on button "PXQG 3pm Shihan (Individual)" at bounding box center [532, 18] width 144 height 25
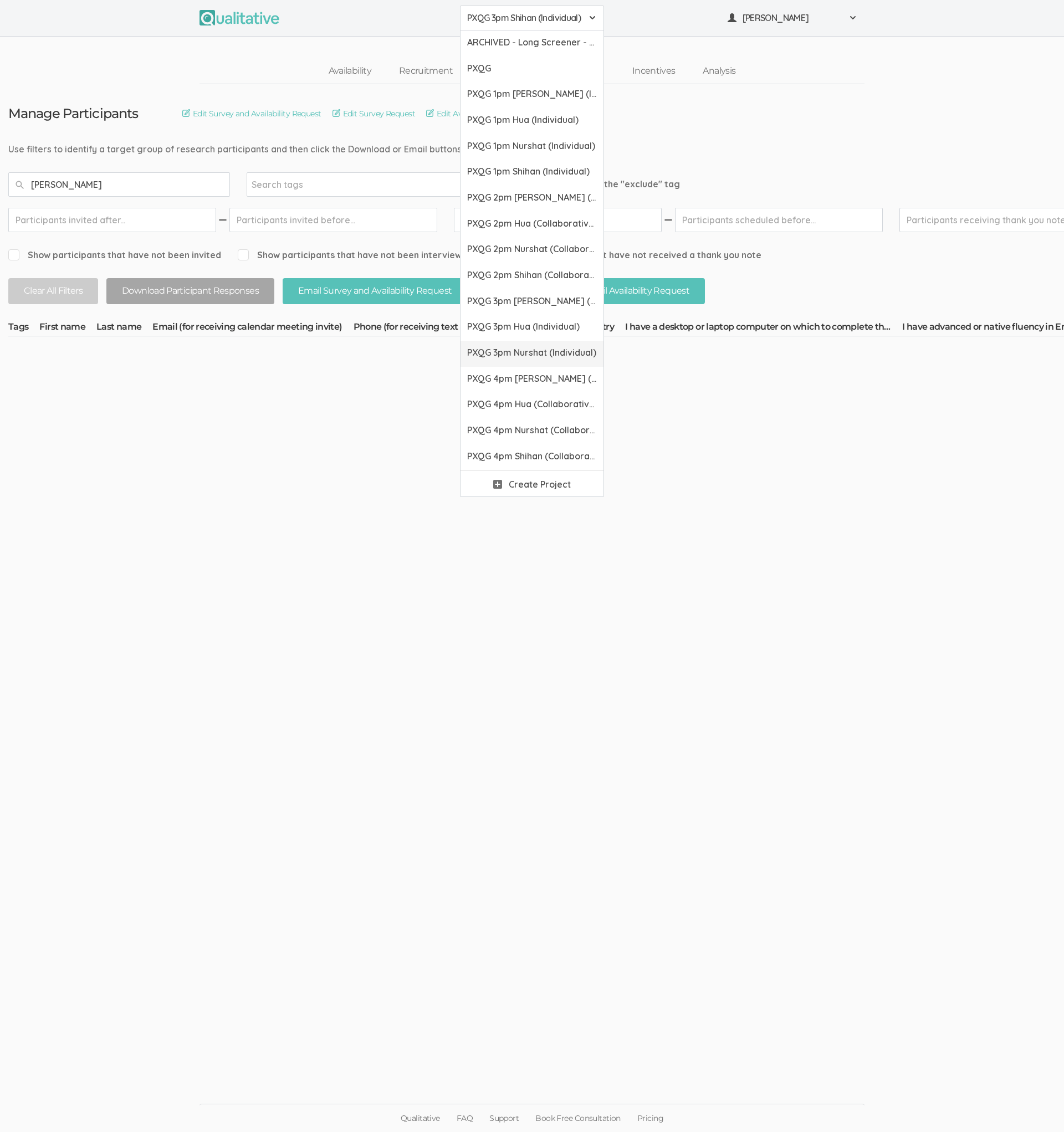
click at [506, 344] on link "PXQG 3pm Nurshat (Individual)" at bounding box center [532, 354] width 143 height 26
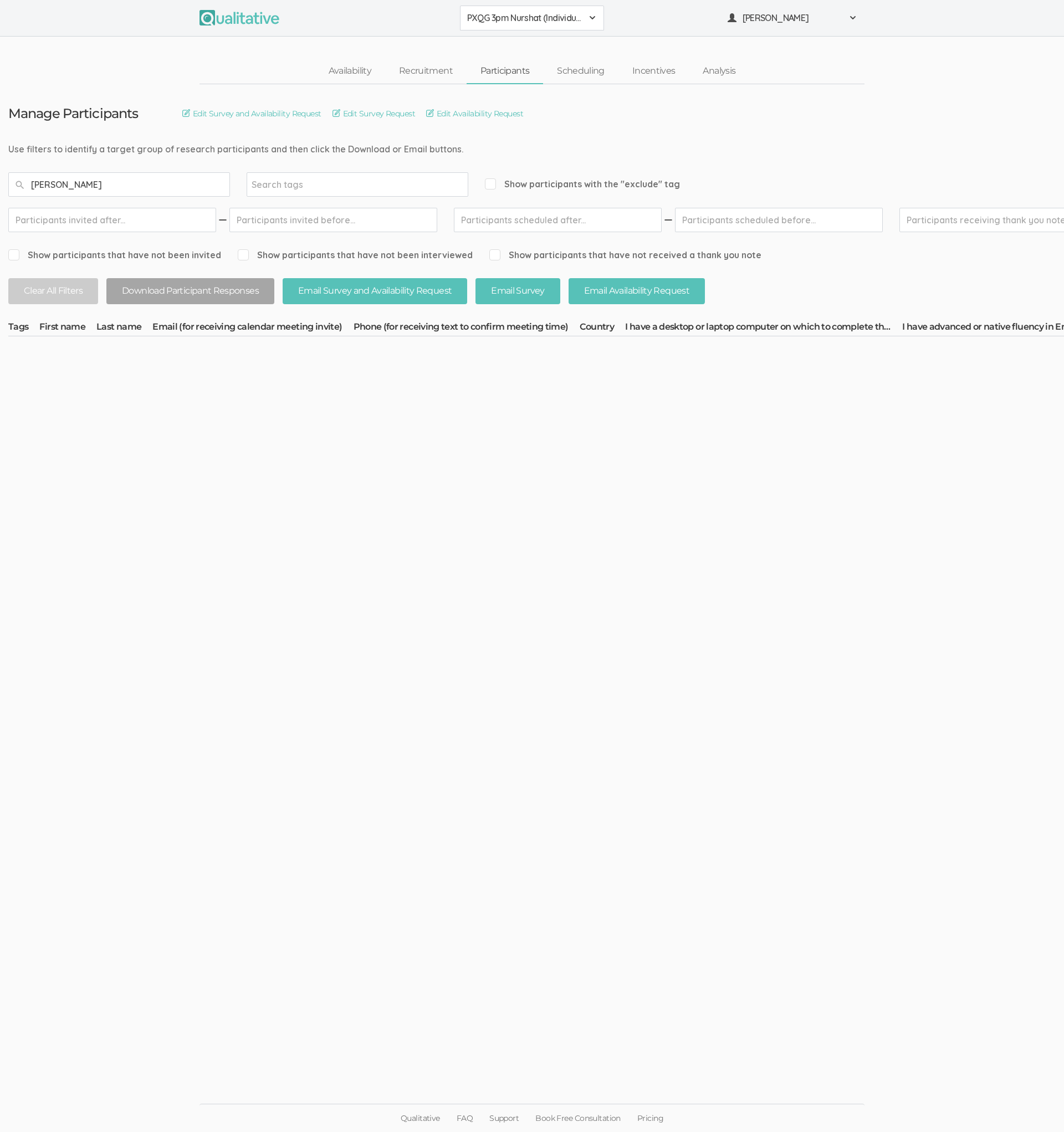
click at [512, 28] on button "PXQG 3pm Nurshat (Individual)" at bounding box center [532, 18] width 144 height 25
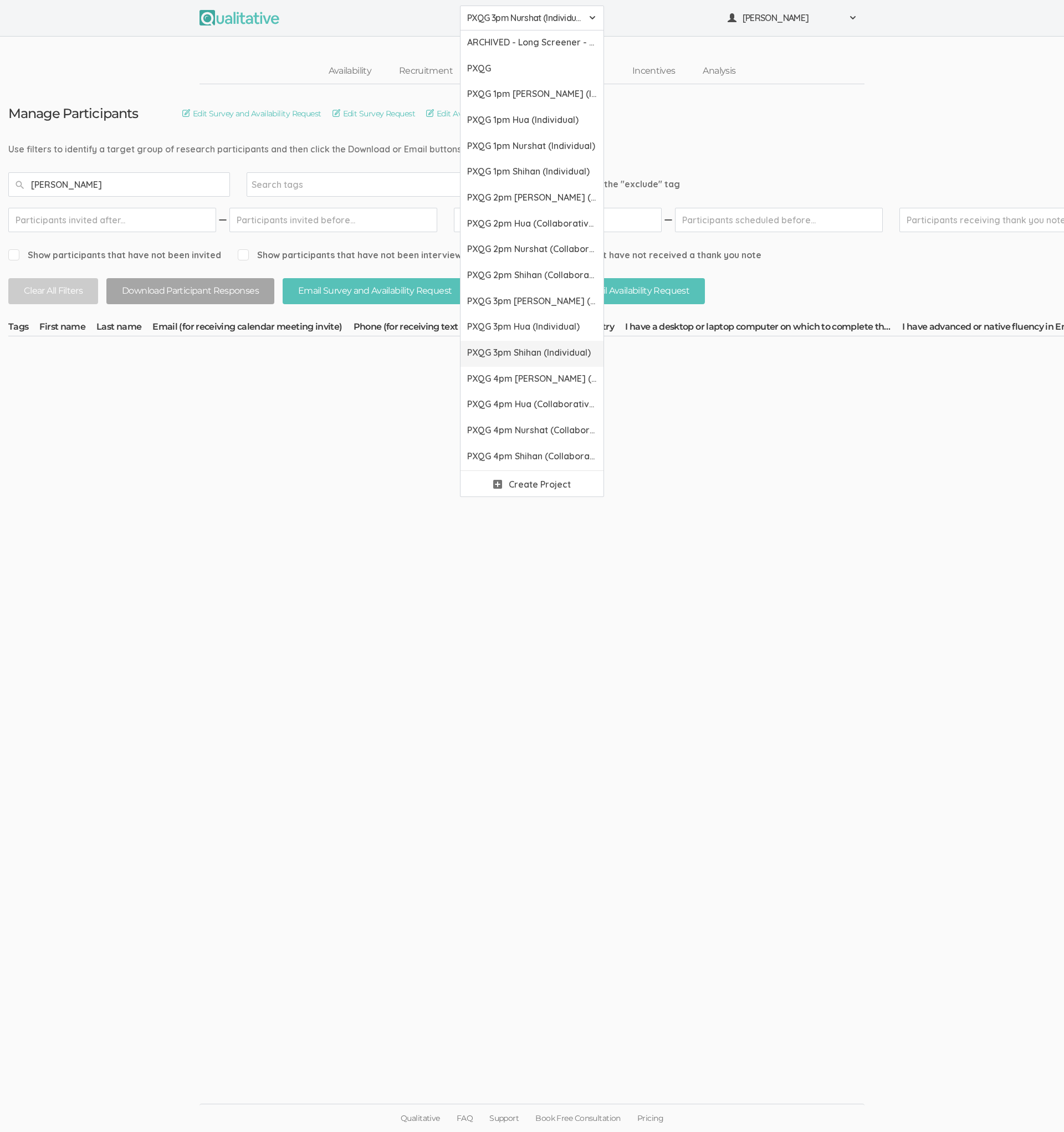
click at [528, 353] on span "PXQG 3pm Shihan (Individual)" at bounding box center [532, 352] width 130 height 13
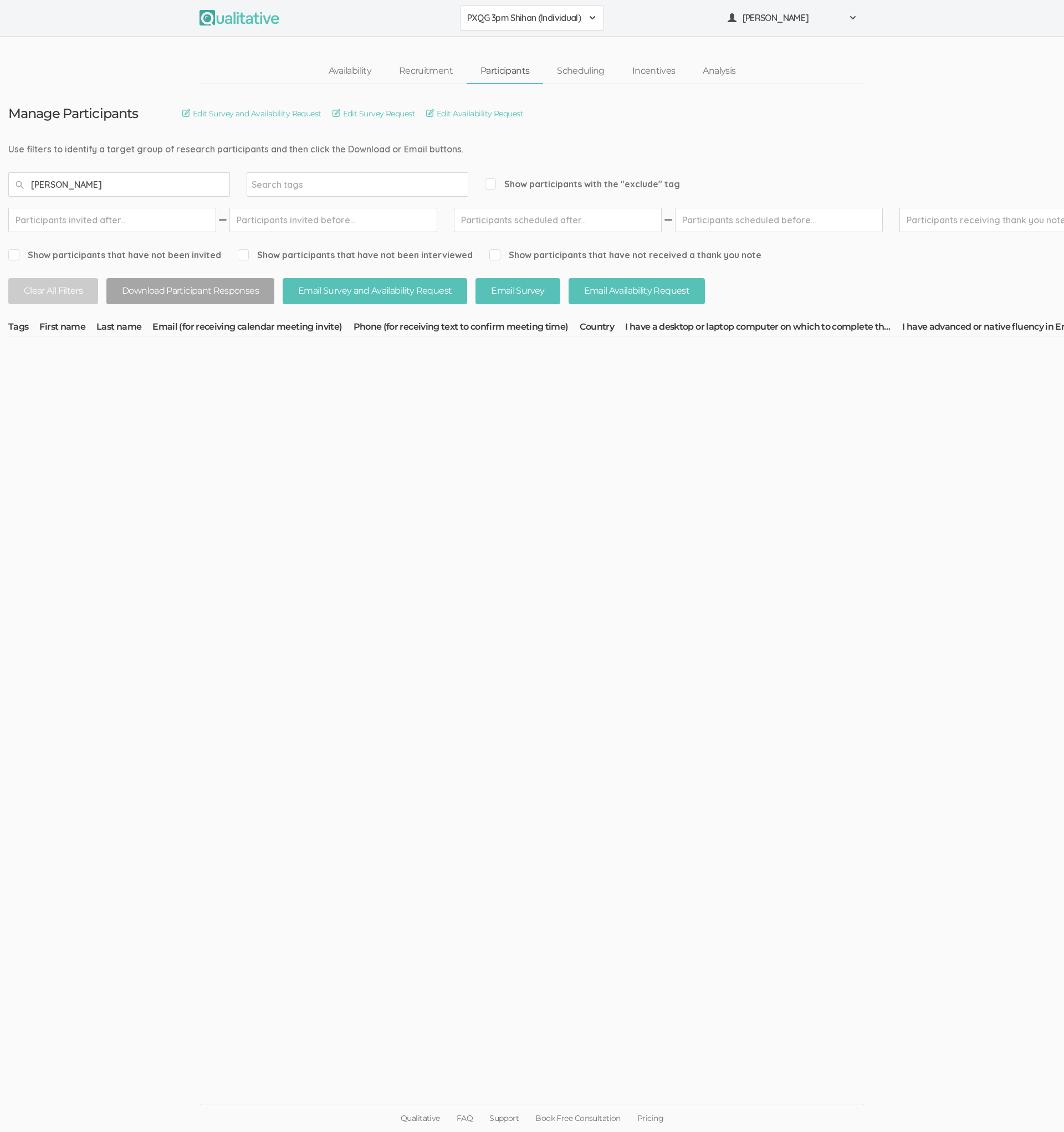
click at [527, 27] on button "PXQG 3pm Shihan (Individual)" at bounding box center [532, 18] width 144 height 25
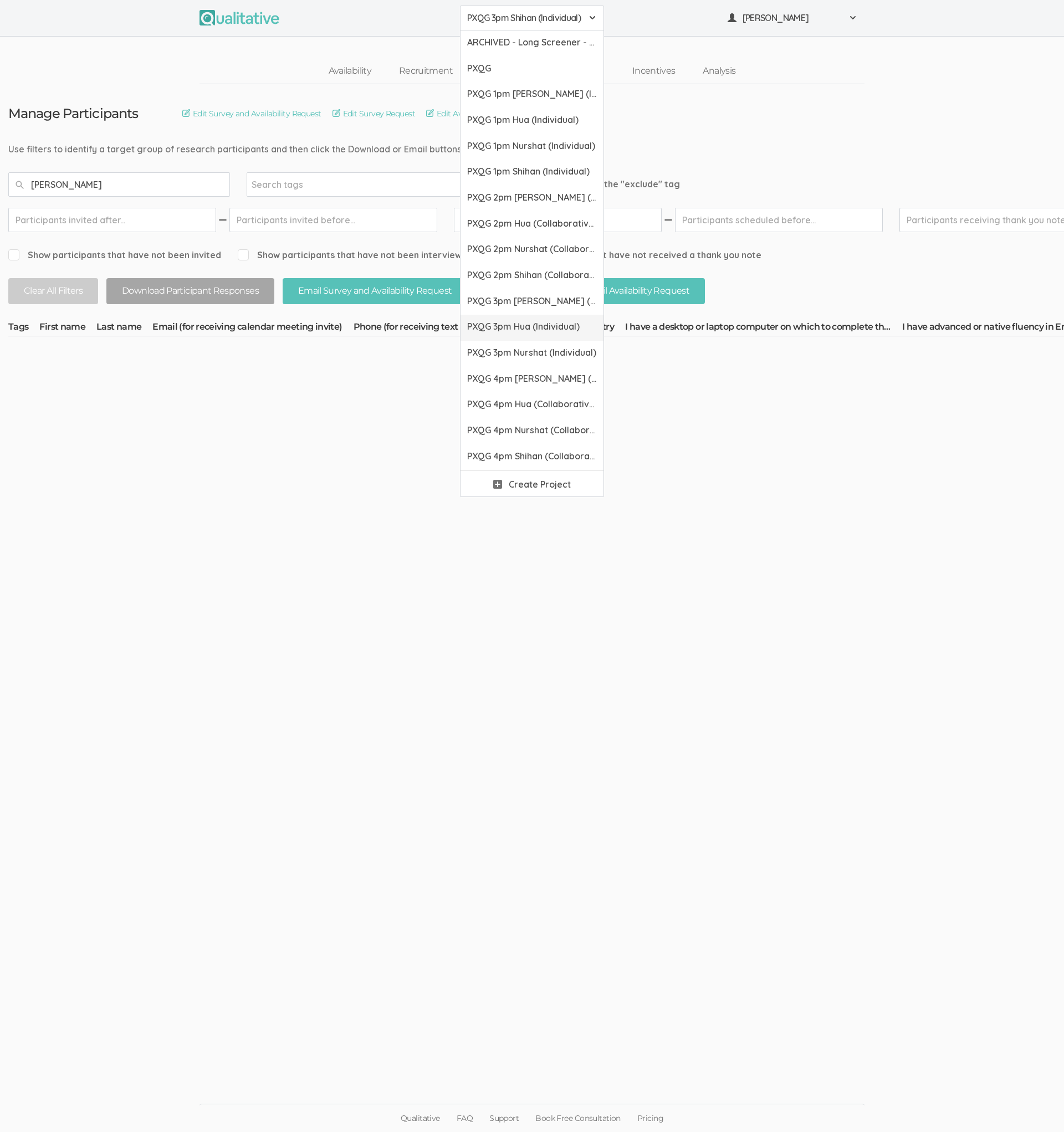
click at [528, 331] on link "PXQG 3pm Hua (Individual)" at bounding box center [532, 328] width 143 height 26
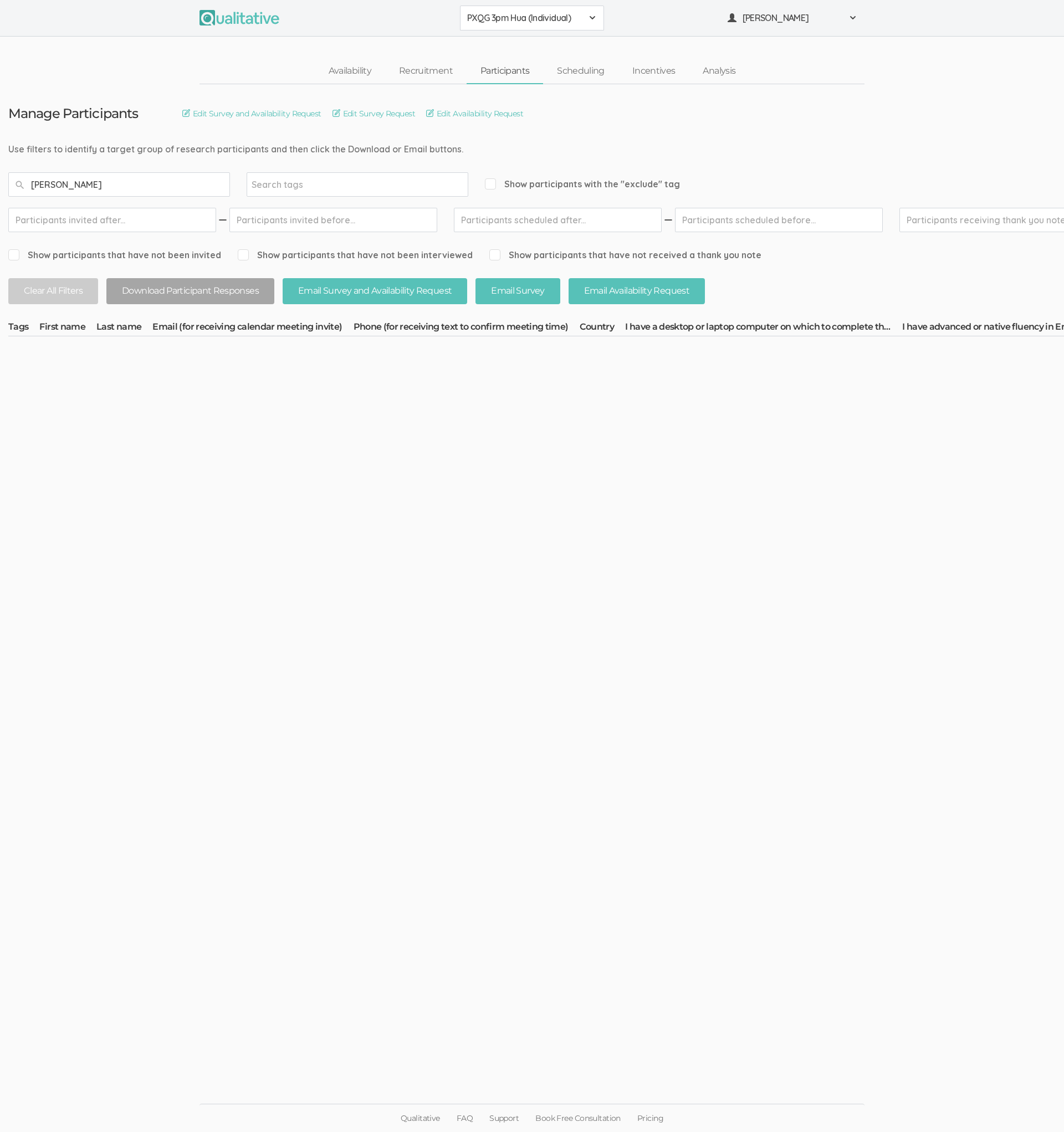
click at [518, 25] on button "PXQG 3pm Hua (Individual)" at bounding box center [532, 18] width 144 height 25
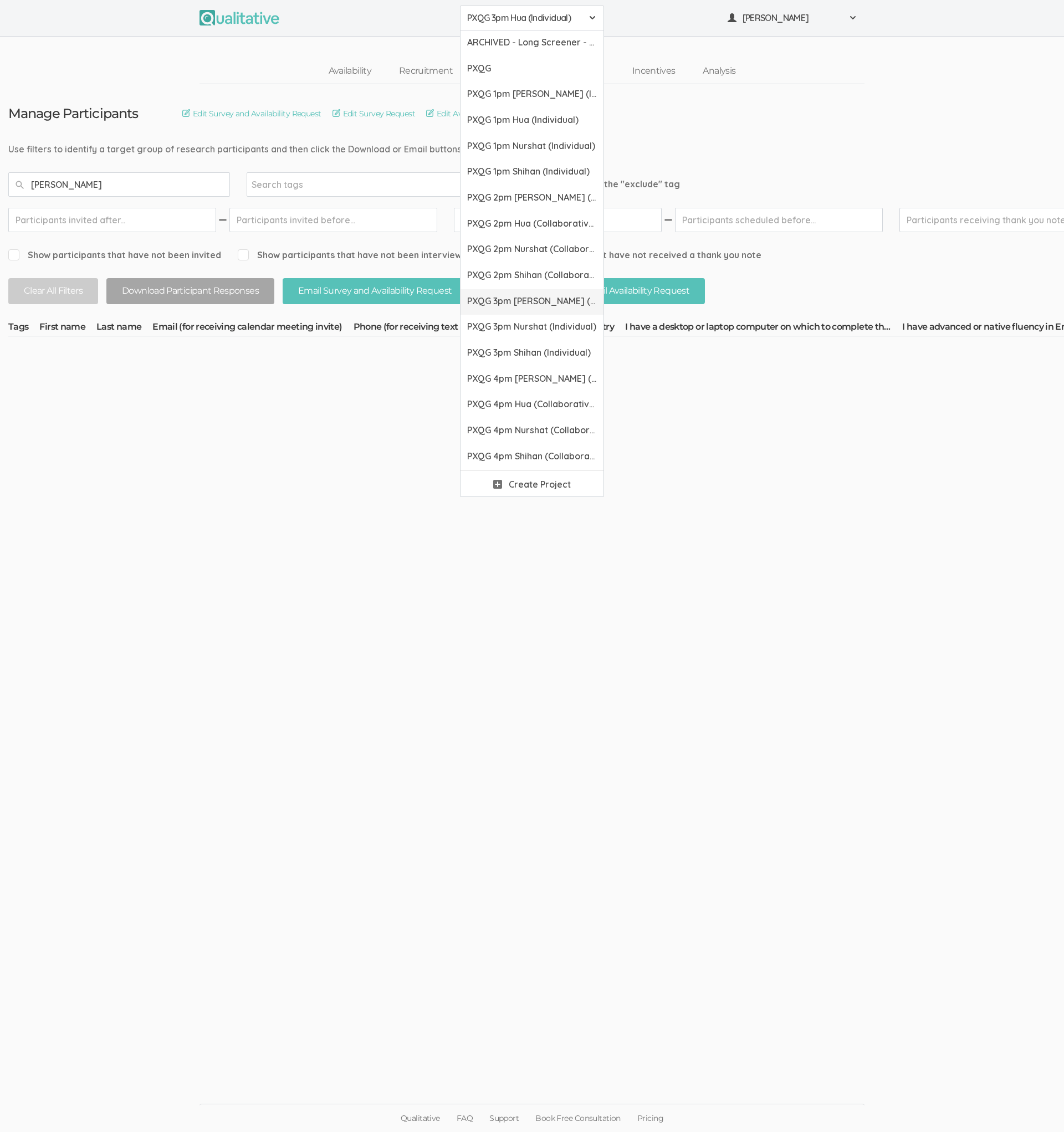
click at [524, 295] on span "PXQG 3pm [PERSON_NAME] (Individual)" at bounding box center [532, 301] width 130 height 13
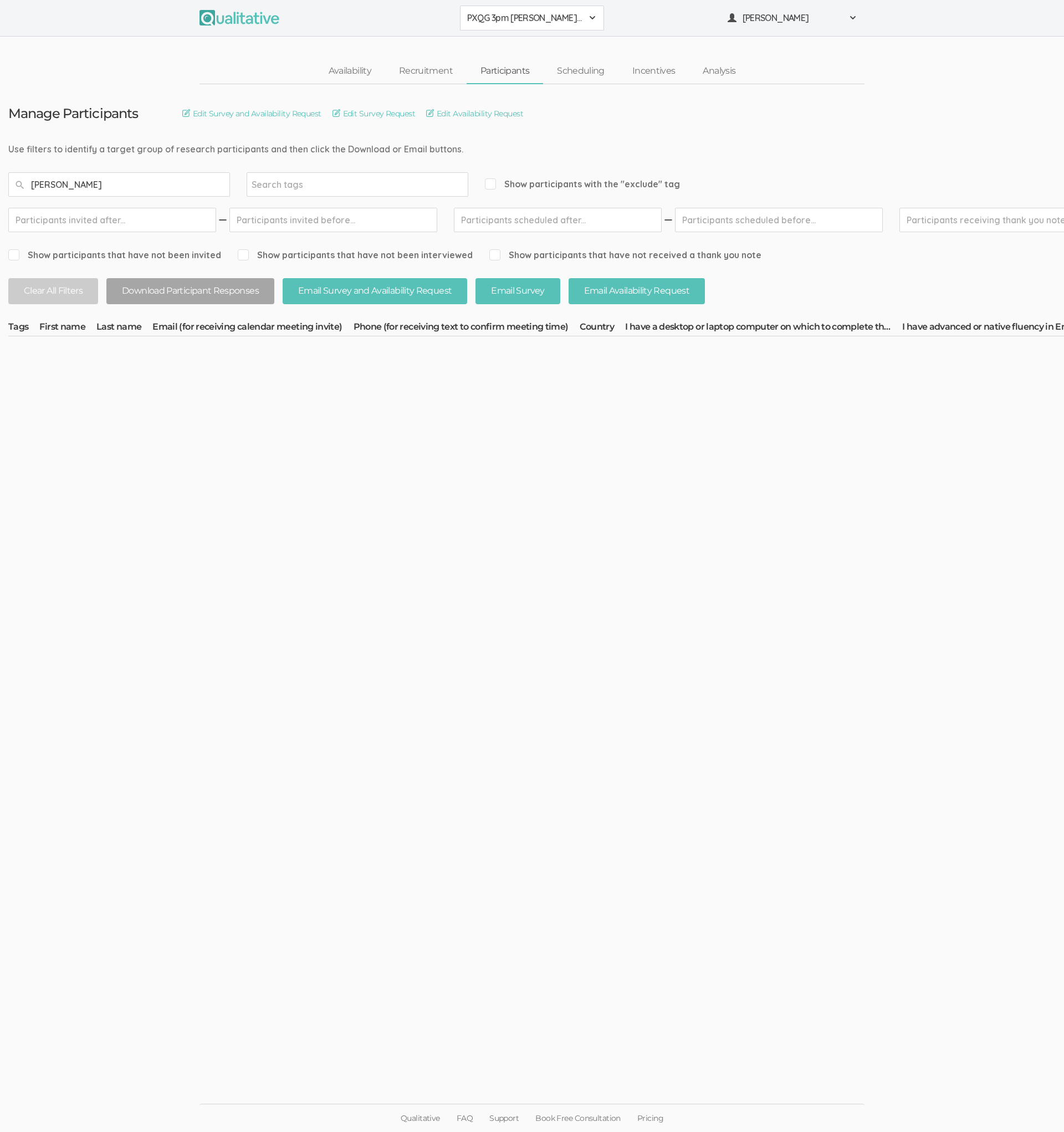
click at [516, 19] on span "PXQG 3pm [PERSON_NAME] (Individual)" at bounding box center [524, 18] width 115 height 13
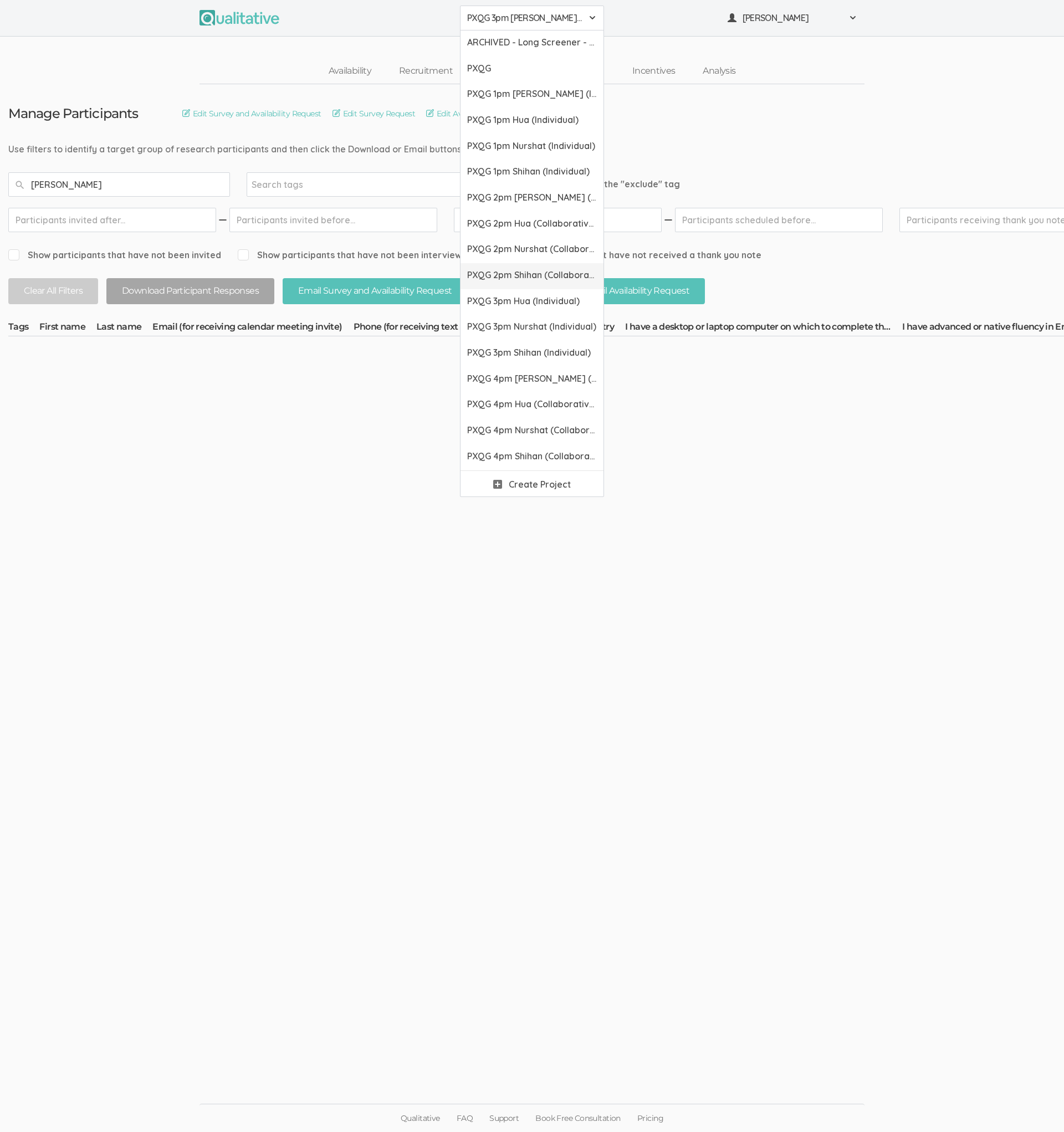
click at [514, 263] on link "PXQG 2pm Shihan (Collaborative)" at bounding box center [532, 276] width 143 height 26
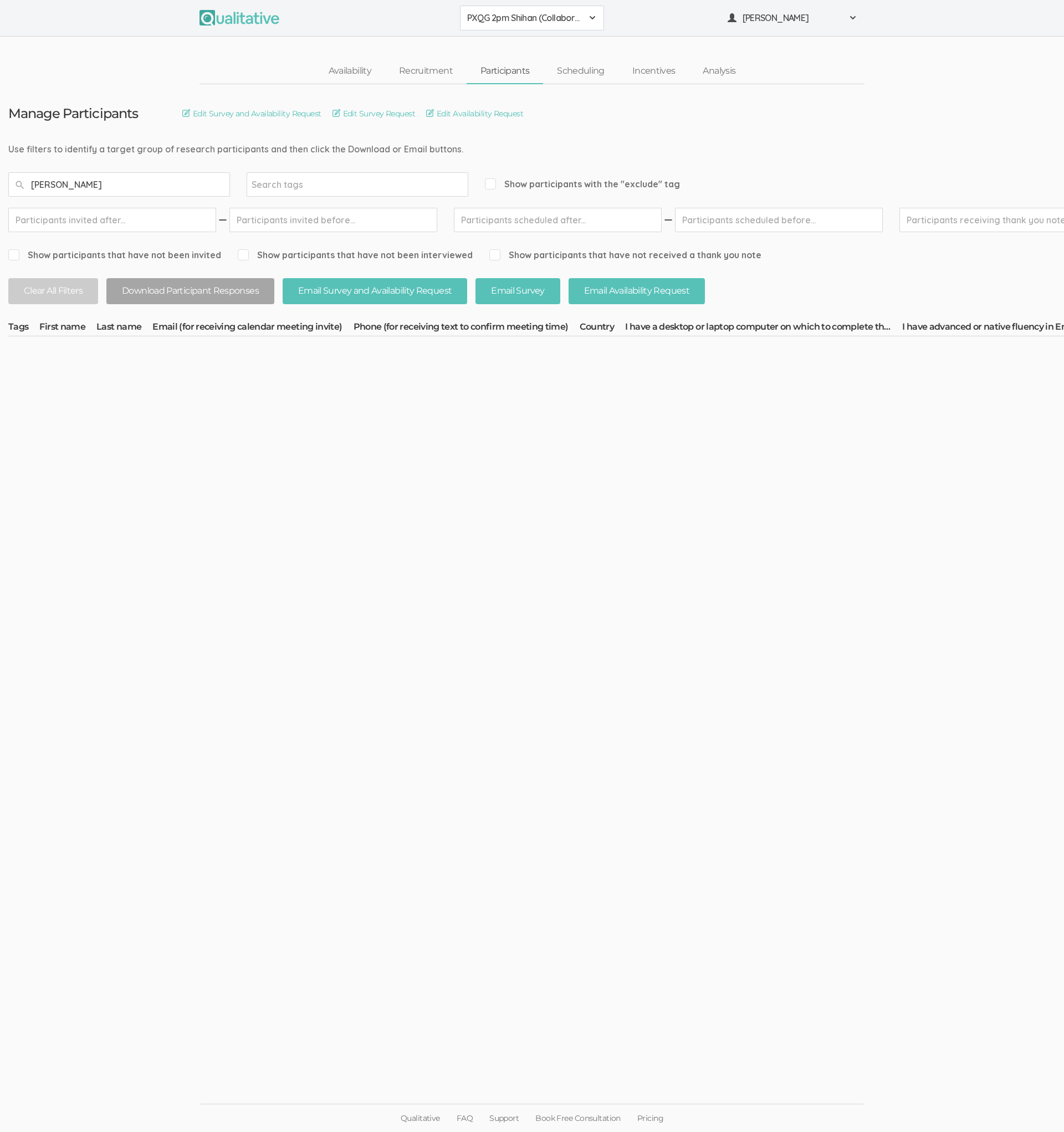
click at [526, 23] on span "PXQG 2pm Shihan (Collaborative)" at bounding box center [524, 18] width 115 height 13
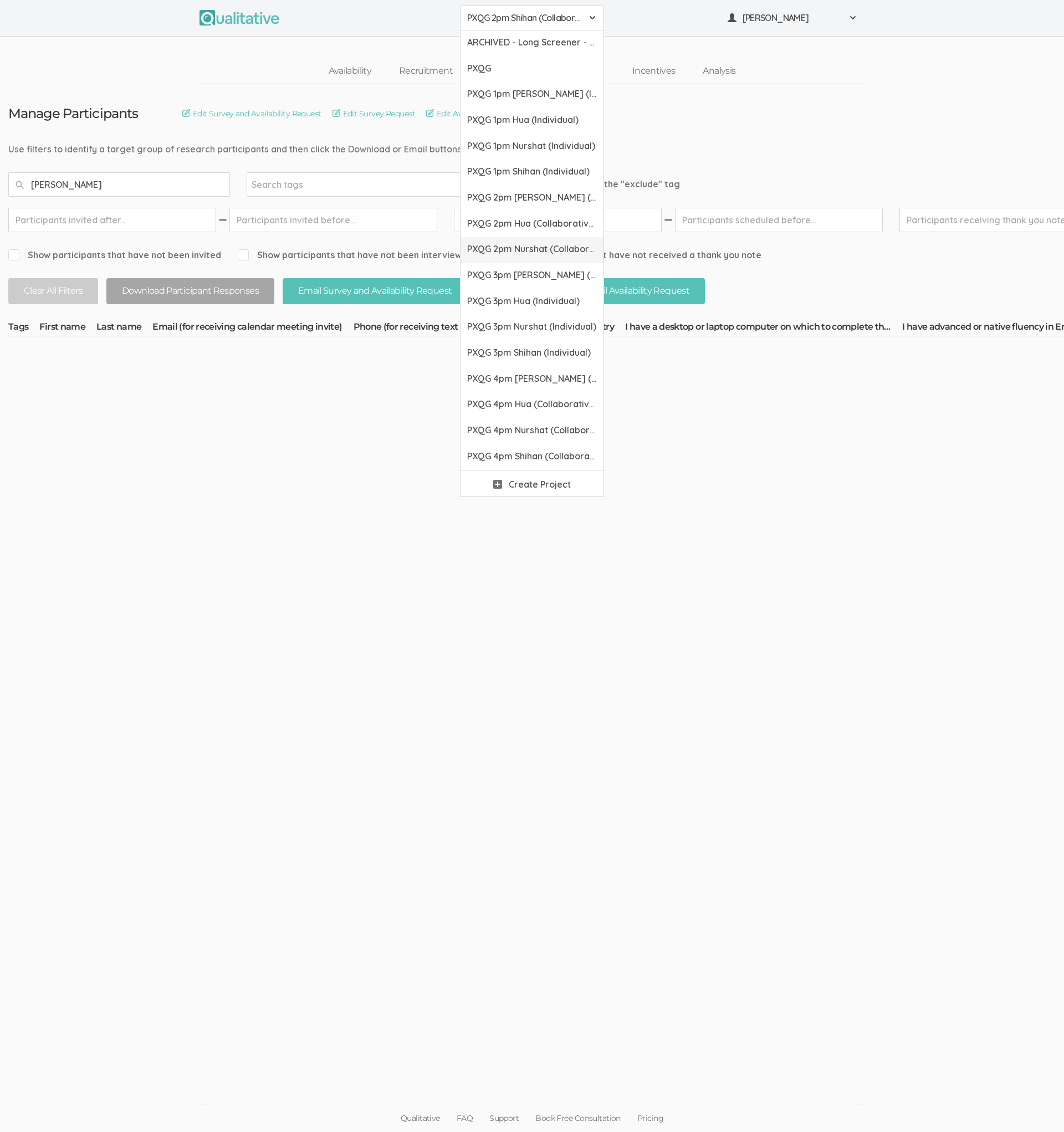
click at [515, 253] on span "PXQG 2pm Nurshat (Collaborative)" at bounding box center [532, 249] width 130 height 13
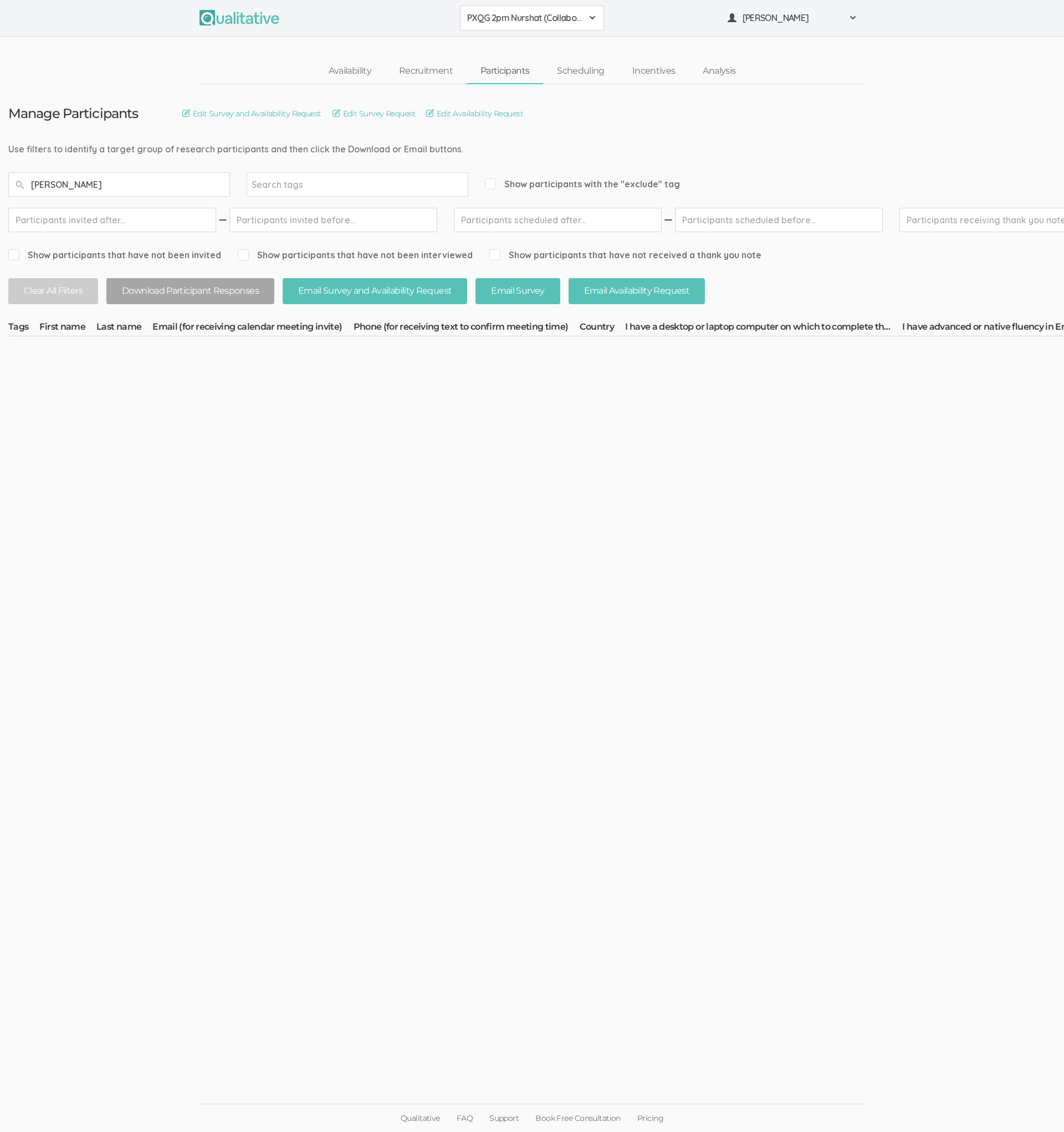
click at [519, 22] on span "PXQG 2pm Nurshat (Collaborative)" at bounding box center [524, 18] width 115 height 13
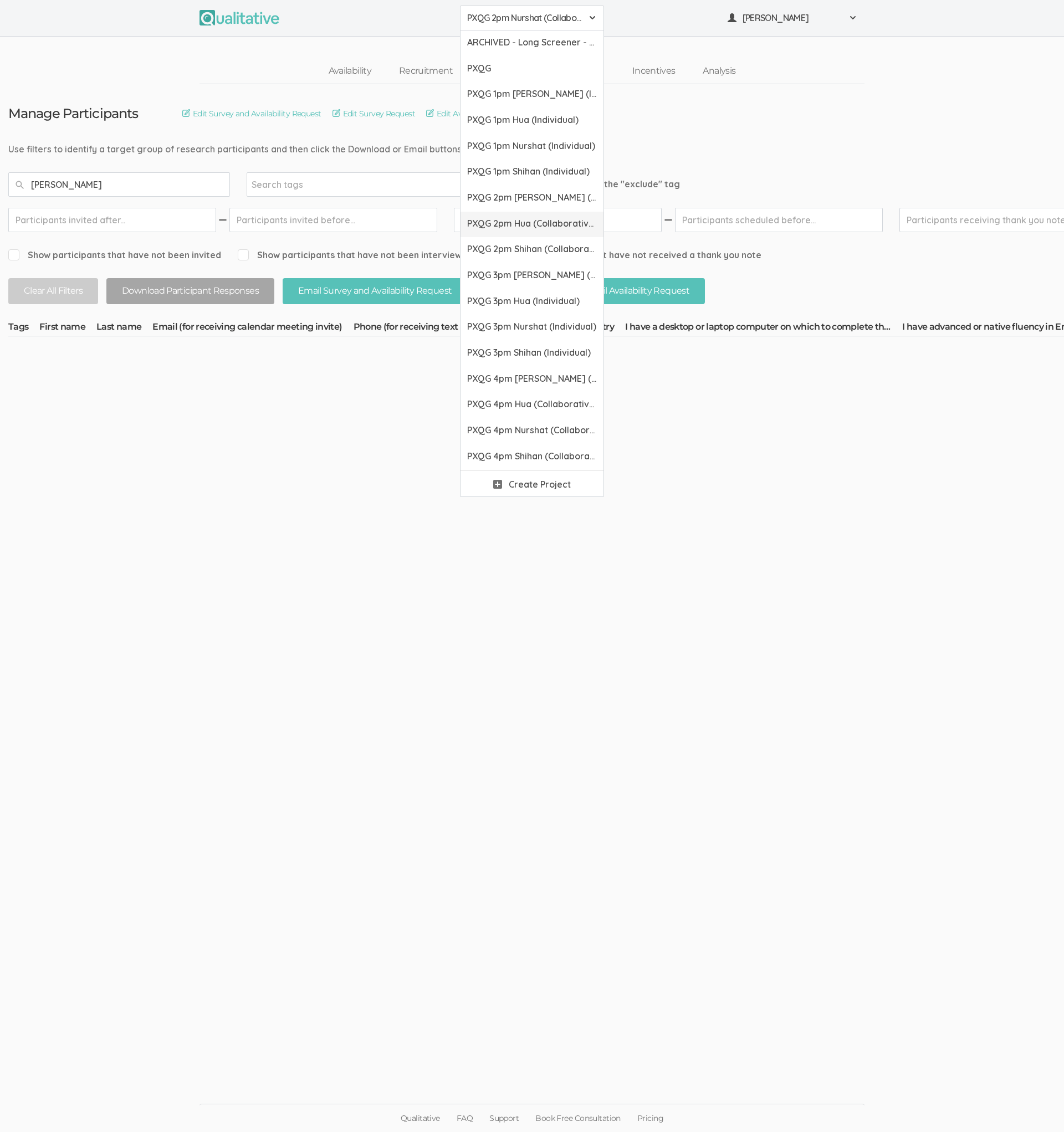
click at [515, 225] on span "PXQG 2pm Hua (Collaborative)" at bounding box center [532, 224] width 130 height 13
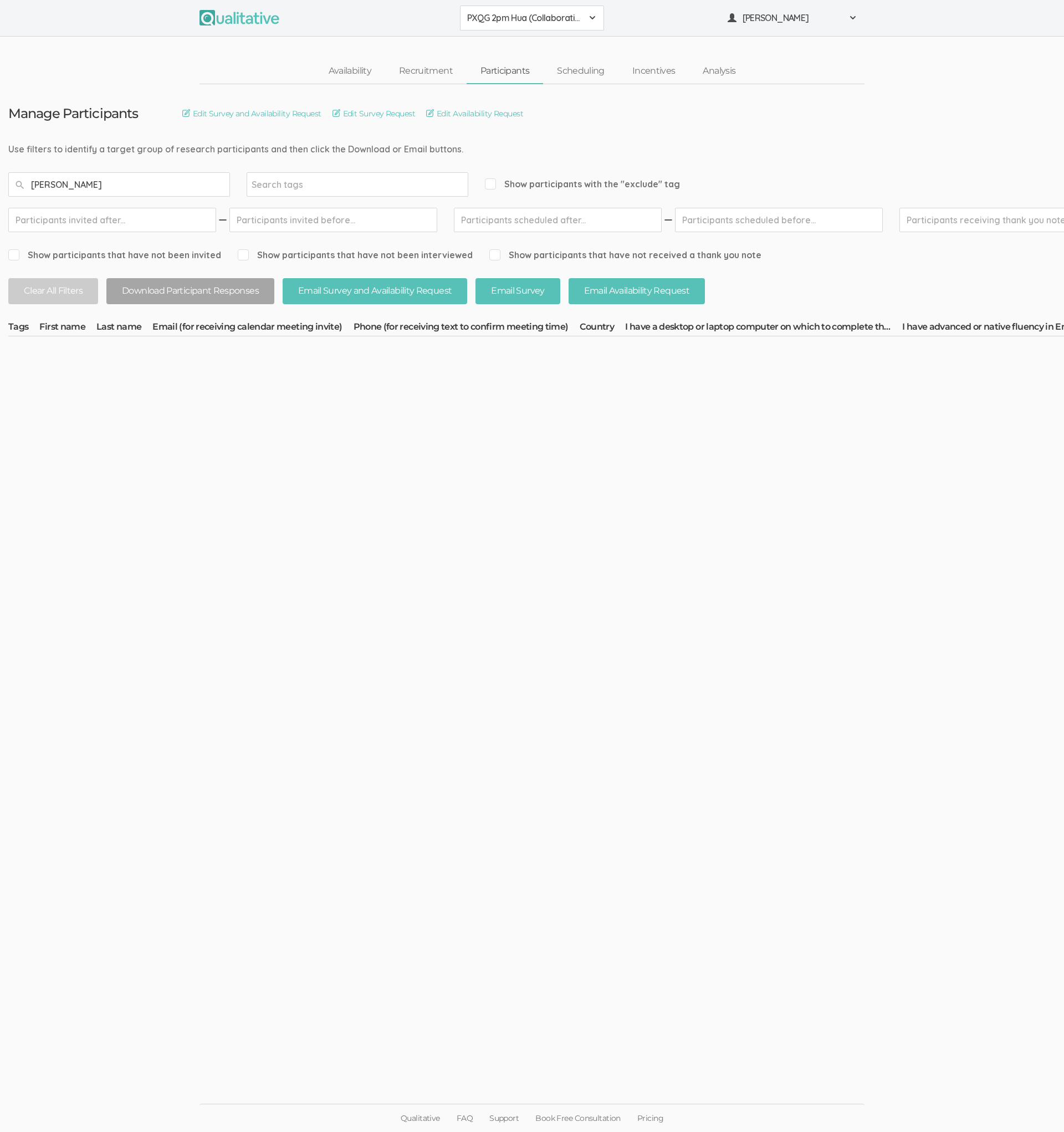
click at [526, 18] on span "PXQG 2pm Hua (Collaborative)" at bounding box center [524, 18] width 115 height 13
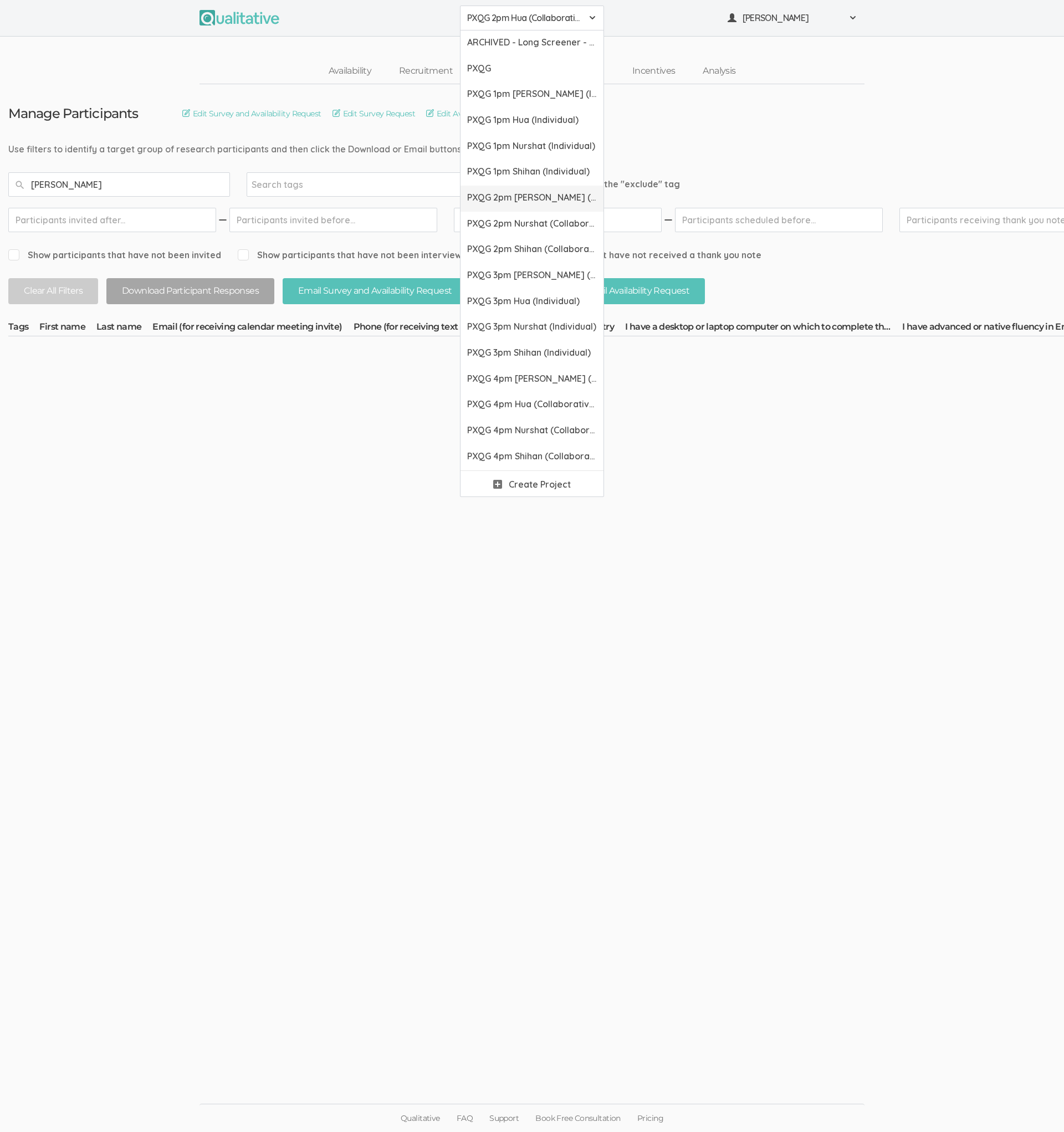
click at [517, 209] on link "PXQG 2pm [PERSON_NAME] (Collaborative)" at bounding box center [532, 198] width 143 height 26
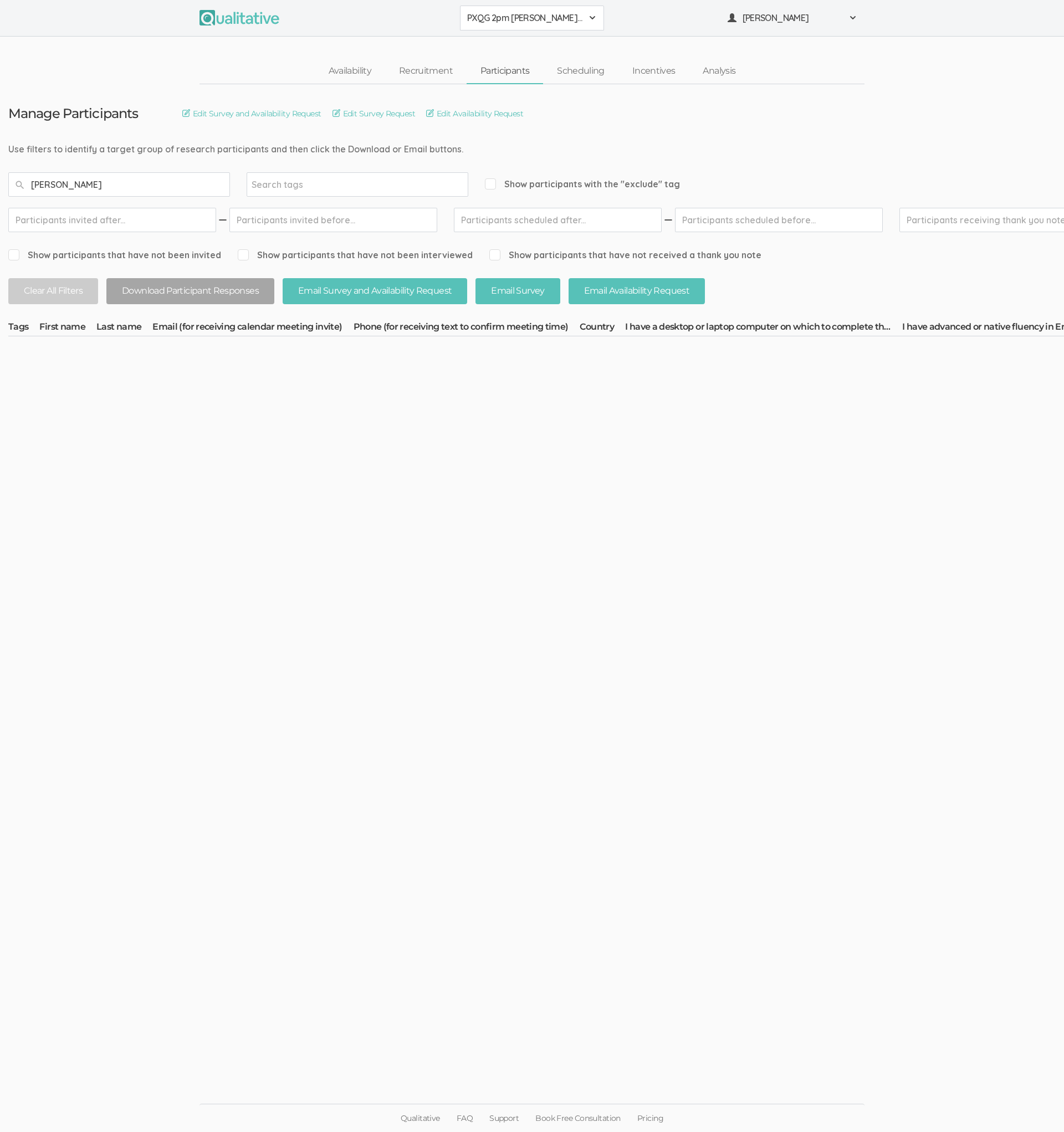
click at [506, 14] on span "PXQG 2pm [PERSON_NAME] (Collaborative)" at bounding box center [524, 18] width 115 height 13
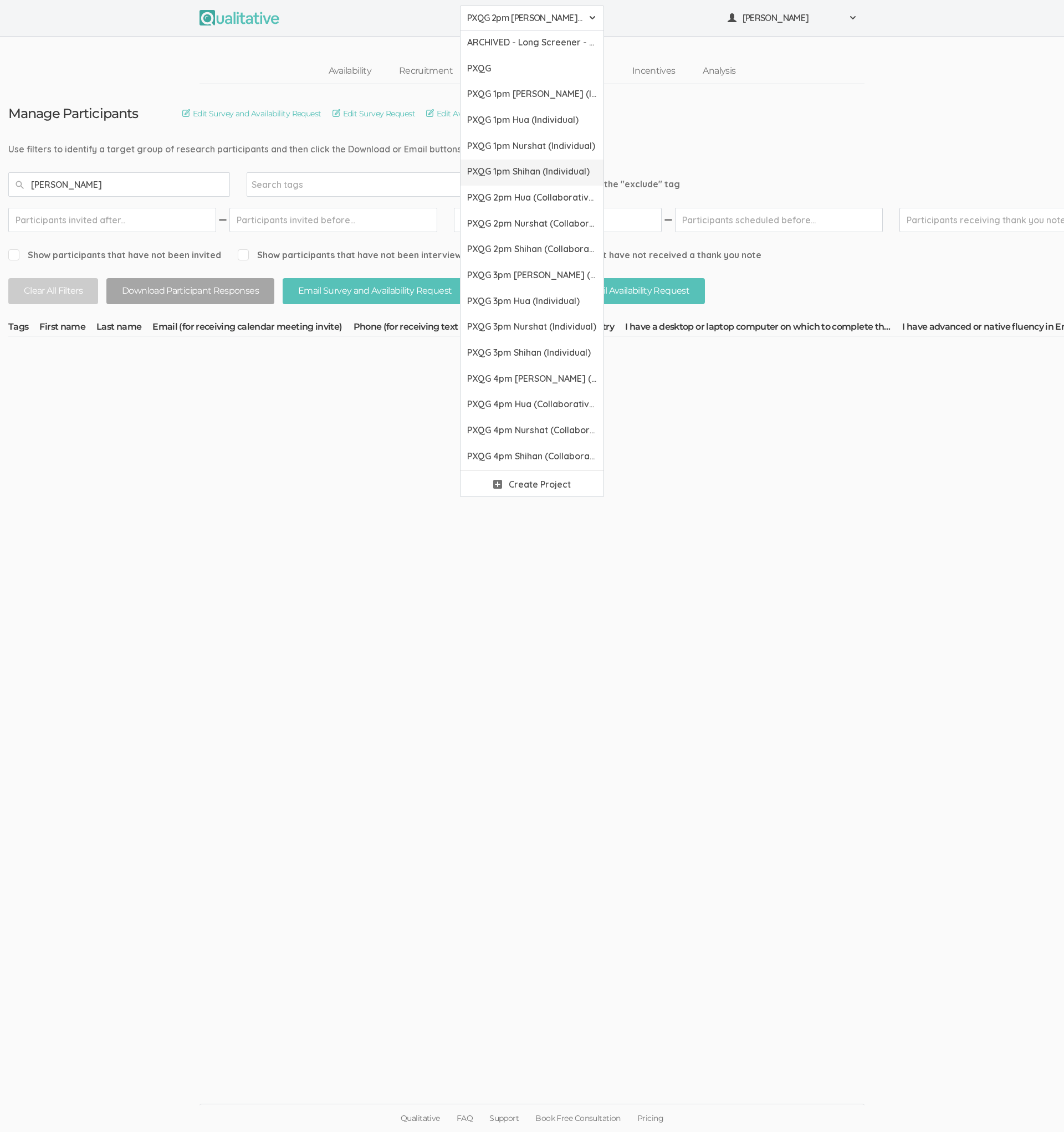
click at [504, 163] on link "PXQG 1pm Shihan (Individual)" at bounding box center [532, 172] width 143 height 26
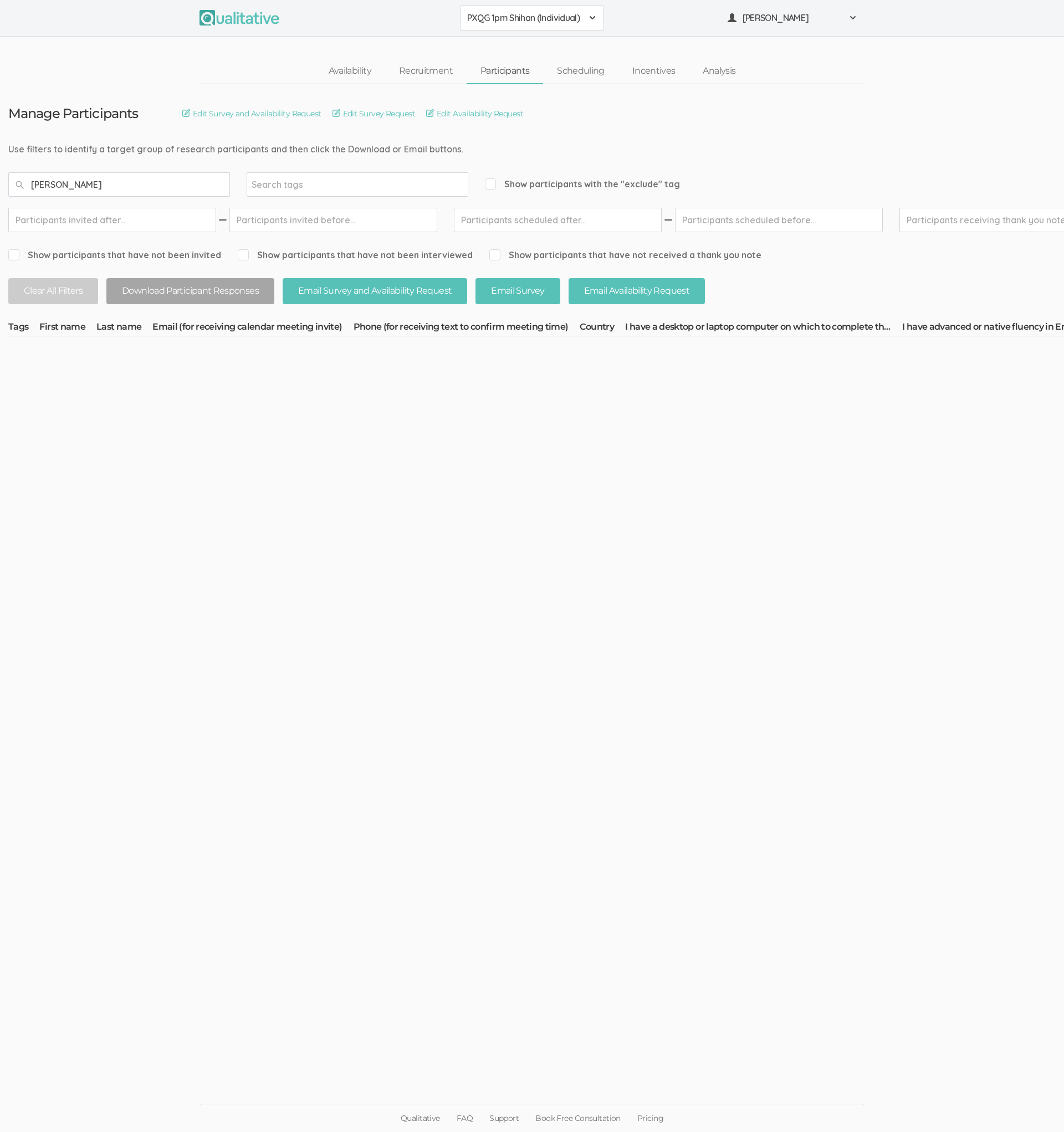
click at [506, 17] on span "PXQG 1pm Shihan (Individual)" at bounding box center [524, 18] width 115 height 13
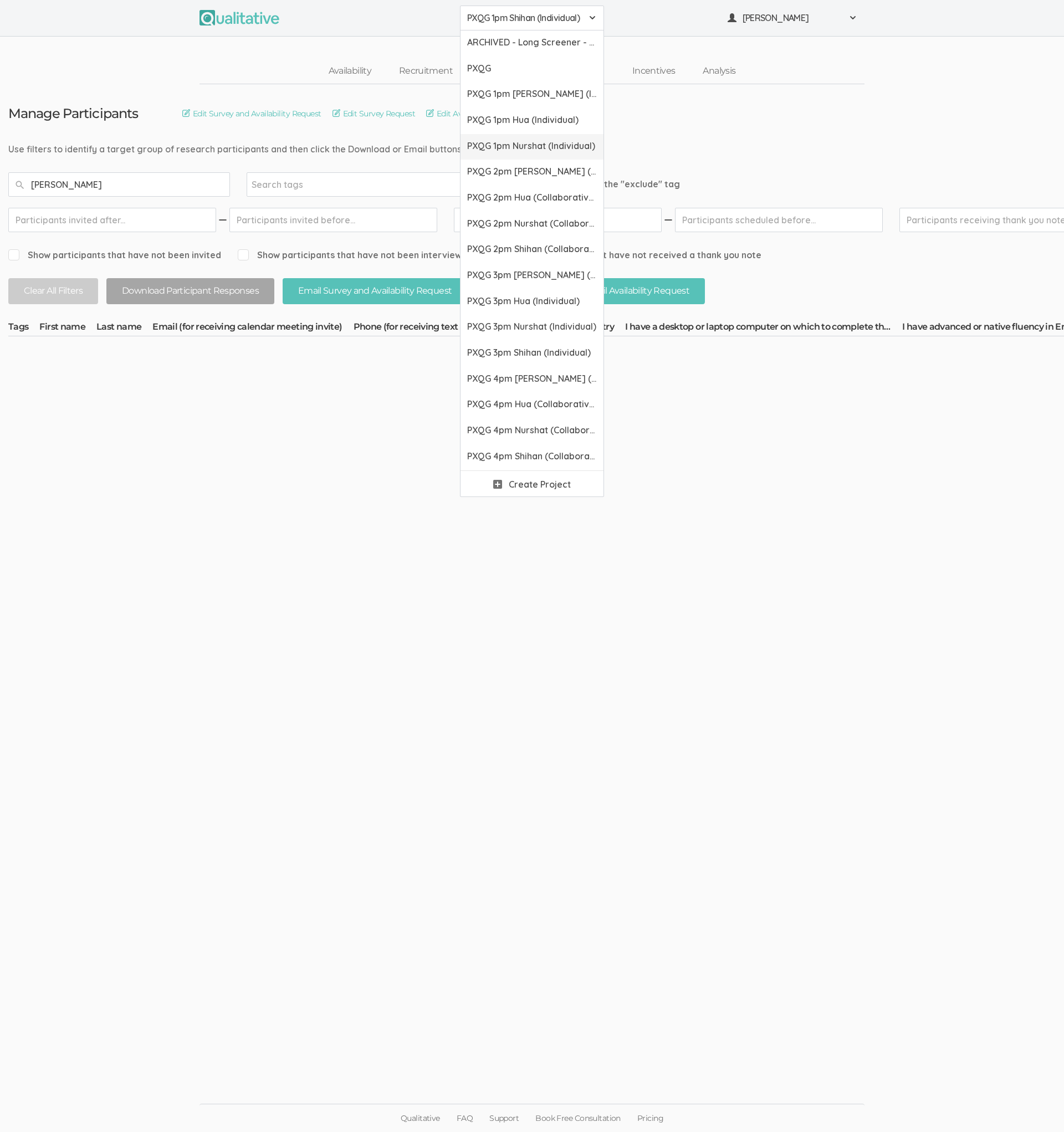
click at [513, 142] on span "PXQG 1pm Nurshat (Individual)" at bounding box center [532, 146] width 130 height 13
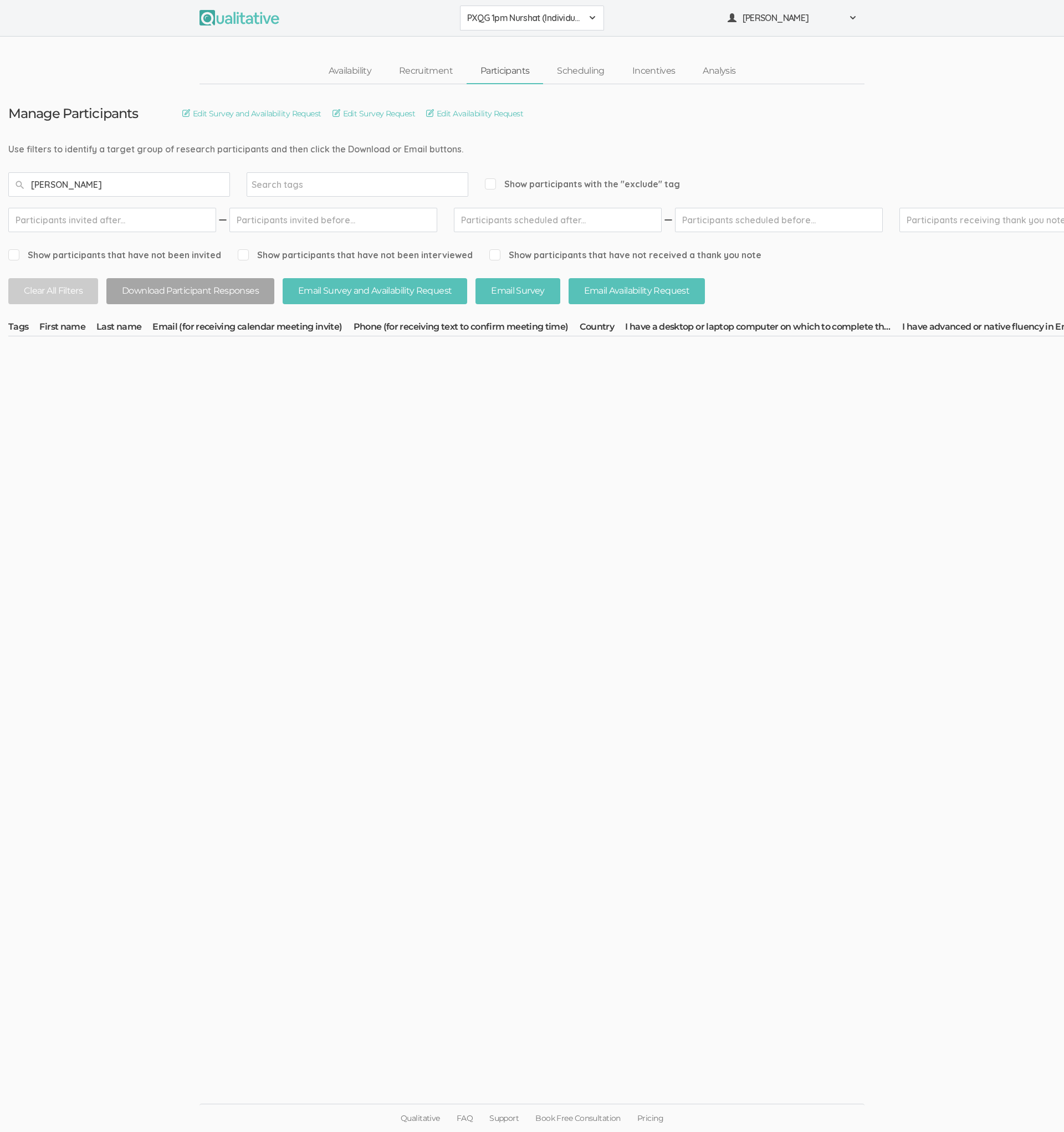
click at [522, 23] on span "PXQG 1pm Nurshat (Individual)" at bounding box center [524, 18] width 115 height 13
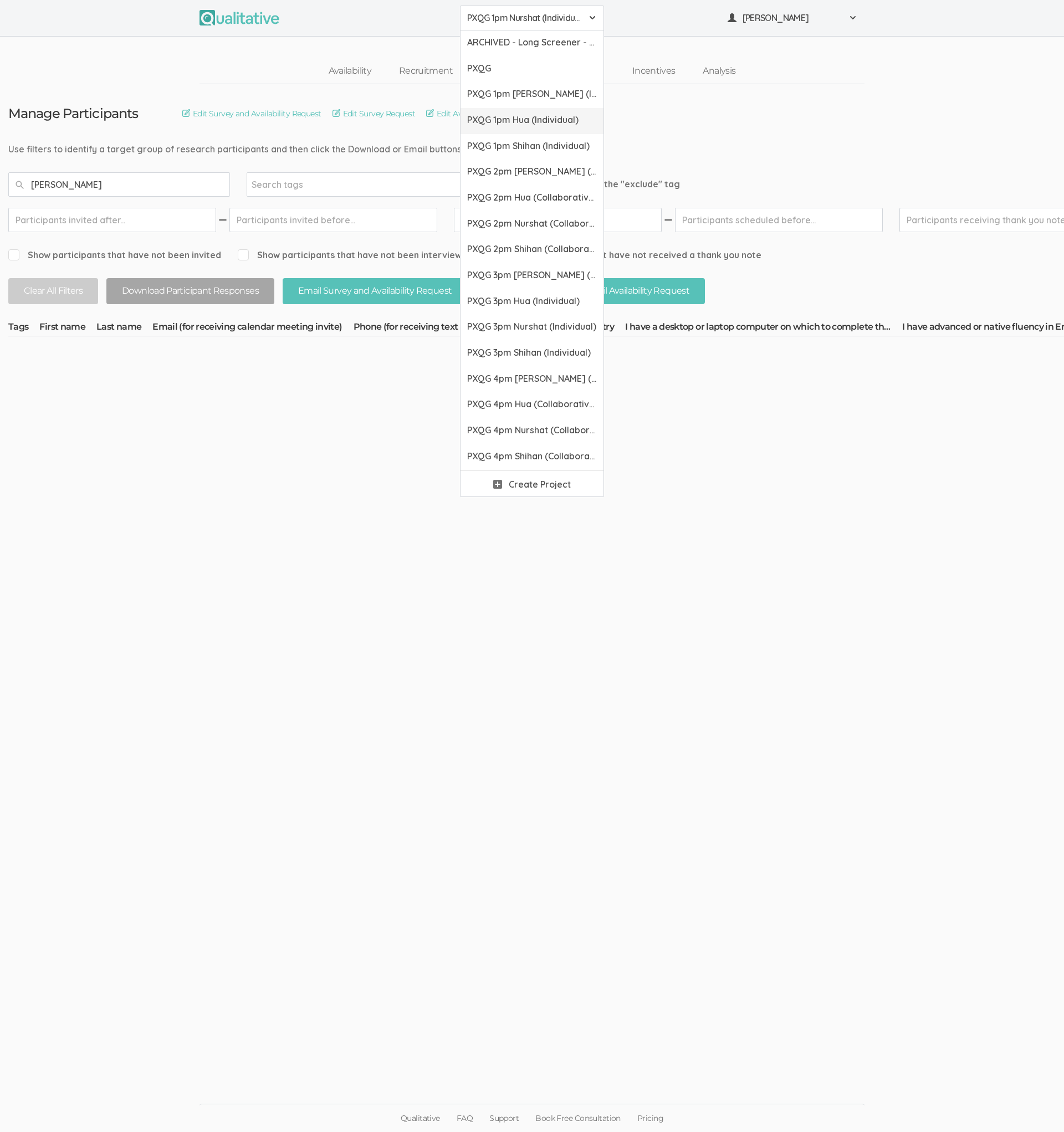
click at [515, 118] on span "PXQG 1pm Hua (Individual)" at bounding box center [532, 119] width 130 height 13
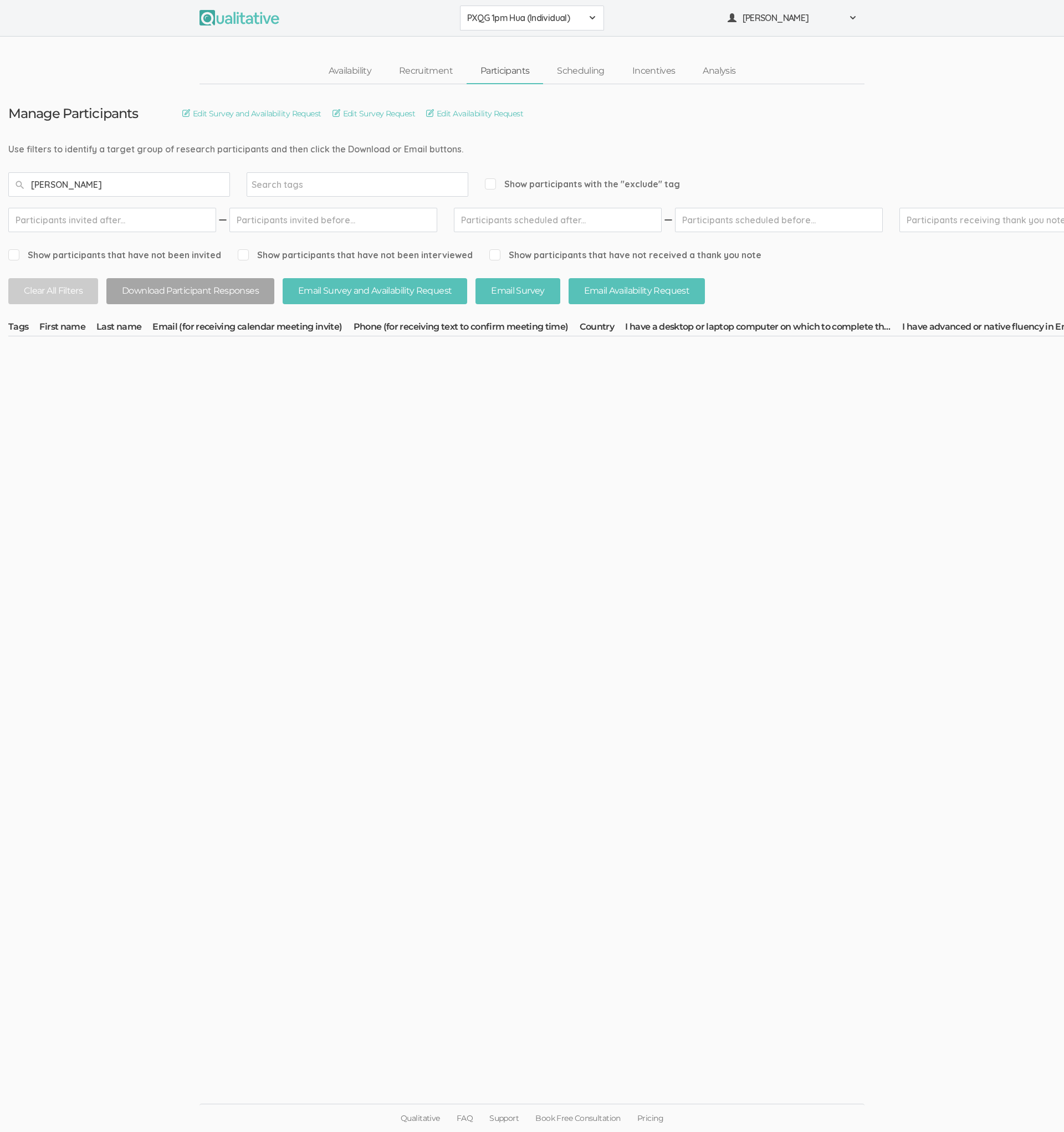
click at [518, 30] on button "PXQG 1pm Hua (Individual)" at bounding box center [532, 18] width 144 height 25
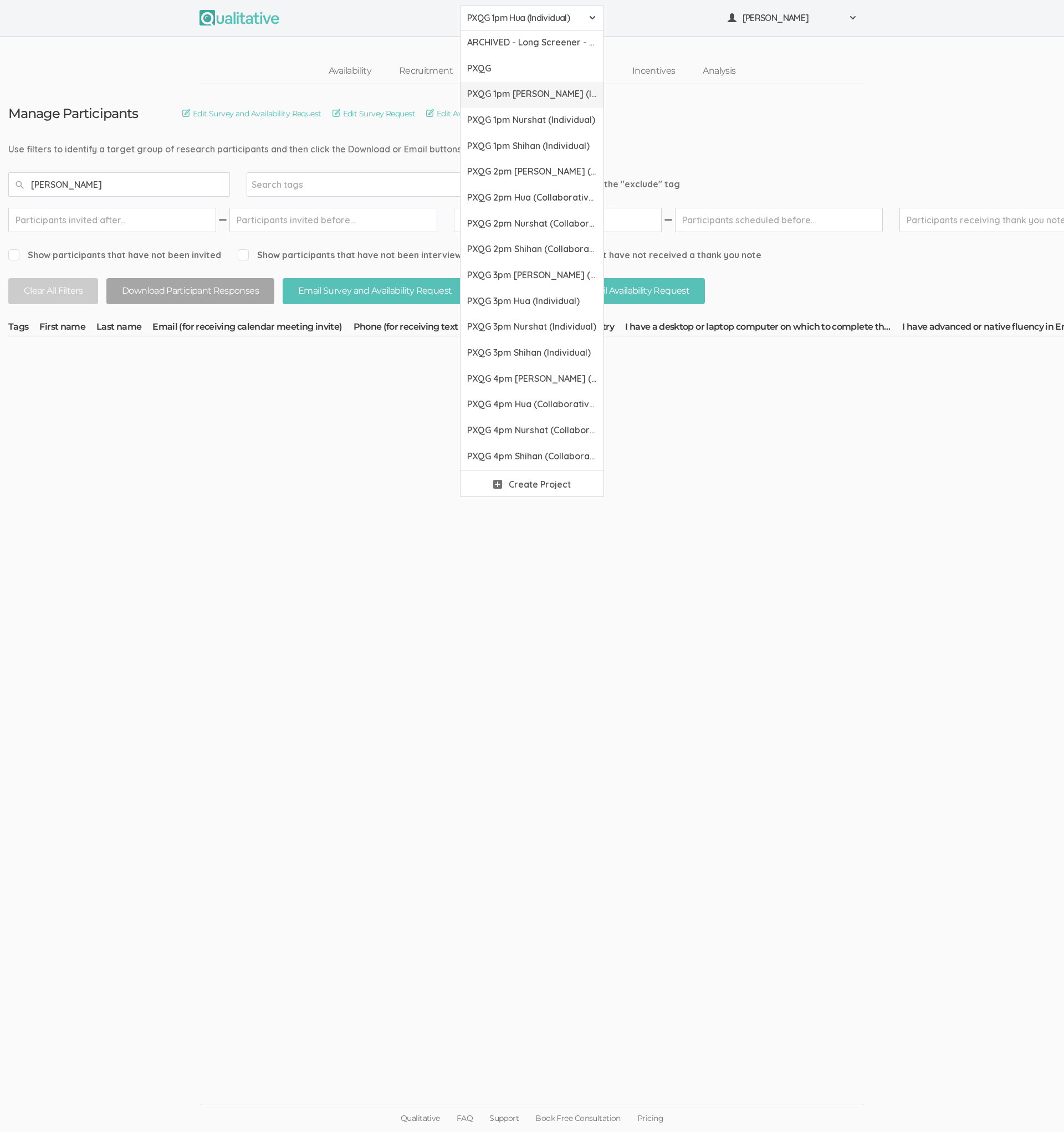
click at [513, 86] on link "PXQG 1pm [PERSON_NAME] (Individual)" at bounding box center [532, 95] width 143 height 26
